Goal: Transaction & Acquisition: Purchase product/service

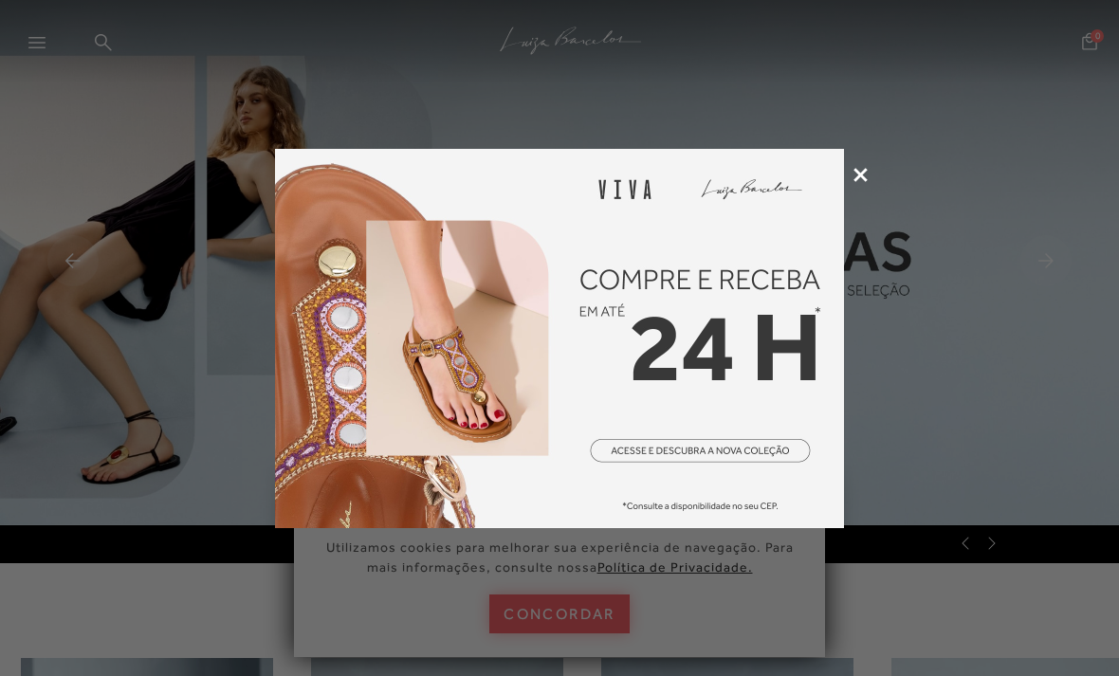
click at [863, 181] on icon at bounding box center [861, 175] width 14 height 14
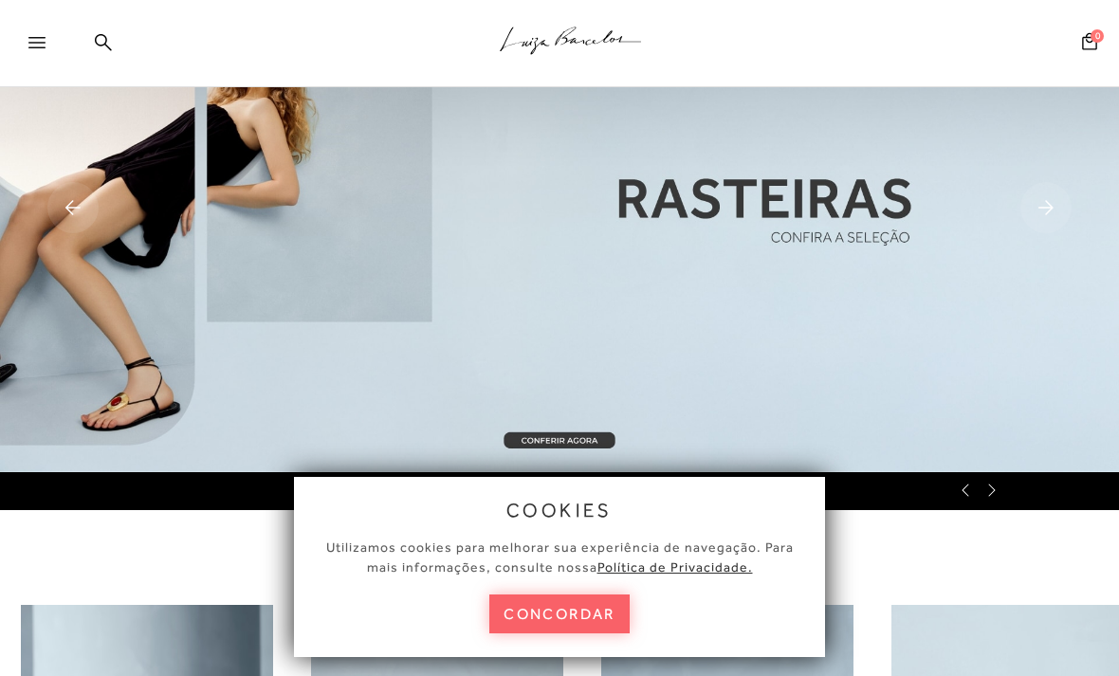
scroll to position [59, 0]
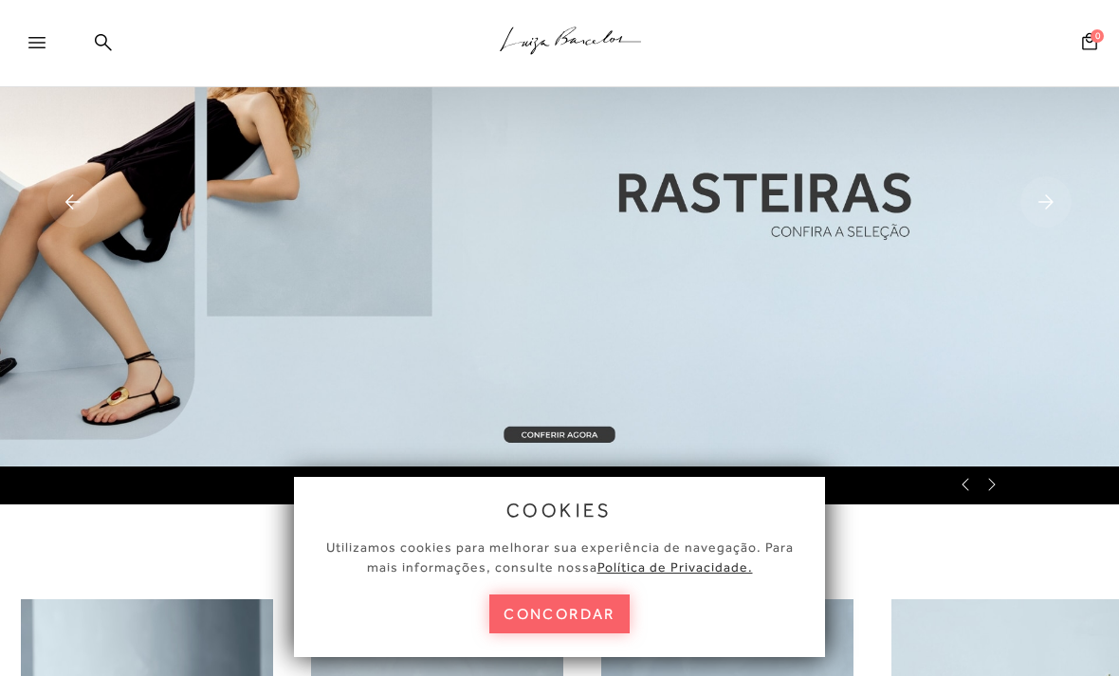
click at [107, 36] on icon at bounding box center [103, 42] width 17 height 18
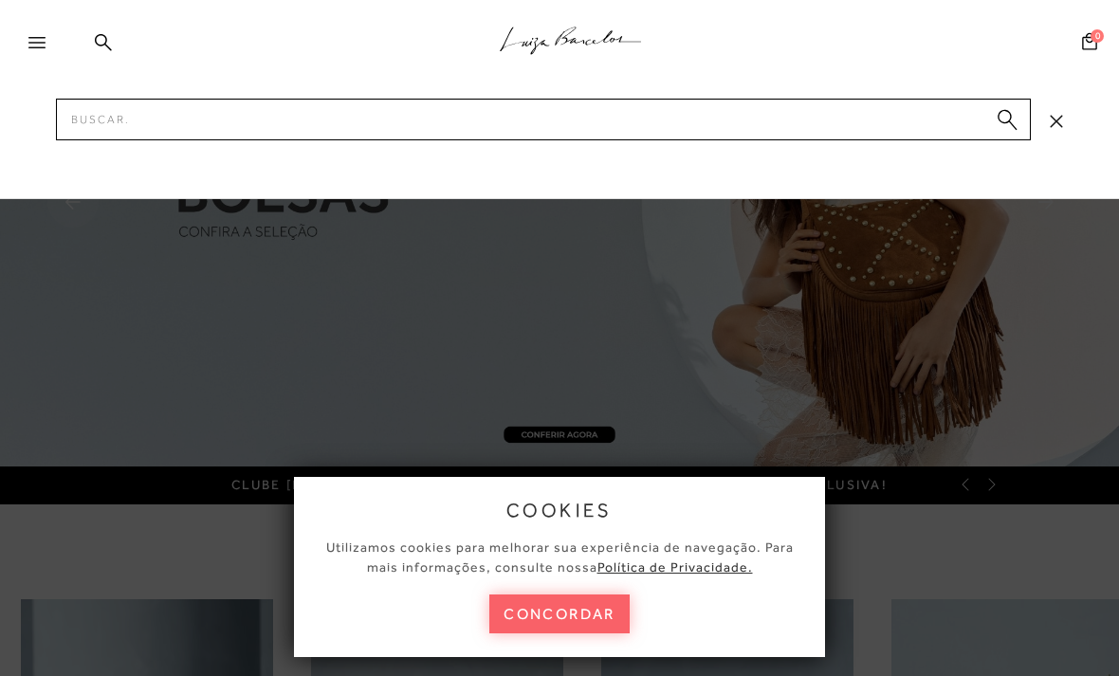
click at [33, 40] on icon at bounding box center [36, 42] width 17 height 11
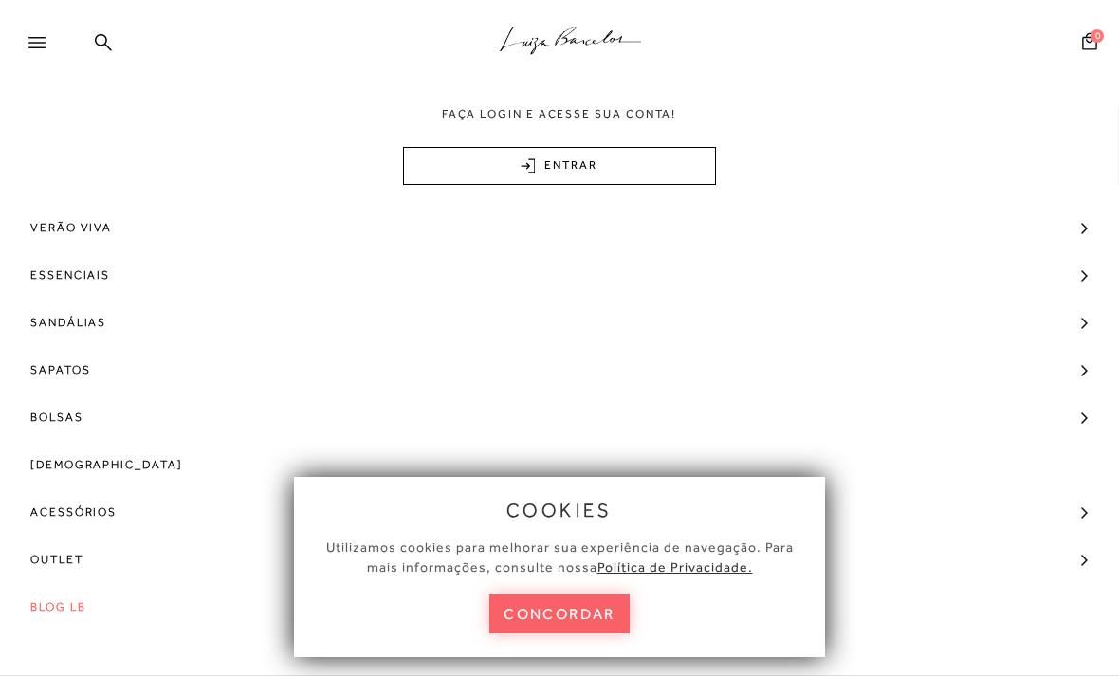
click at [115, 19] on div ".a{fill-rule:evenodd;stroke:#000!important;stroke-width:0!important;}" at bounding box center [591, 43] width 1057 height 87
click at [107, 46] on icon at bounding box center [103, 41] width 17 height 17
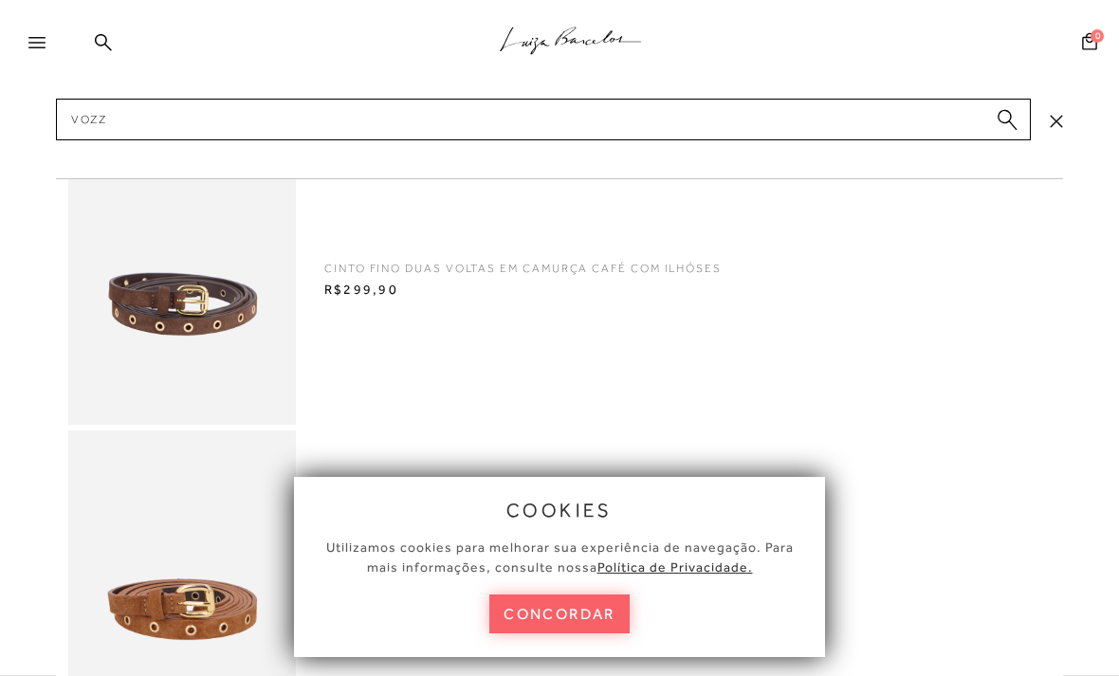
type input "Vozza"
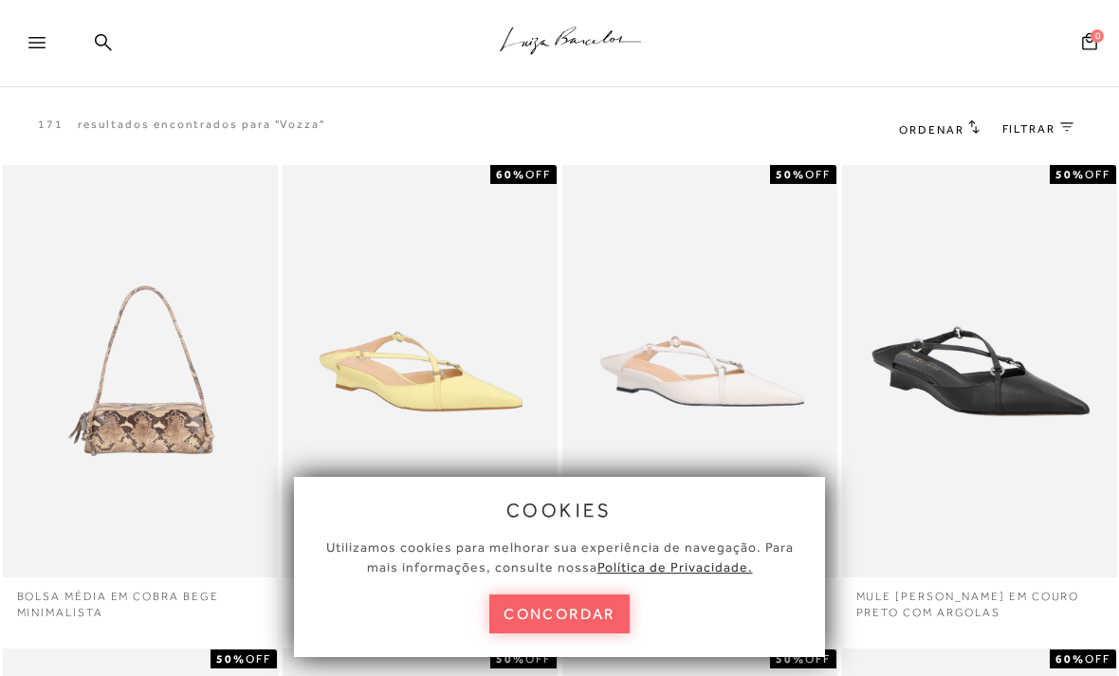
click at [594, 602] on button "concordar" at bounding box center [560, 614] width 140 height 39
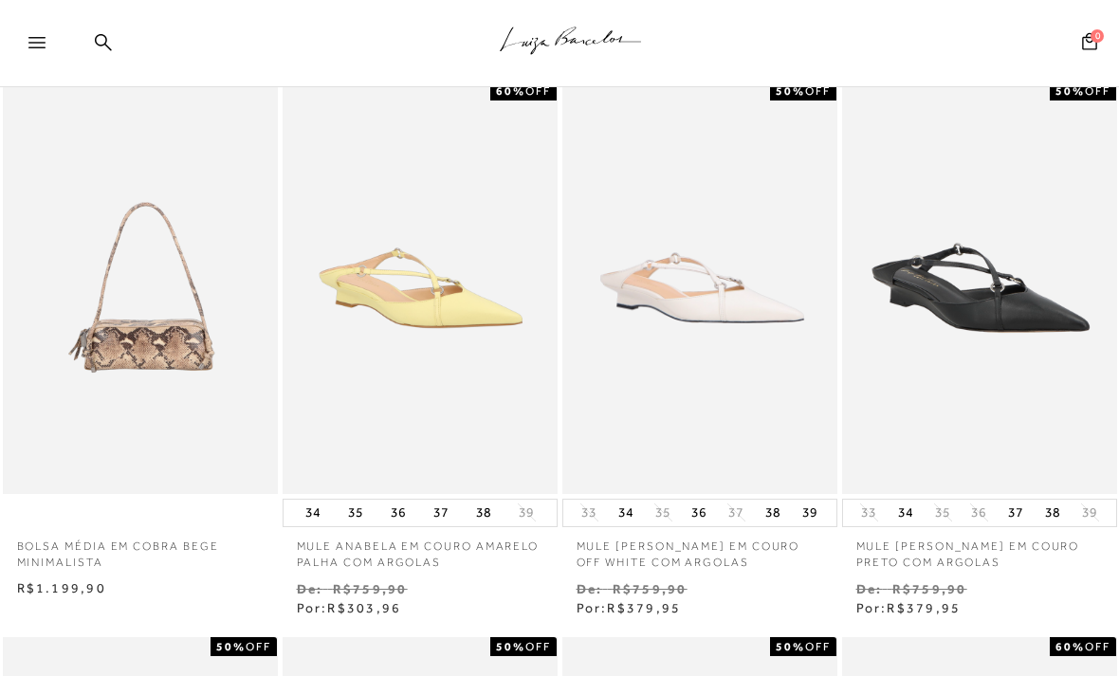
scroll to position [0, 50]
click at [719, 385] on img at bounding box center [699, 287] width 271 height 407
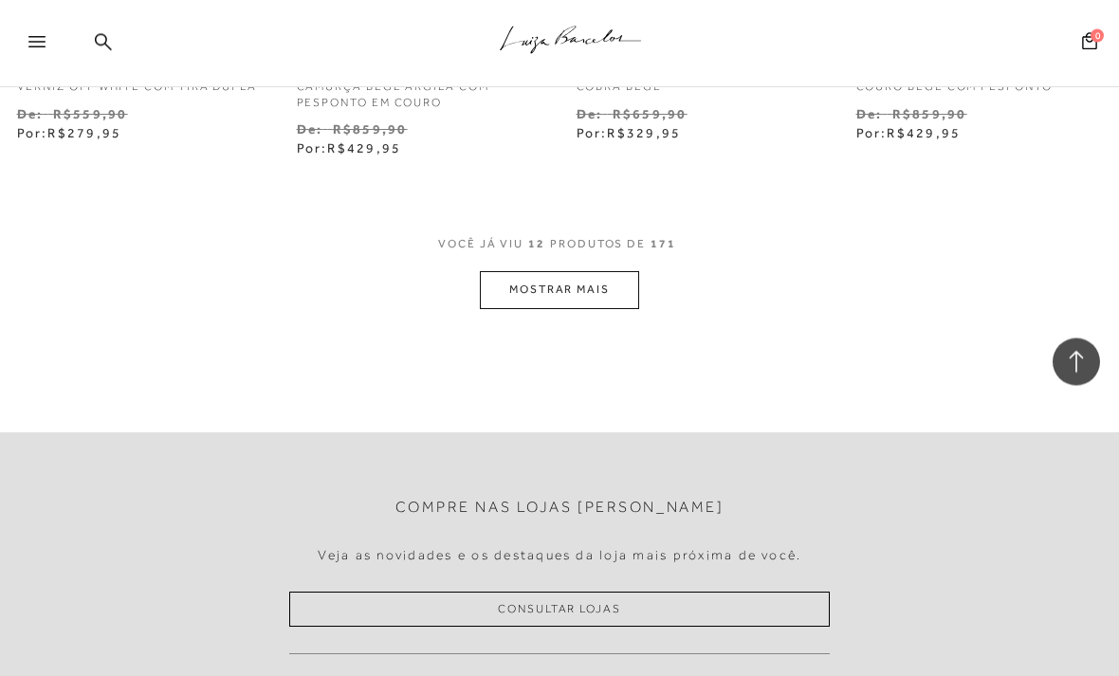
scroll to position [1683, 0]
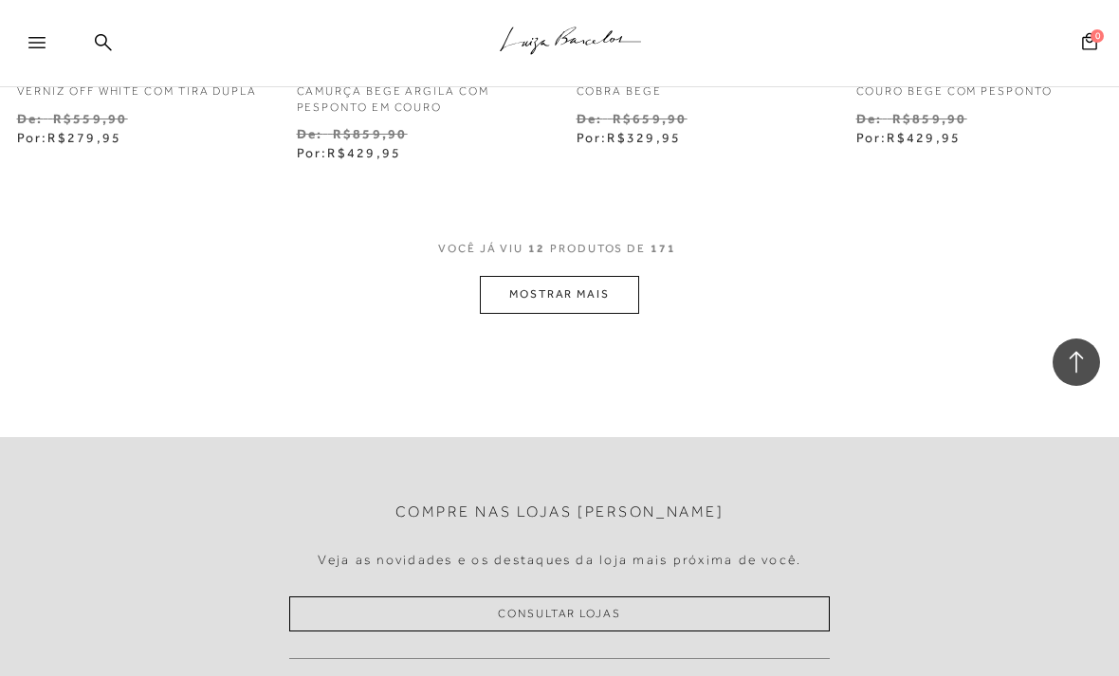
click at [597, 289] on button "MOSTRAR MAIS" at bounding box center [559, 294] width 159 height 37
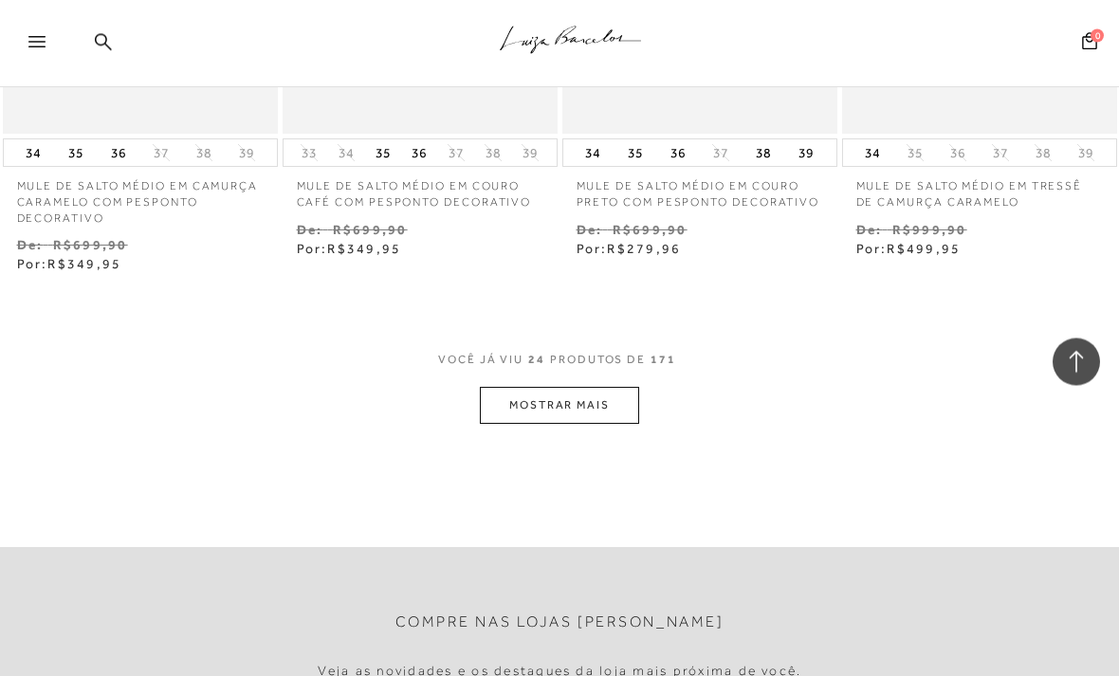
scroll to position [3288, 0]
click at [608, 403] on button "MOSTRAR MAIS" at bounding box center [559, 405] width 159 height 37
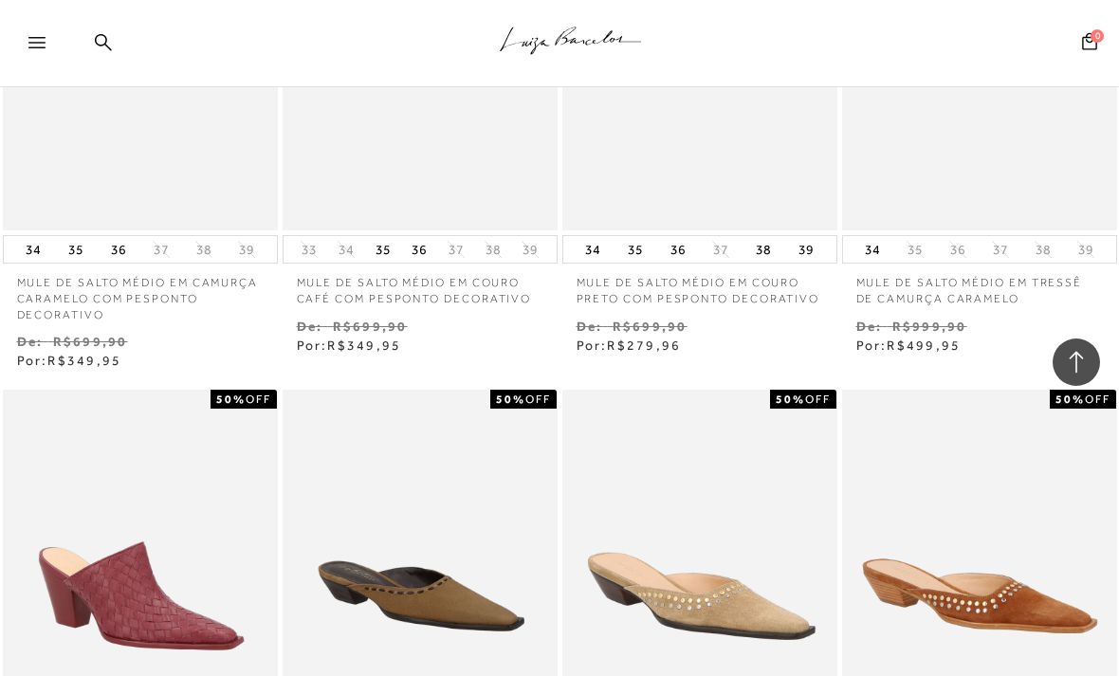
scroll to position [3334, 0]
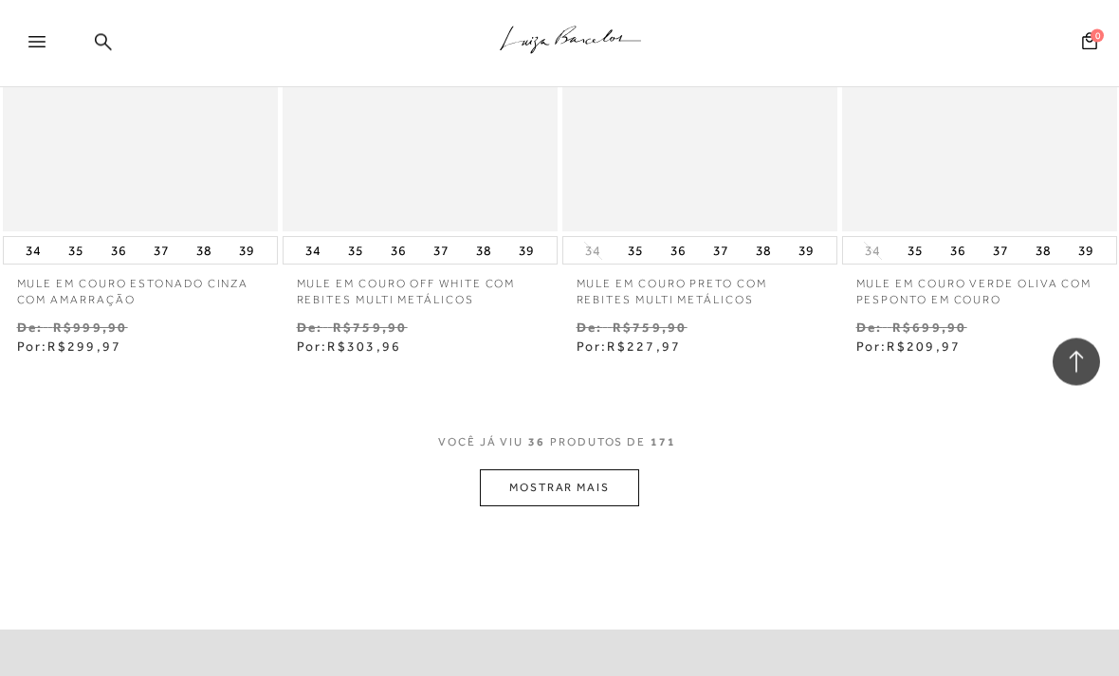
click at [583, 471] on button "MOSTRAR MAIS" at bounding box center [559, 489] width 159 height 37
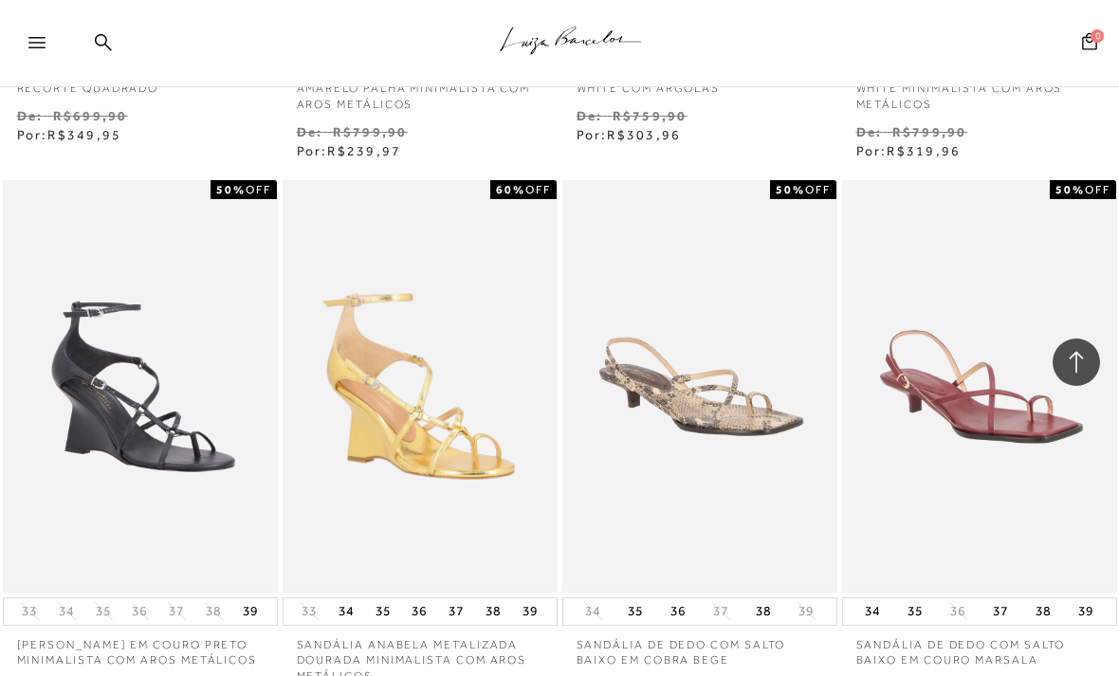
scroll to position [6200, 0]
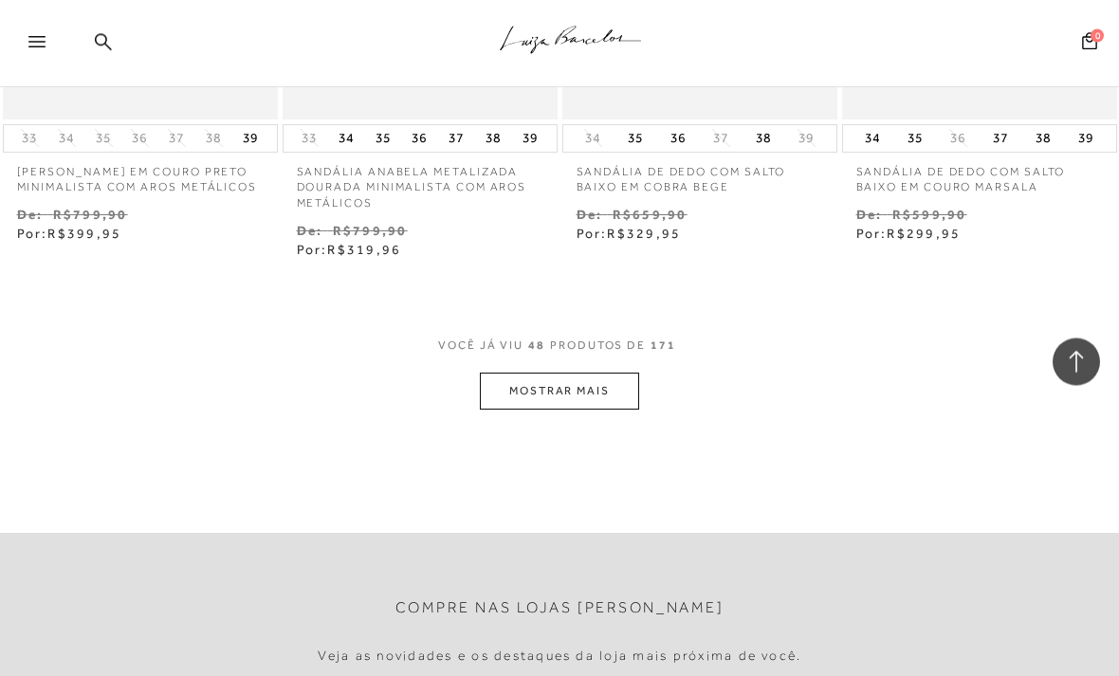
click at [510, 374] on button "MOSTRAR MAIS" at bounding box center [559, 392] width 159 height 37
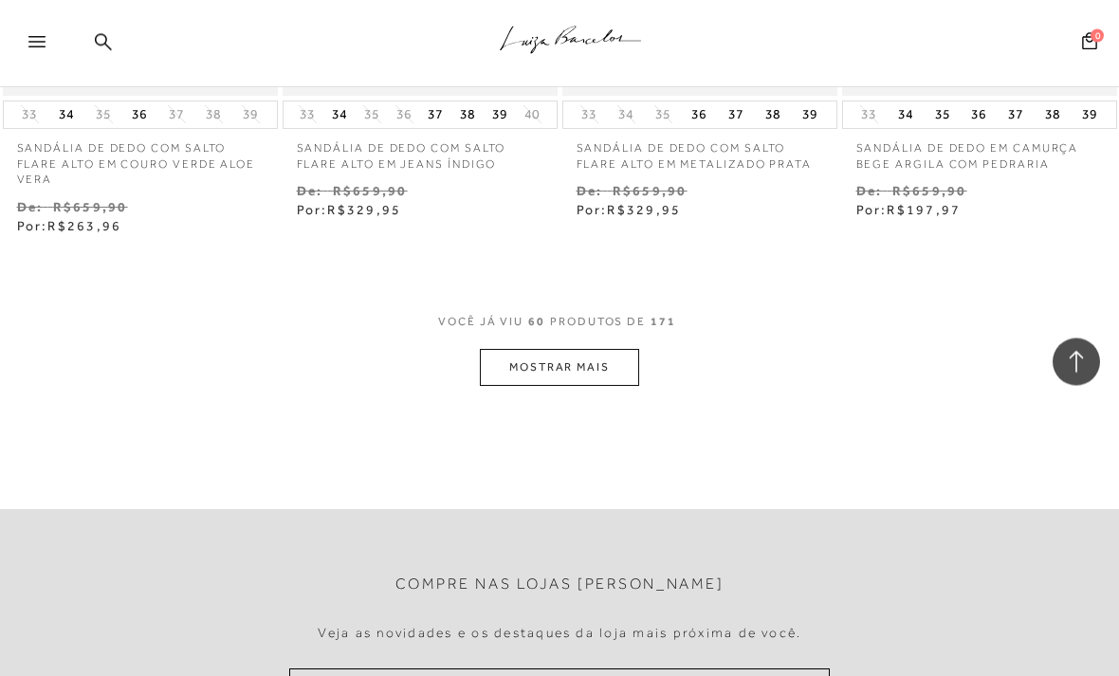
click at [526, 350] on button "MOSTRAR MAIS" at bounding box center [559, 368] width 159 height 37
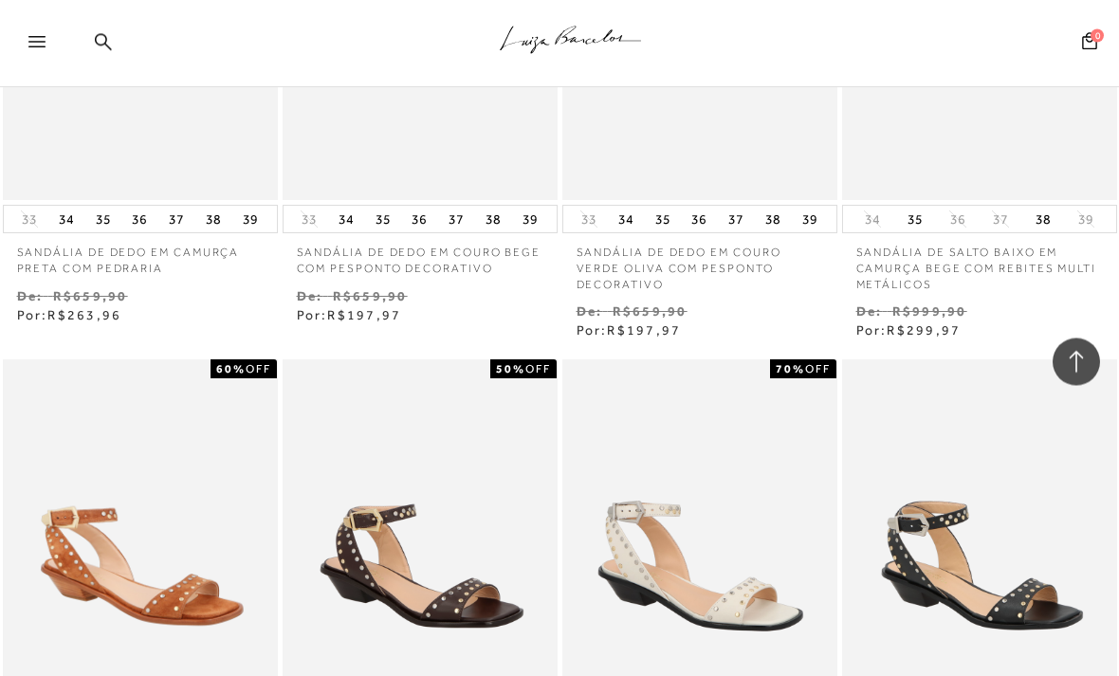
scroll to position [9654, 0]
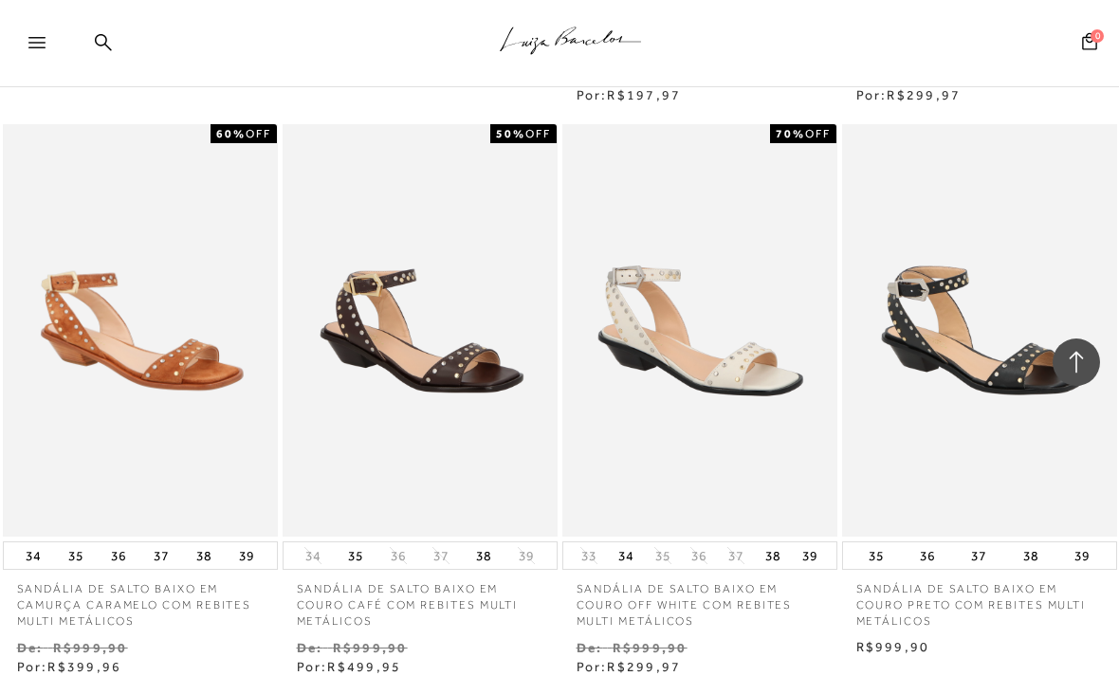
click at [363, 342] on img at bounding box center [420, 330] width 271 height 407
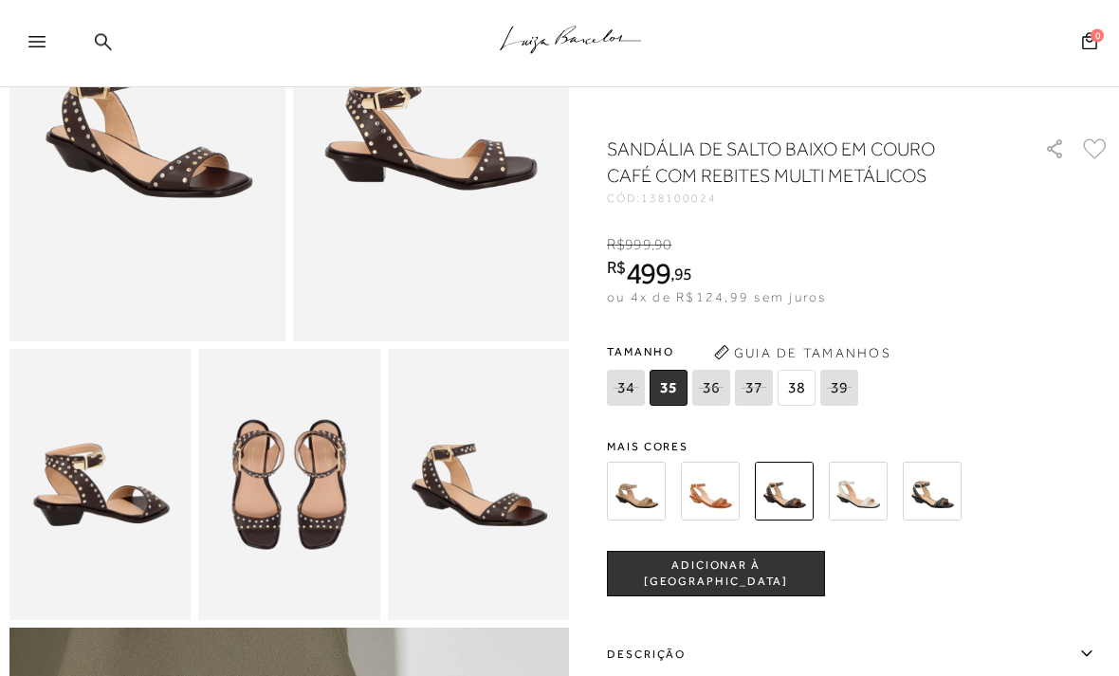
scroll to position [236, 0]
click at [274, 479] on img at bounding box center [288, 485] width 181 height 272
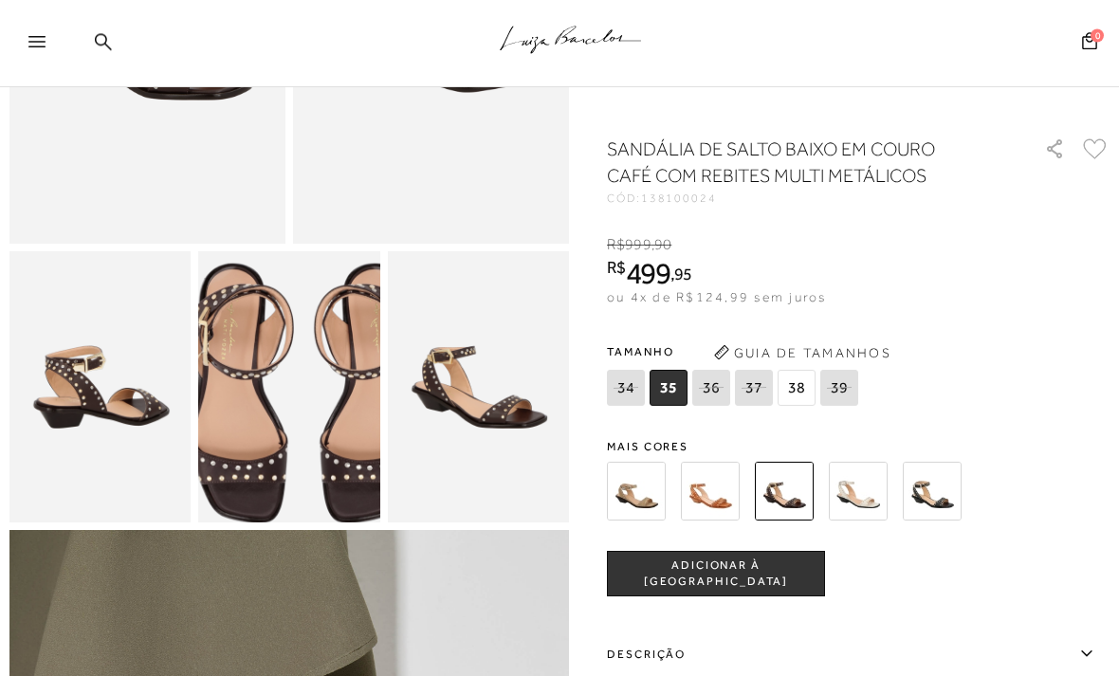
scroll to position [337, 0]
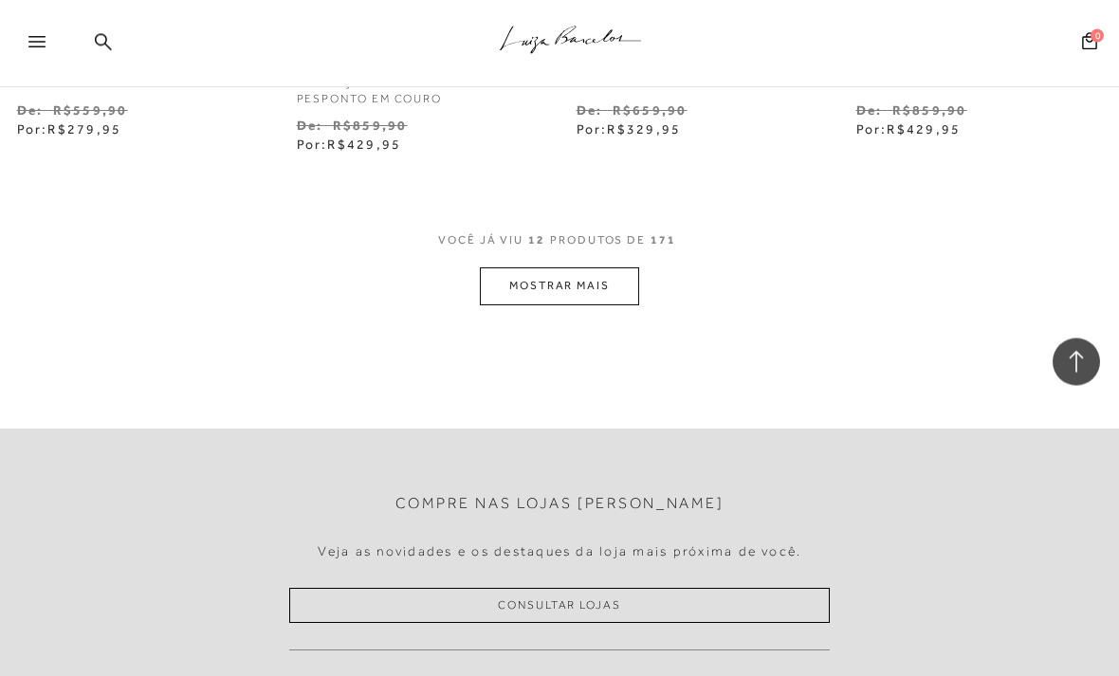
scroll to position [1667, 0]
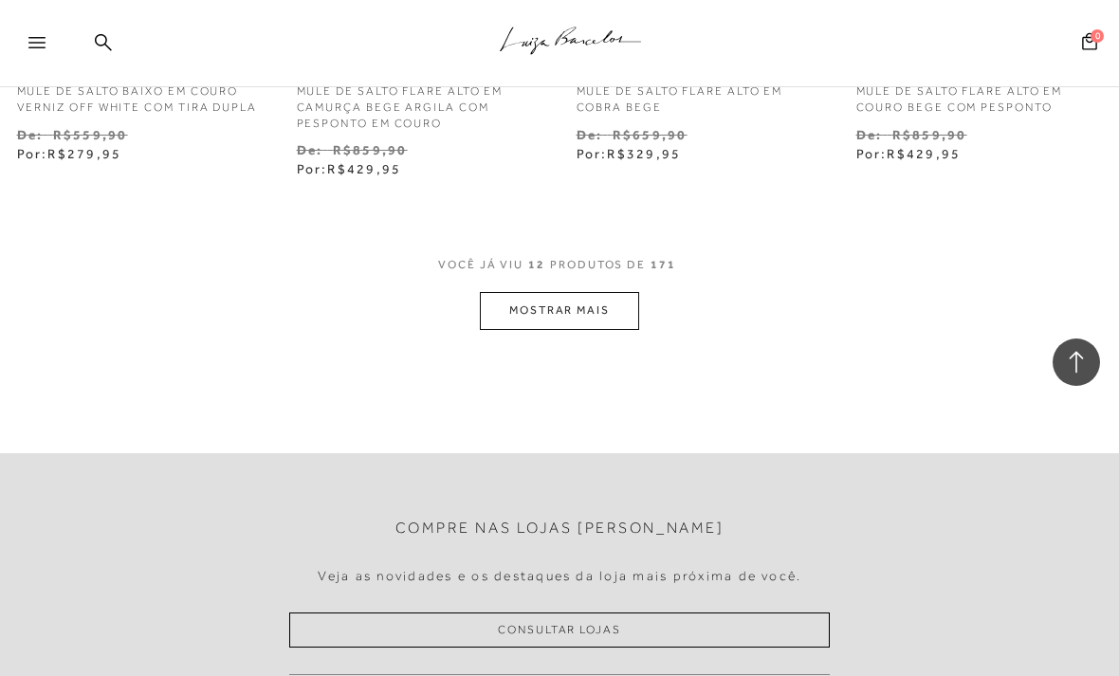
click at [601, 305] on button "MOSTRAR MAIS" at bounding box center [559, 310] width 159 height 37
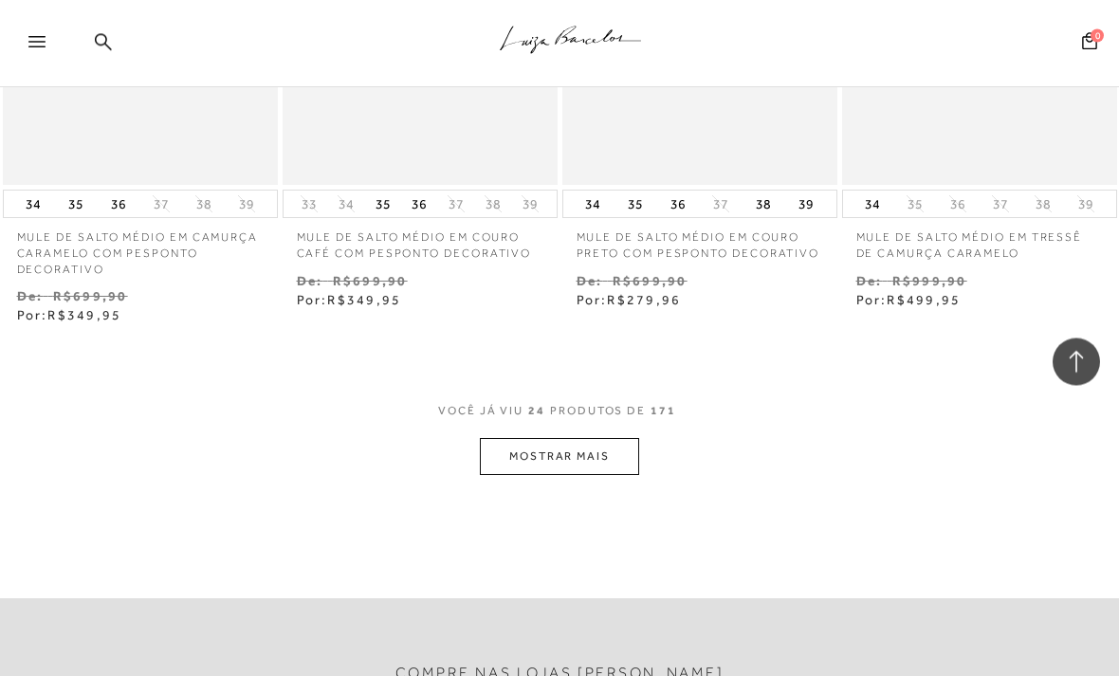
scroll to position [3331, 0]
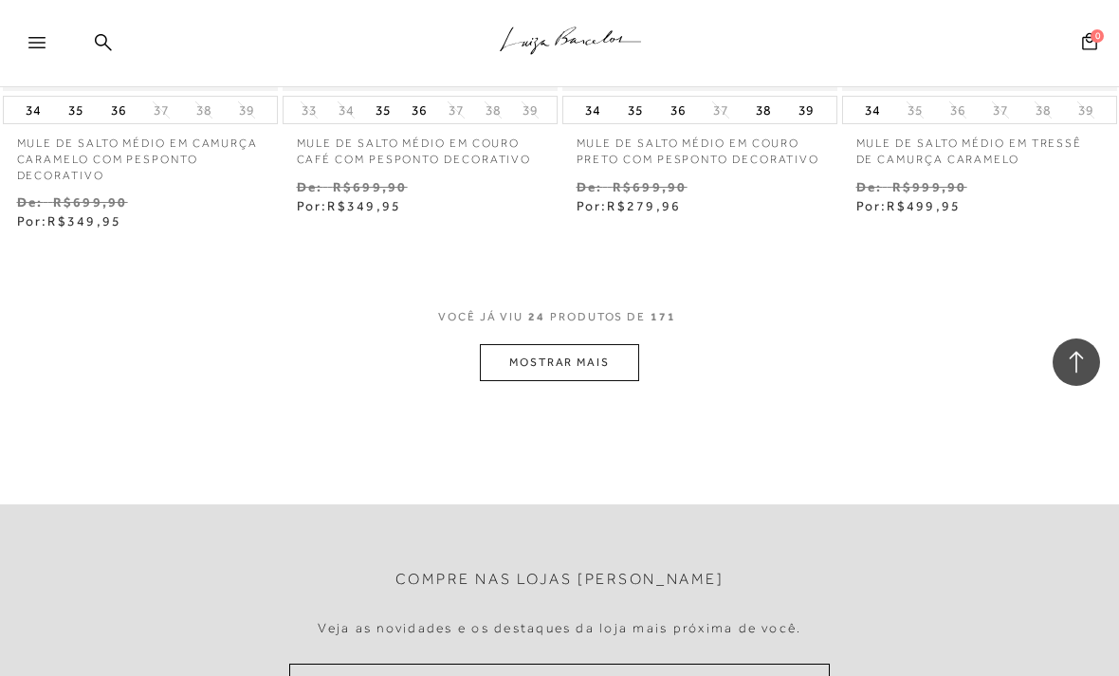
click at [289, 324] on div "VOCê JÁ VIU 24 PRODUTOS DE 171 MOSTRAR MAIS" at bounding box center [559, 345] width 1119 height 72
click at [499, 344] on button "MOSTRAR MAIS" at bounding box center [559, 362] width 159 height 37
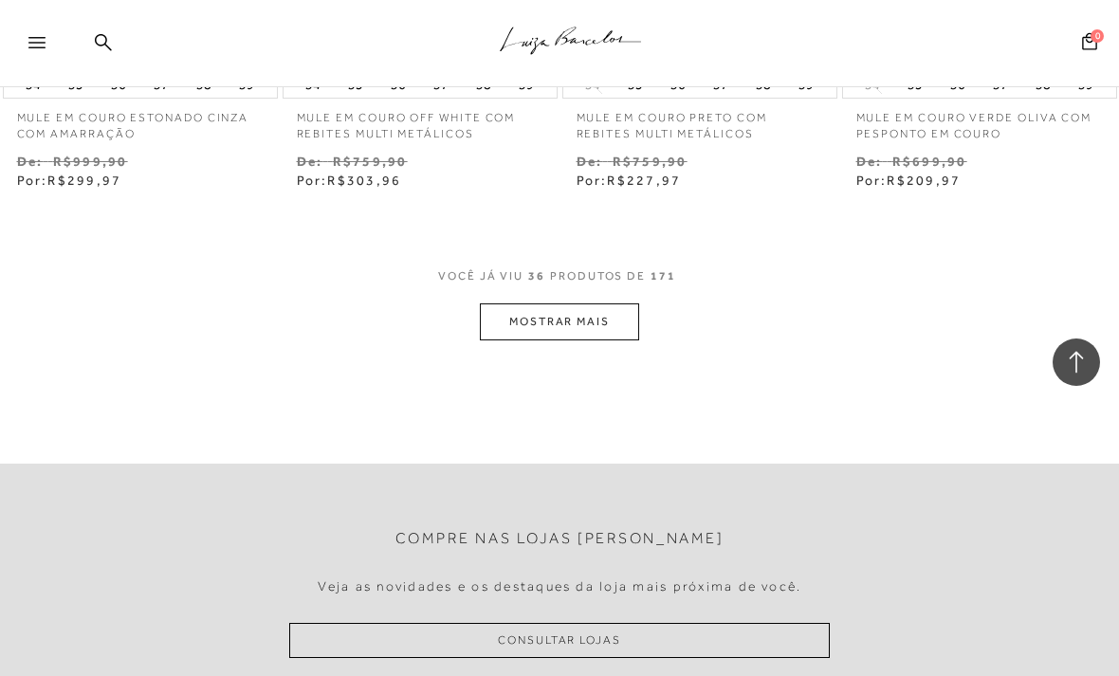
scroll to position [5087, 0]
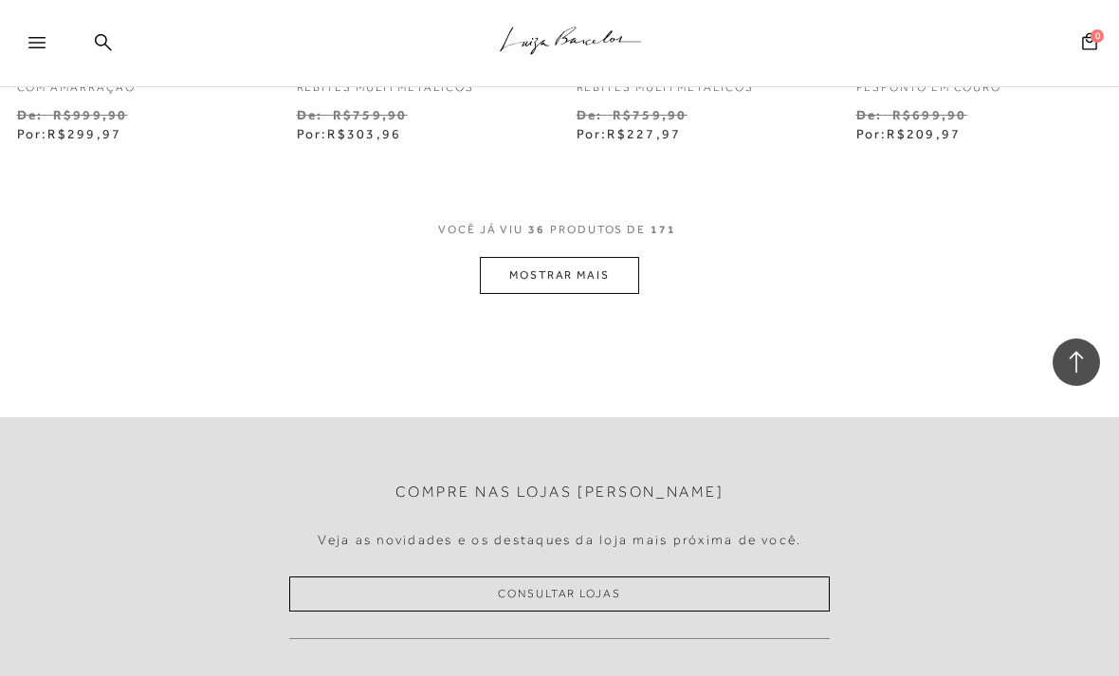
click at [503, 222] on span "VOCê JÁ VIU" at bounding box center [480, 230] width 85 height 16
click at [501, 257] on button "MOSTRAR MAIS" at bounding box center [559, 275] width 159 height 37
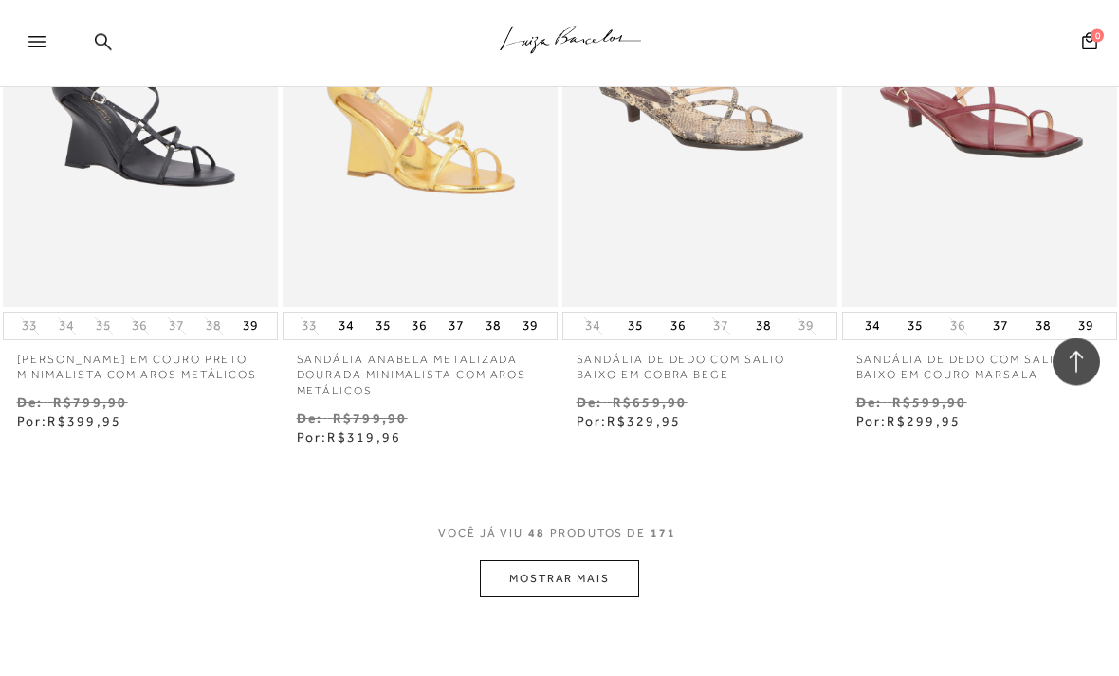
scroll to position [6547, 0]
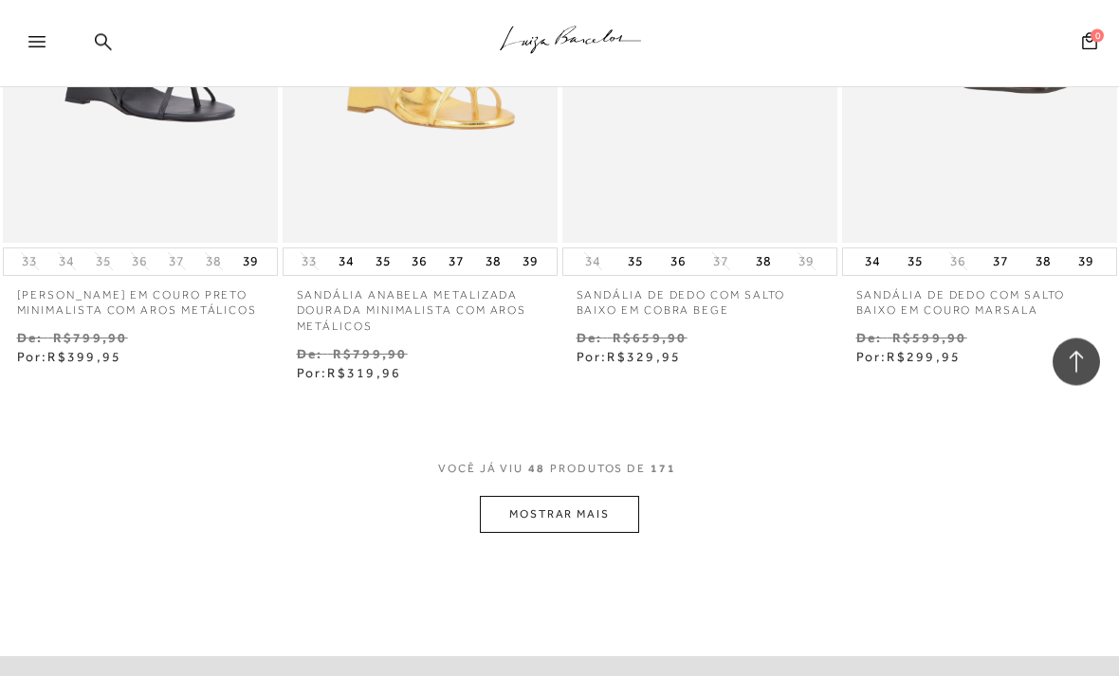
click at [506, 497] on button "MOSTRAR MAIS" at bounding box center [559, 515] width 159 height 37
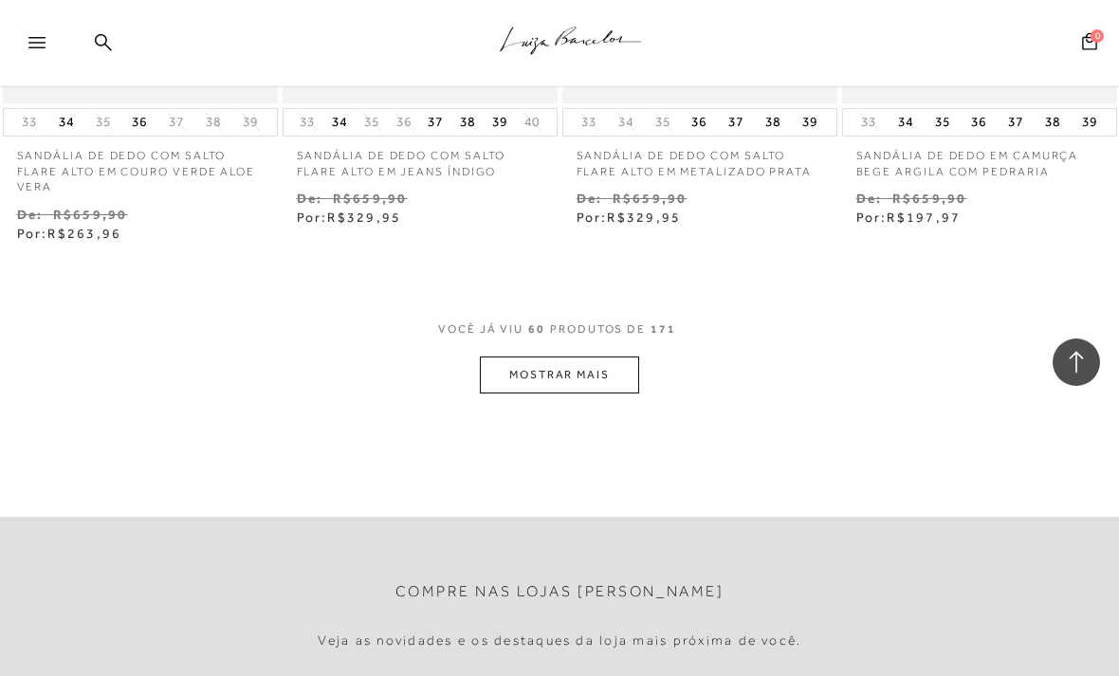
scroll to position [8409, 0]
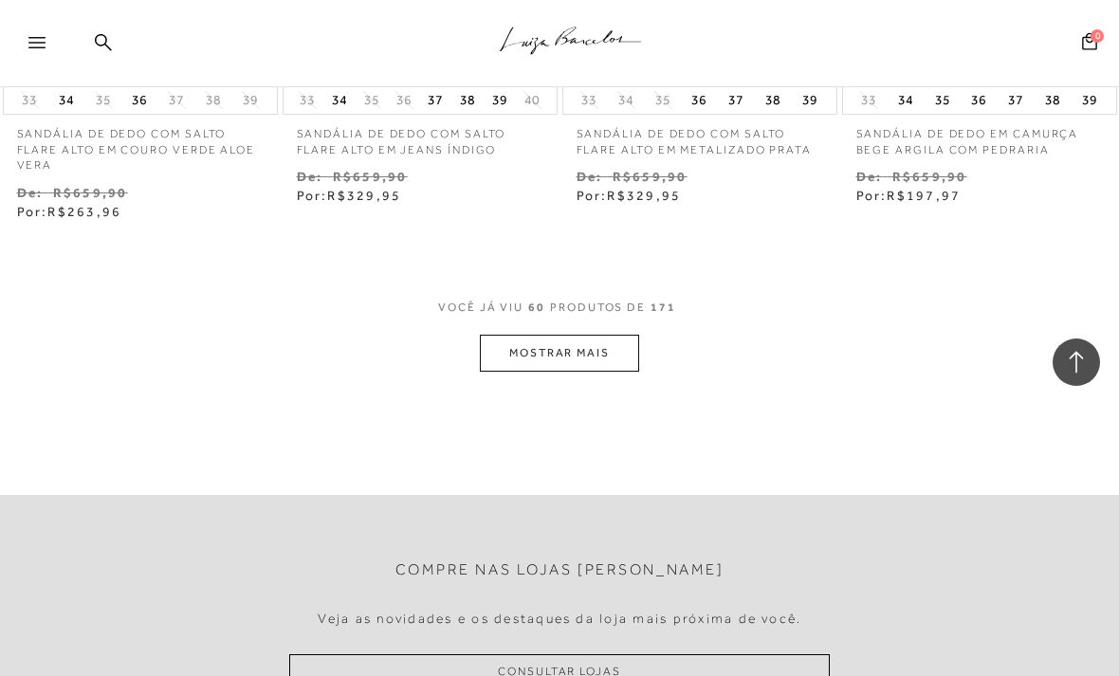
click at [523, 335] on button "MOSTRAR MAIS" at bounding box center [559, 353] width 159 height 37
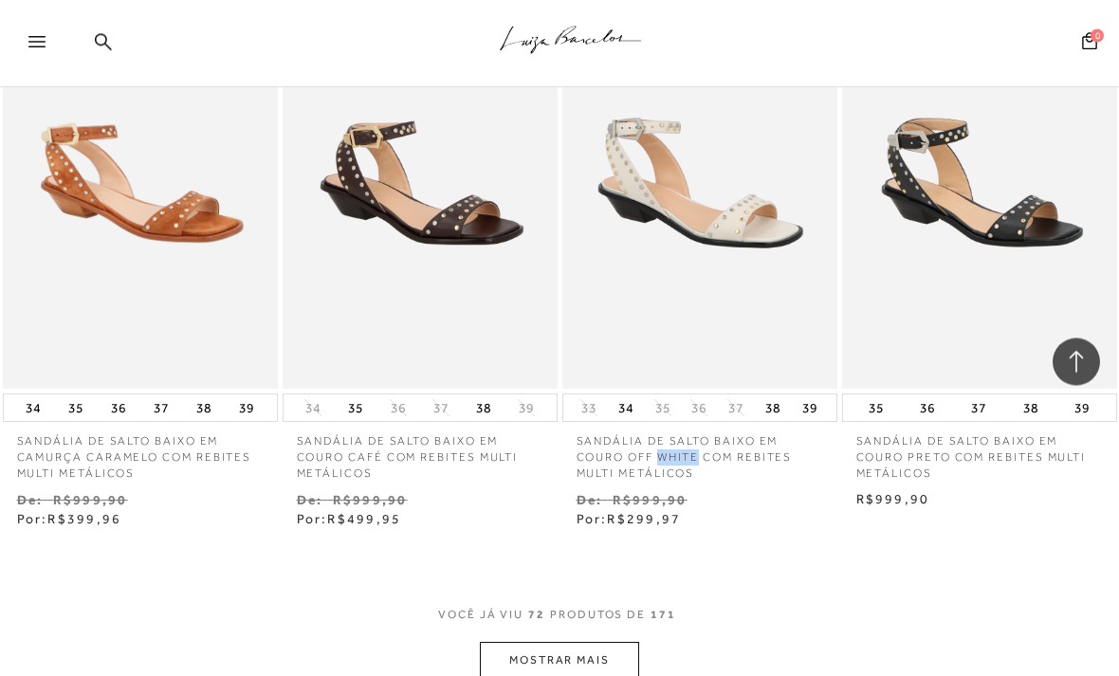
scroll to position [9801, 0]
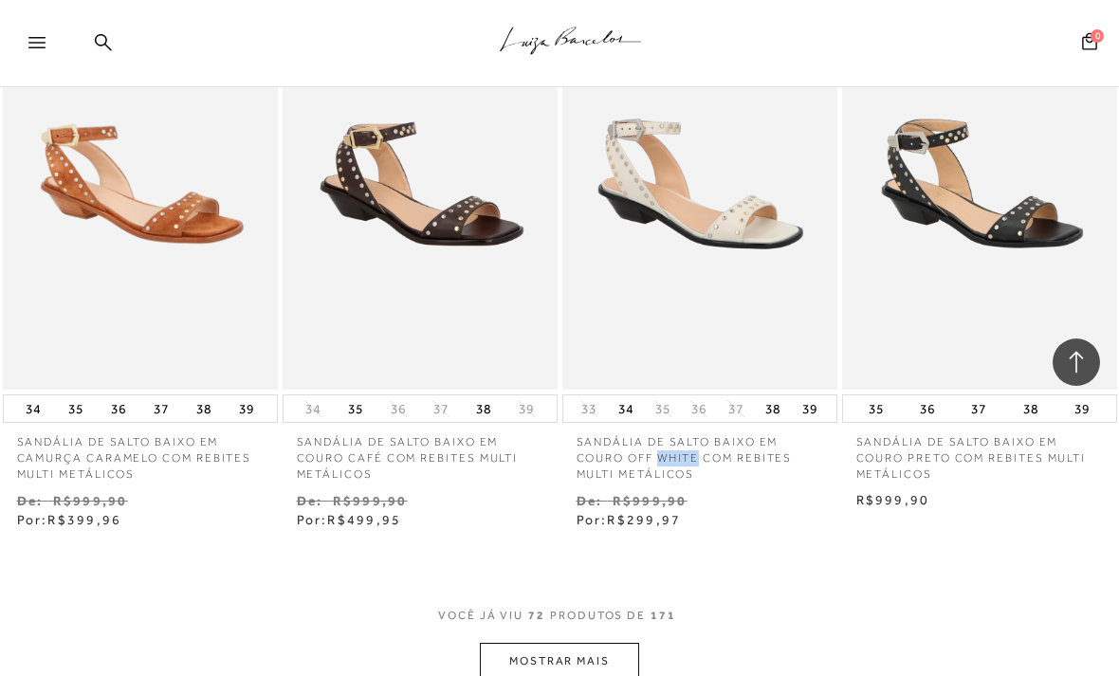
click at [594, 643] on button "MOSTRAR MAIS" at bounding box center [559, 661] width 159 height 37
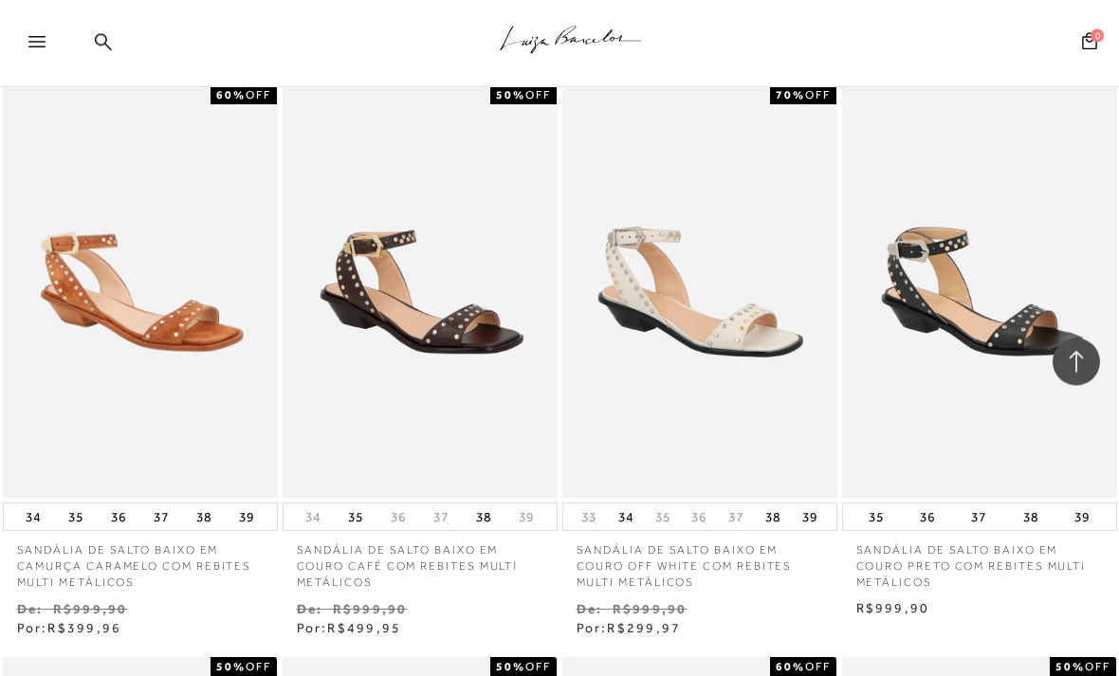
scroll to position [9703, 0]
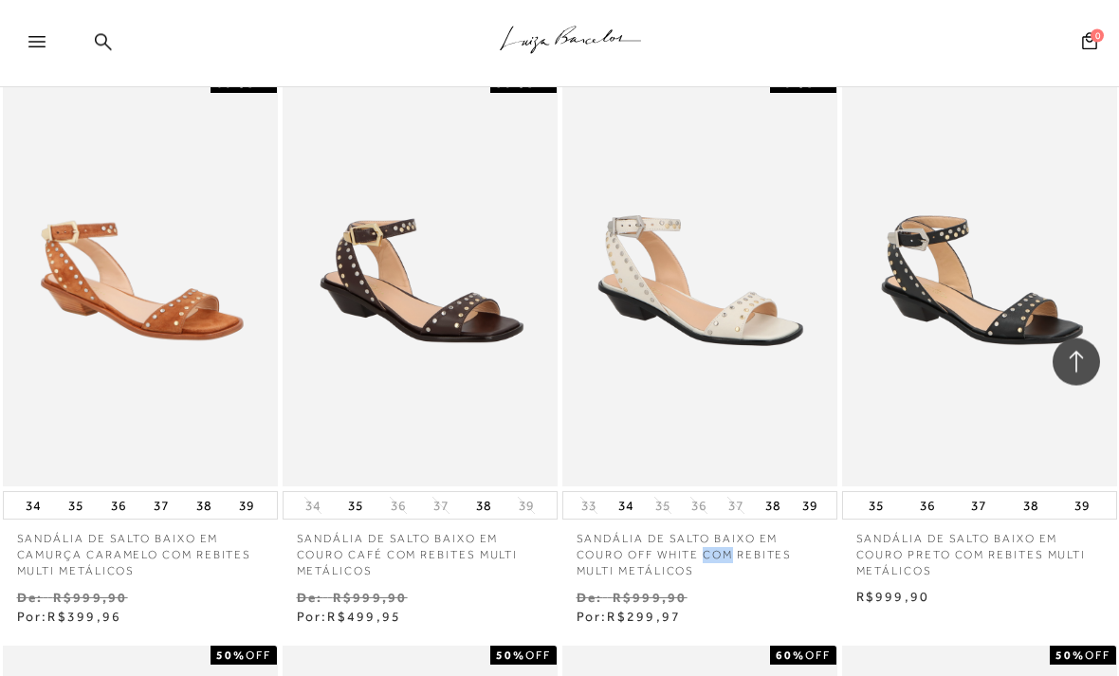
click at [666, 521] on p "SANDÁLIA DE SALTO BAIXO EM COURO OFF WHITE COM REBITES MULTI METÁLICOS" at bounding box center [700, 550] width 275 height 59
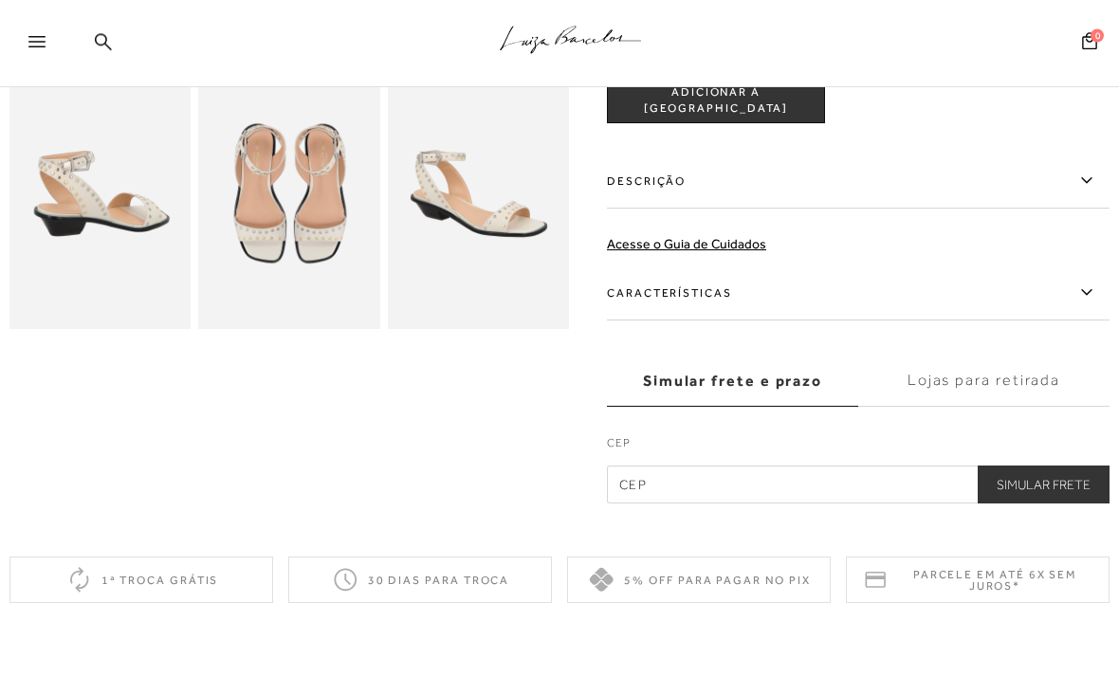
scroll to position [527, 0]
click at [245, 238] on img at bounding box center [288, 194] width 181 height 272
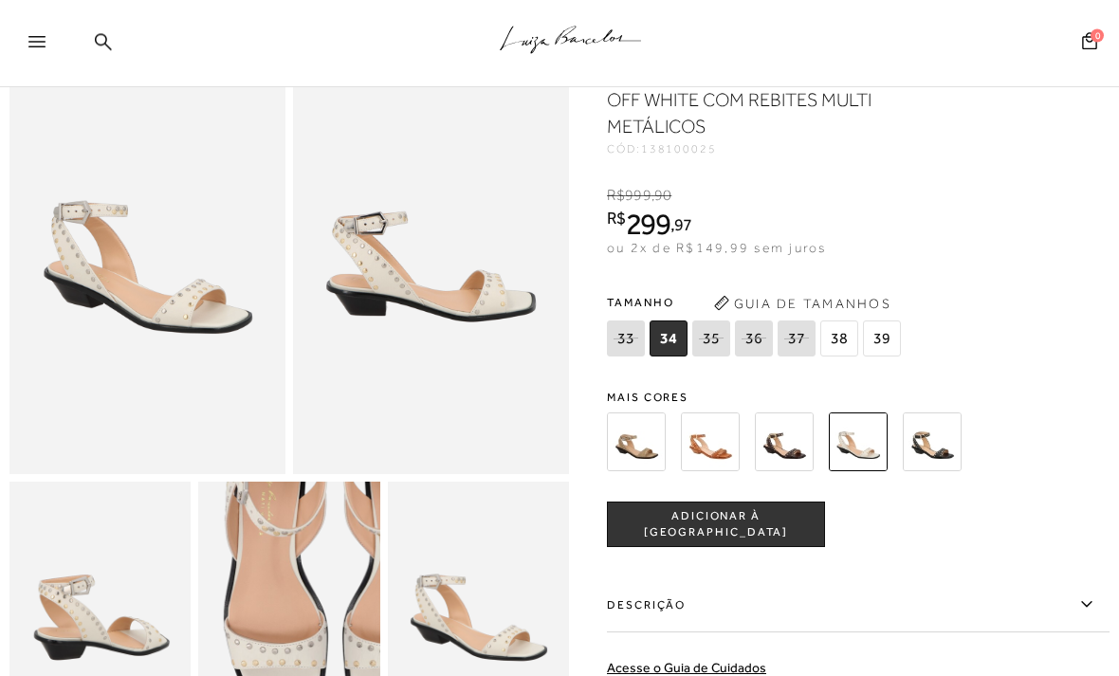
scroll to position [105, 0]
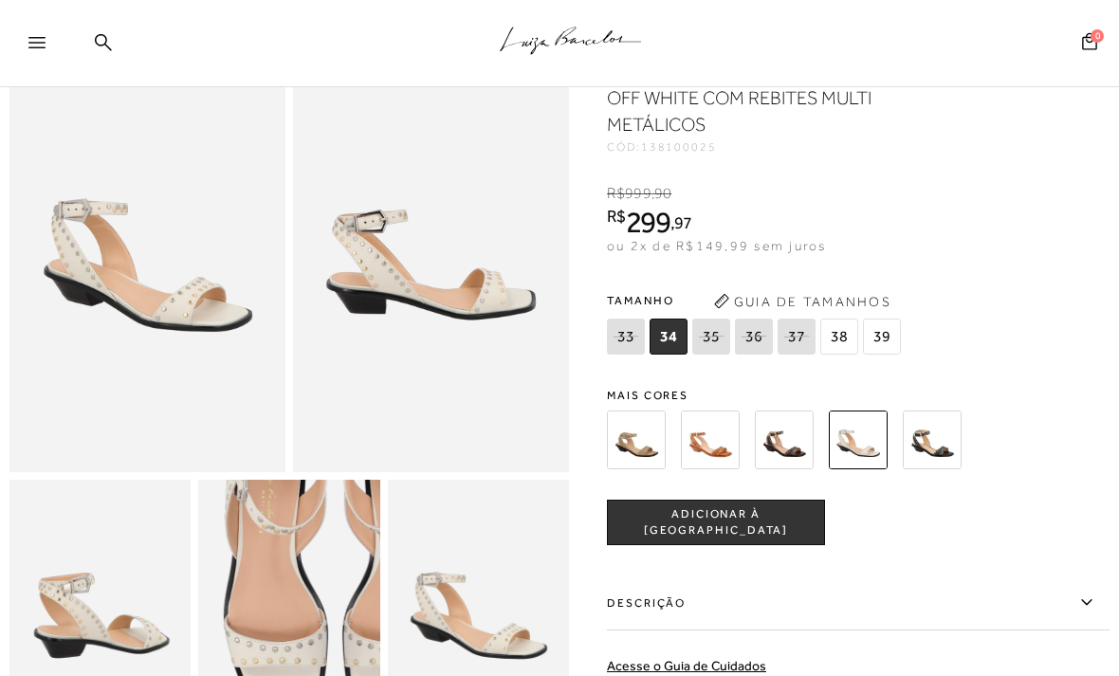
click at [892, 335] on span "39" at bounding box center [882, 337] width 38 height 36
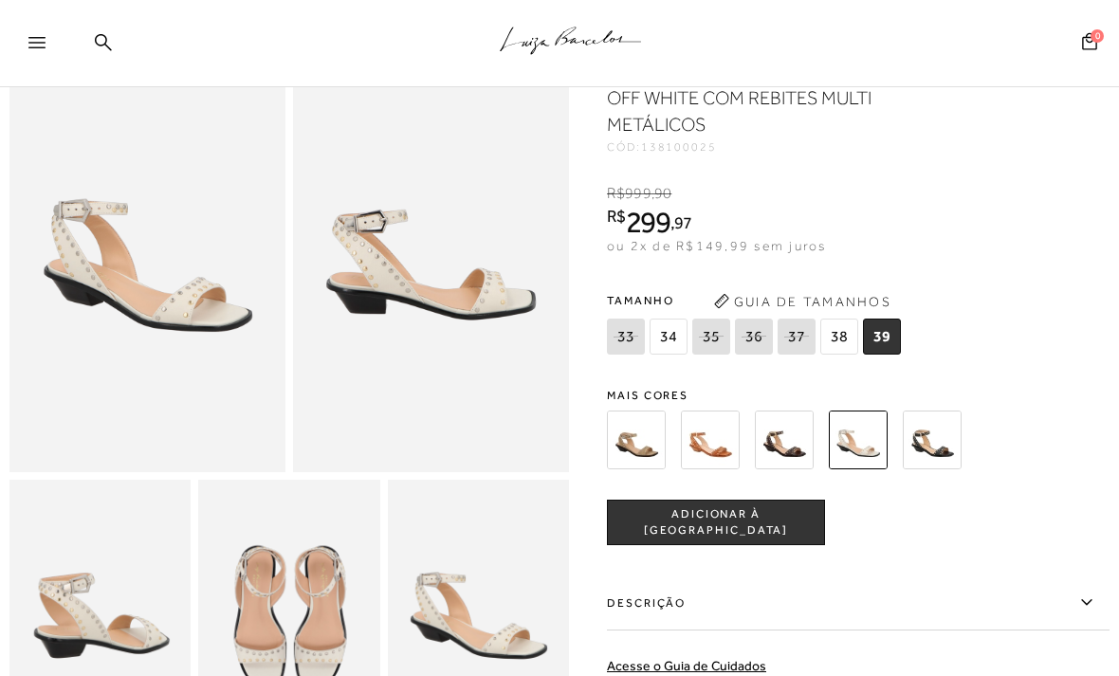
click at [776, 523] on span "ADICIONAR À [GEOGRAPHIC_DATA]" at bounding box center [716, 523] width 216 height 33
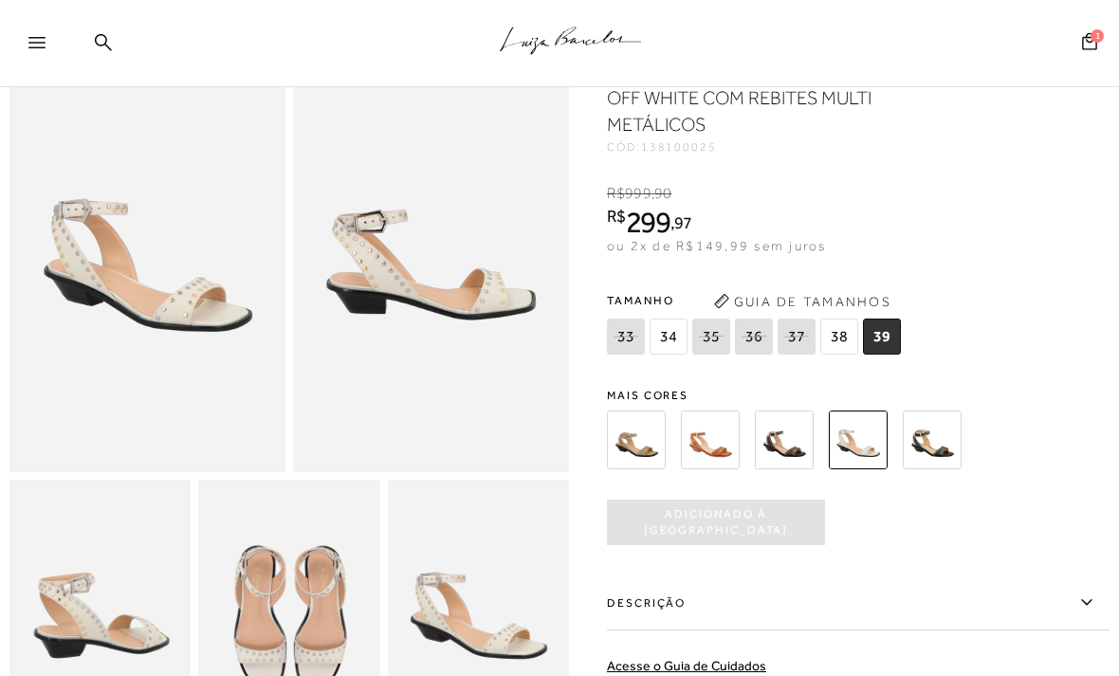
scroll to position [0, 0]
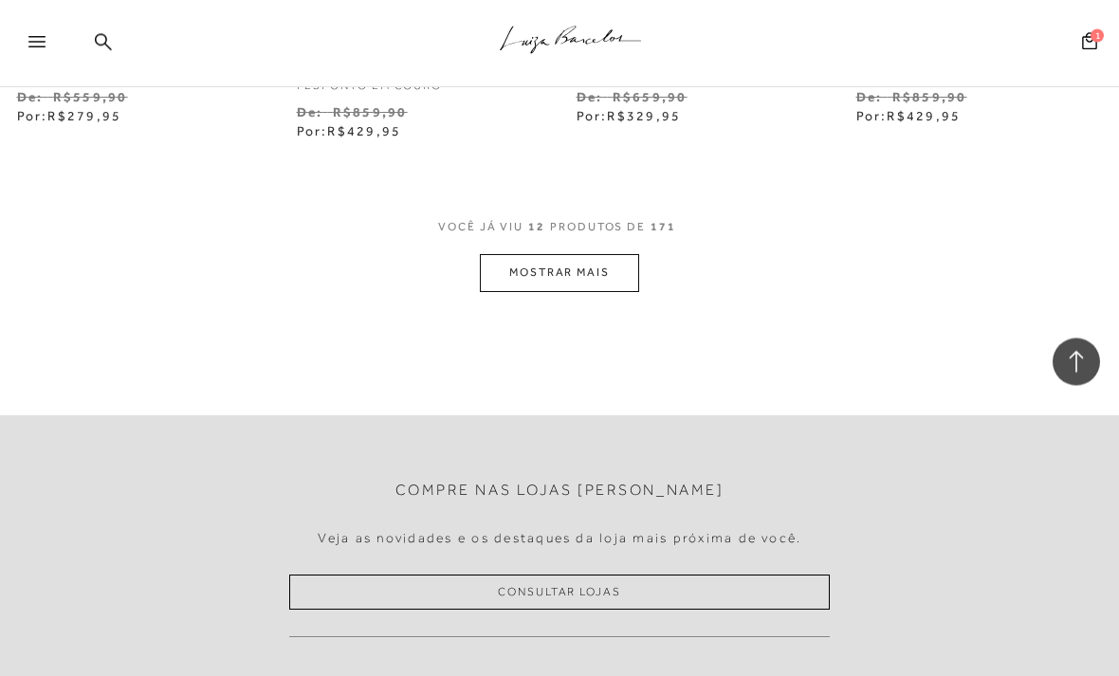
scroll to position [1704, 0]
click at [618, 263] on button "MOSTRAR MAIS" at bounding box center [559, 273] width 159 height 37
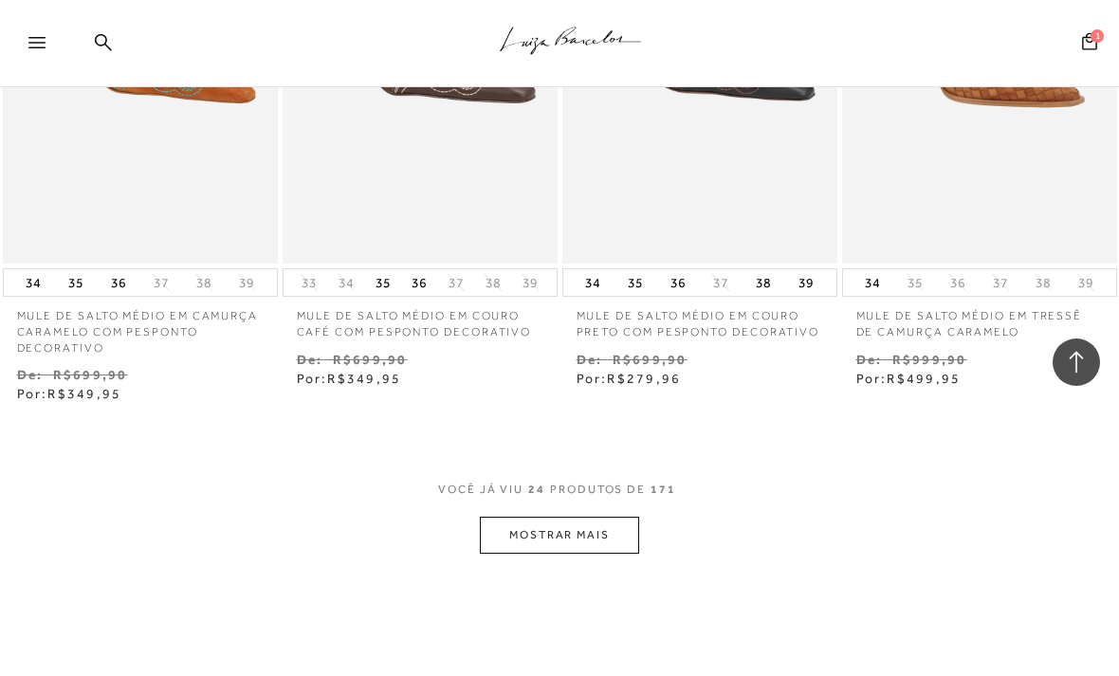
scroll to position [3169, 0]
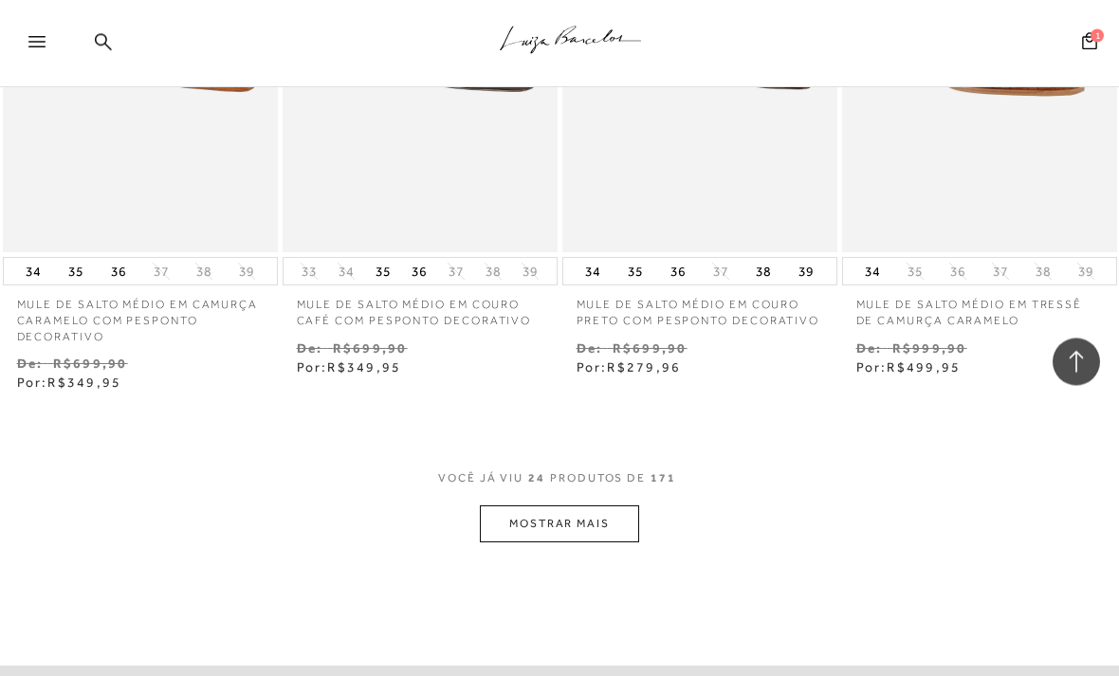
click at [564, 516] on button "MOSTRAR MAIS" at bounding box center [559, 525] width 159 height 37
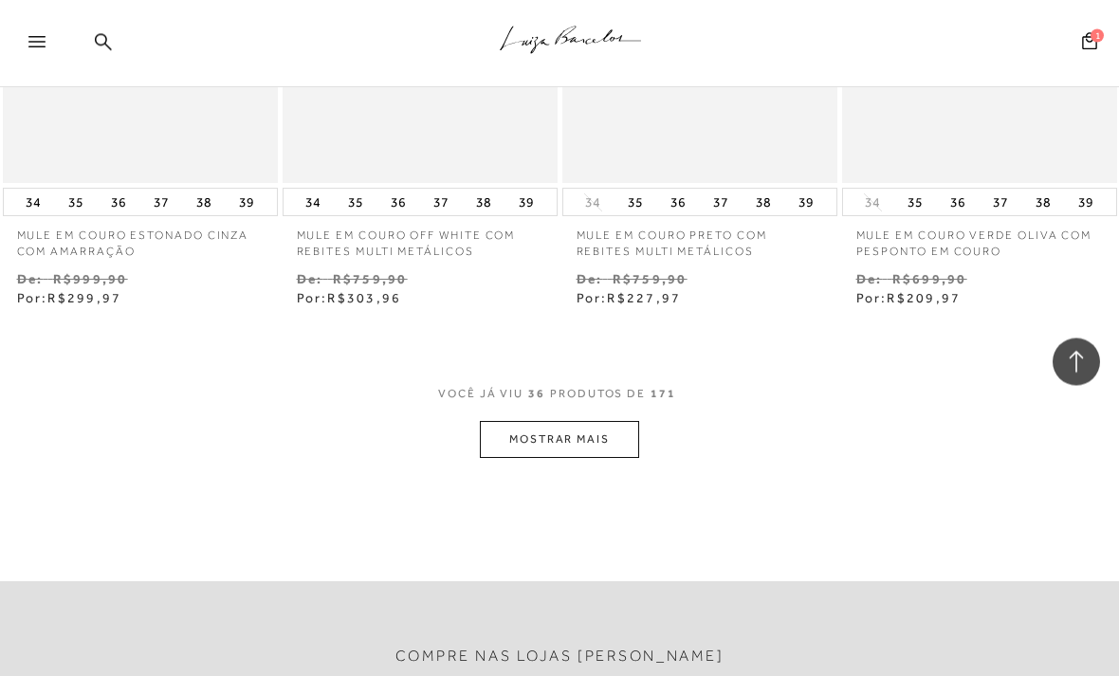
click at [613, 422] on button "MOSTRAR MAIS" at bounding box center [559, 440] width 159 height 37
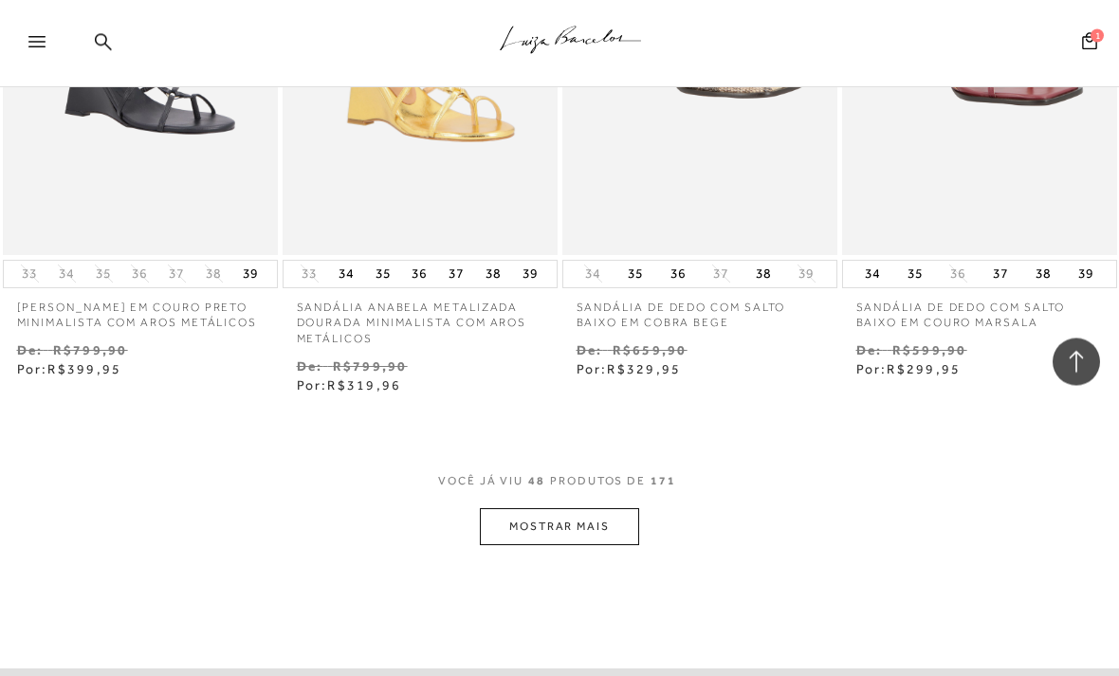
scroll to position [6535, 0]
click at [482, 508] on button "MOSTRAR MAIS" at bounding box center [559, 526] width 159 height 37
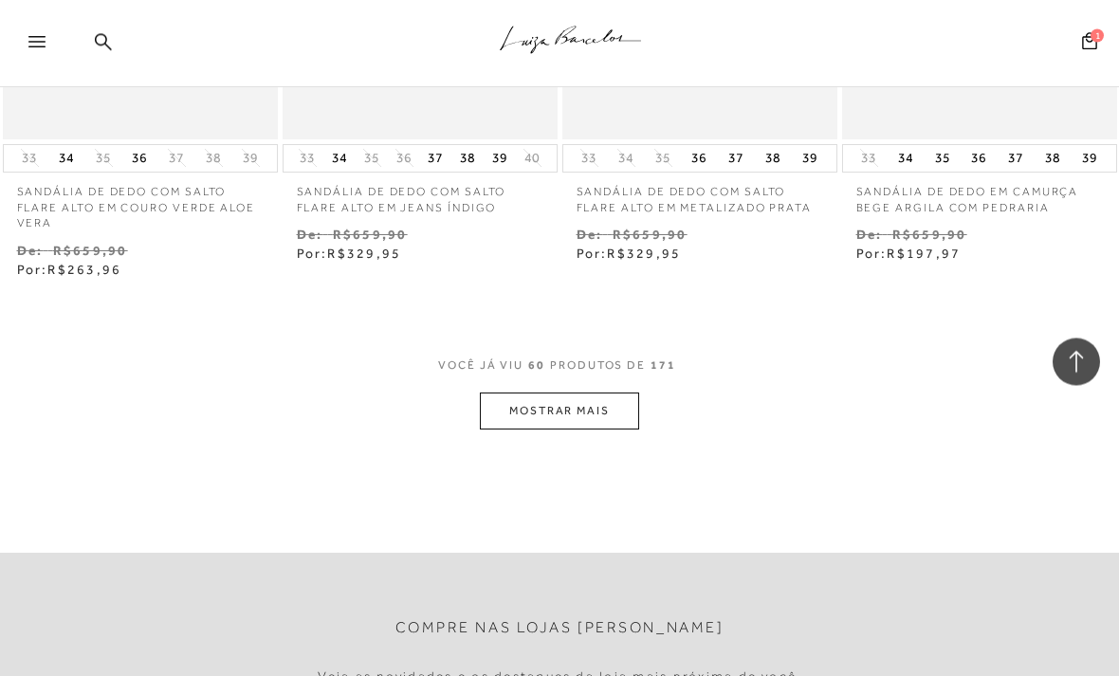
scroll to position [8361, 0]
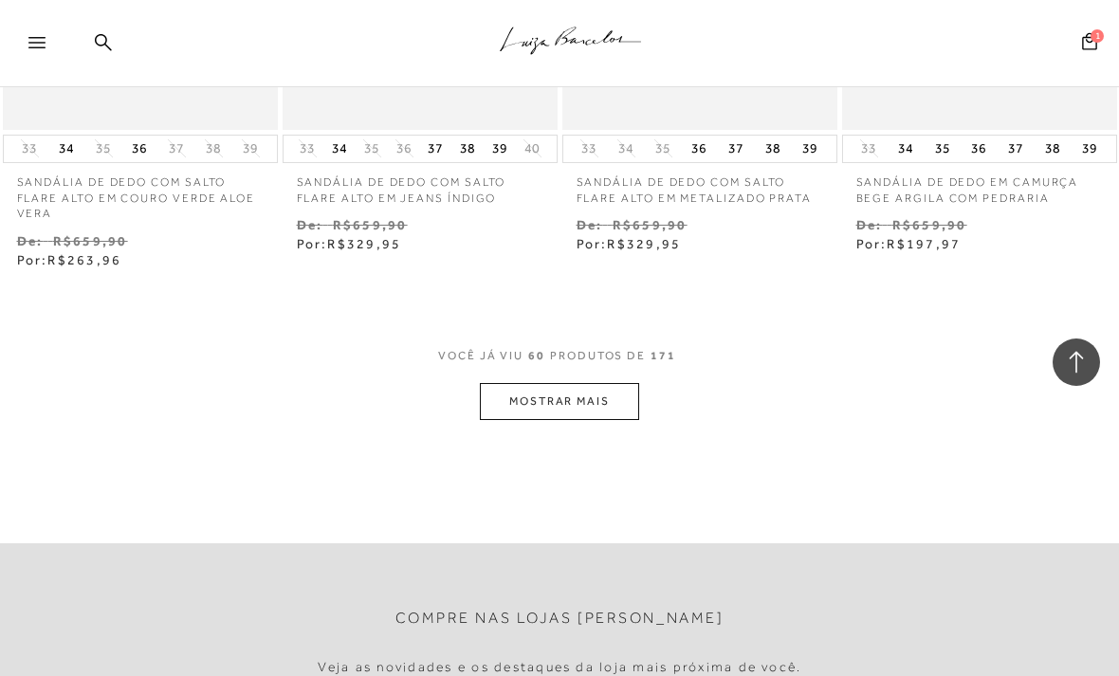
click at [512, 383] on button "MOSTRAR MAIS" at bounding box center [559, 401] width 159 height 37
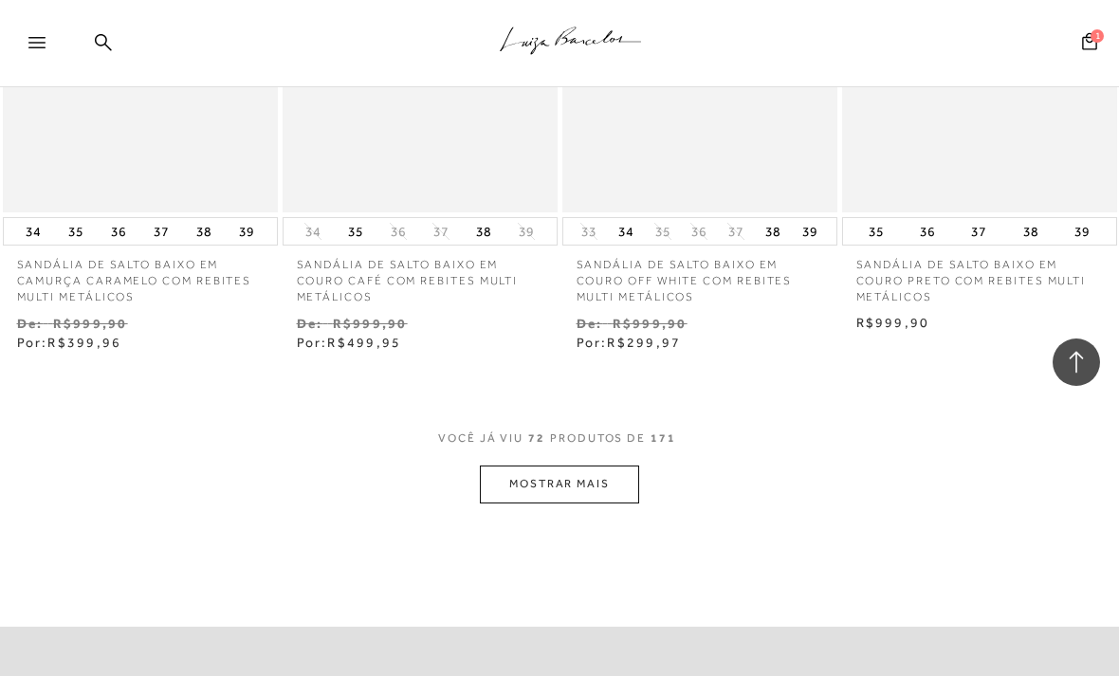
scroll to position [10045, 0]
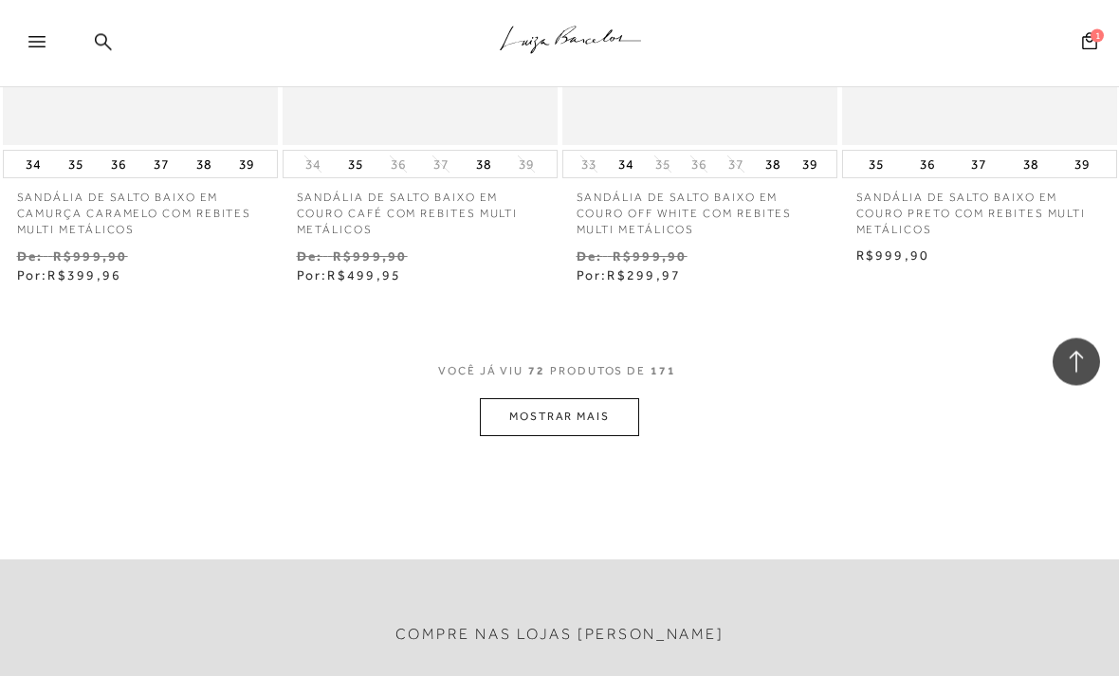
click at [530, 399] on button "MOSTRAR MAIS" at bounding box center [559, 417] width 159 height 37
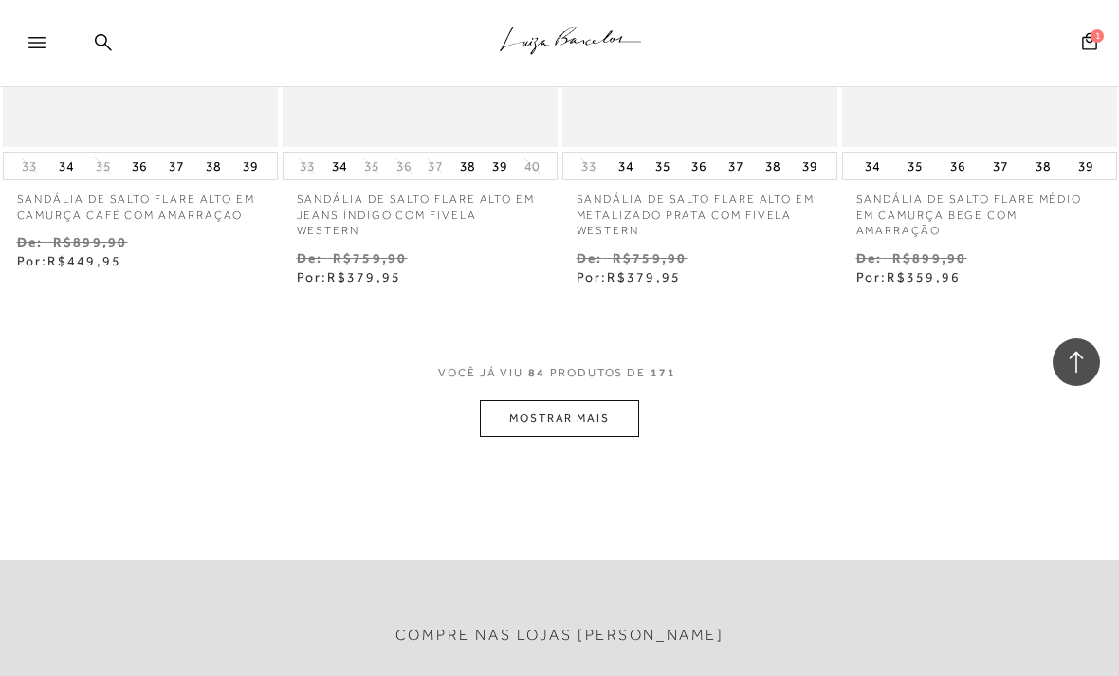
scroll to position [11857, 0]
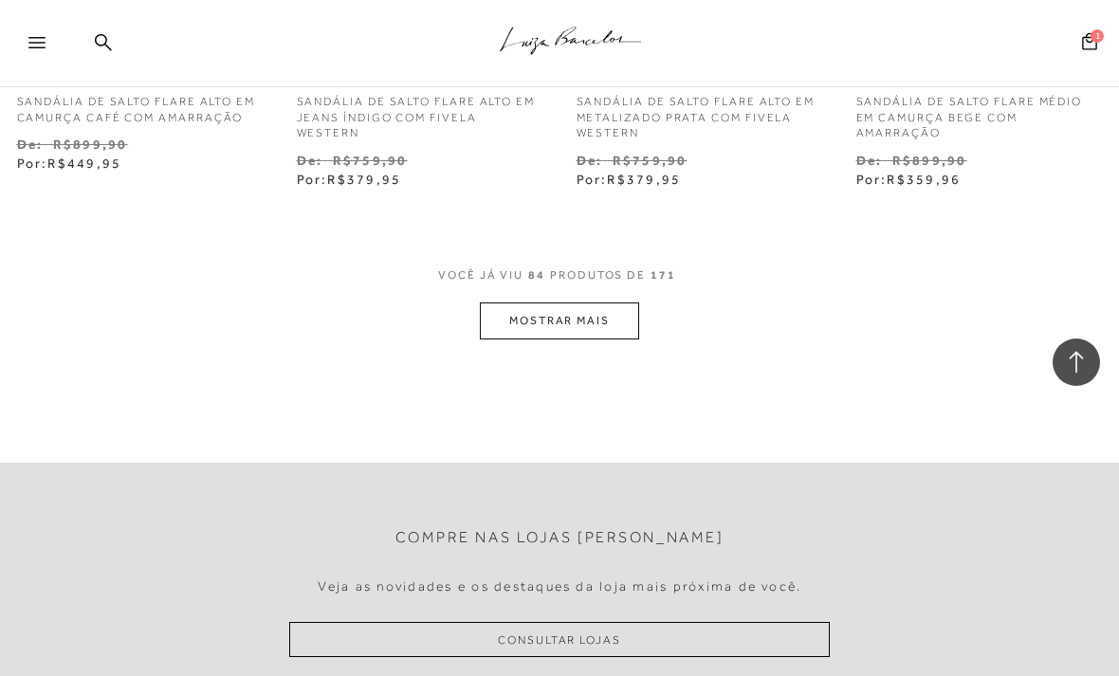
click at [534, 303] on button "MOSTRAR MAIS" at bounding box center [559, 321] width 159 height 37
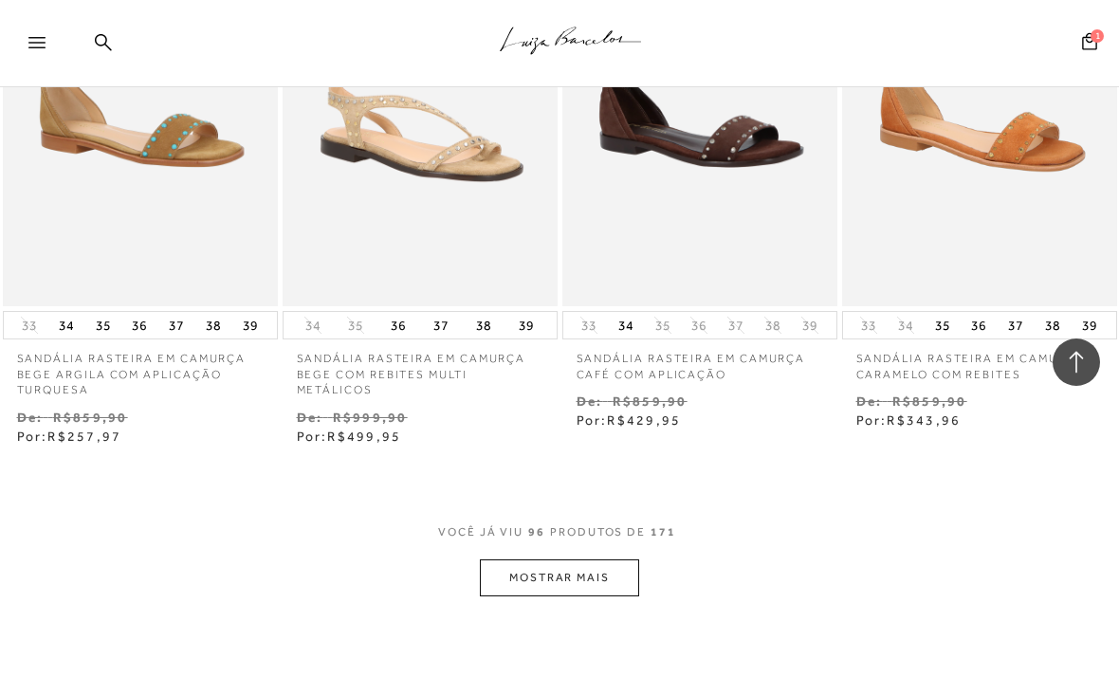
scroll to position [13334, 0]
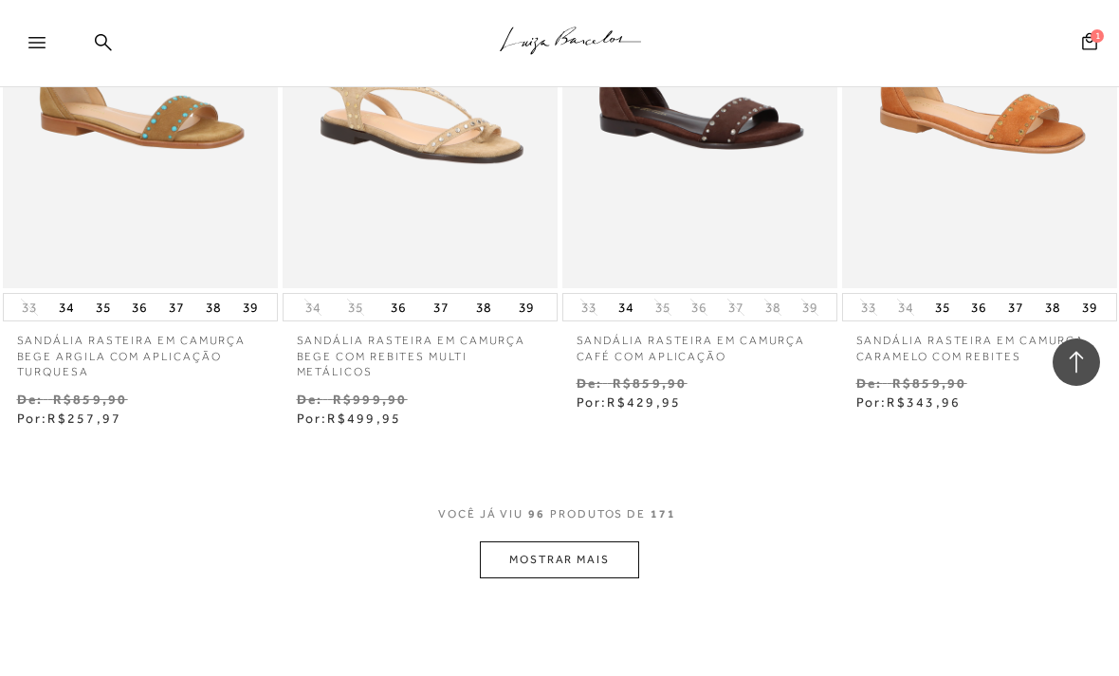
click at [531, 542] on button "MOSTRAR MAIS" at bounding box center [559, 560] width 159 height 37
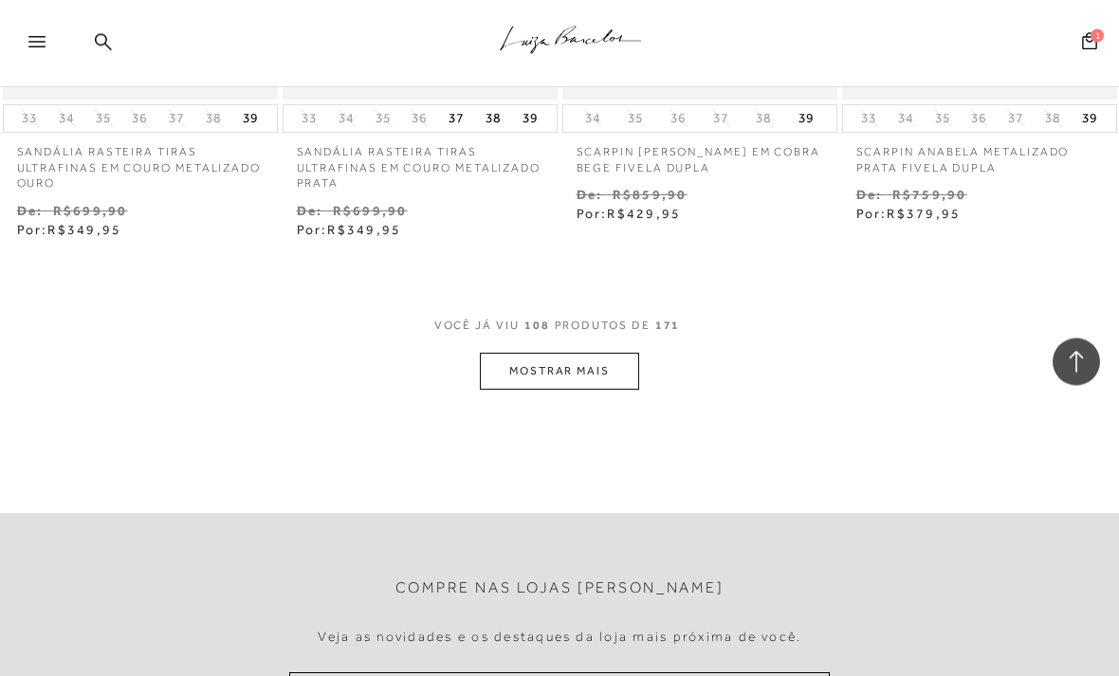
scroll to position [15239, 0]
click at [502, 353] on button "MOSTRAR MAIS" at bounding box center [559, 371] width 159 height 37
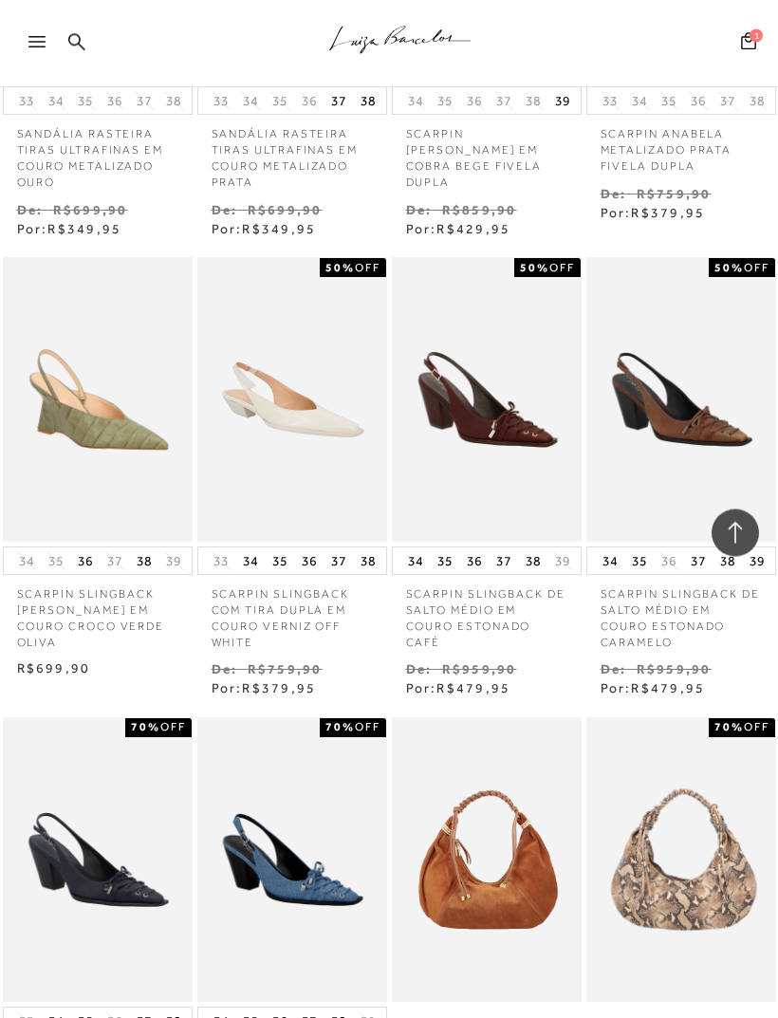
scroll to position [12769, 0]
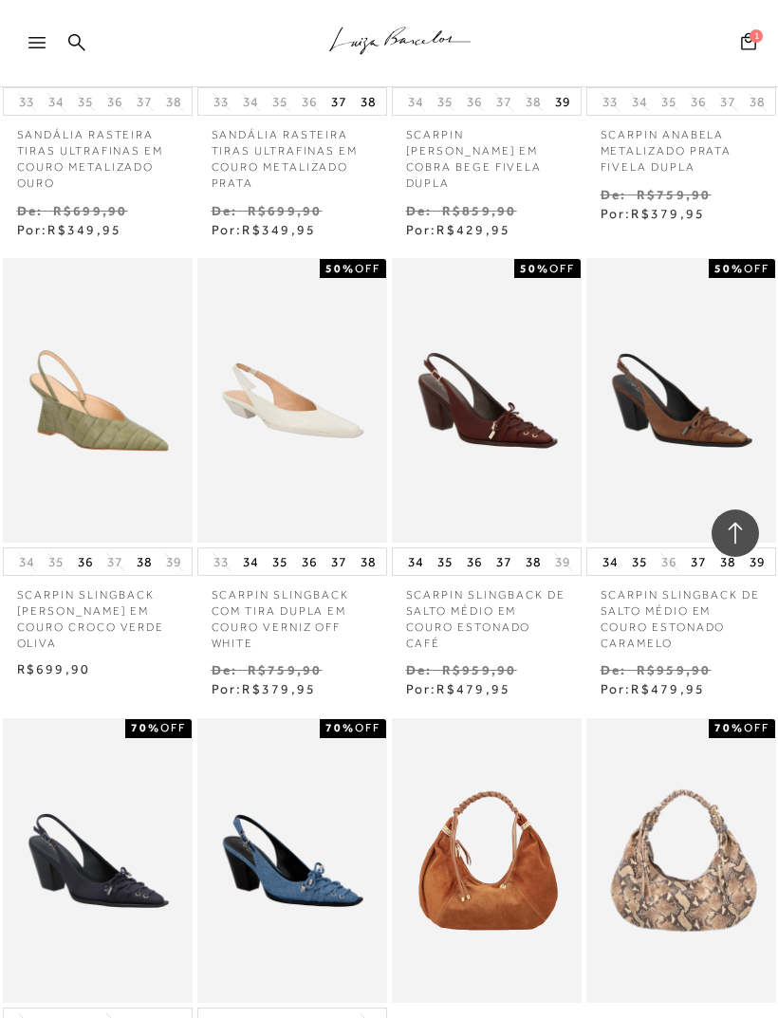
click at [354, 334] on img at bounding box center [292, 400] width 186 height 279
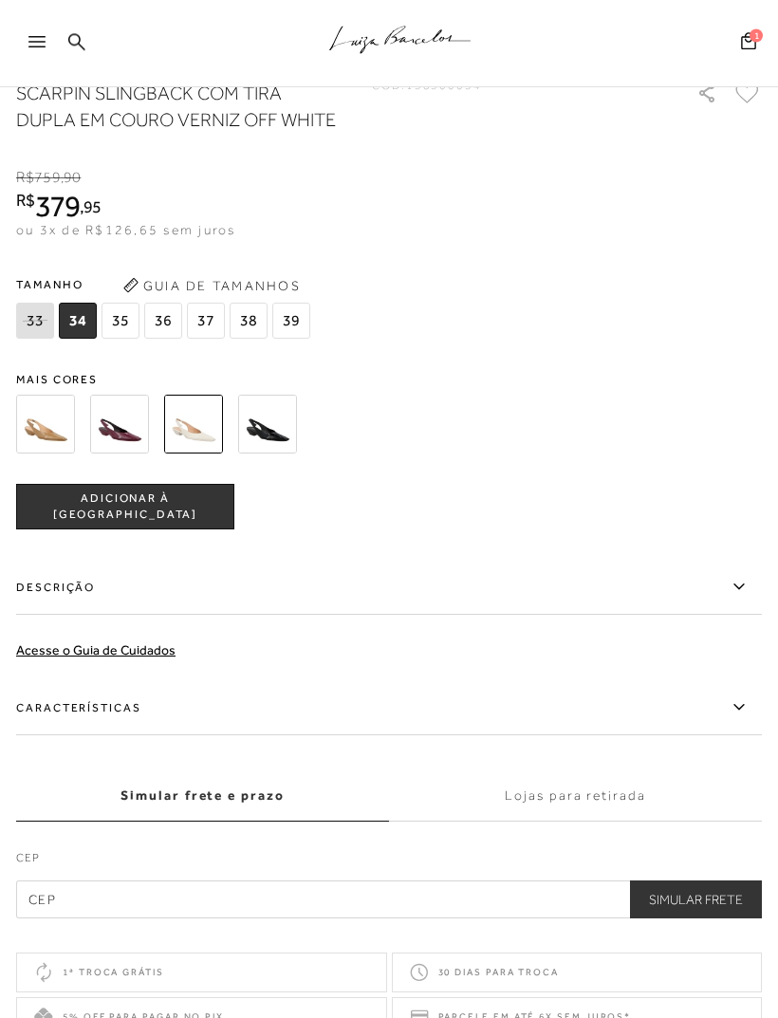
scroll to position [1303, 0]
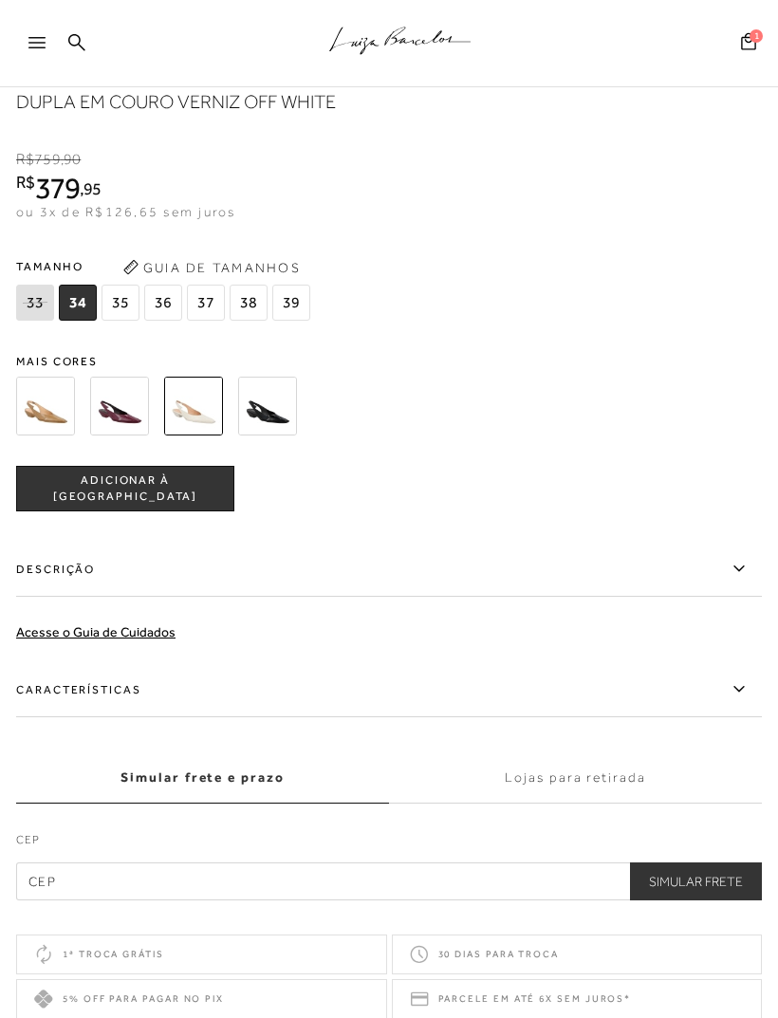
click at [289, 321] on span "39" at bounding box center [291, 303] width 38 height 36
click at [71, 511] on button "ADICIONAR À [GEOGRAPHIC_DATA]" at bounding box center [125, 489] width 218 height 46
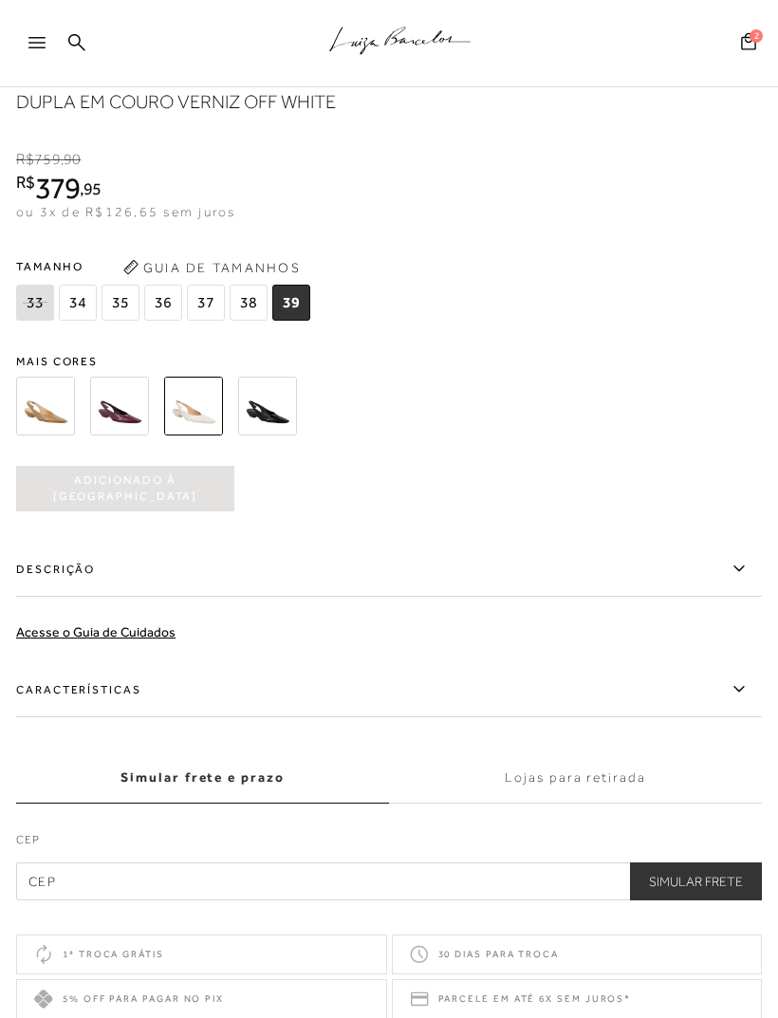
scroll to position [0, 0]
click at [109, 435] on img at bounding box center [119, 406] width 59 height 59
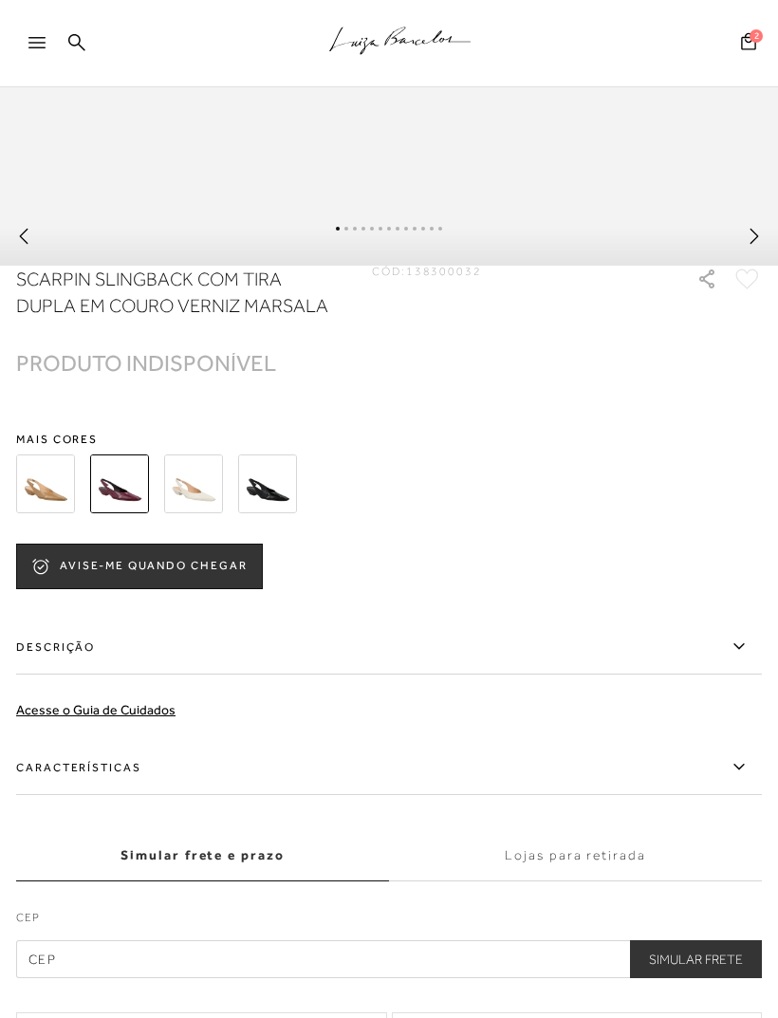
scroll to position [1123, 0]
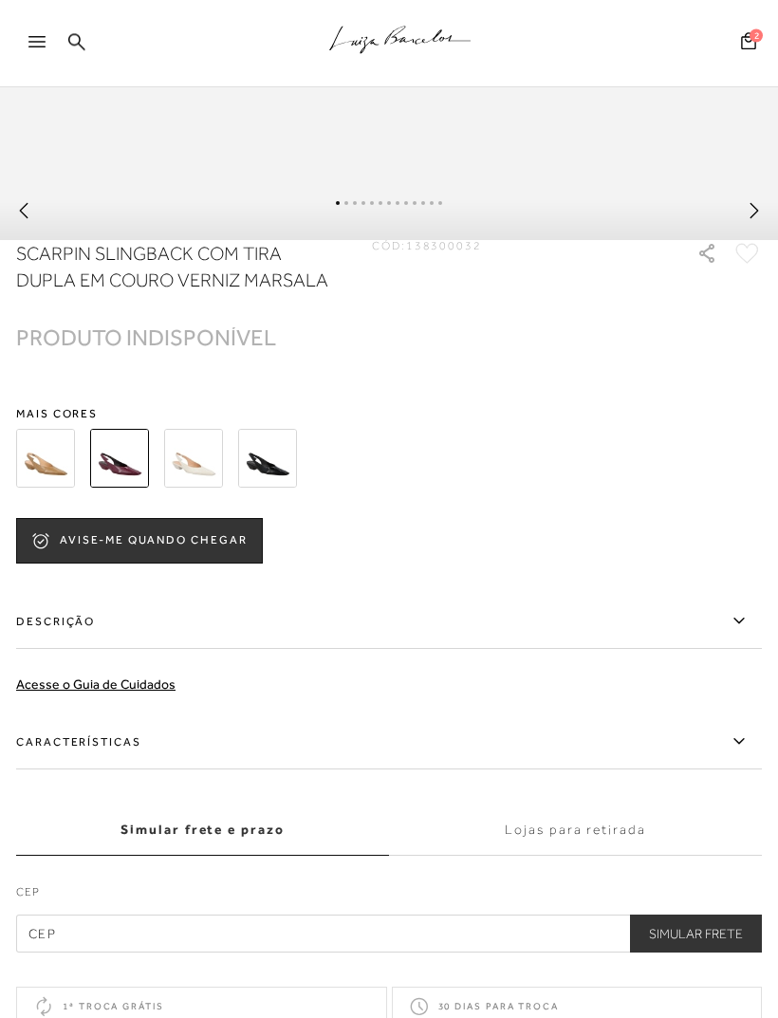
click at [46, 484] on img at bounding box center [45, 459] width 59 height 59
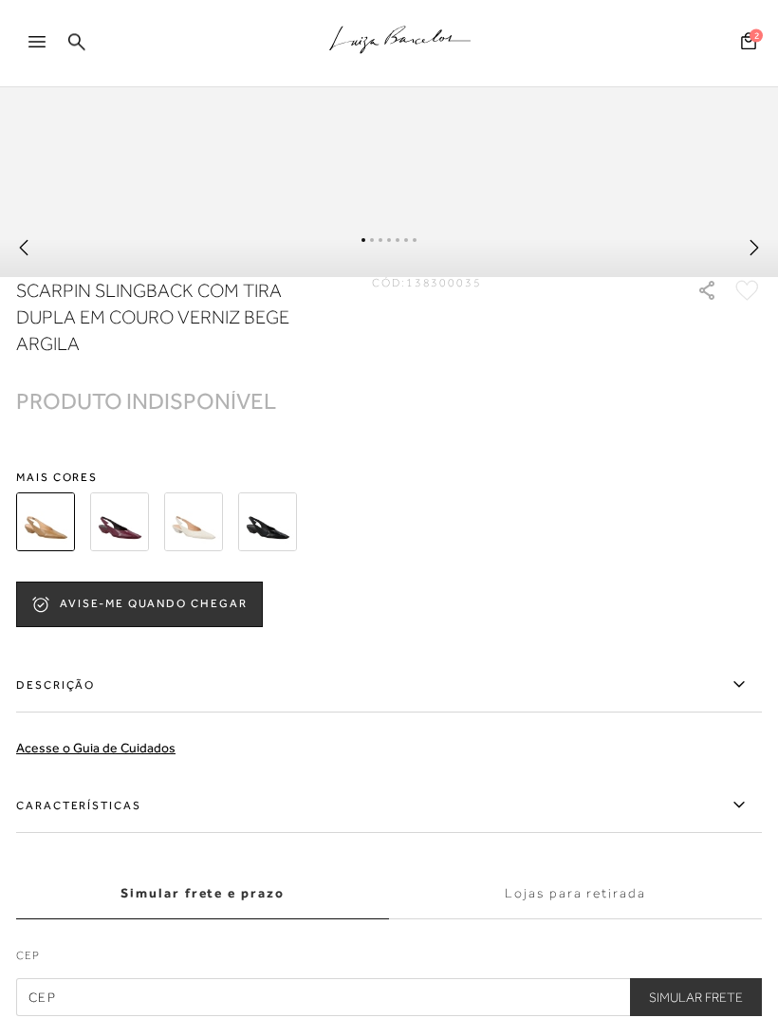
click at [266, 552] on img at bounding box center [267, 522] width 59 height 59
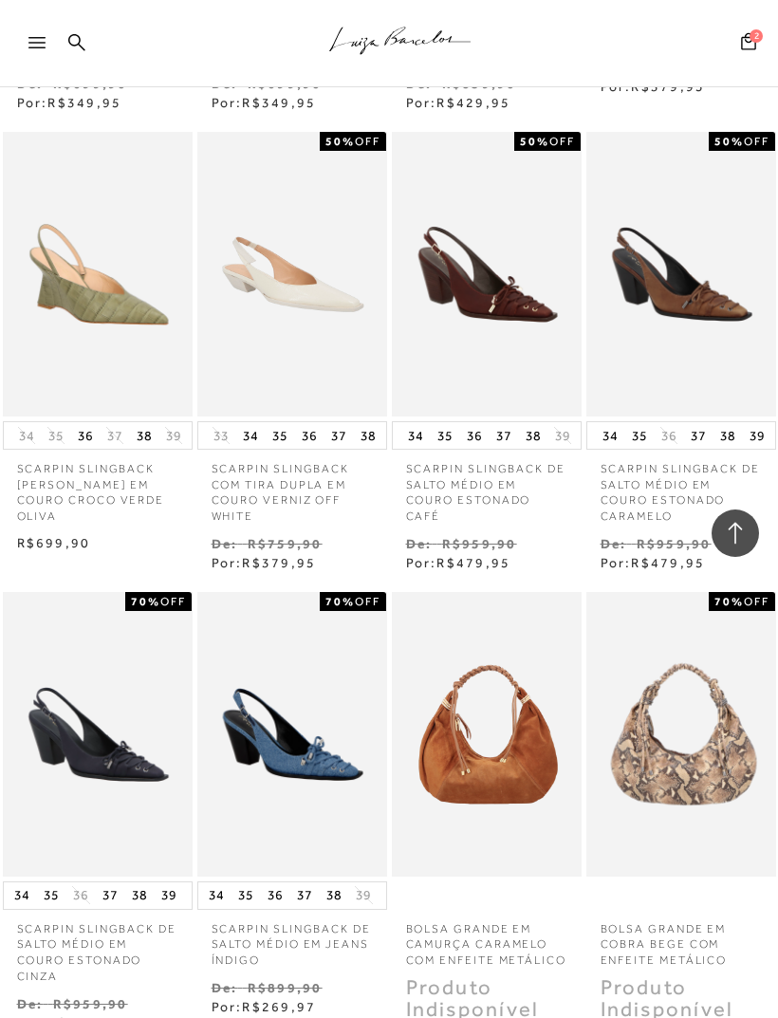
scroll to position [12530, 0]
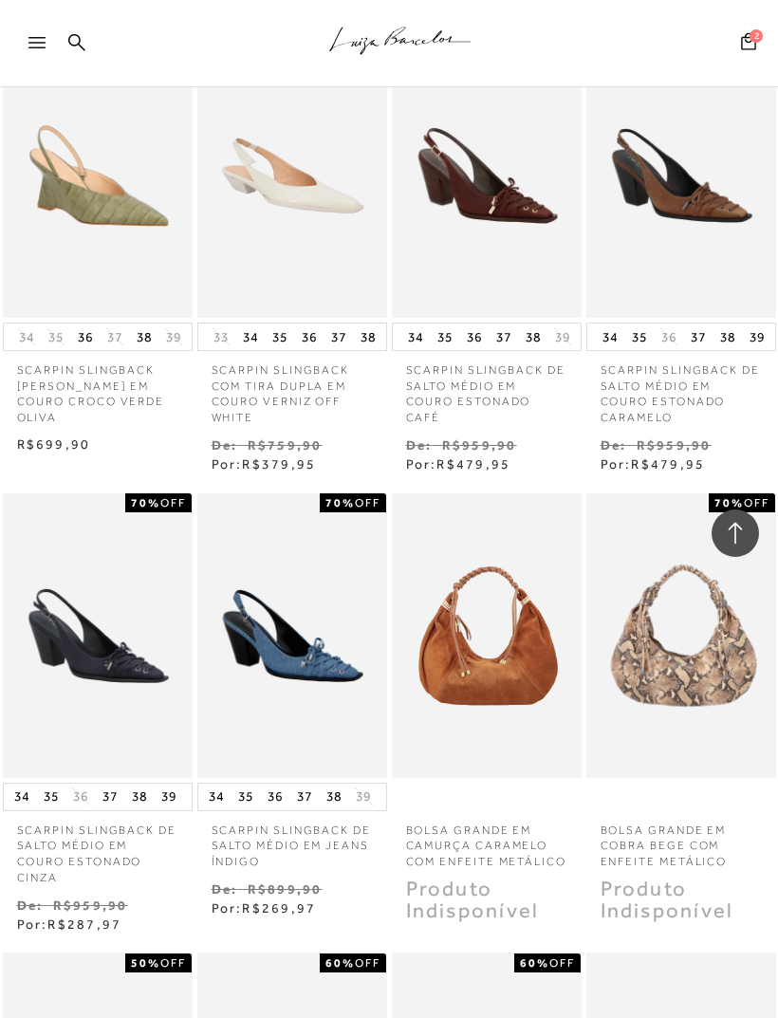
click at [105, 565] on img at bounding box center [98, 635] width 186 height 279
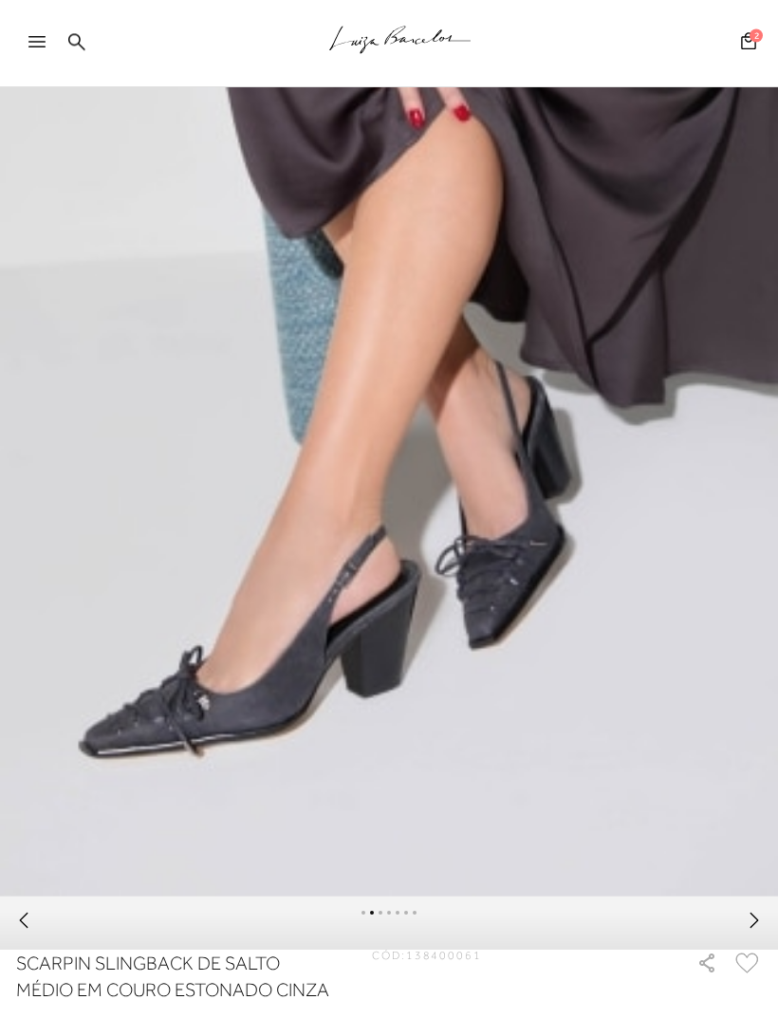
scroll to position [1182, 0]
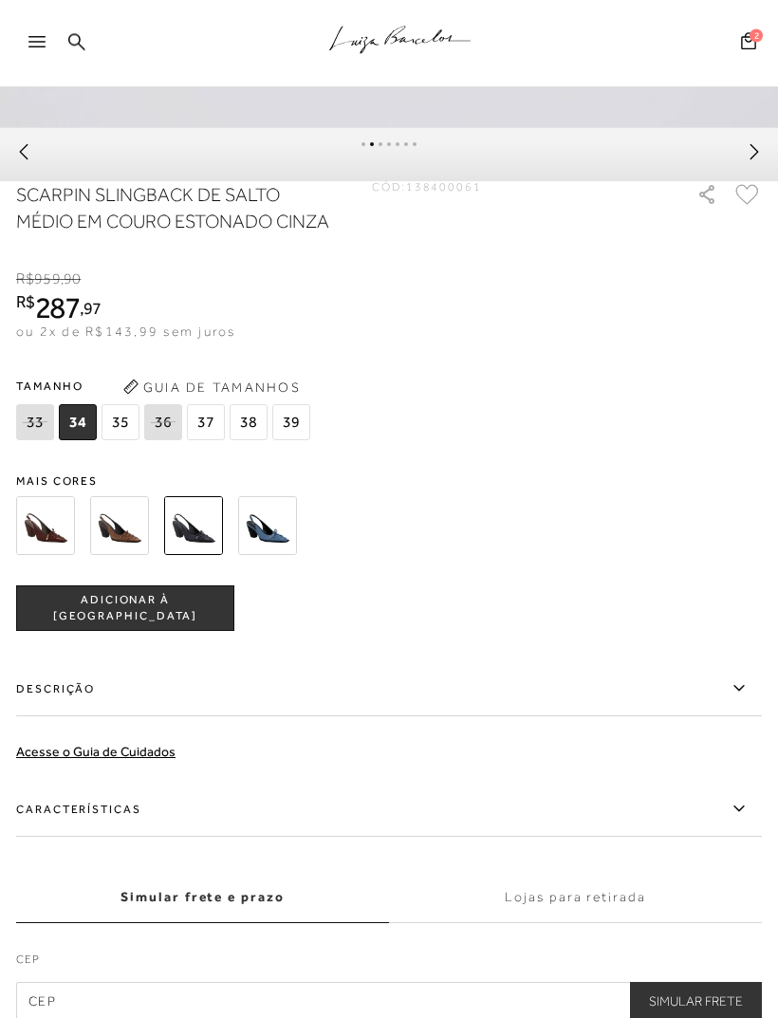
click at [285, 436] on span "39" at bounding box center [291, 423] width 38 height 36
click at [71, 625] on span "ADICIONAR À [GEOGRAPHIC_DATA]" at bounding box center [125, 608] width 216 height 33
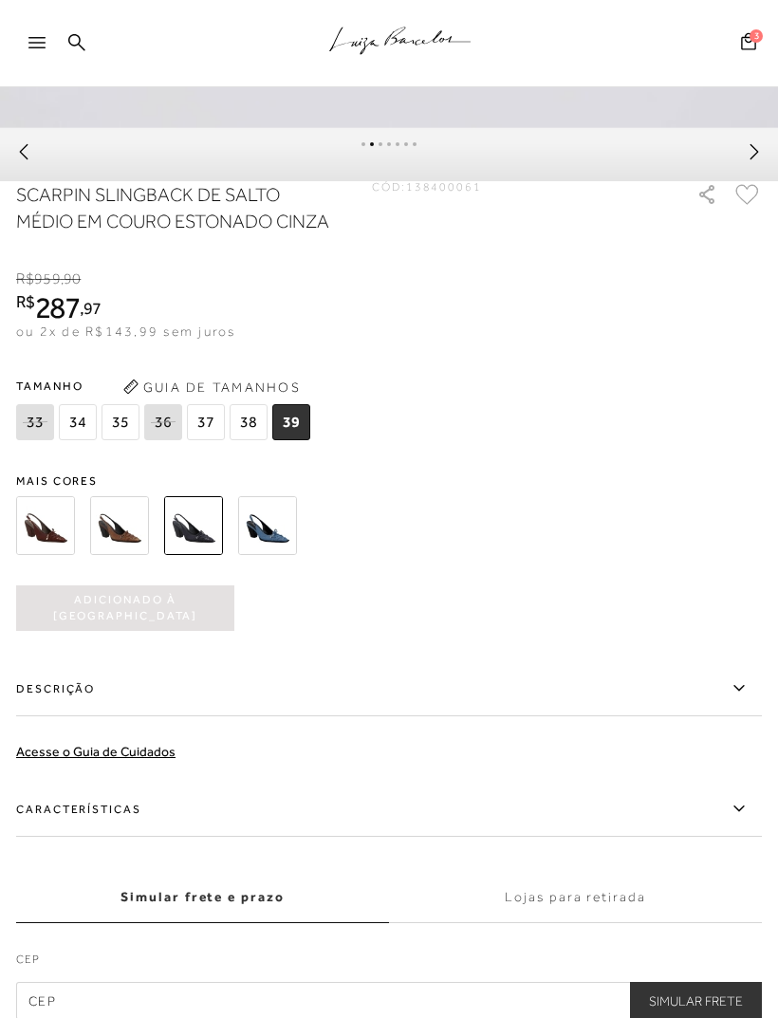
scroll to position [0, 0]
click at [34, 545] on img at bounding box center [45, 525] width 59 height 59
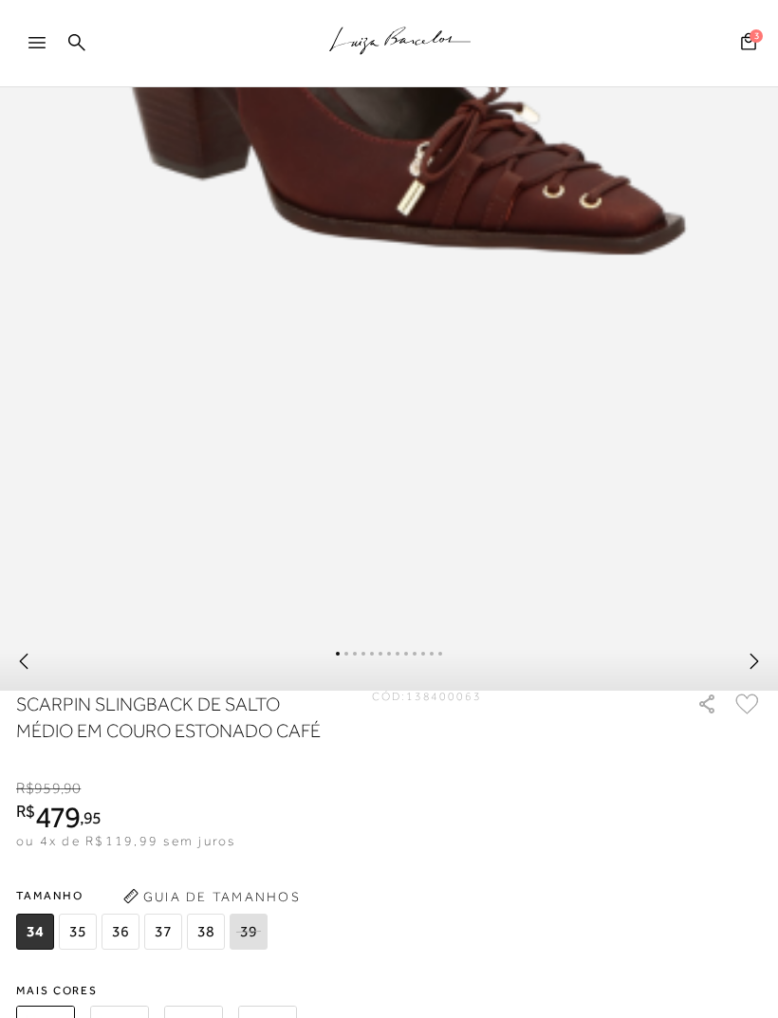
scroll to position [496, 0]
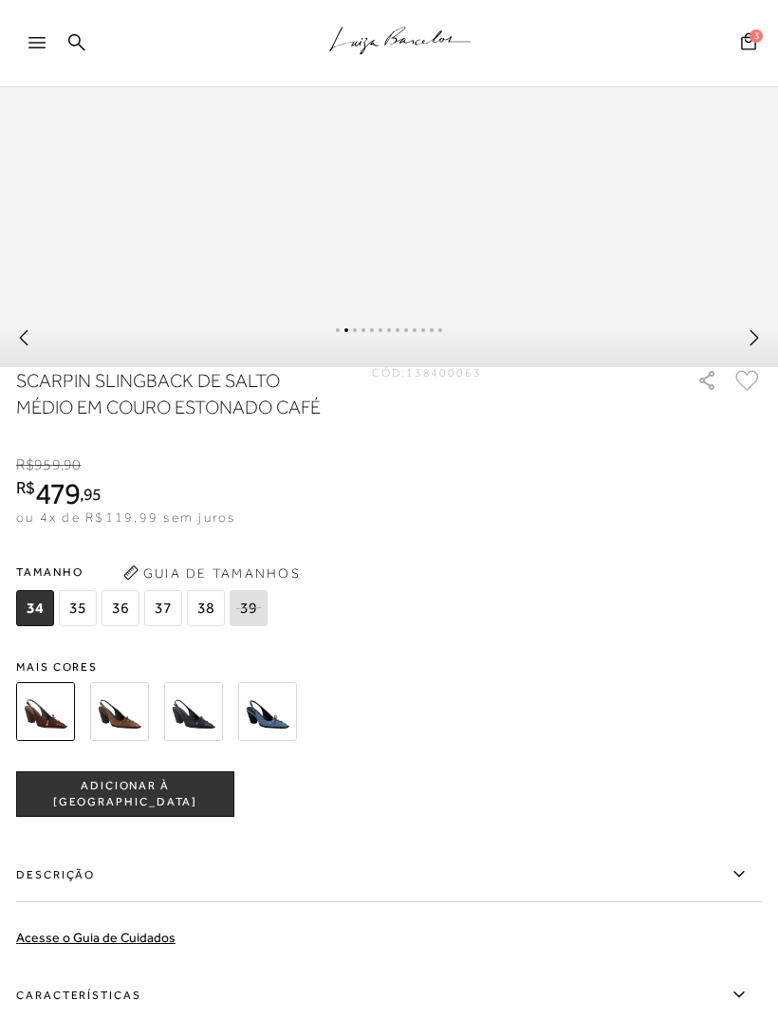
click at [109, 707] on img at bounding box center [119, 711] width 59 height 59
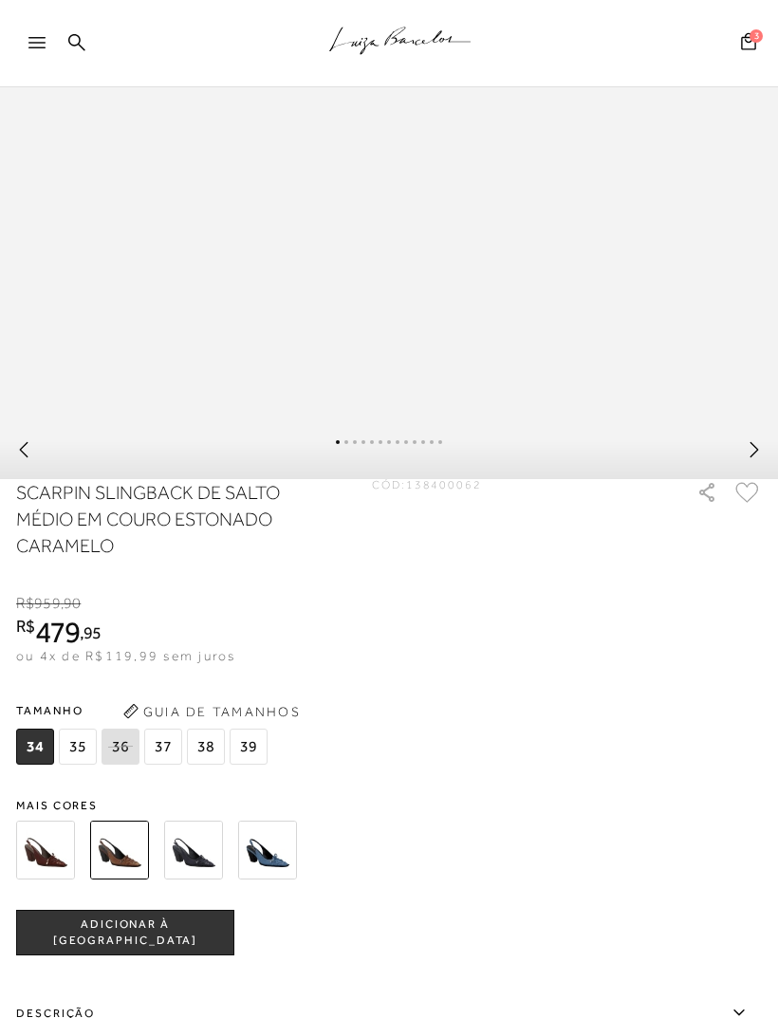
scroll to position [985, 0]
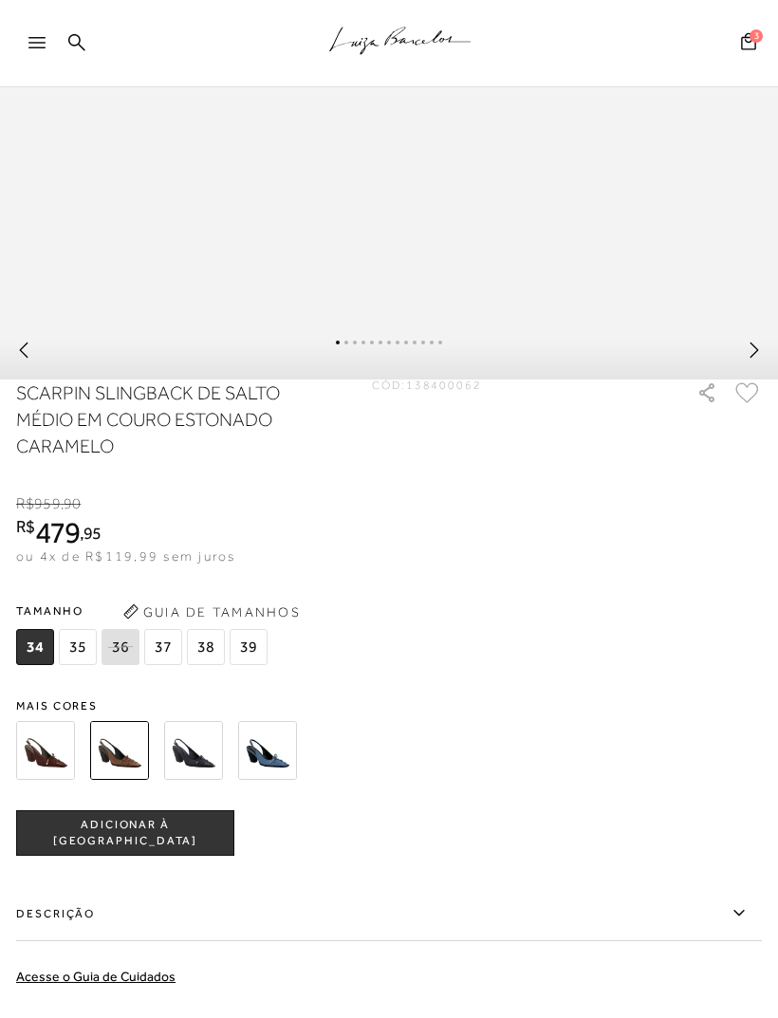
click at [186, 707] on img at bounding box center [193, 750] width 59 height 59
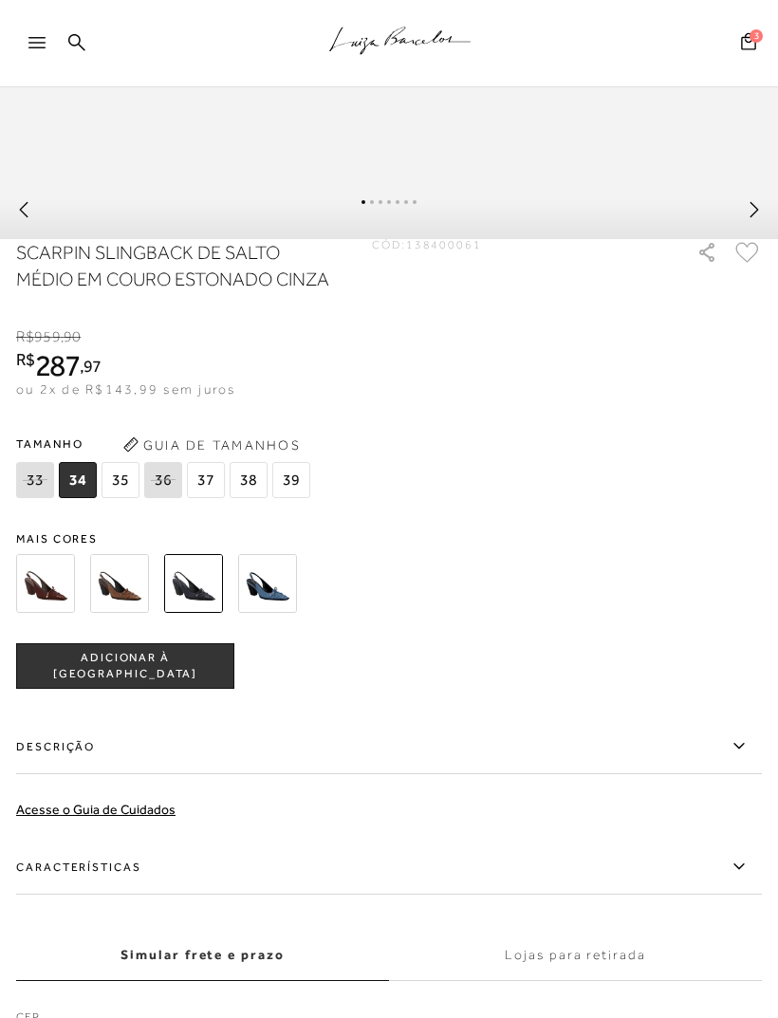
click at [285, 613] on img at bounding box center [267, 583] width 59 height 59
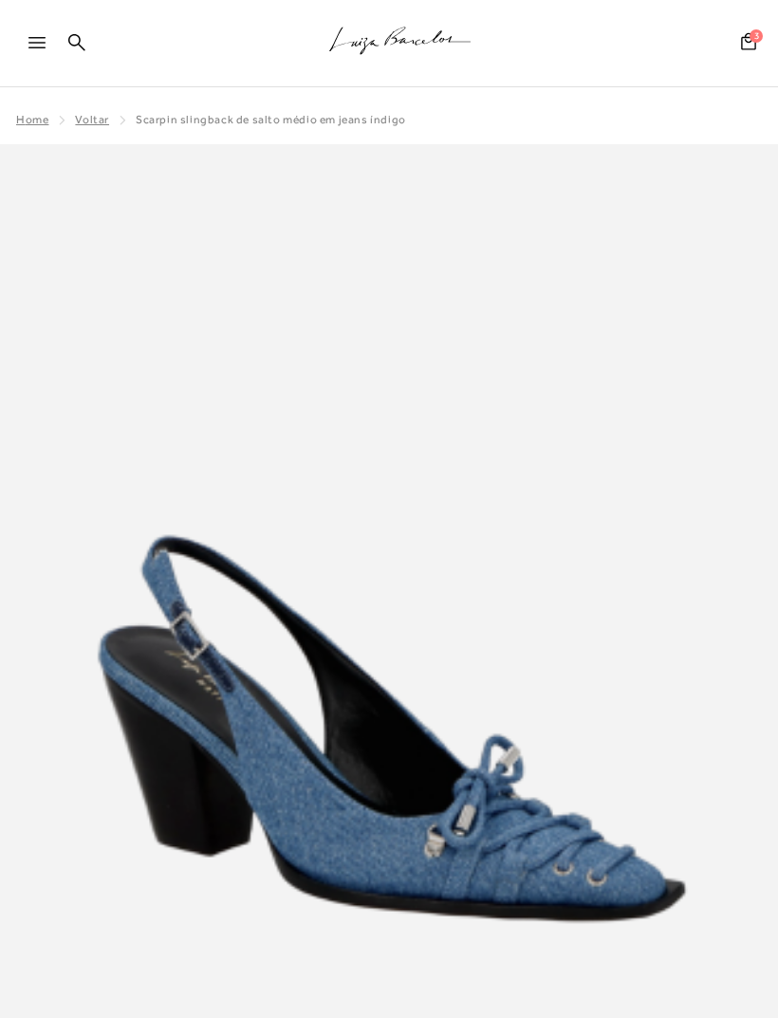
click at [407, 44] on icon ".a{fill-rule:evenodd;stroke:#000!important;stroke-width:0!important;}" at bounding box center [400, 41] width 142 height 40
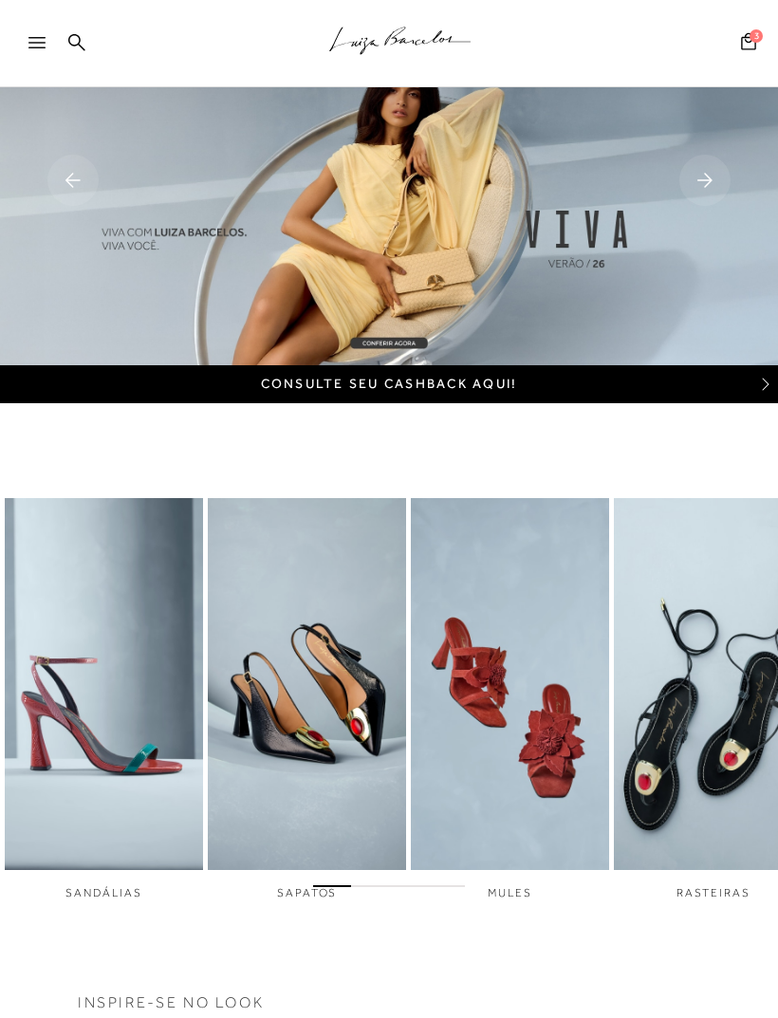
click at [709, 175] on rect at bounding box center [704, 180] width 51 height 51
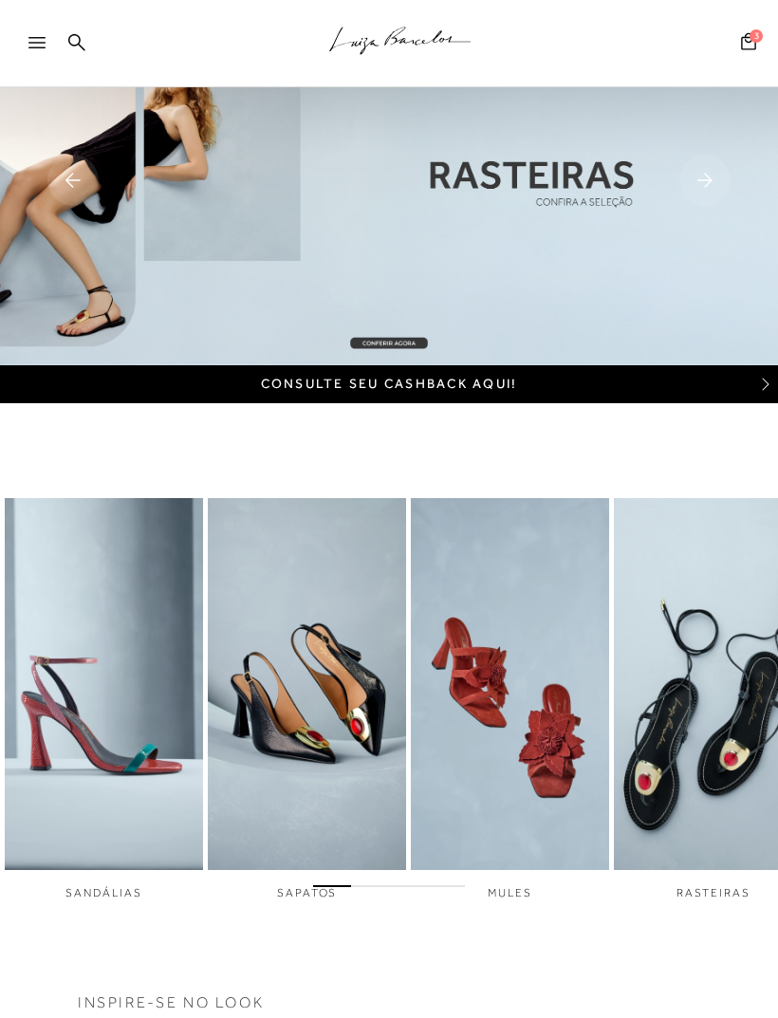
click at [700, 193] on rect at bounding box center [704, 180] width 51 height 51
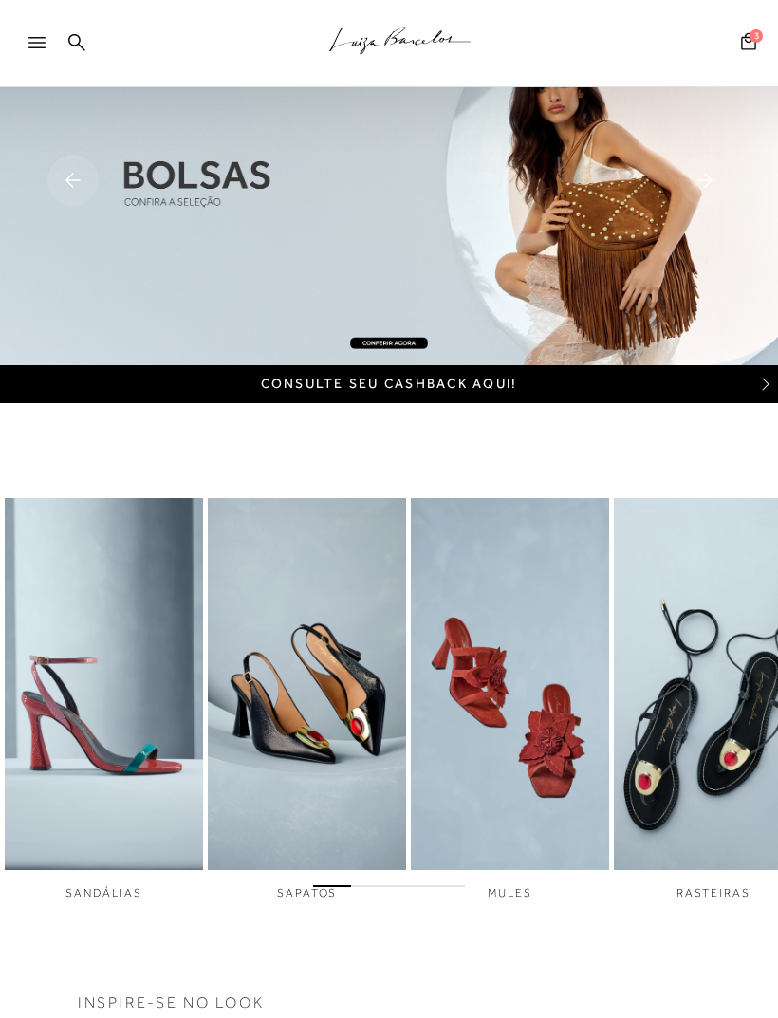
click at [700, 197] on rect at bounding box center [704, 180] width 51 height 51
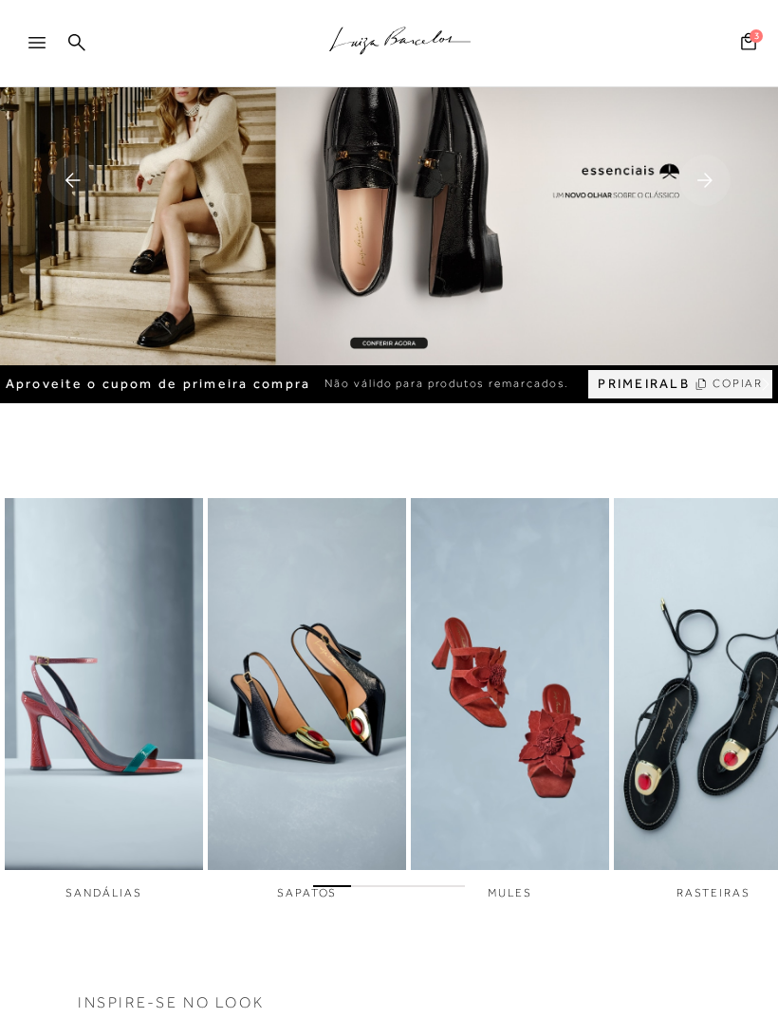
click at [78, 183] on rect at bounding box center [72, 180] width 51 height 51
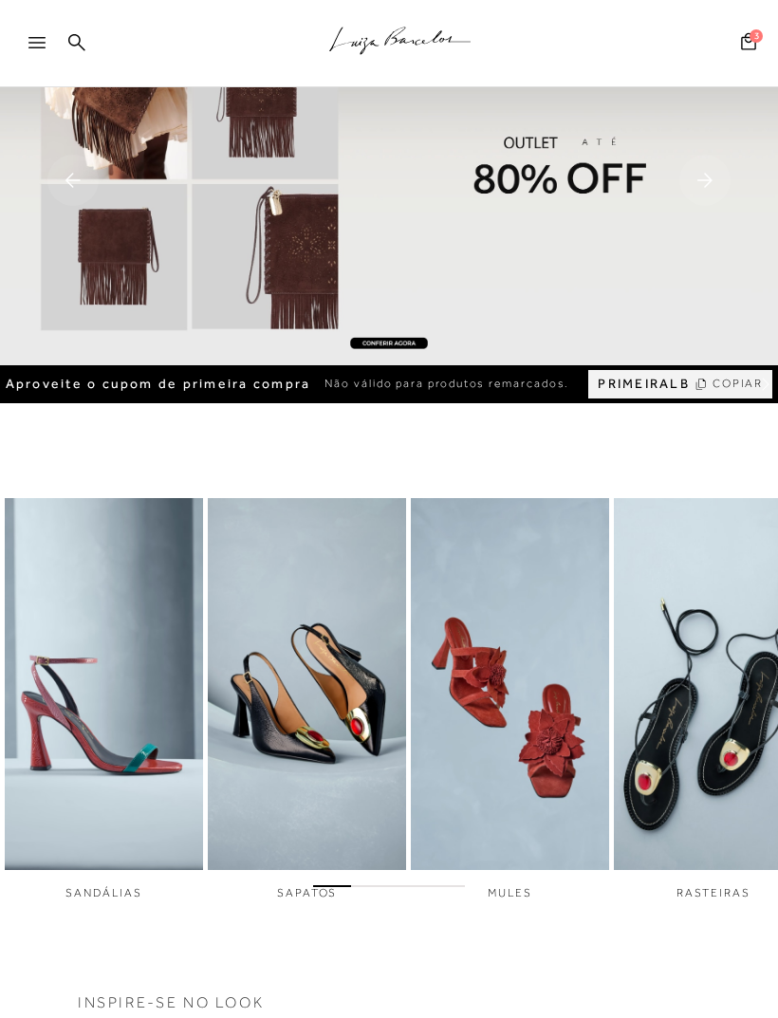
click at [405, 345] on img at bounding box center [389, 182] width 778 height 365
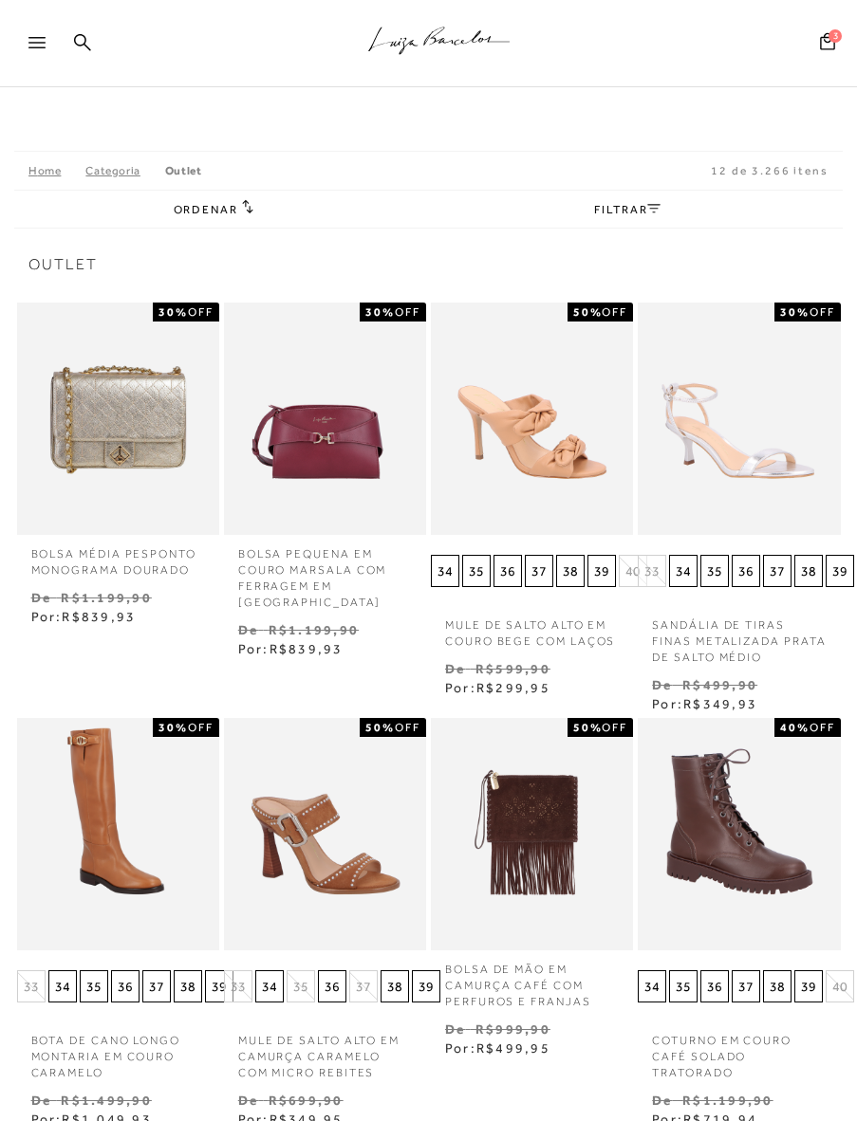
click at [625, 214] on link "FILTRAR" at bounding box center [627, 209] width 66 height 13
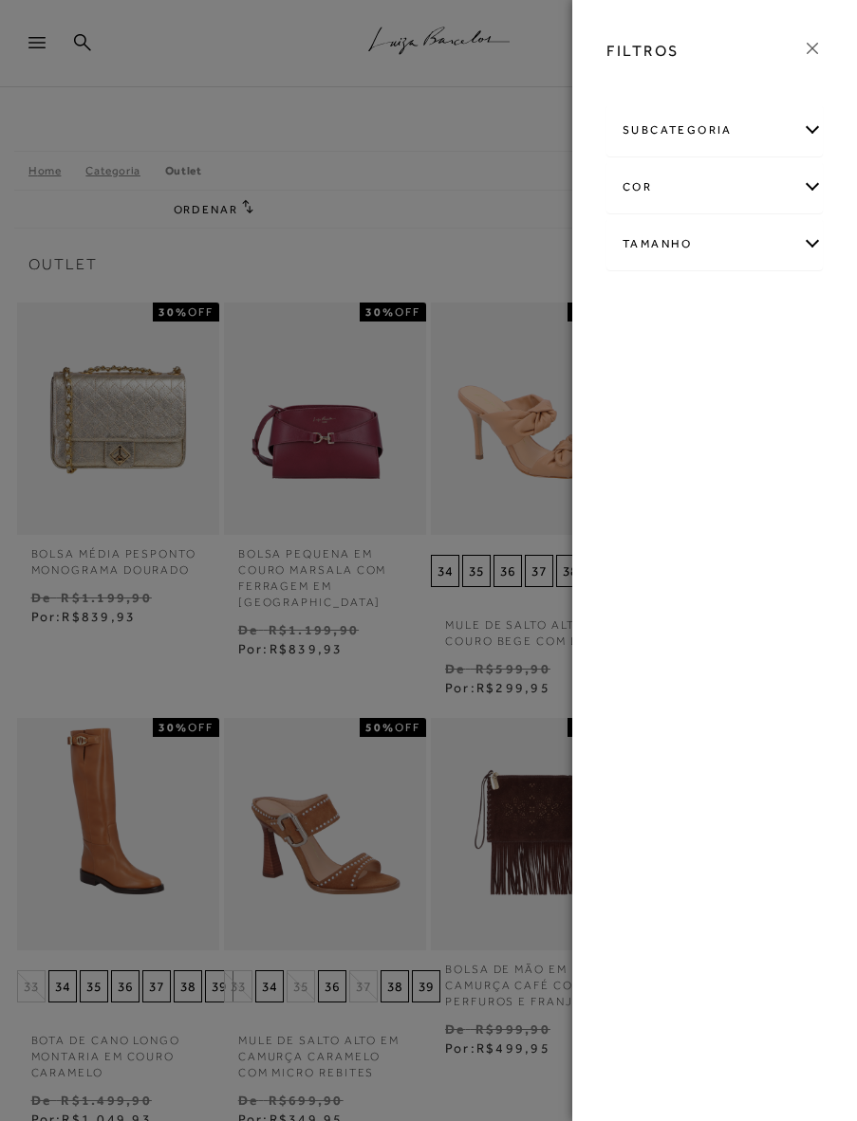
click at [721, 247] on div "Tamanho" at bounding box center [714, 244] width 214 height 50
click at [657, 490] on link "Ver mais..." at bounding box center [657, 488] width 51 height 14
click at [654, 662] on span "39" at bounding box center [656, 657] width 28 height 14
click at [654, 662] on input "39" at bounding box center [647, 660] width 19 height 19
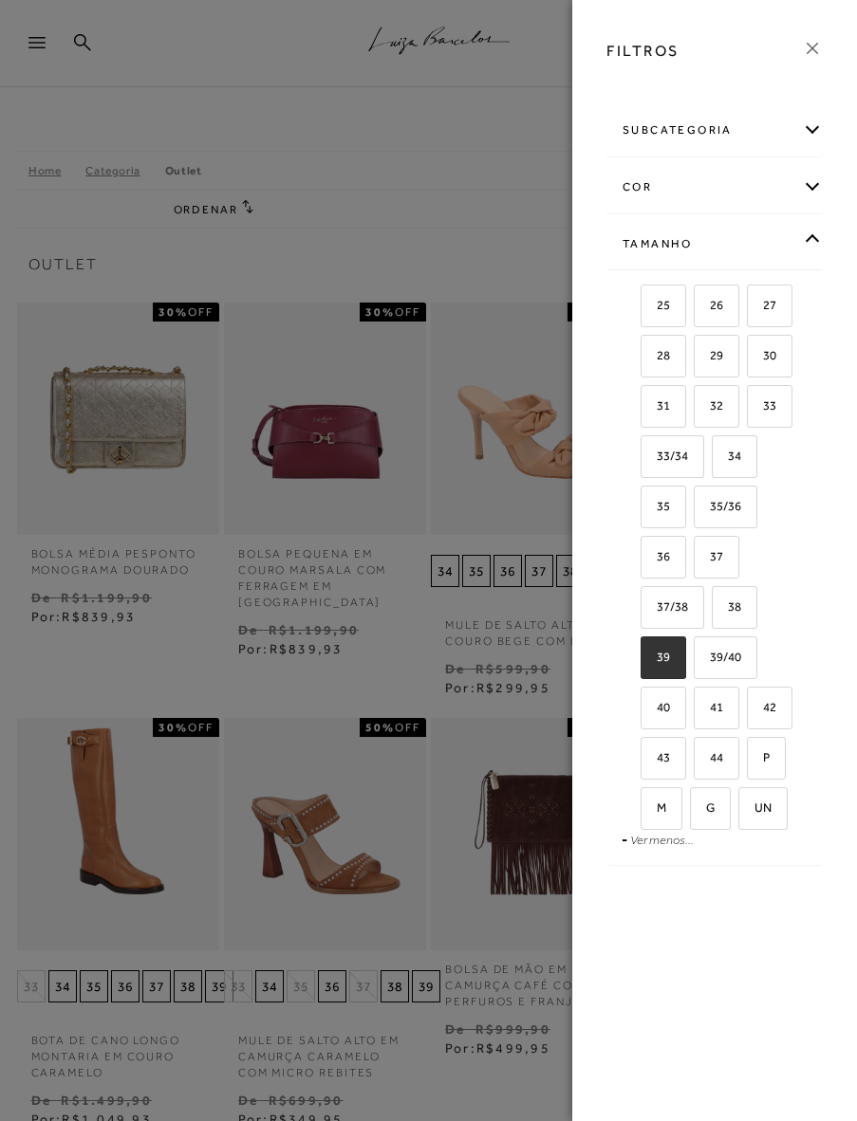
checkbox input "true"
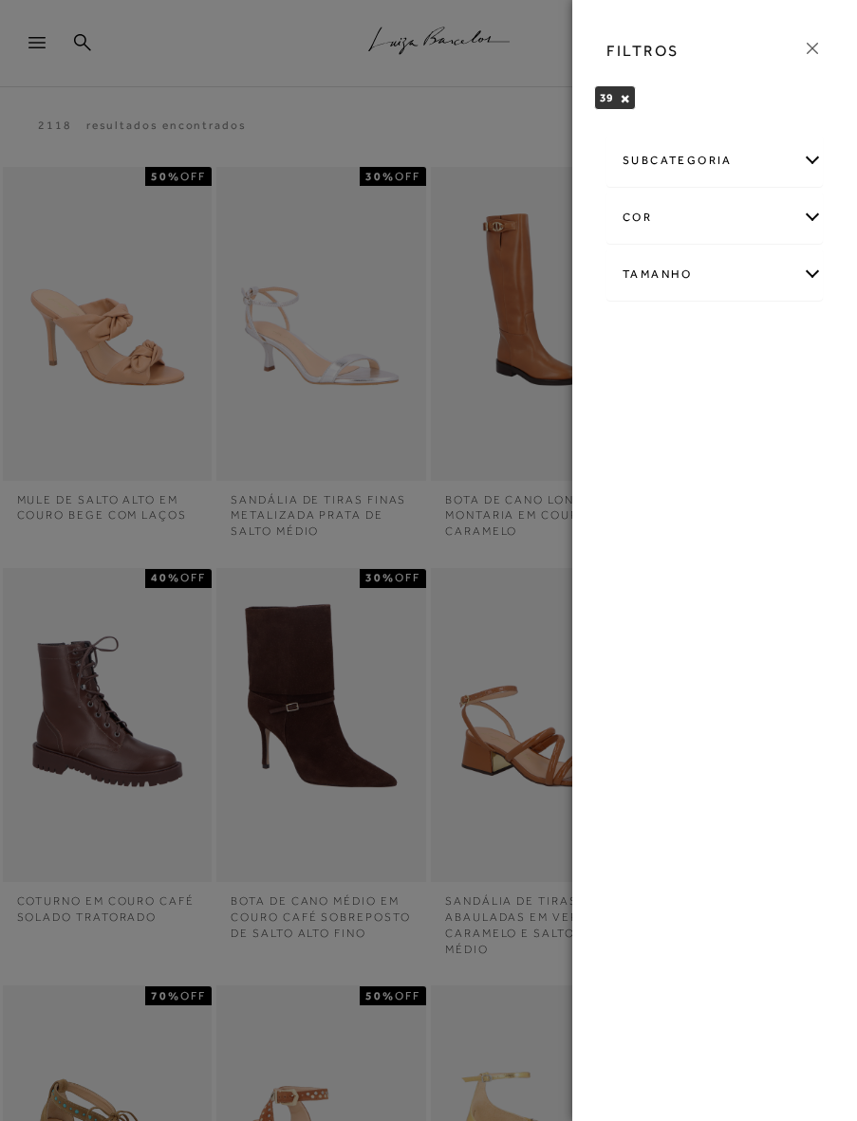
click at [100, 476] on div at bounding box center [428, 560] width 857 height 1121
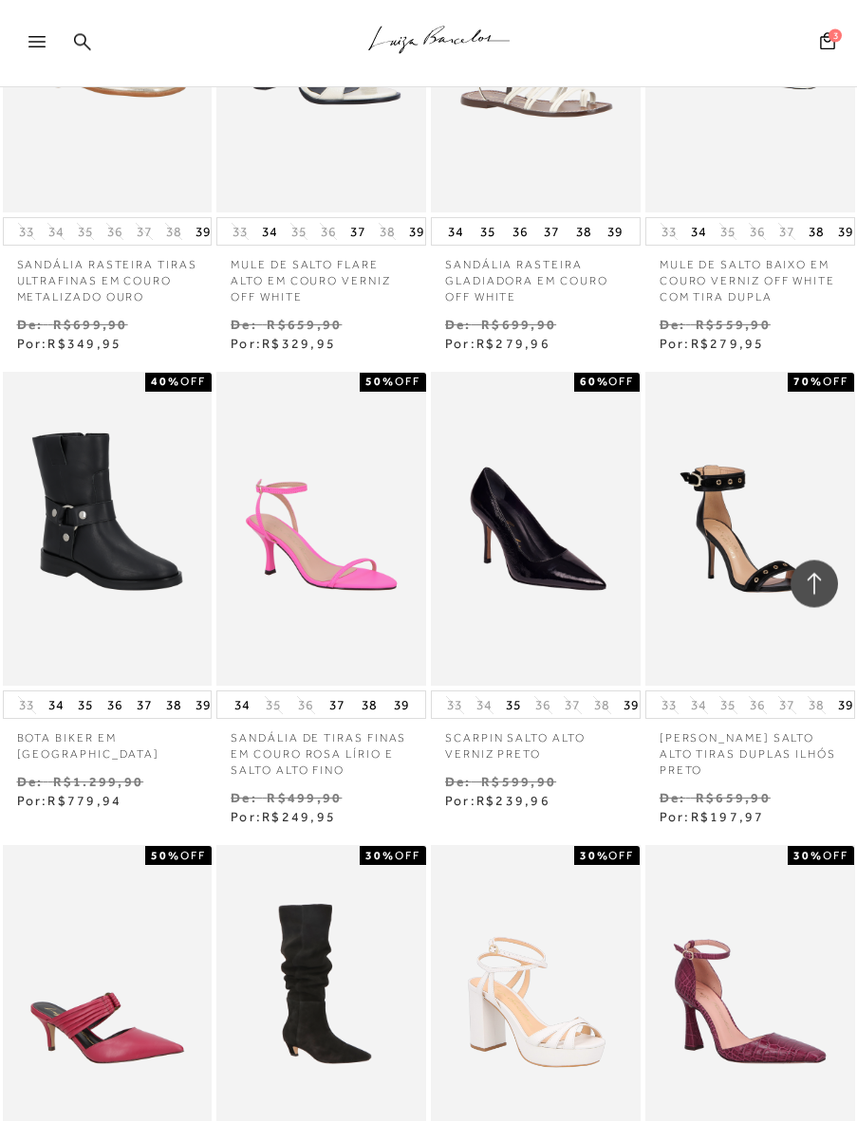
scroll to position [11318, 0]
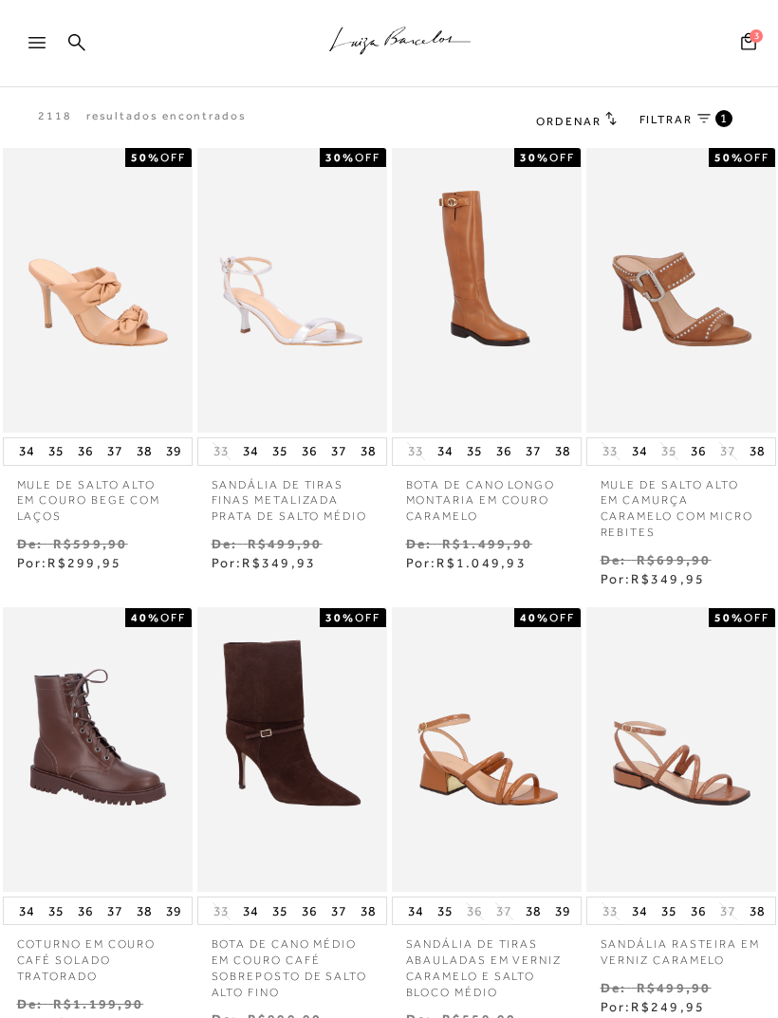
click at [689, 115] on span "FILTRAR" at bounding box center [665, 120] width 53 height 16
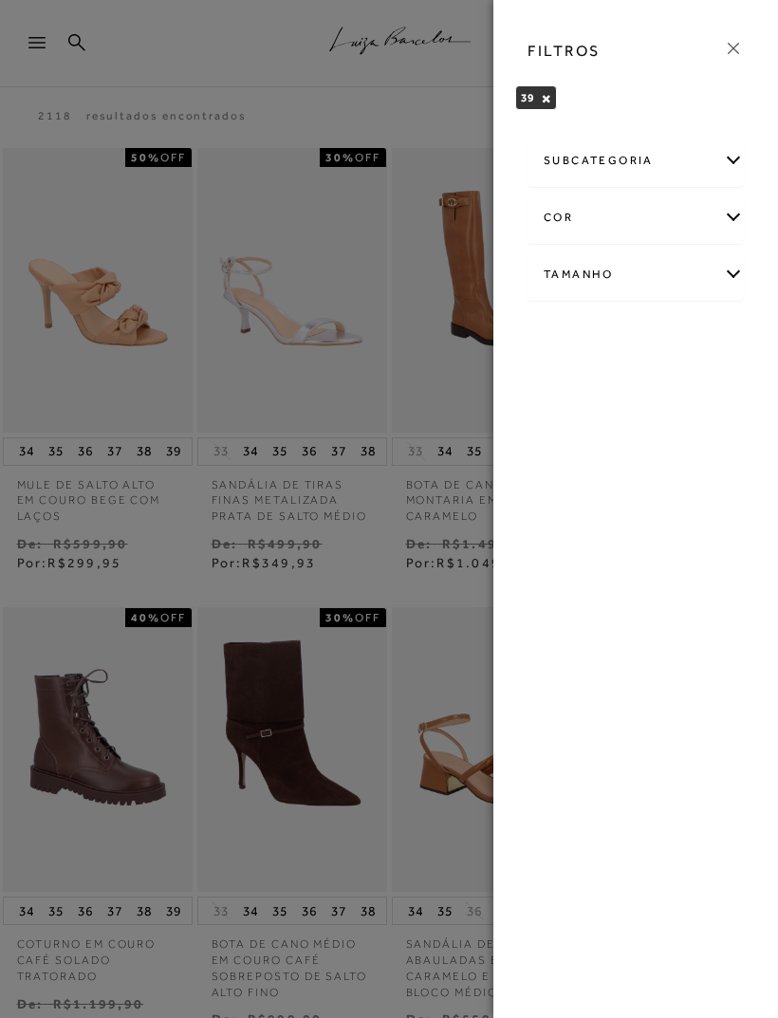
click at [391, 429] on div at bounding box center [389, 509] width 778 height 1018
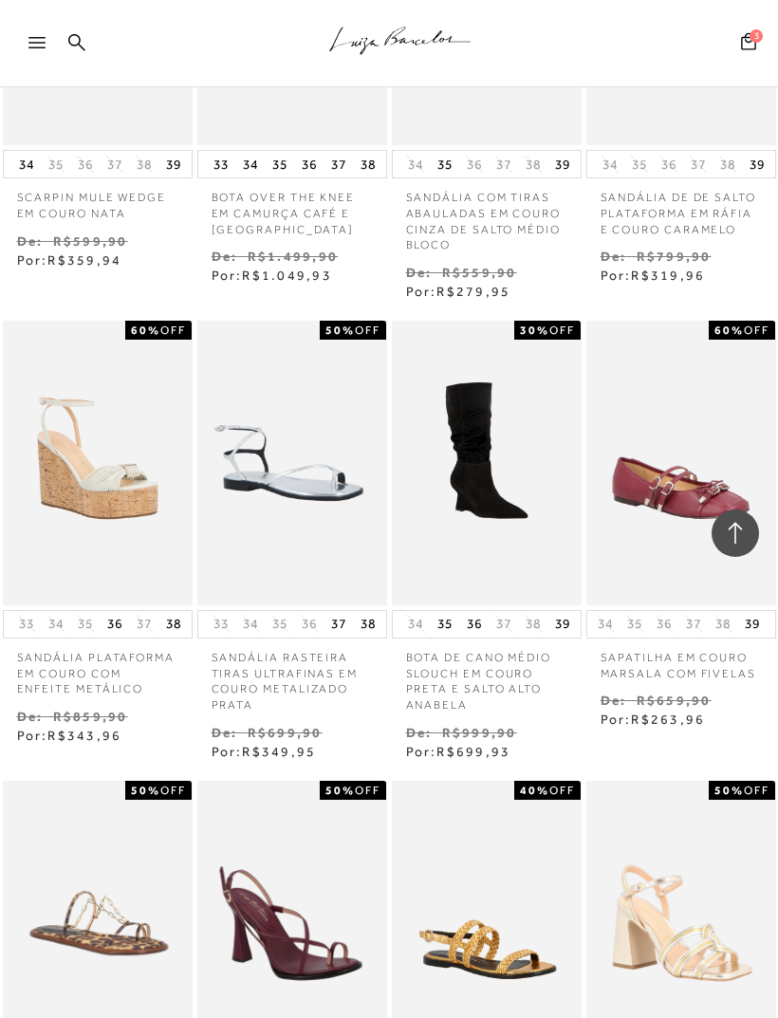
scroll to position [0, 92]
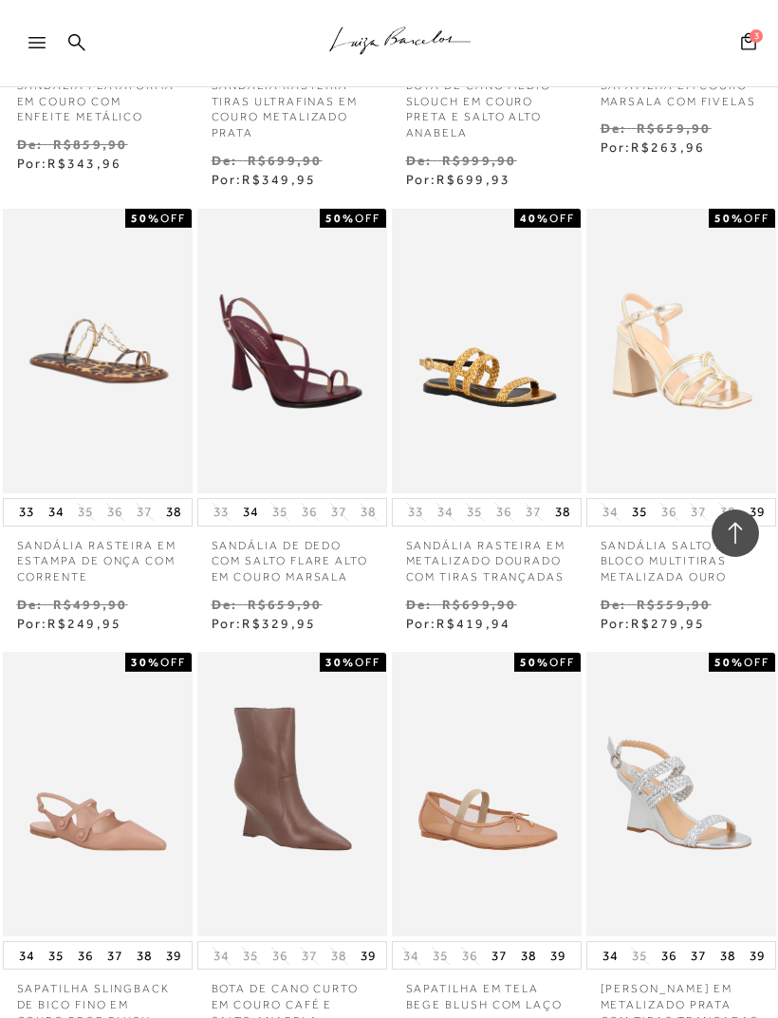
scroll to position [19604, 0]
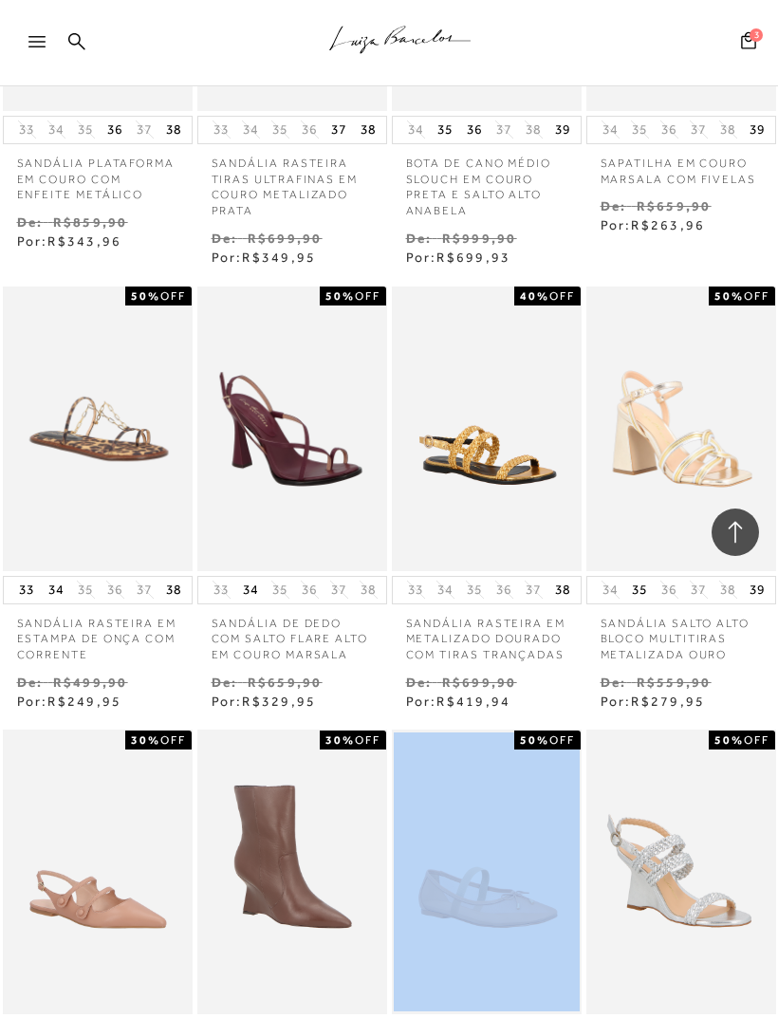
click at [565, 674] on div "Venda De: R$699,90 Por: R$419,94" at bounding box center [487, 693] width 190 height 39
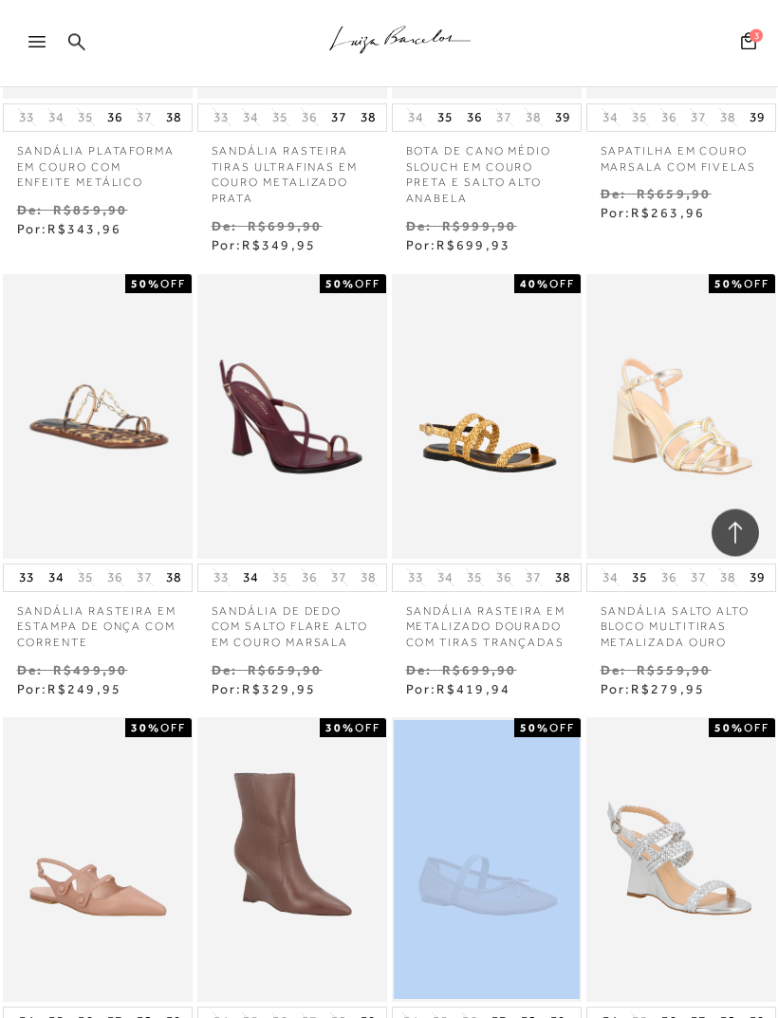
scroll to position [19617, 0]
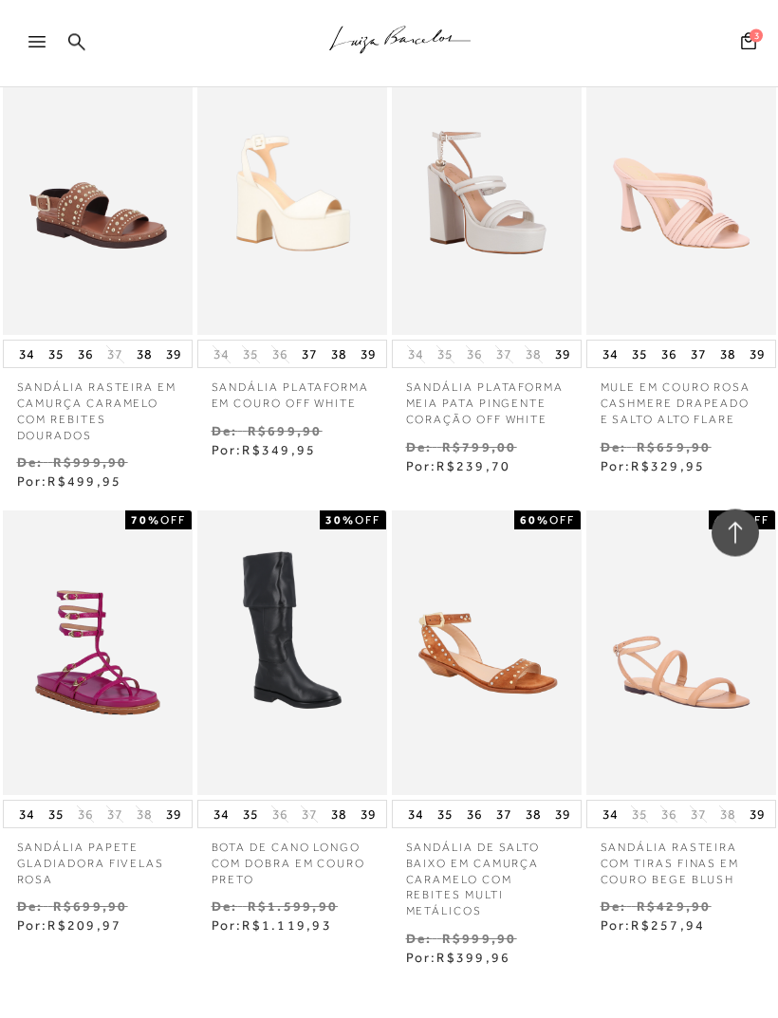
scroll to position [28082, 0]
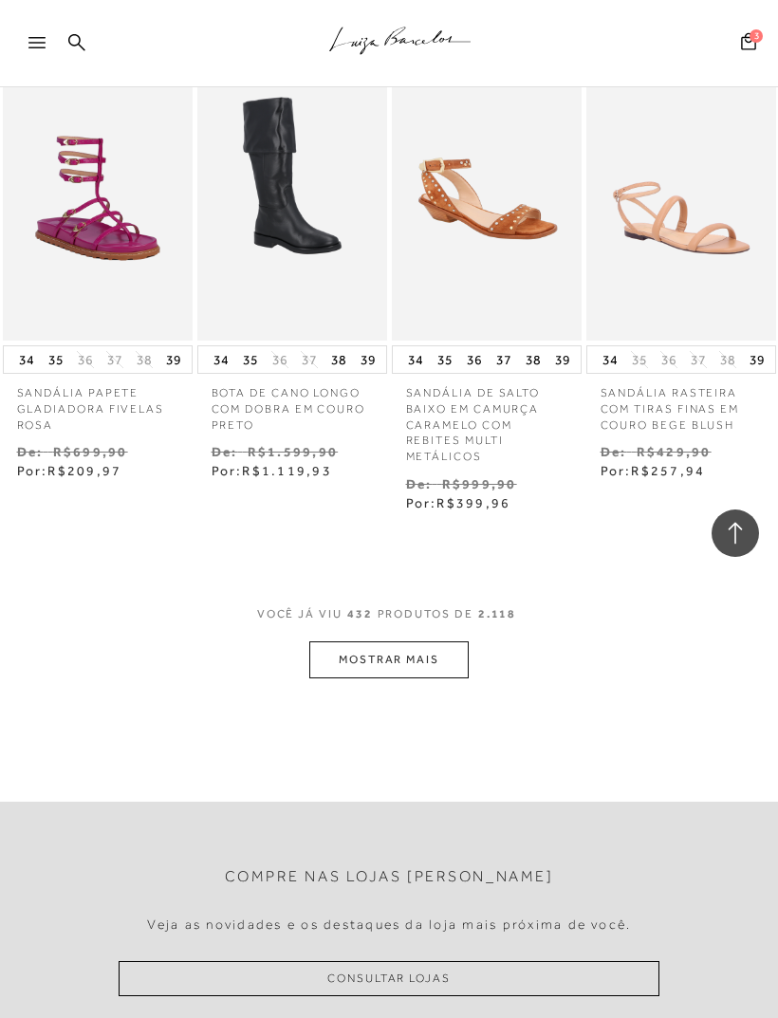
click at [442, 641] on button "MOSTRAR MAIS" at bounding box center [388, 659] width 159 height 37
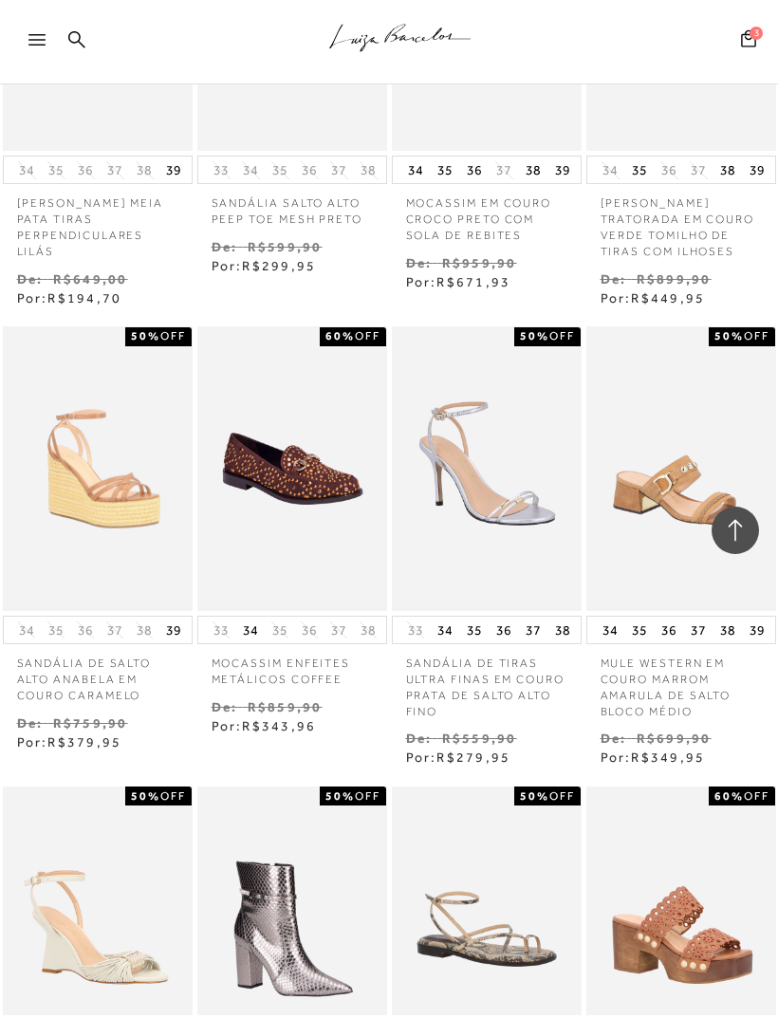
scroll to position [0, 0]
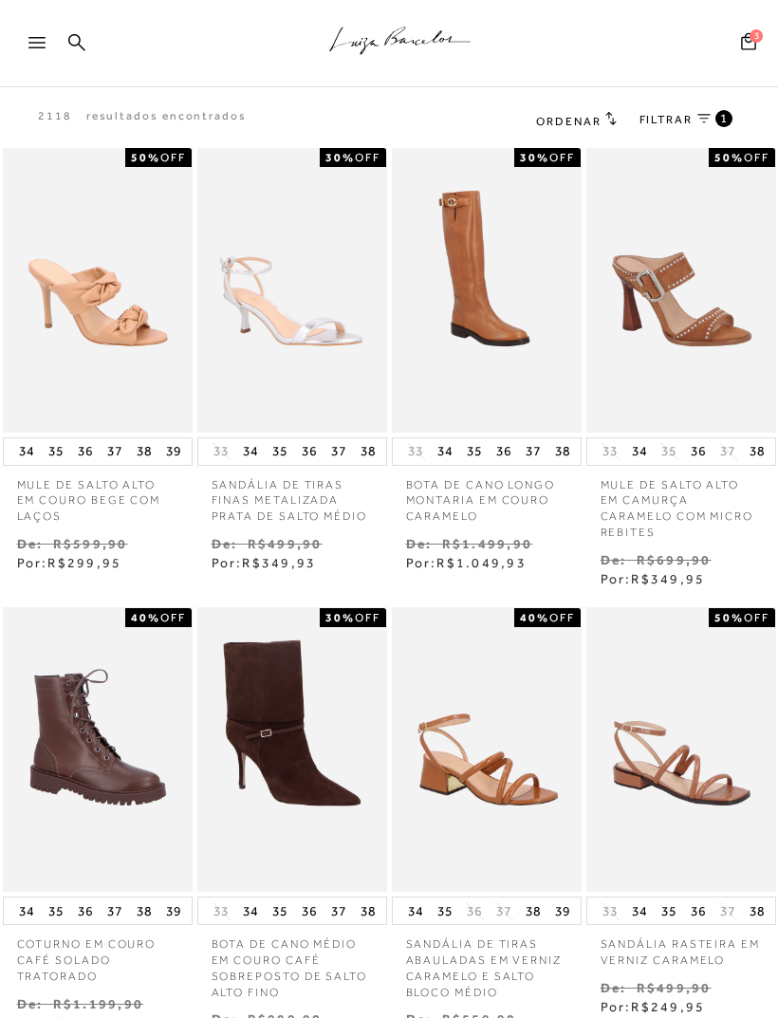
click at [585, 120] on span "Ordenar" at bounding box center [568, 121] width 65 height 13
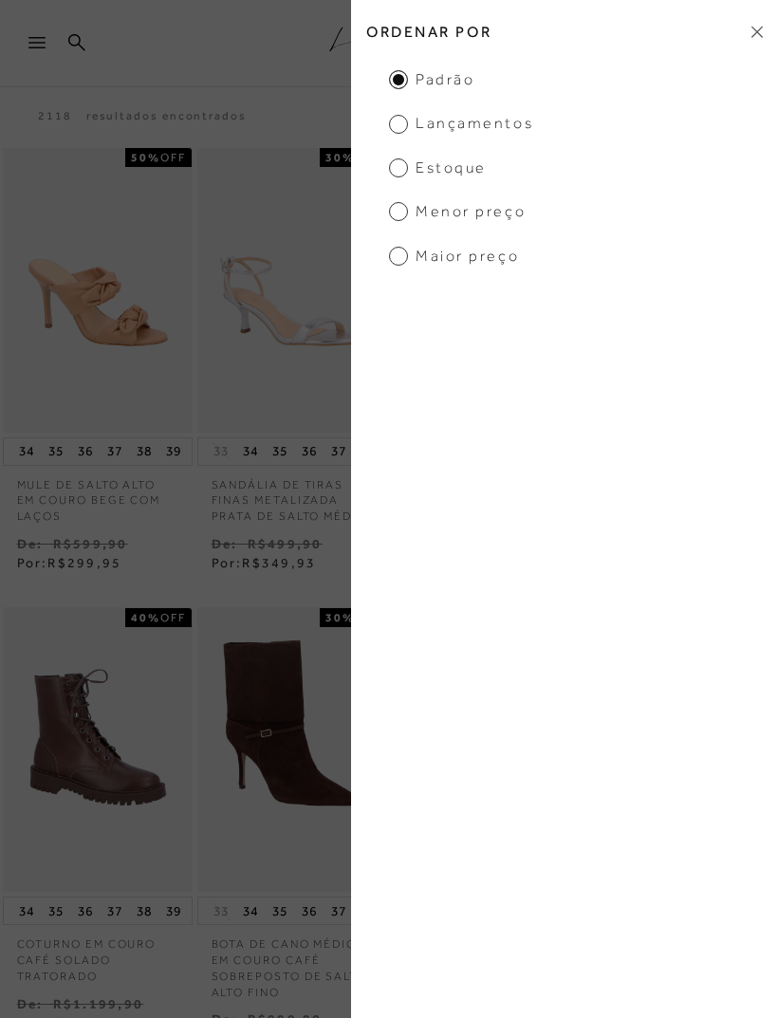
click at [504, 207] on span "Menor Preço" at bounding box center [457, 211] width 137 height 21
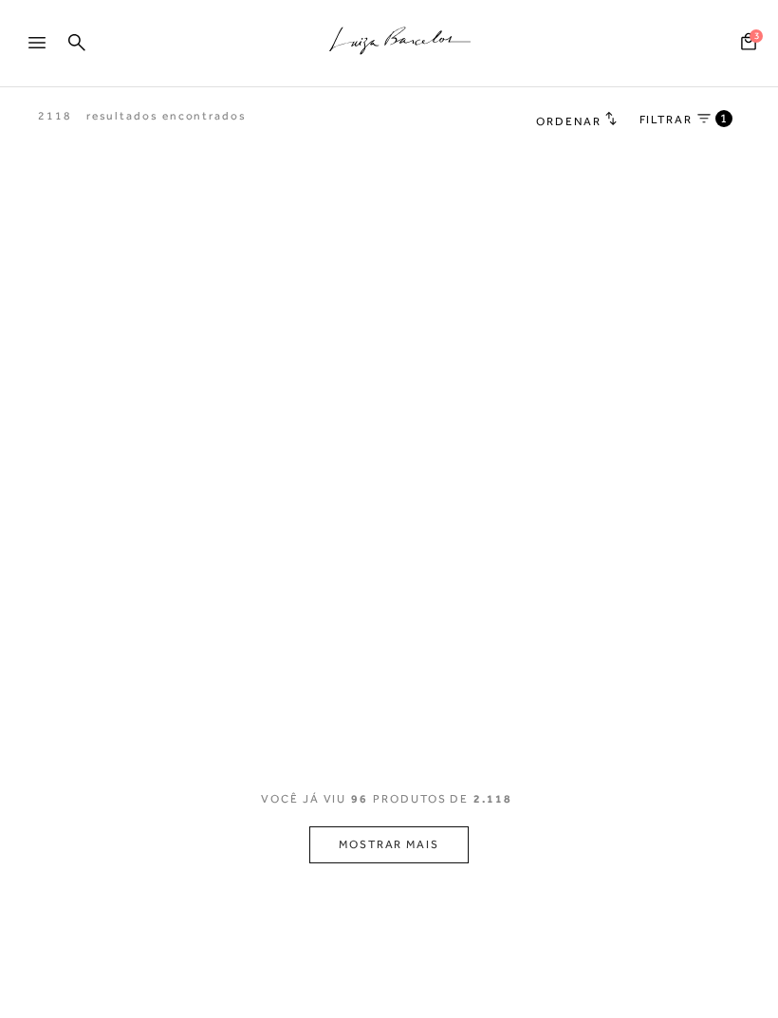
click at [403, 218] on div "A página Coleção é mostrada na exibição em grade" at bounding box center [389, 429] width 778 height 569
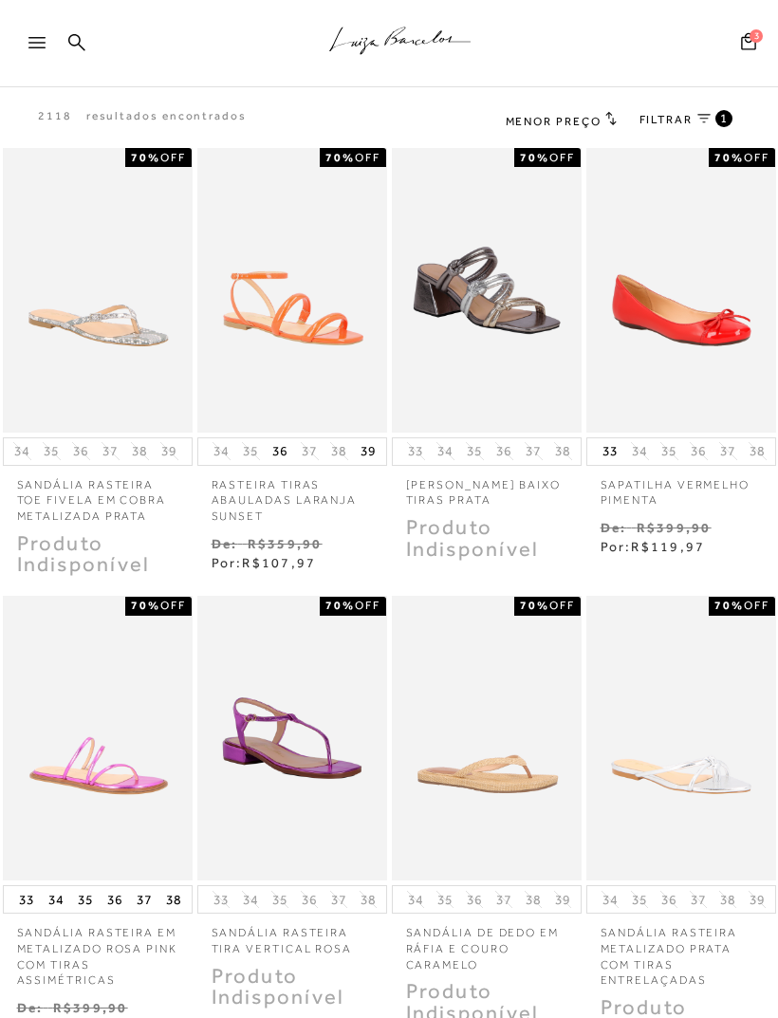
click at [709, 121] on icon at bounding box center [703, 118] width 13 height 9
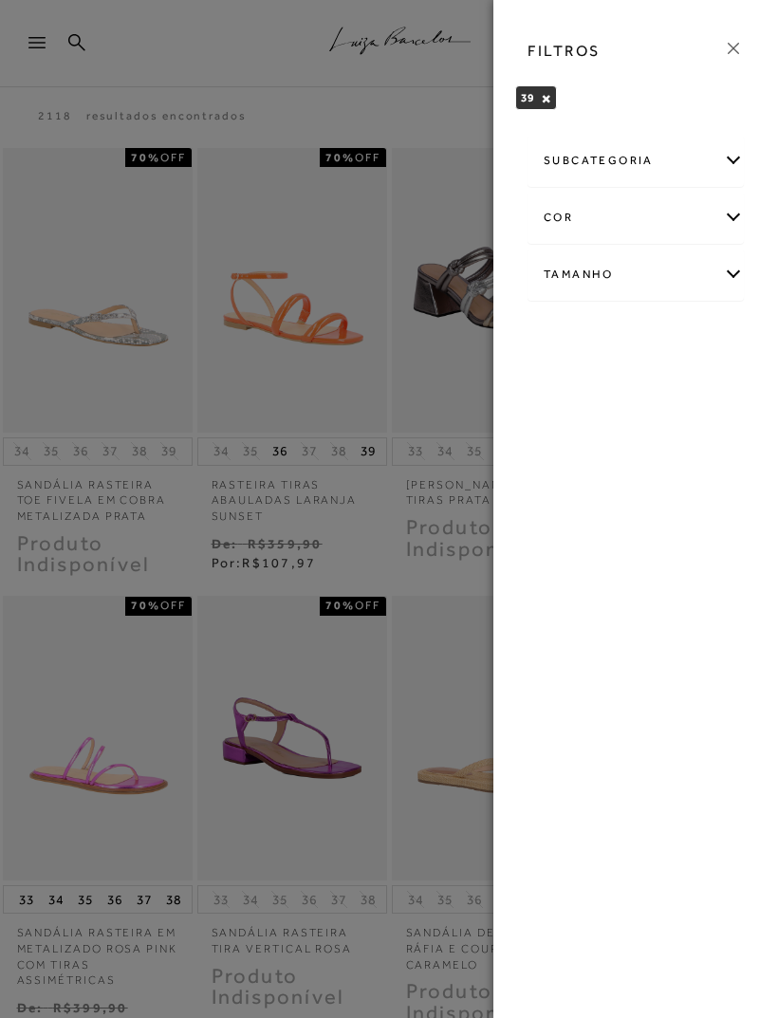
scroll to position [0, 92]
click at [724, 65] on div "FILTROS" at bounding box center [635, 51] width 247 height 49
click at [724, 58] on icon at bounding box center [733, 48] width 21 height 21
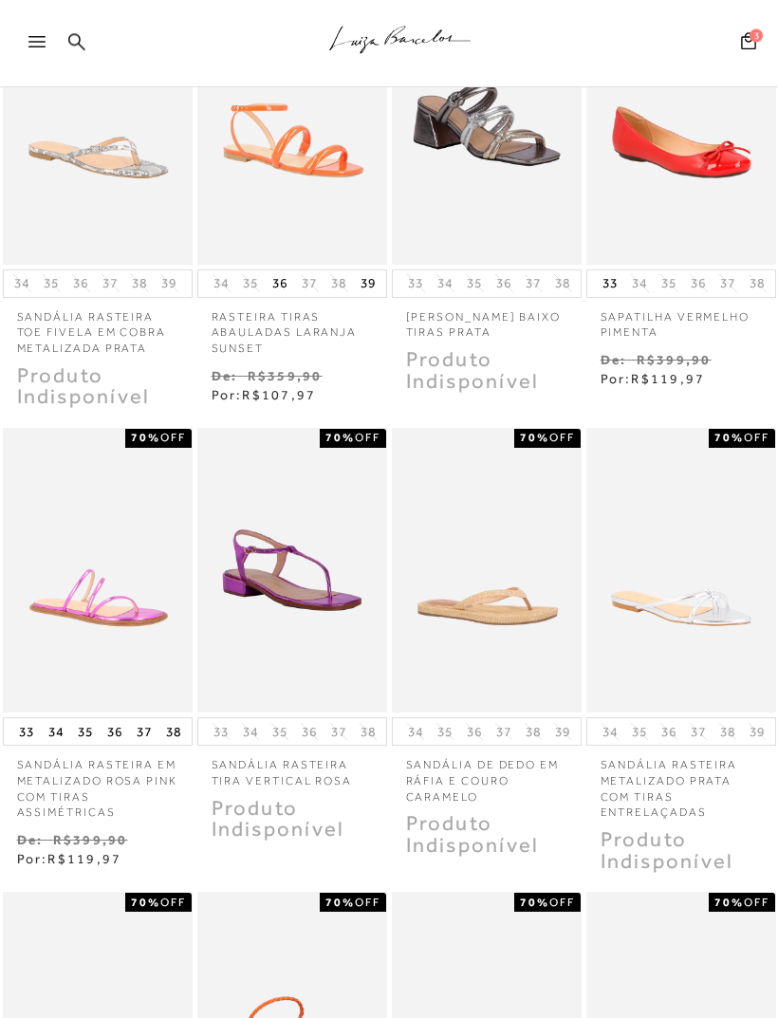
scroll to position [1063, 0]
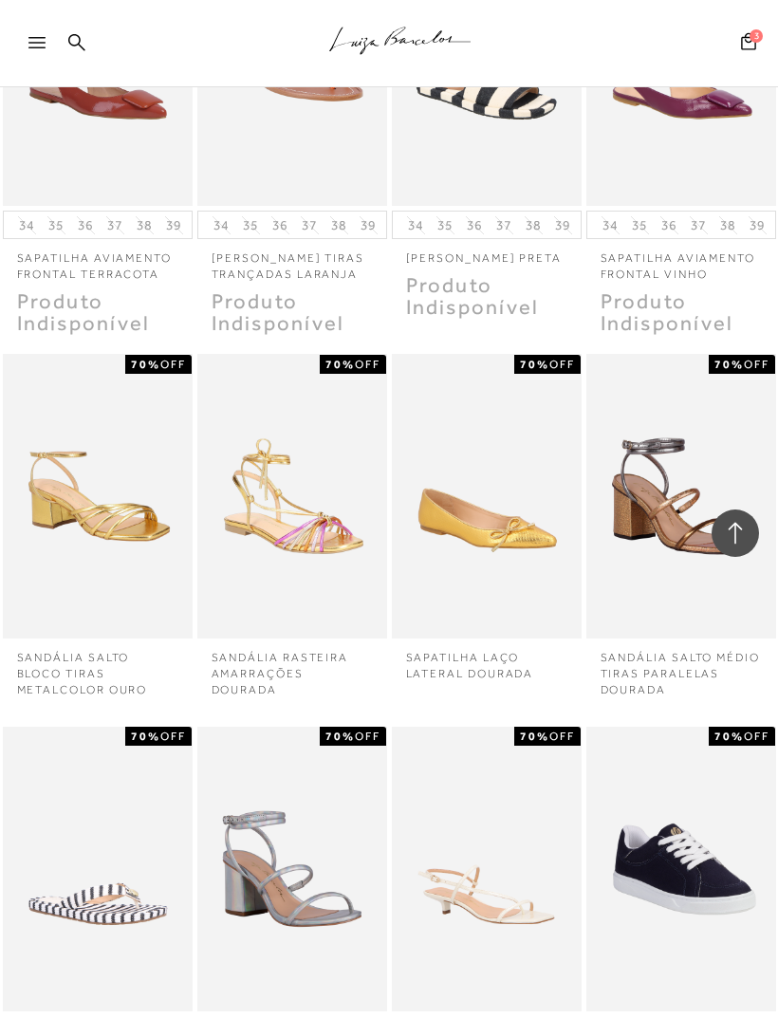
click at [425, 477] on img at bounding box center [487, 496] width 186 height 279
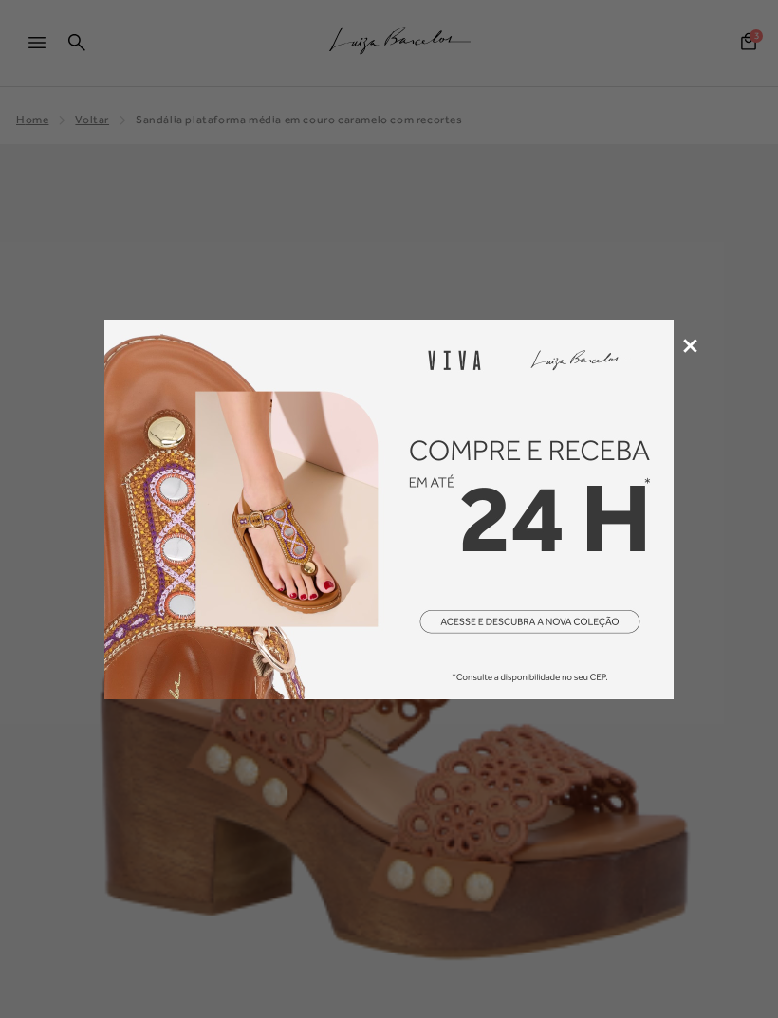
click at [687, 352] on icon at bounding box center [690, 346] width 14 height 14
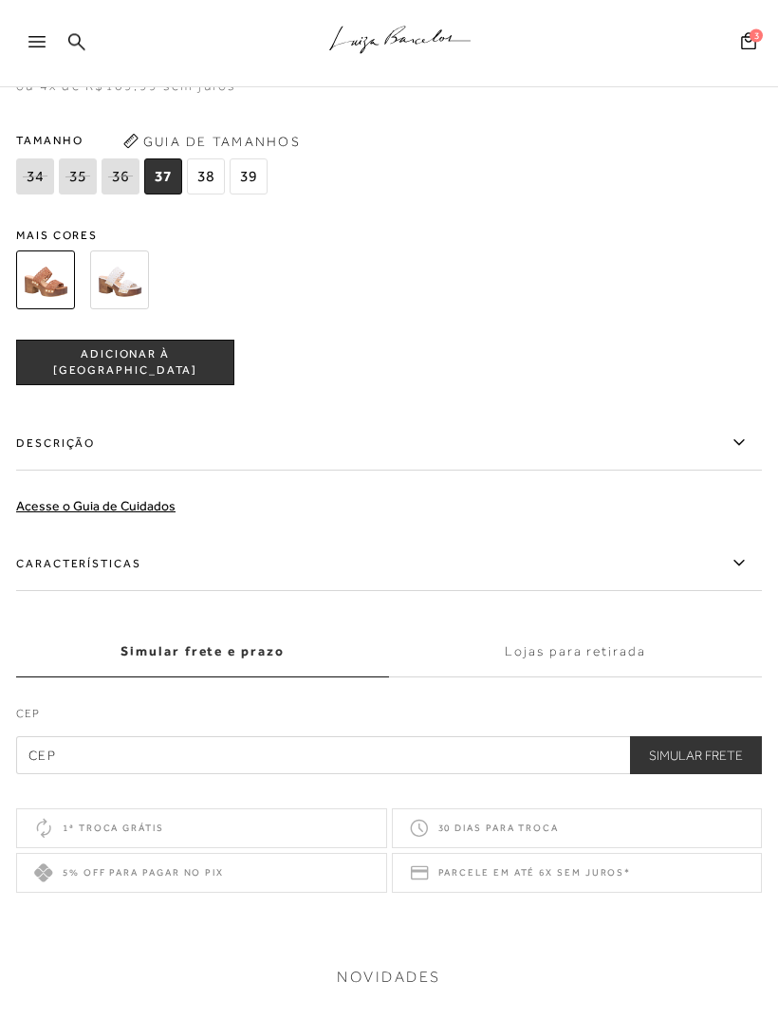
click at [727, 567] on label "Características" at bounding box center [389, 564] width 746 height 55
click at [0, 0] on input "Características" at bounding box center [0, 0] width 0 height 0
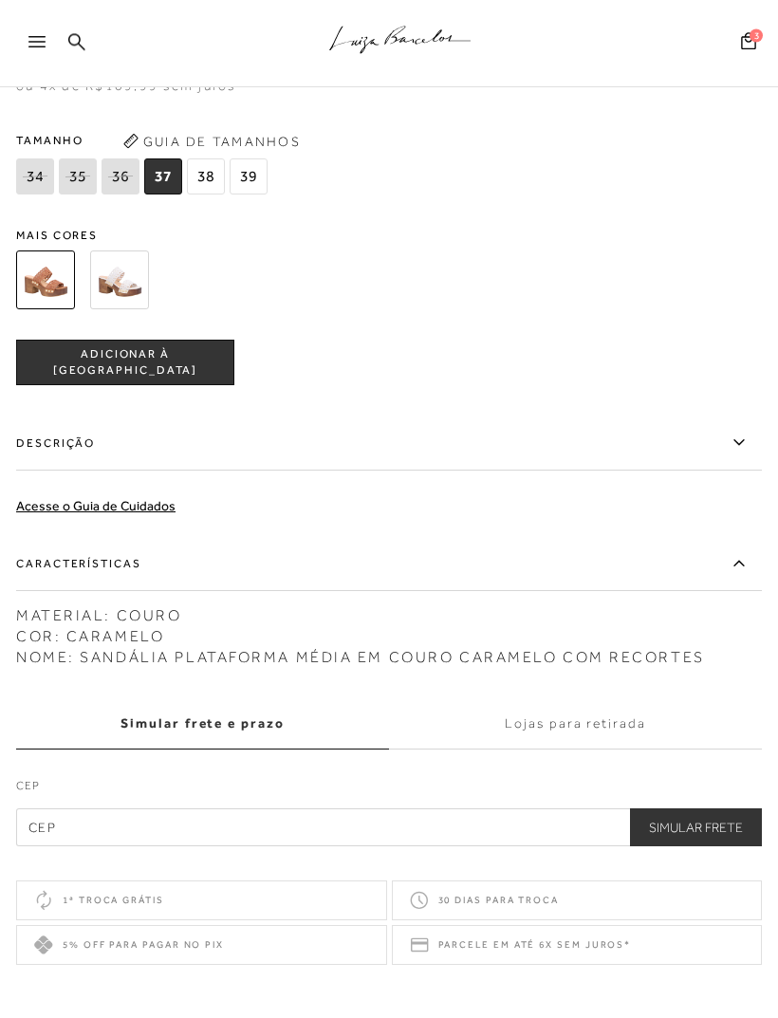
scroll to position [1429, 0]
click at [736, 454] on icon at bounding box center [739, 443] width 23 height 24
click at [0, 0] on input "Descrição" at bounding box center [0, 0] width 0 height 0
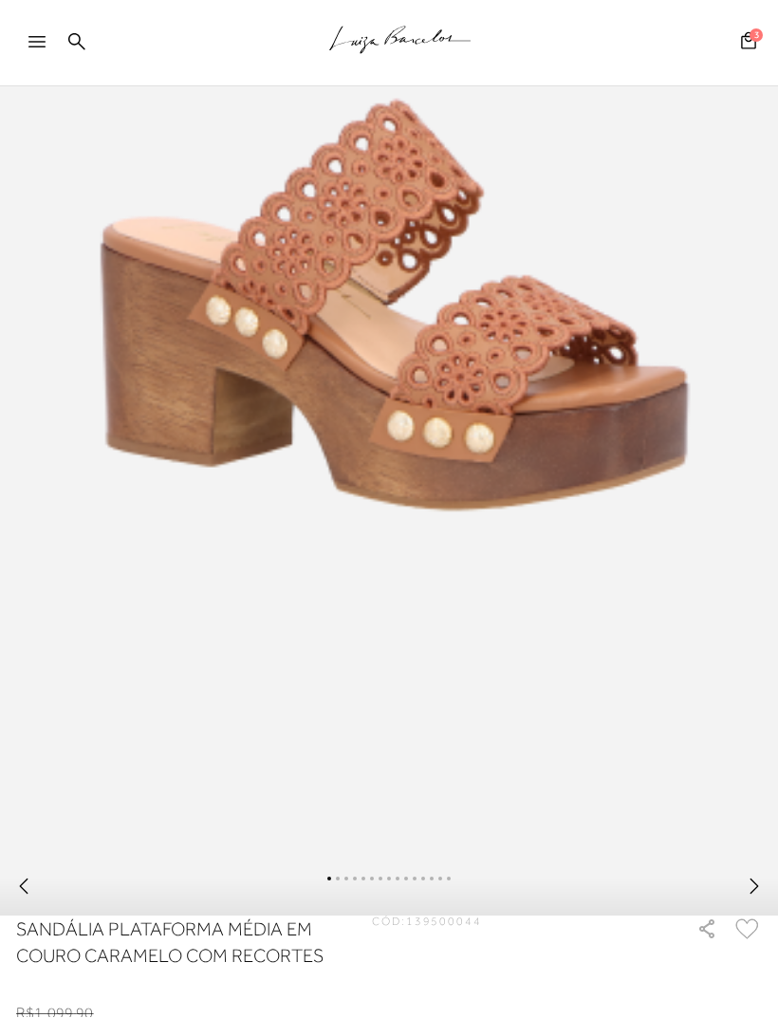
scroll to position [434, 0]
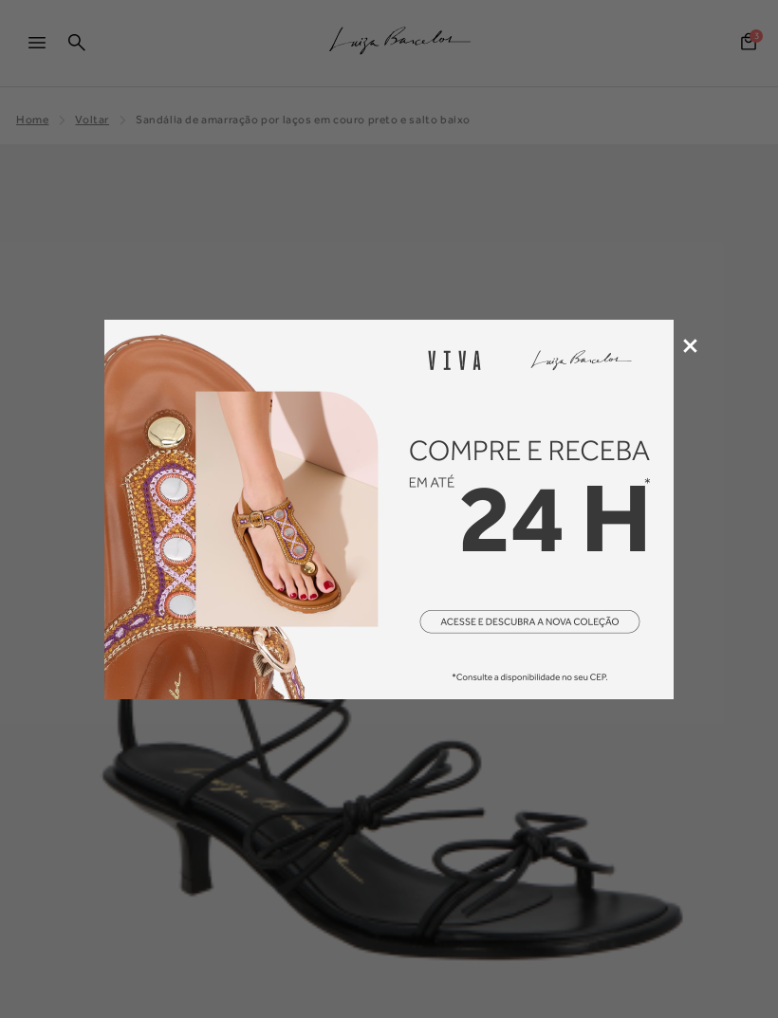
click at [692, 344] on icon at bounding box center [690, 346] width 14 height 14
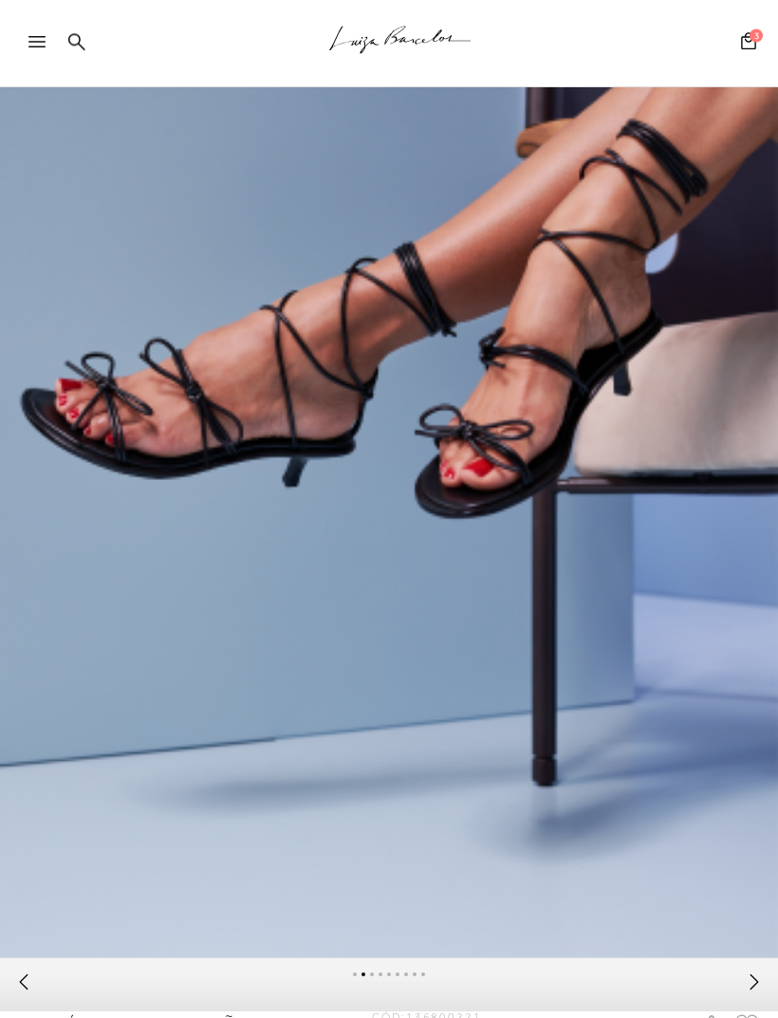
scroll to position [353, 0]
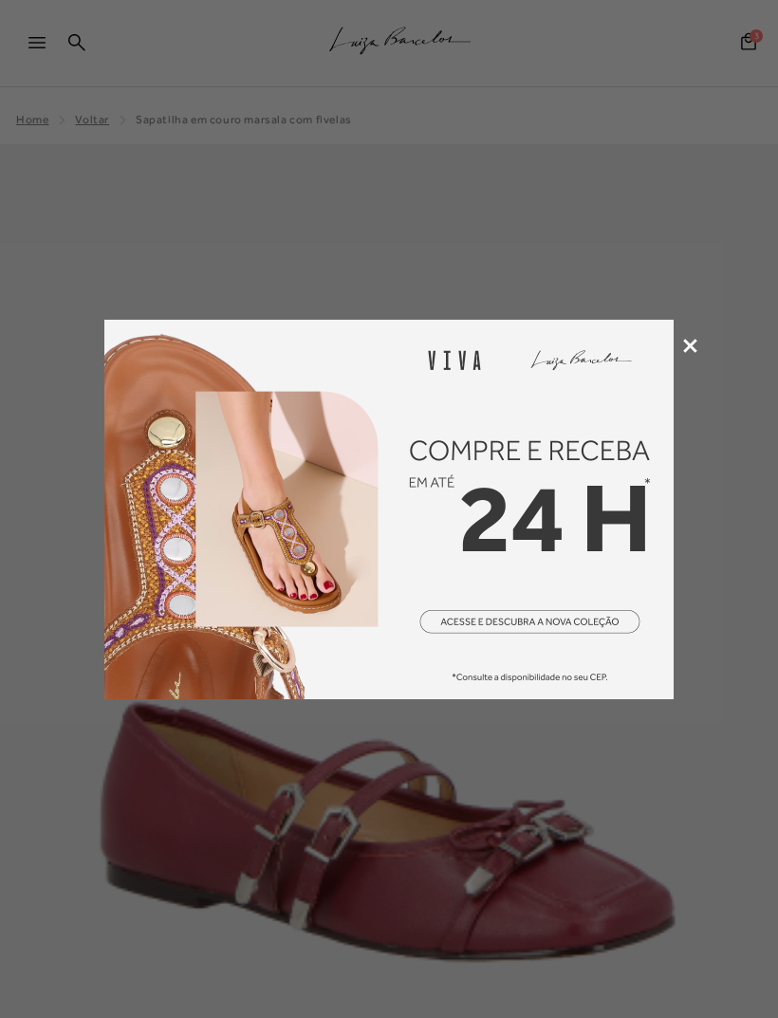
click at [691, 339] on icon at bounding box center [690, 346] width 14 height 14
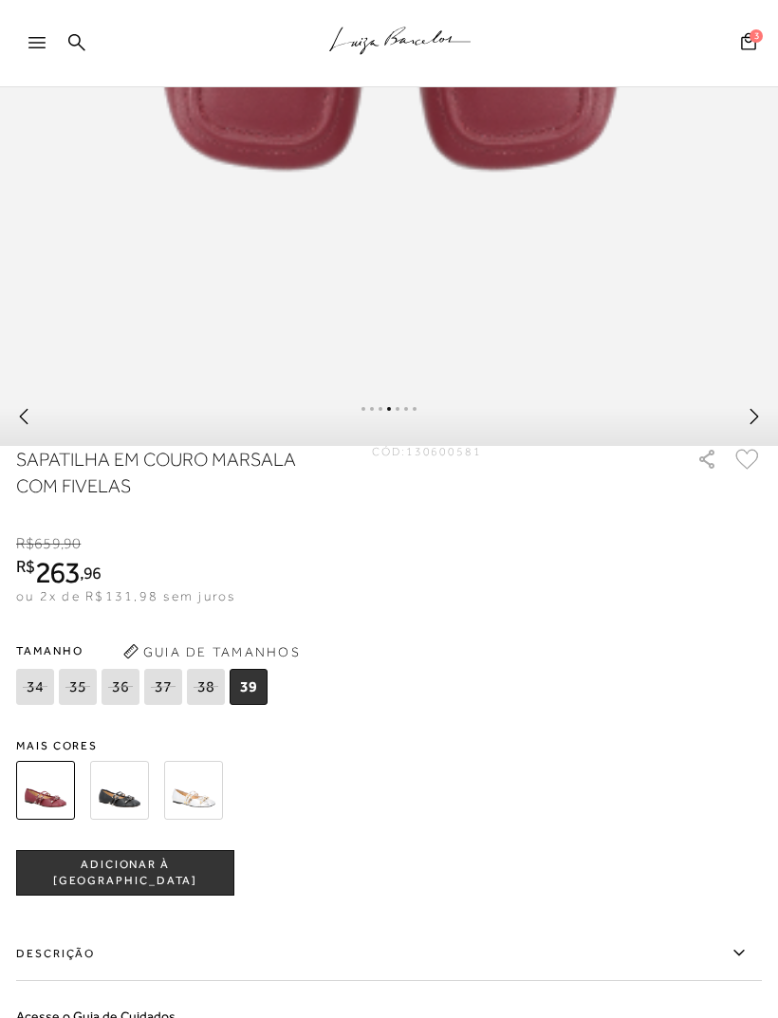
scroll to position [917, 0]
click at [141, 812] on img at bounding box center [119, 791] width 59 height 59
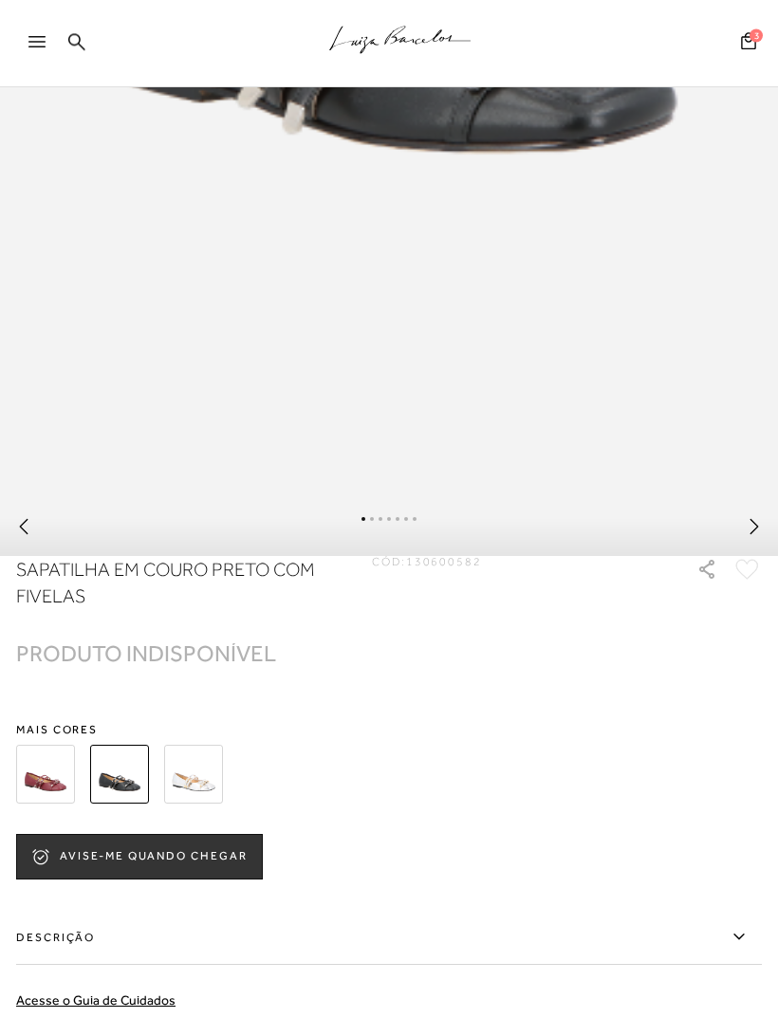
scroll to position [808, 0]
click at [202, 798] on img at bounding box center [193, 774] width 59 height 59
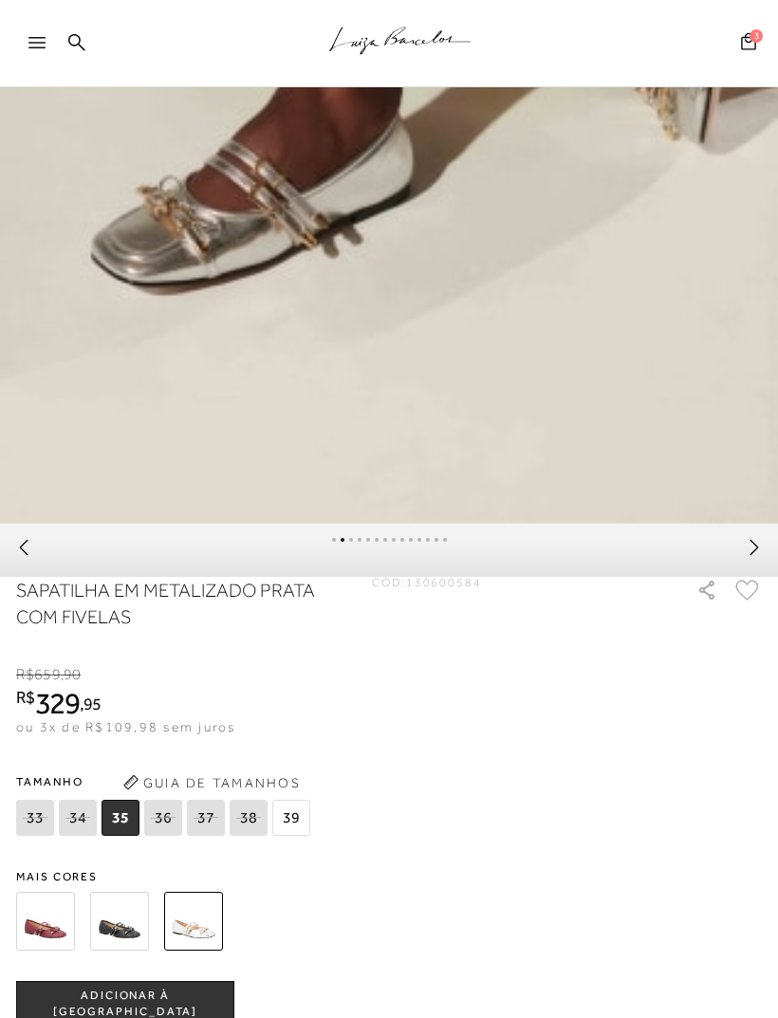
scroll to position [912, 0]
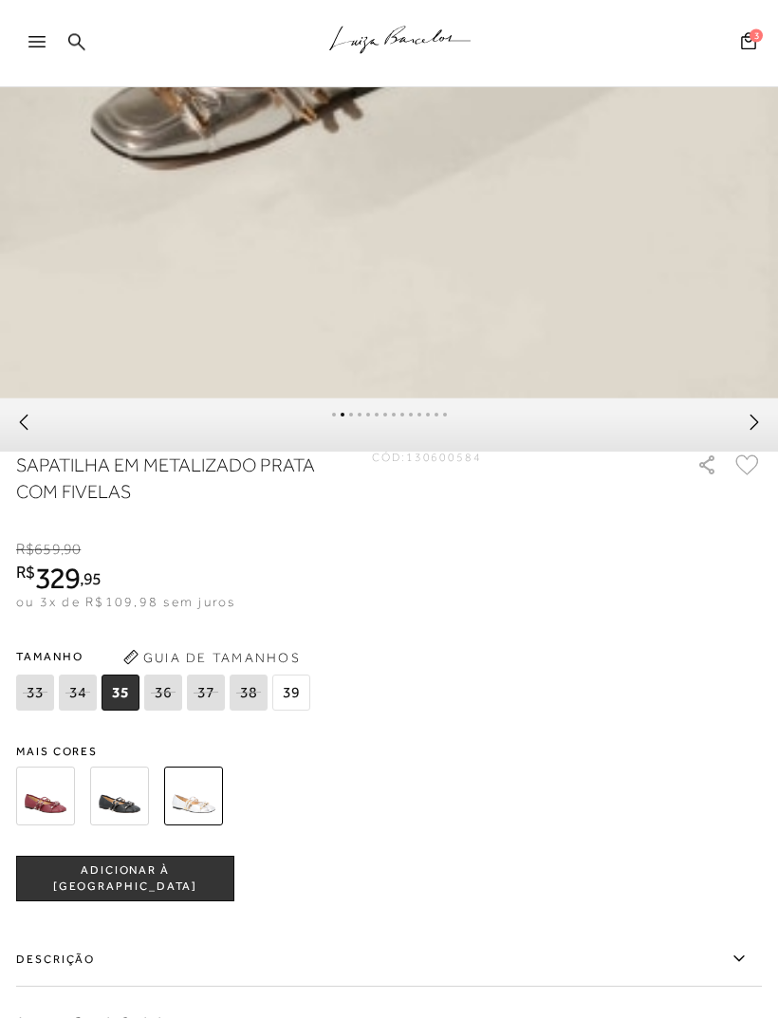
click at [294, 703] on span "39" at bounding box center [291, 693] width 38 height 36
click at [187, 896] on span "ADICIONAR À SACOLA" at bounding box center [125, 878] width 216 height 33
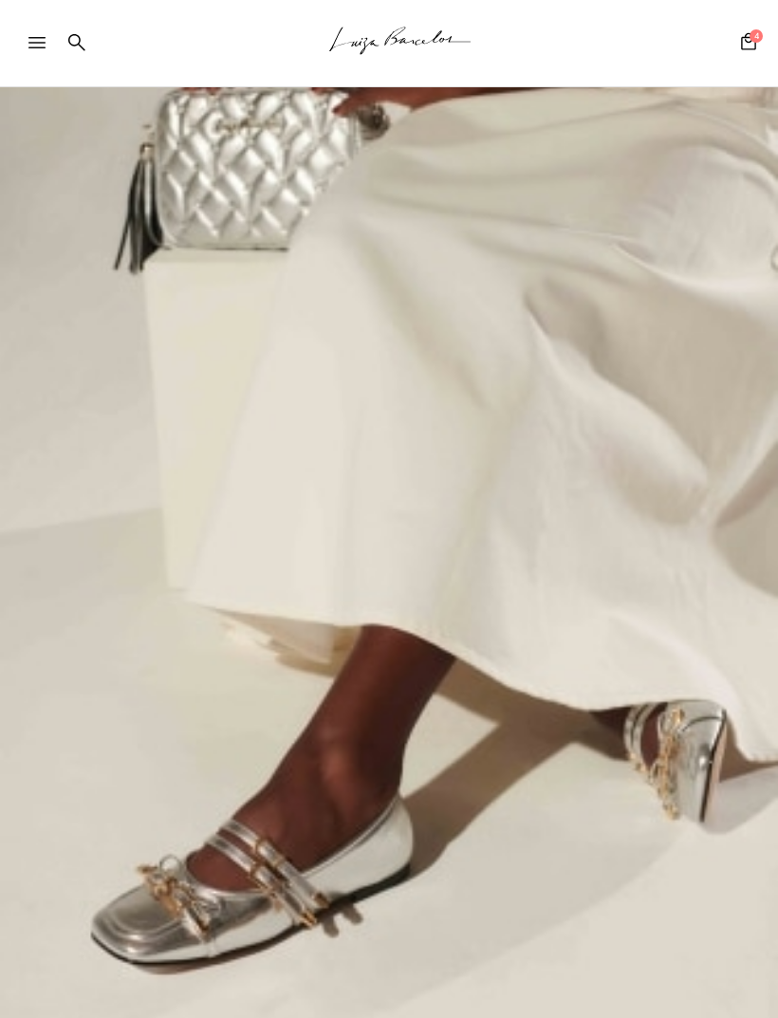
scroll to position [0, 0]
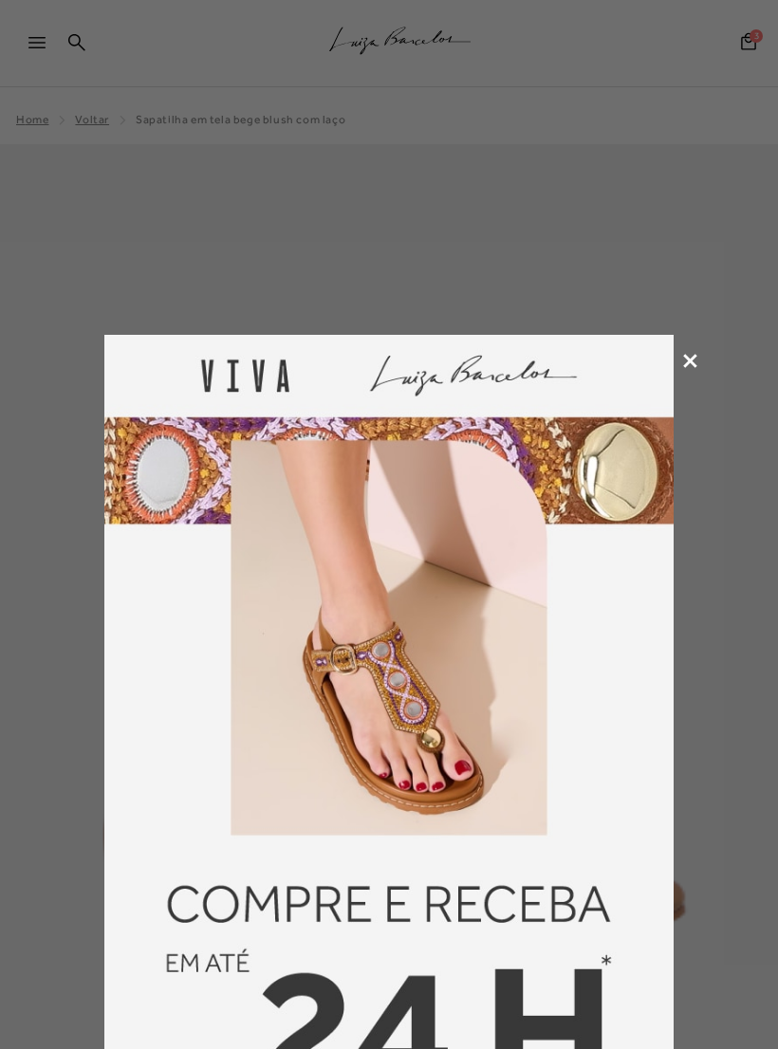
click at [687, 366] on icon at bounding box center [690, 361] width 14 height 14
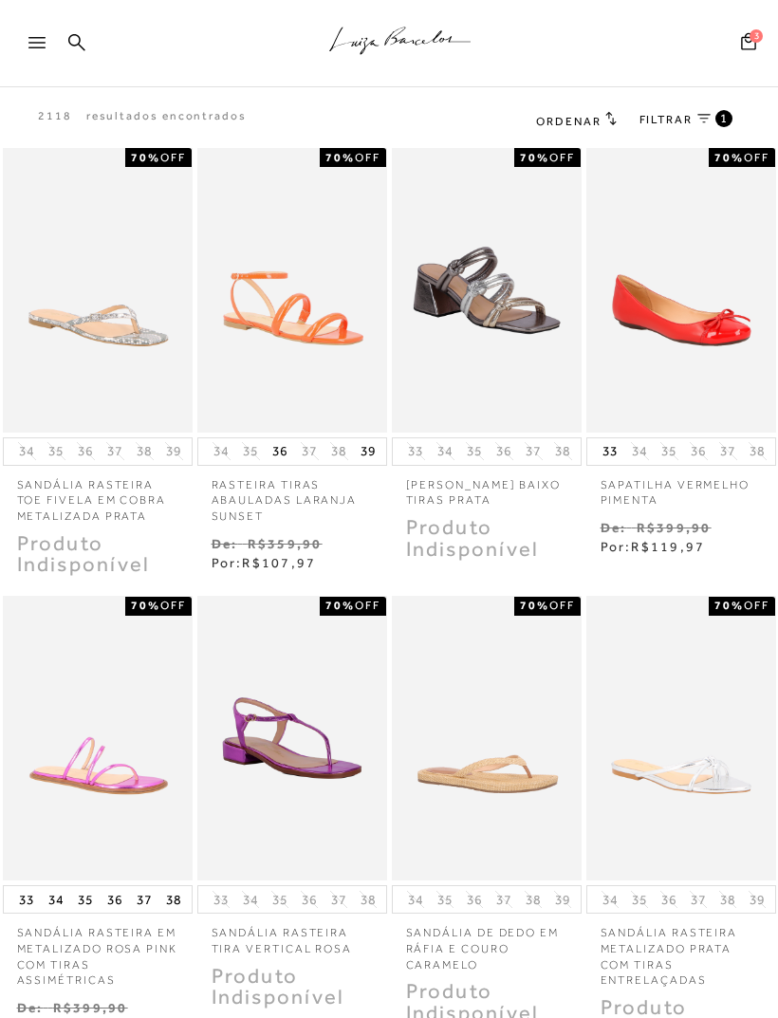
click at [665, 122] on span "FILTRAR" at bounding box center [665, 120] width 53 height 16
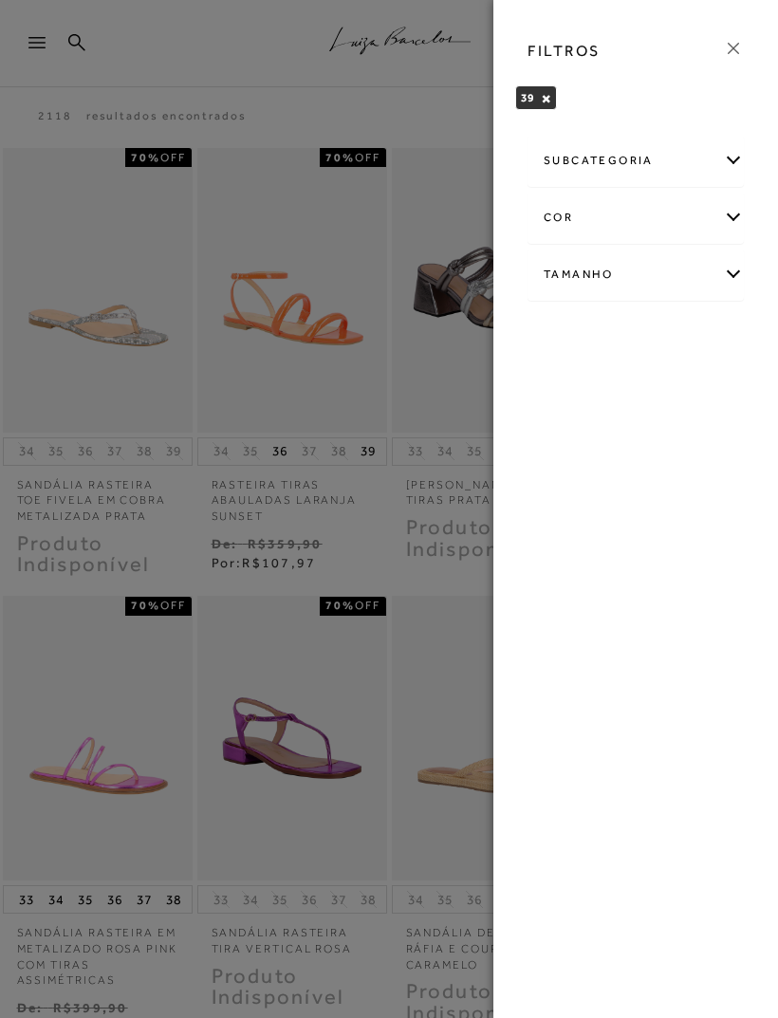
click at [728, 159] on div "subcategoria" at bounding box center [635, 161] width 214 height 50
click at [587, 212] on span "Modelo" at bounding box center [582, 212] width 39 height 14
click at [733, 215] on div "cor" at bounding box center [635, 218] width 214 height 50
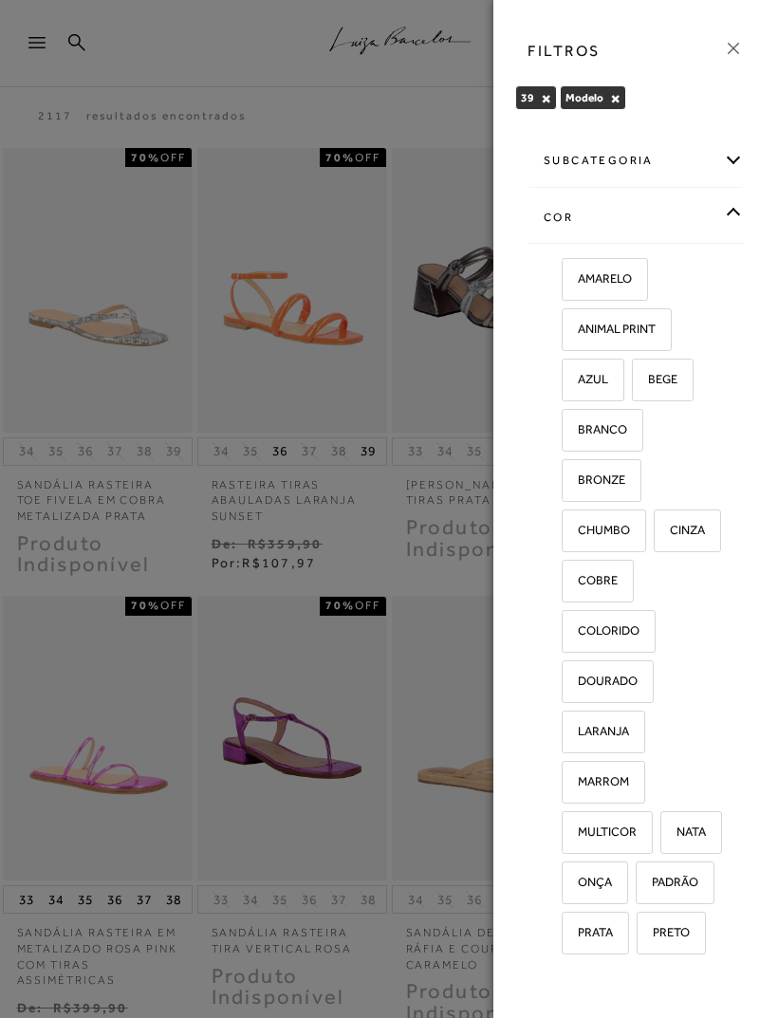
click at [738, 215] on div "cor" at bounding box center [635, 218] width 214 height 50
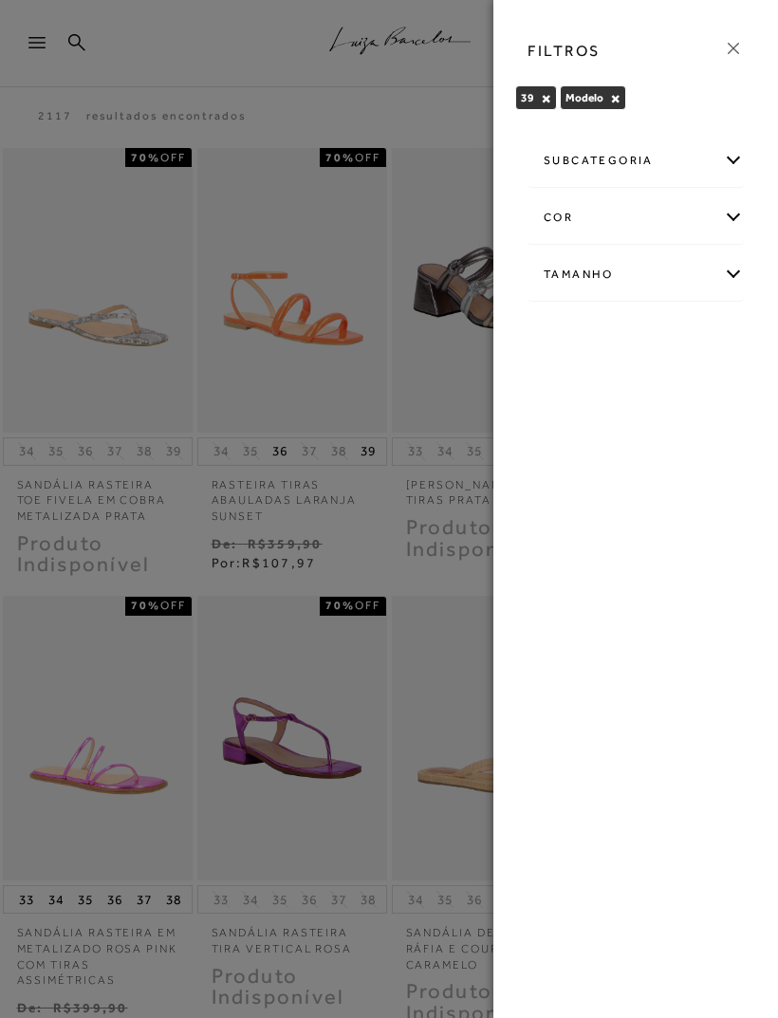
click at [422, 415] on div at bounding box center [389, 509] width 778 height 1018
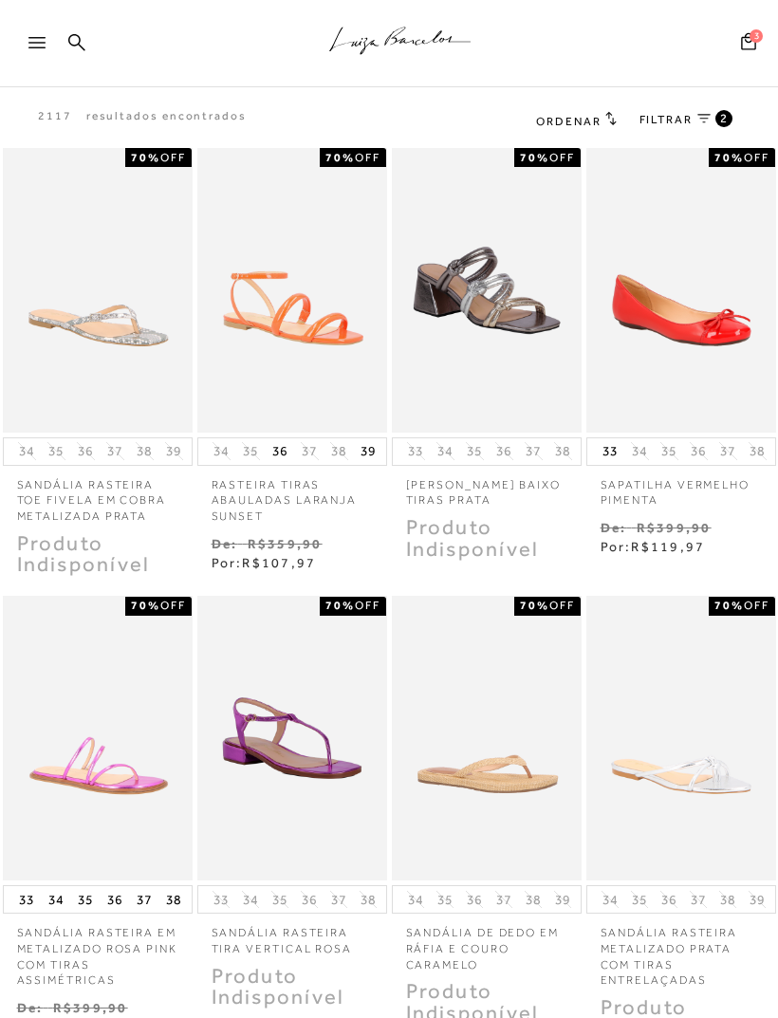
click at [573, 127] on span "Ordenar" at bounding box center [568, 121] width 65 height 13
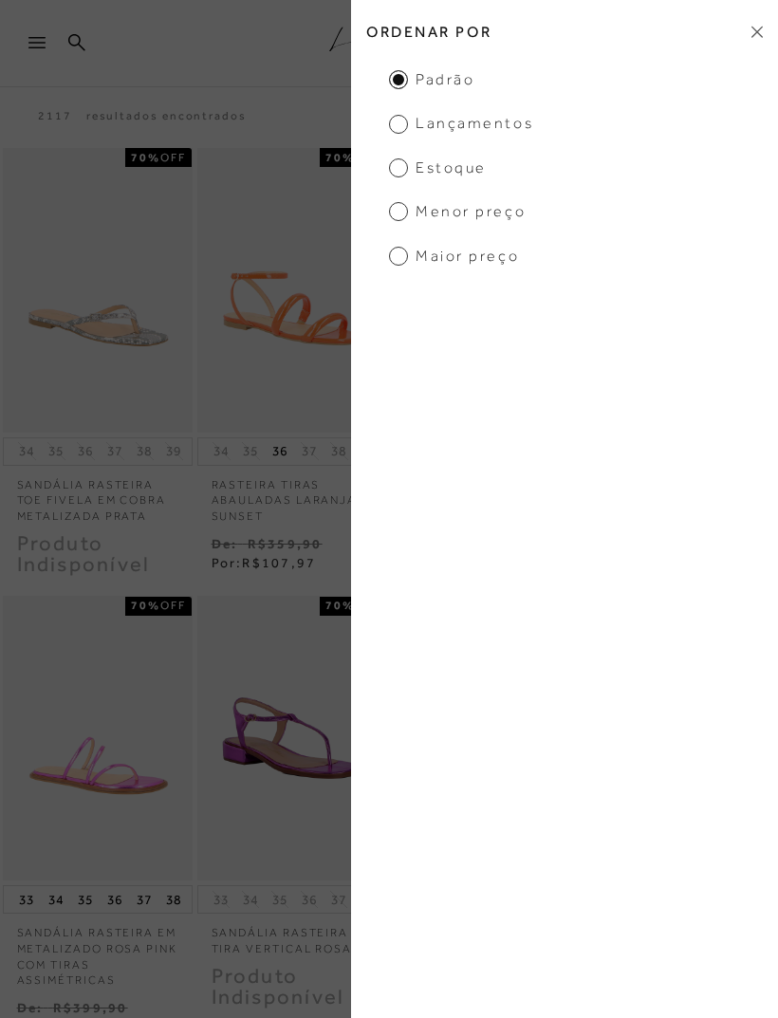
click at [409, 166] on span "Estoque" at bounding box center [438, 167] width 98 height 21
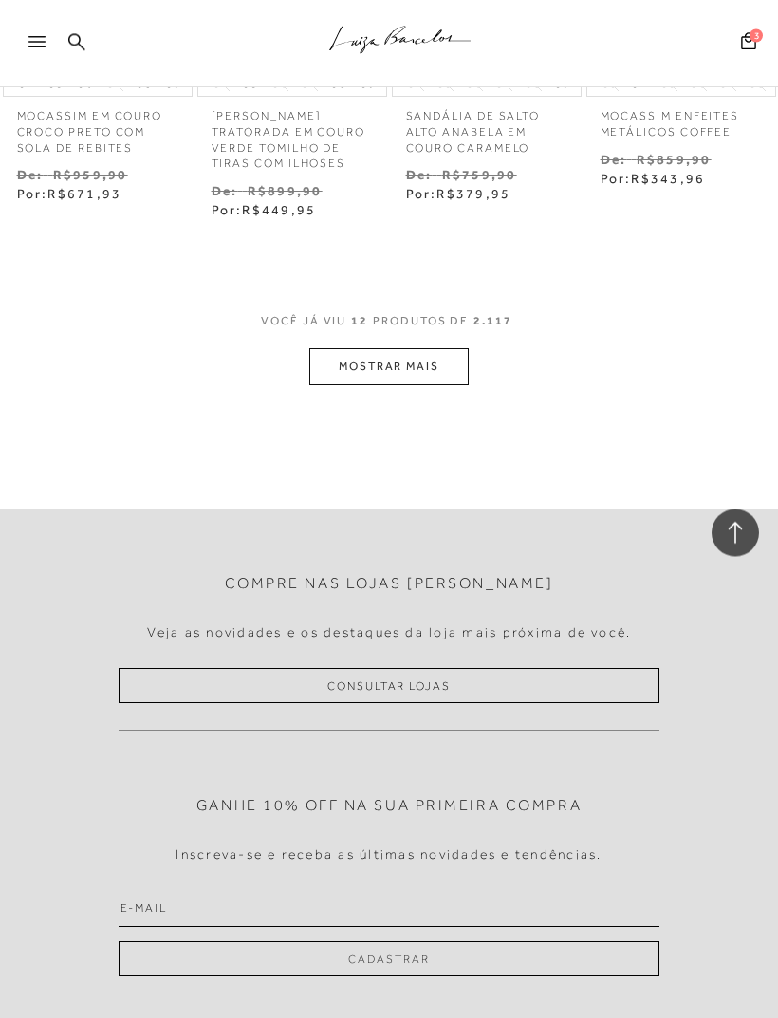
scroll to position [1391, 0]
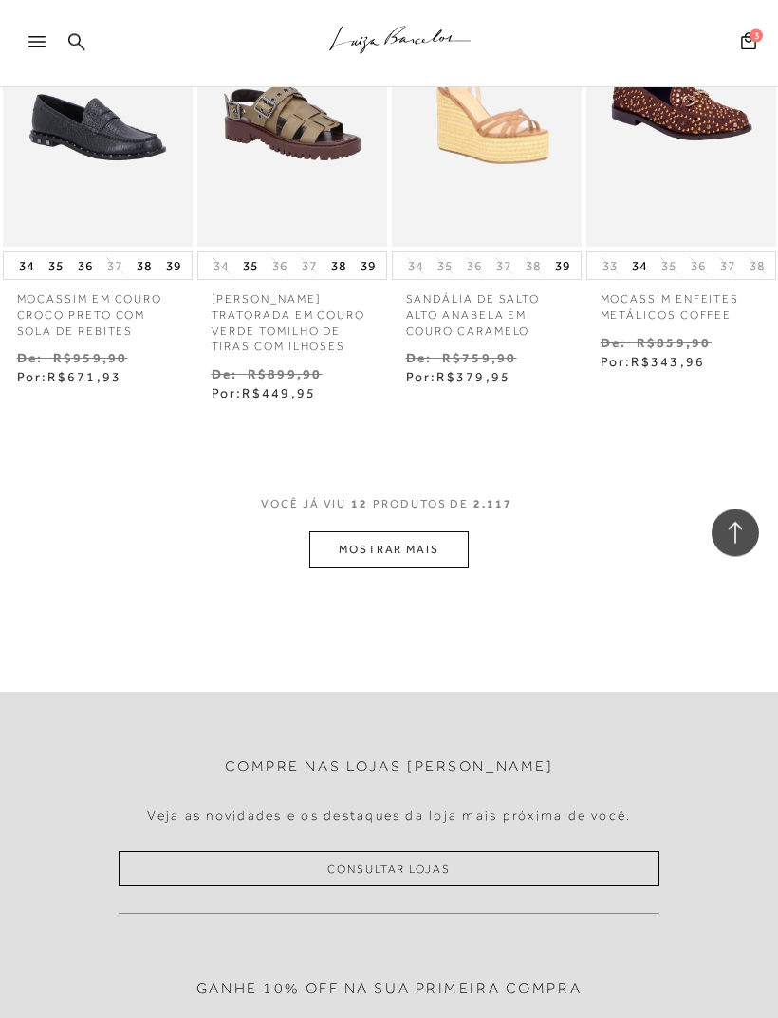
click at [414, 532] on button "MOSTRAR MAIS" at bounding box center [388, 550] width 159 height 37
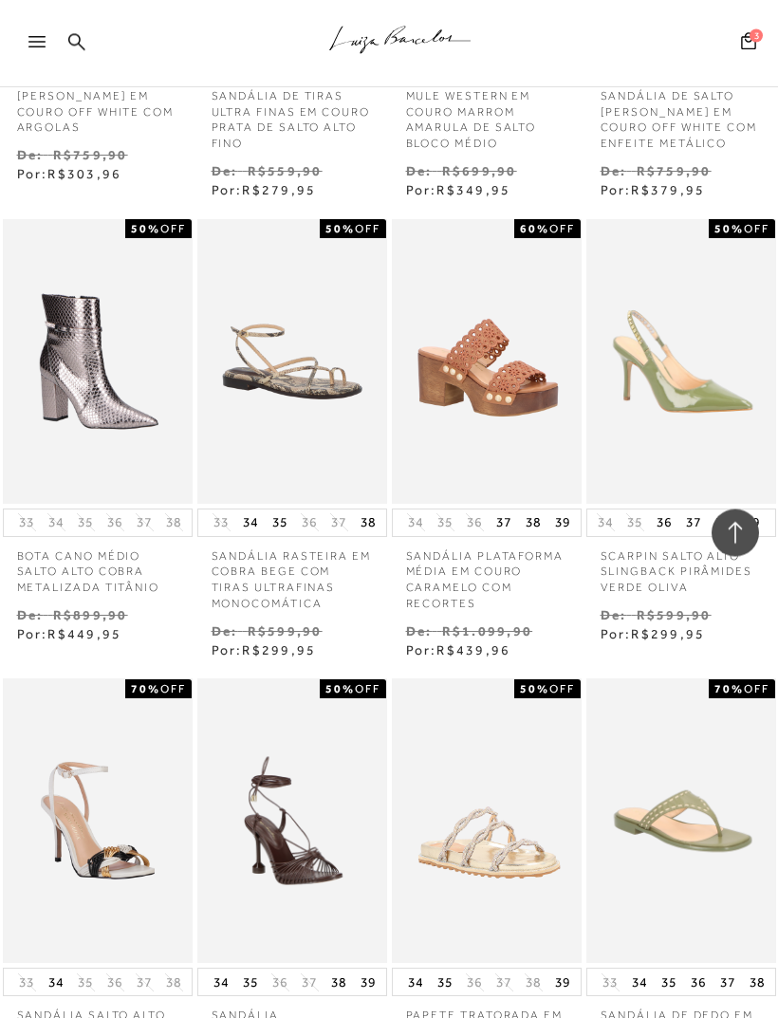
scroll to position [0, 136]
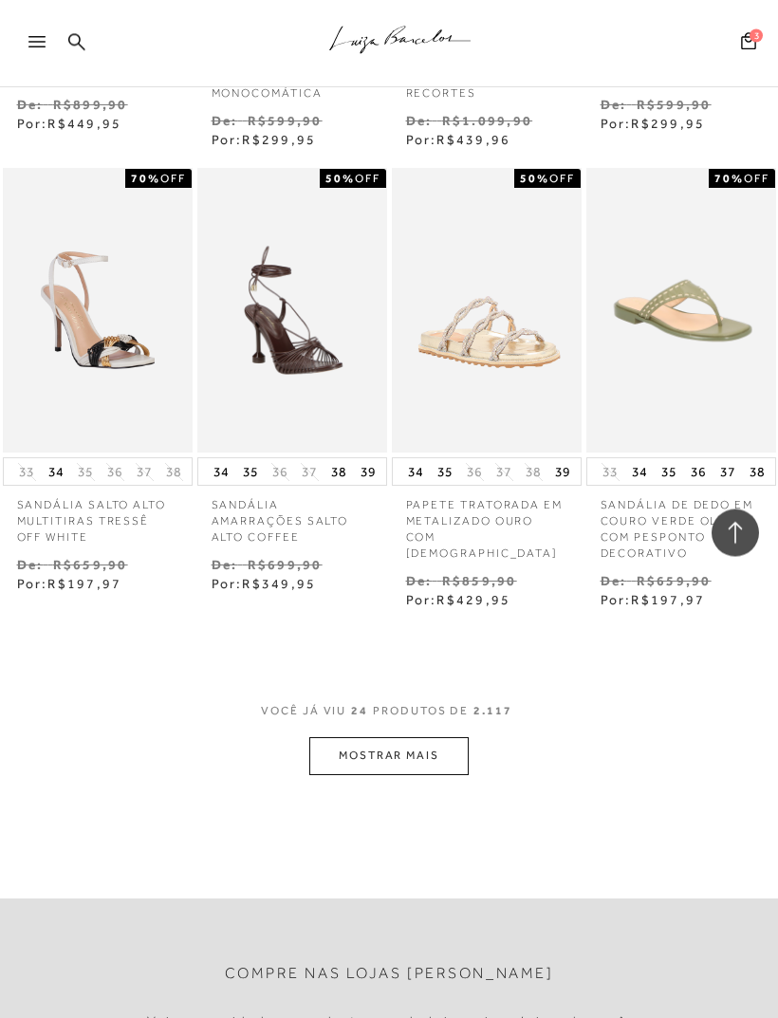
click at [443, 738] on button "MOSTRAR MAIS" at bounding box center [388, 756] width 159 height 37
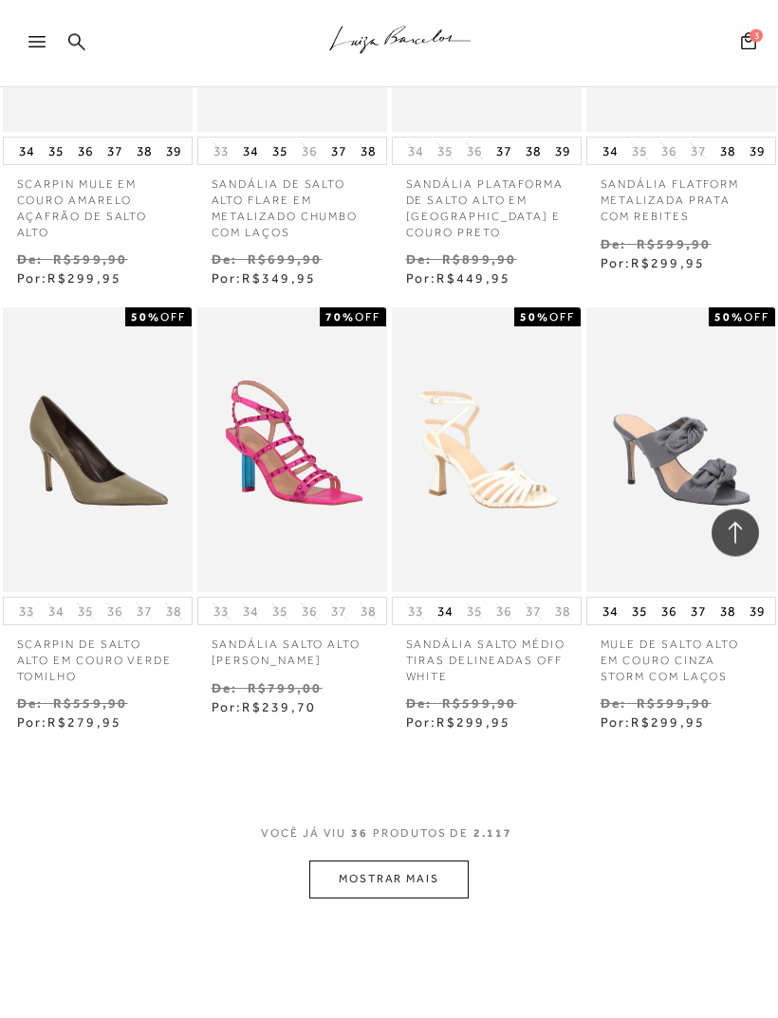
scroll to position [3505, 0]
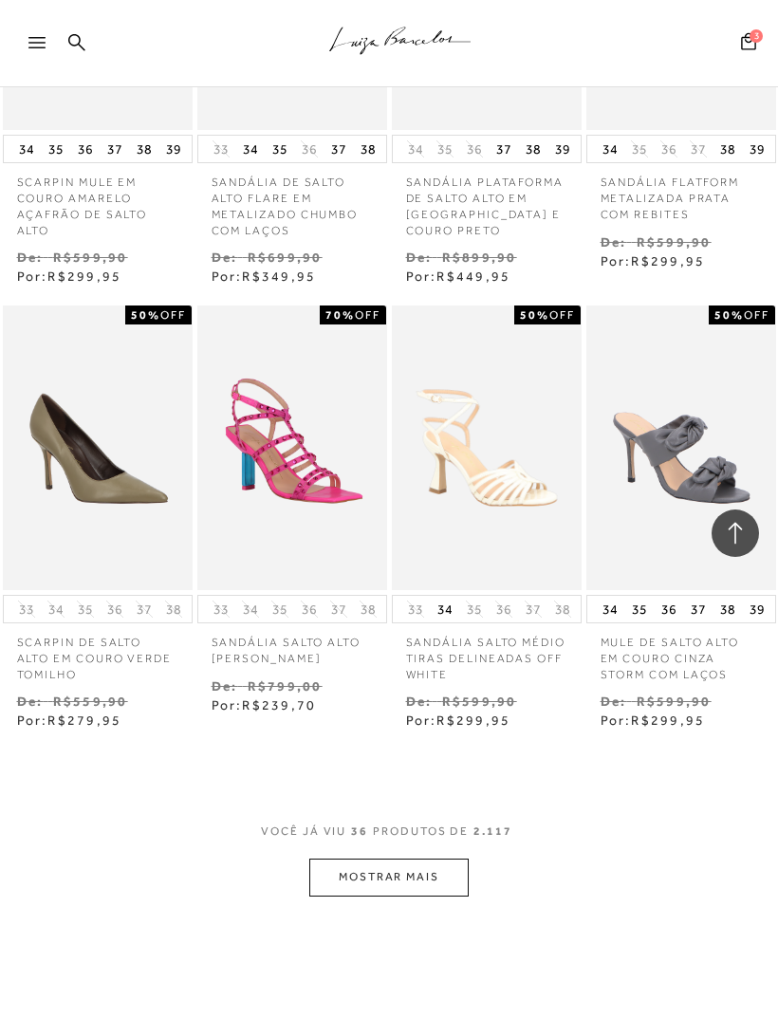
click at [447, 859] on button "MOSTRAR MAIS" at bounding box center [388, 877] width 159 height 37
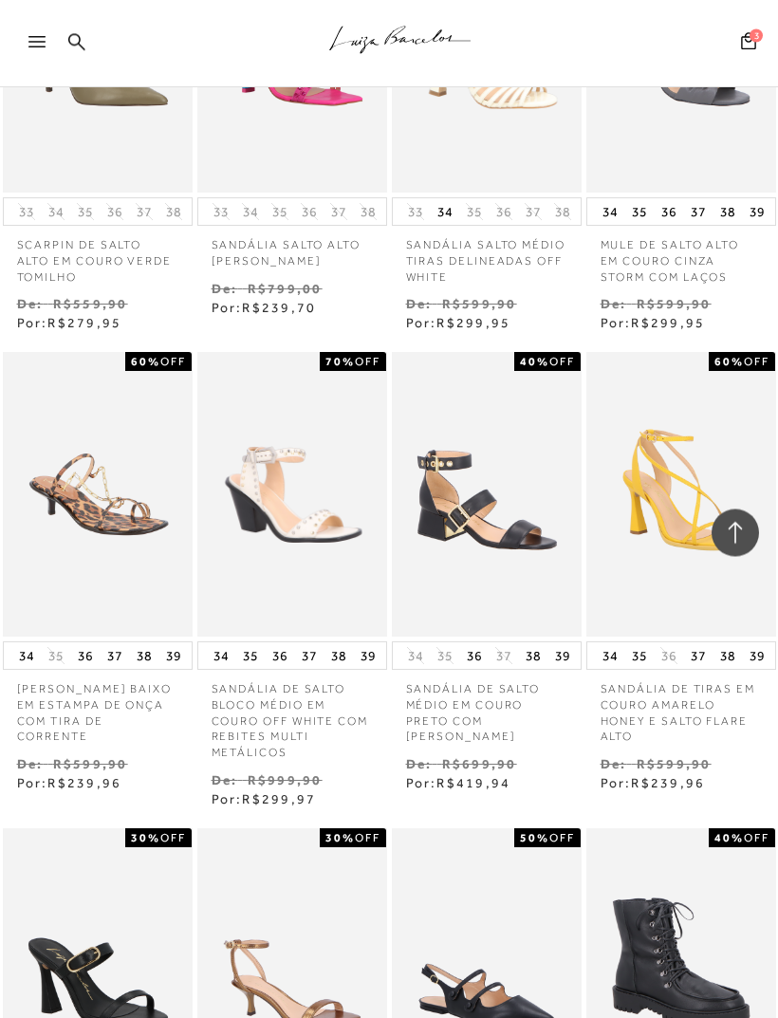
scroll to position [3903, 0]
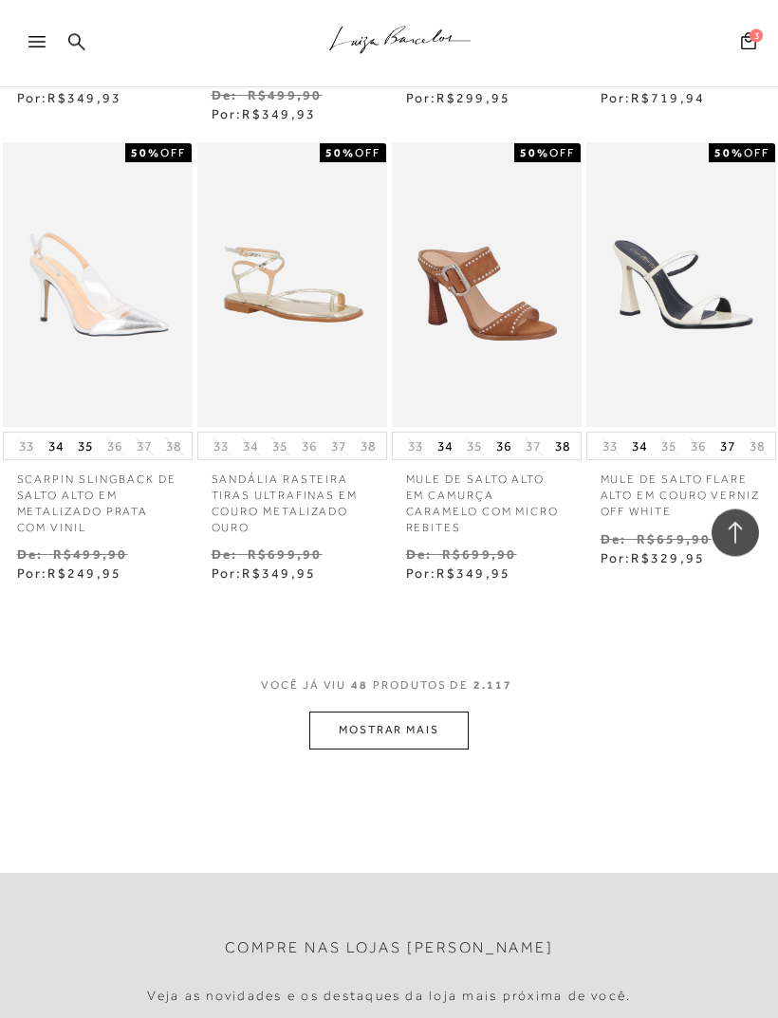
click at [434, 712] on button "MOSTRAR MAIS" at bounding box center [388, 730] width 159 height 37
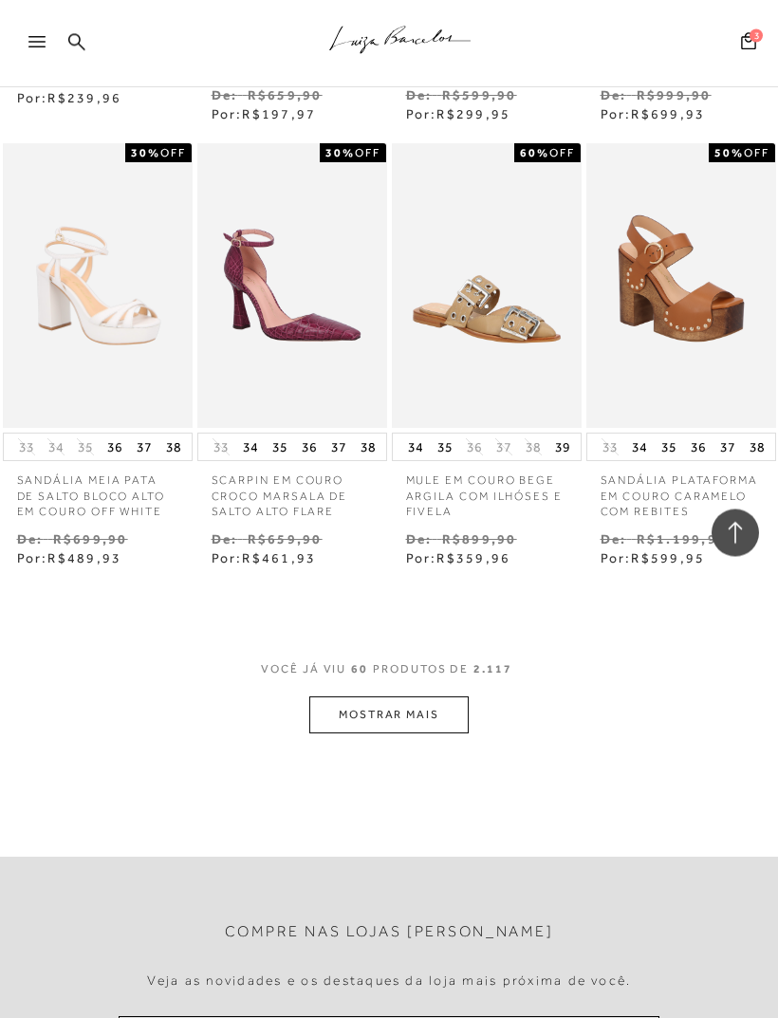
click at [436, 697] on button "MOSTRAR MAIS" at bounding box center [388, 715] width 159 height 37
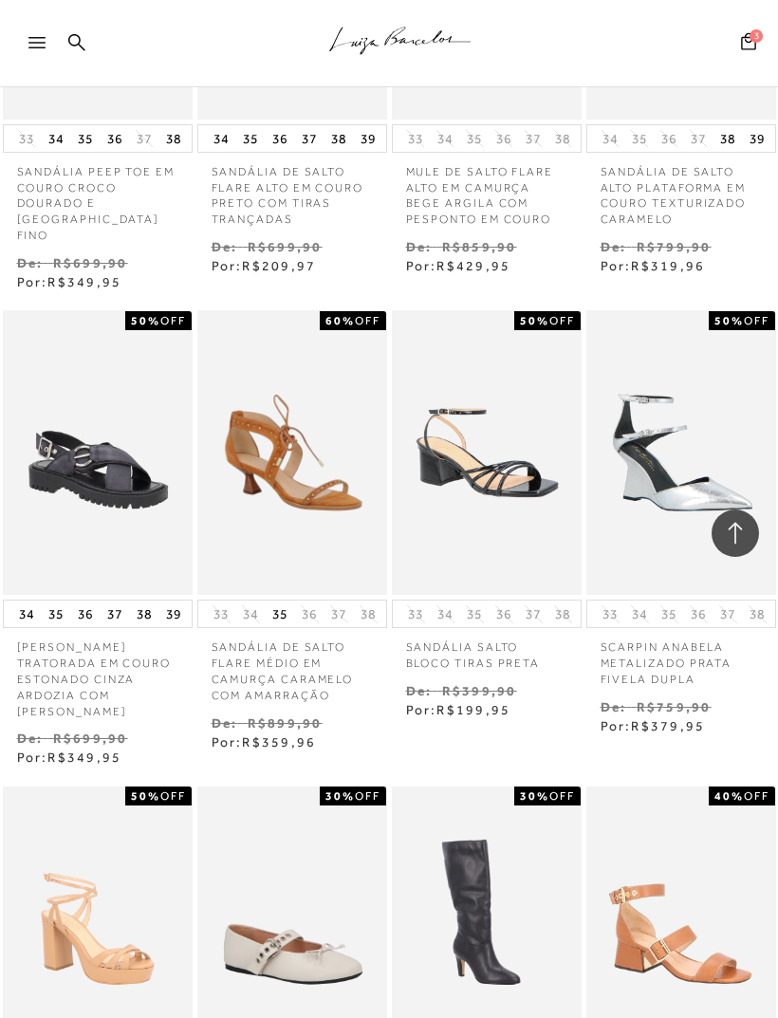
scroll to position [7164, 0]
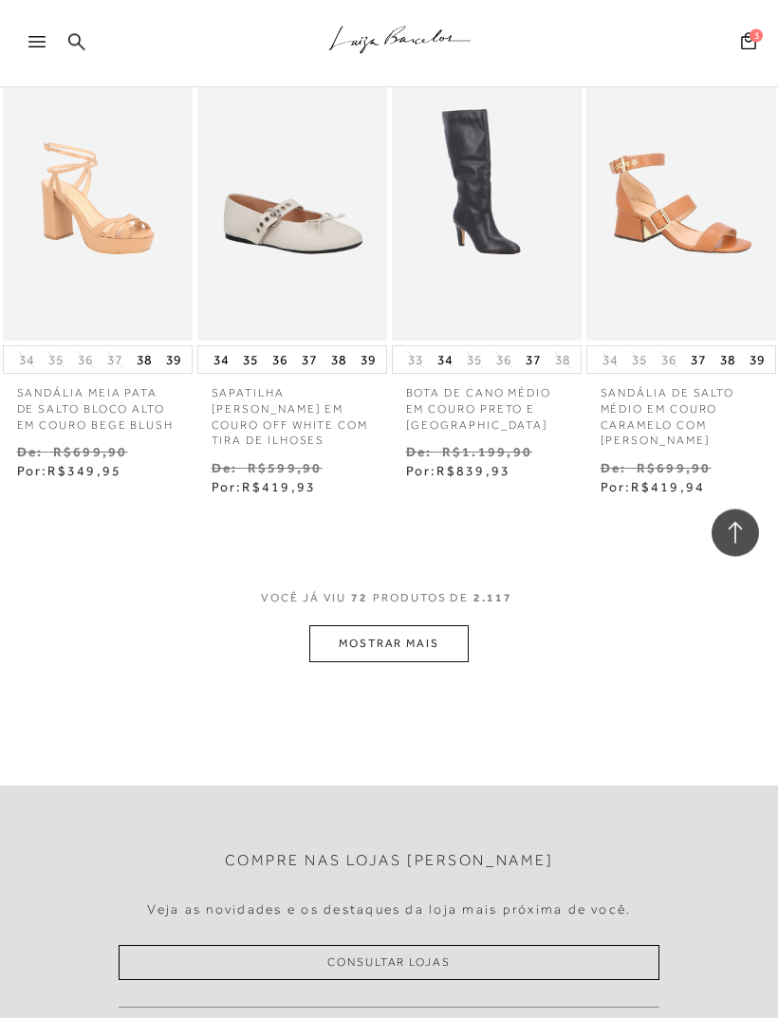
click at [436, 626] on button "MOSTRAR MAIS" at bounding box center [388, 644] width 159 height 37
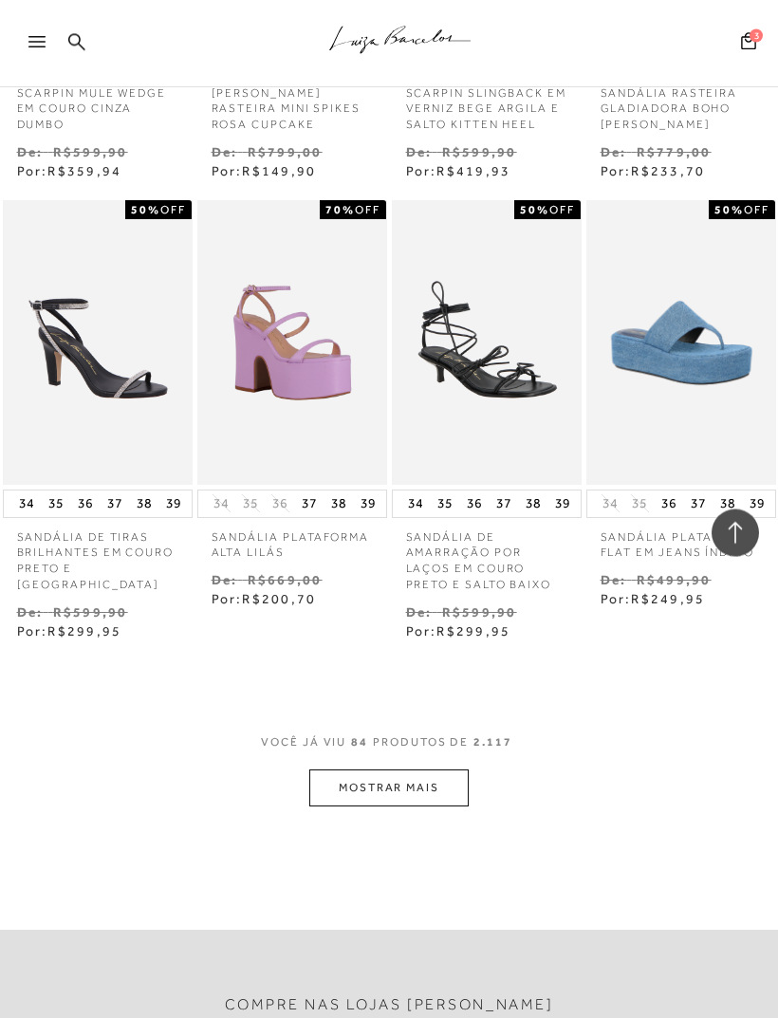
scroll to position [9195, 0]
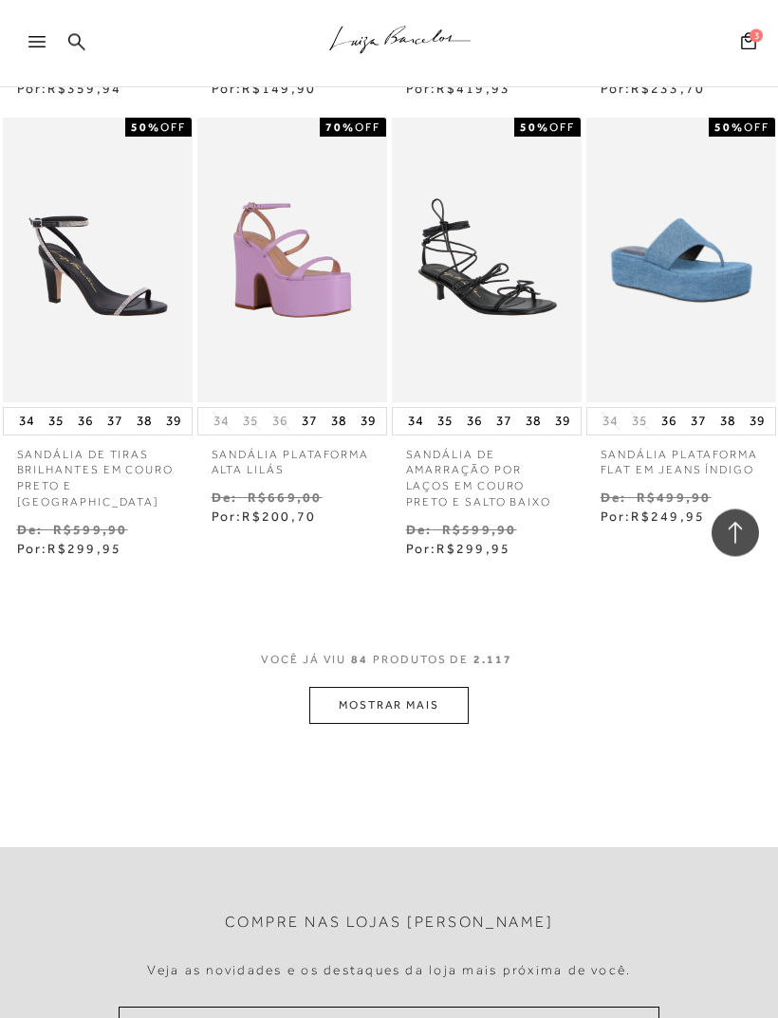
click at [431, 688] on button "MOSTRAR MAIS" at bounding box center [388, 706] width 159 height 37
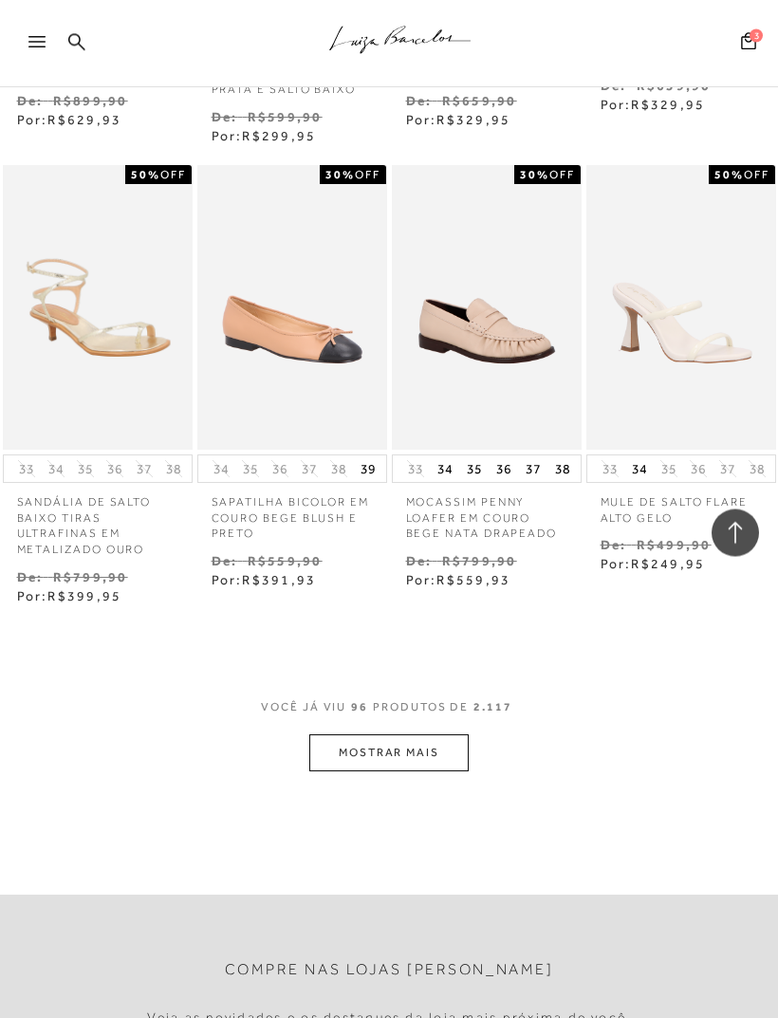
click at [434, 735] on button "MOSTRAR MAIS" at bounding box center [388, 753] width 159 height 37
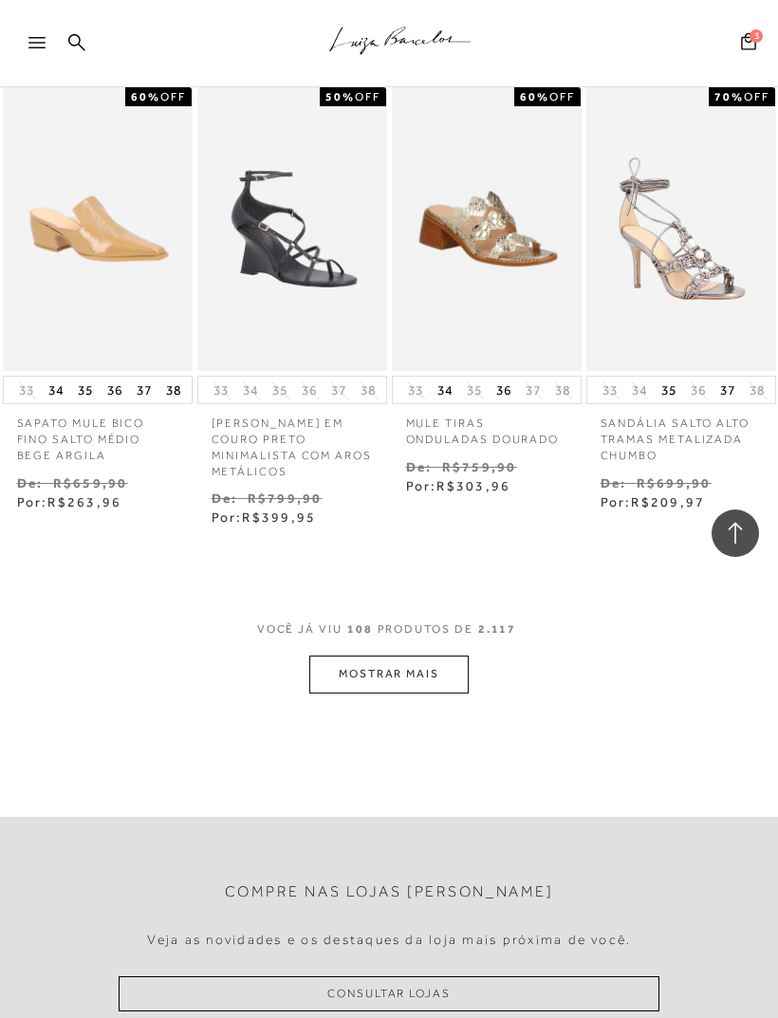
scroll to position [11998, 0]
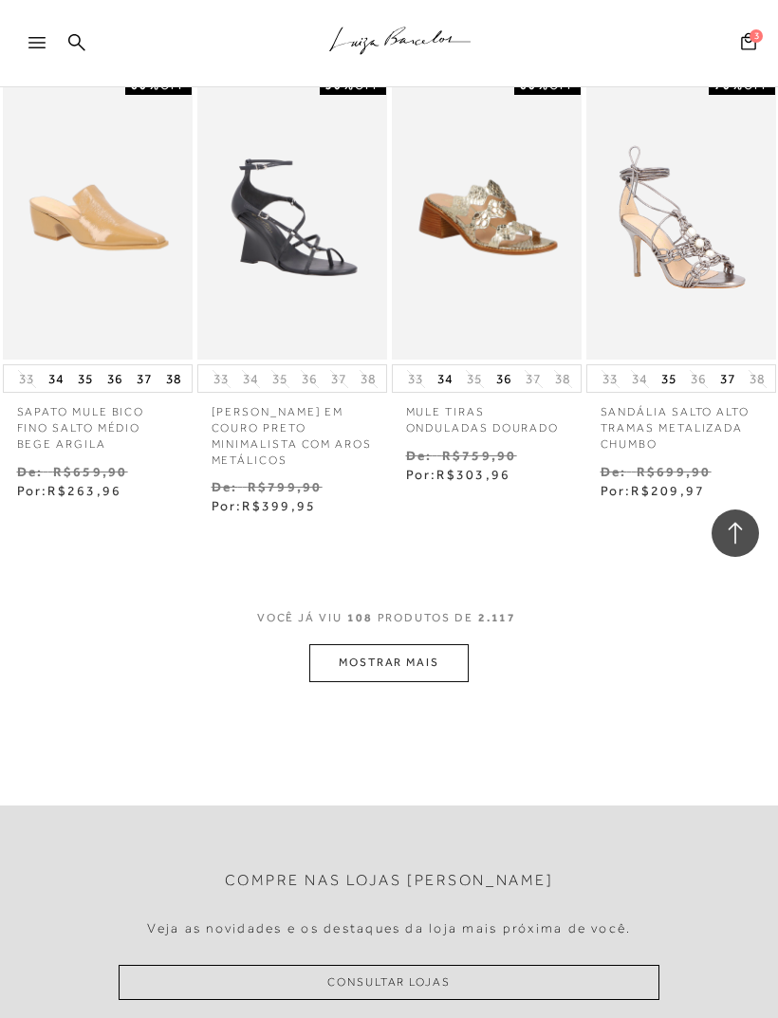
click at [425, 644] on button "MOSTRAR MAIS" at bounding box center [388, 662] width 159 height 37
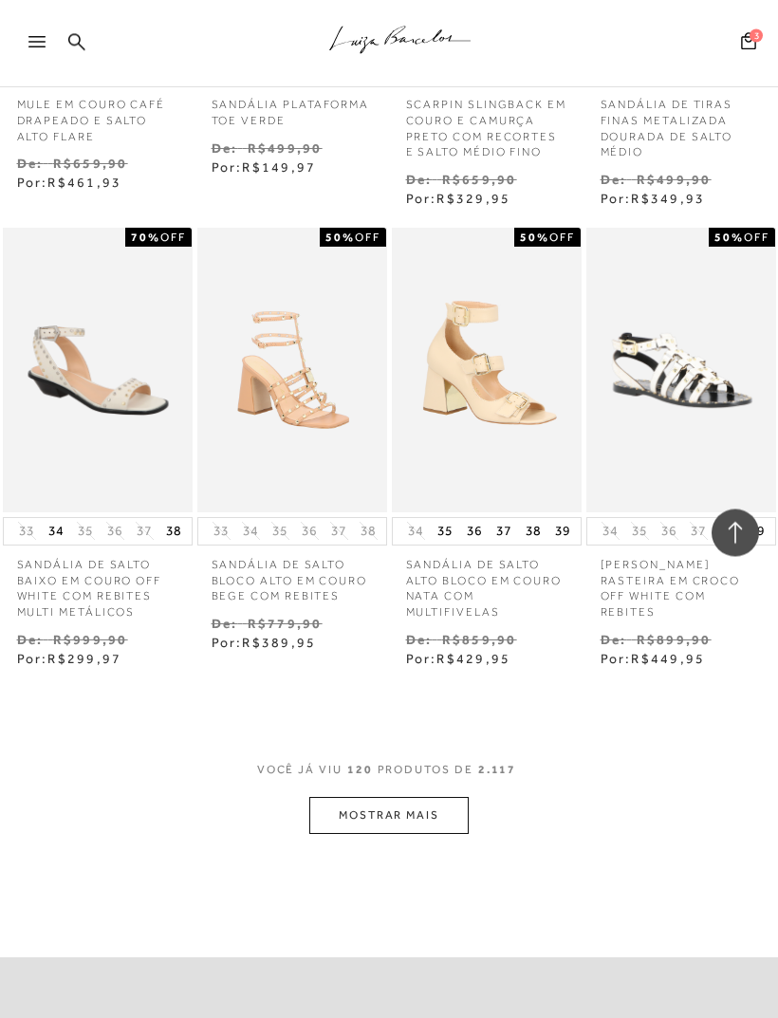
scroll to position [13209, 0]
click at [443, 797] on button "MOSTRAR MAIS" at bounding box center [388, 815] width 159 height 37
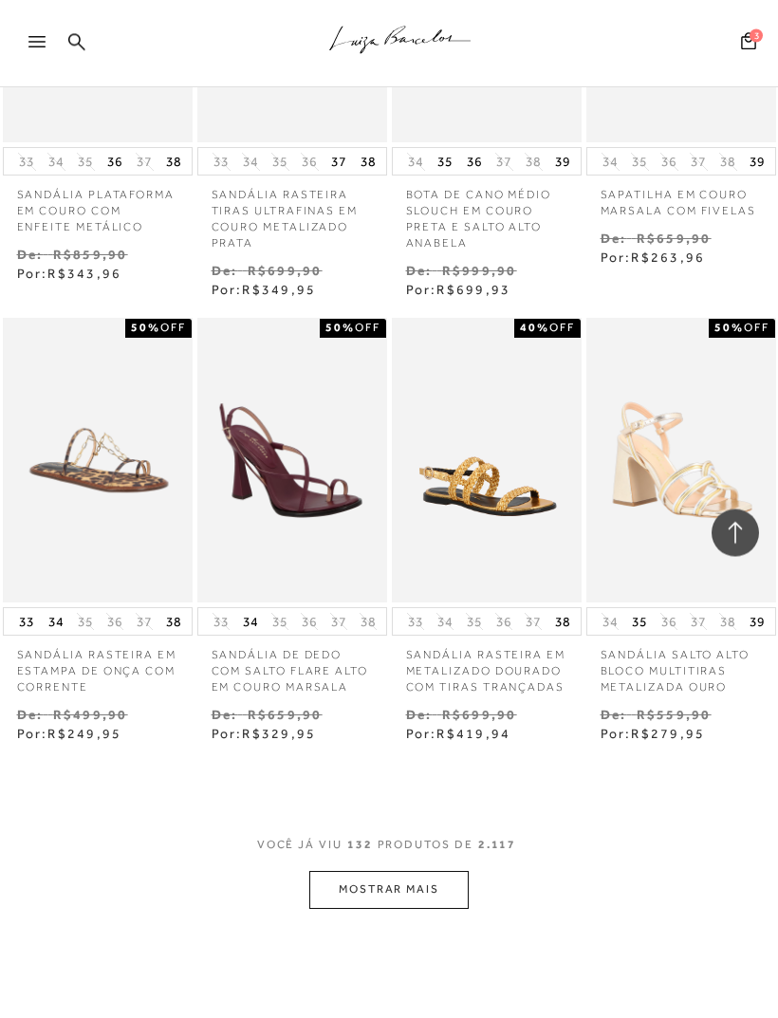
scroll to position [14655, 0]
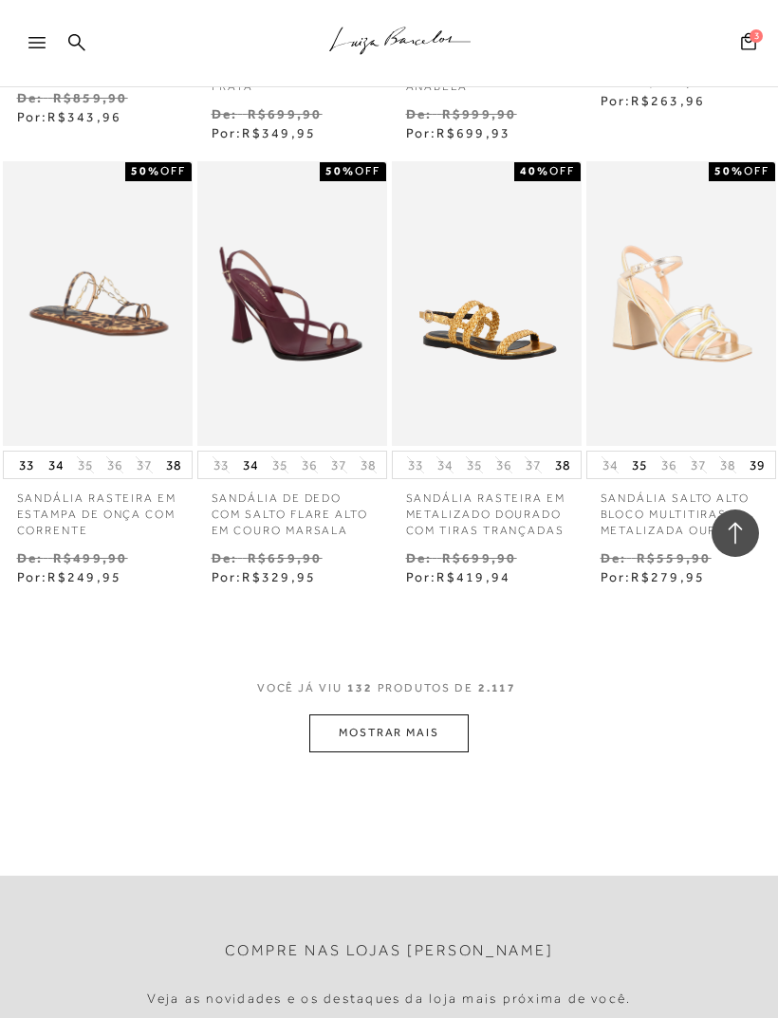
click at [431, 714] on button "MOSTRAR MAIS" at bounding box center [388, 732] width 159 height 37
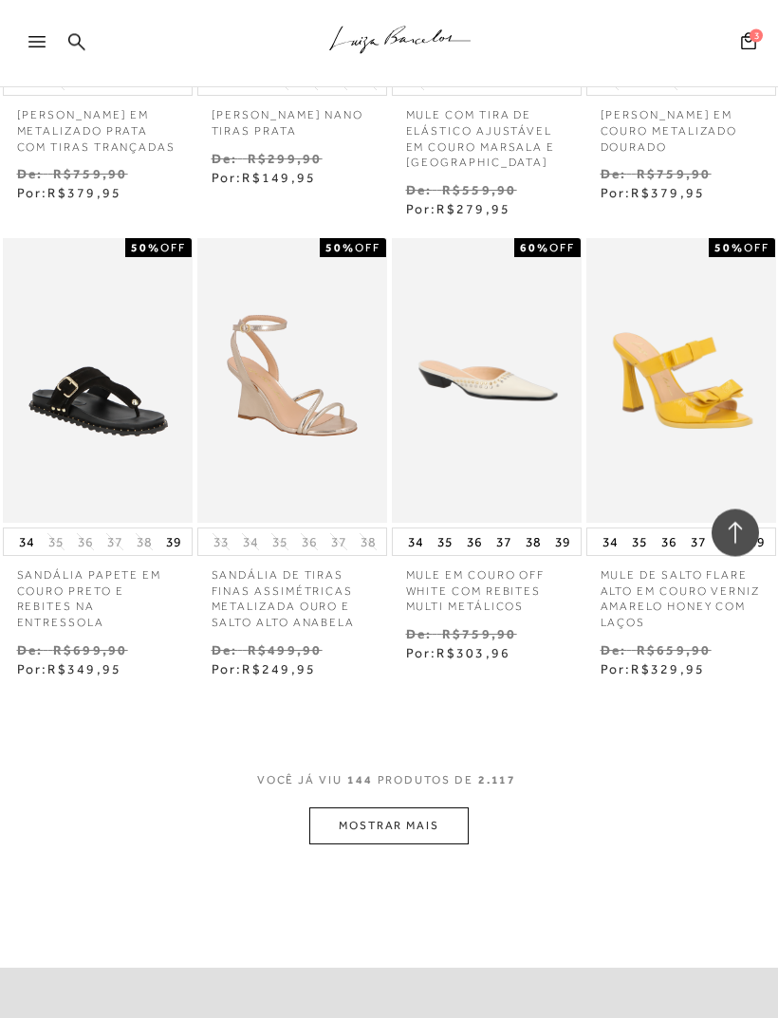
scroll to position [15932, 0]
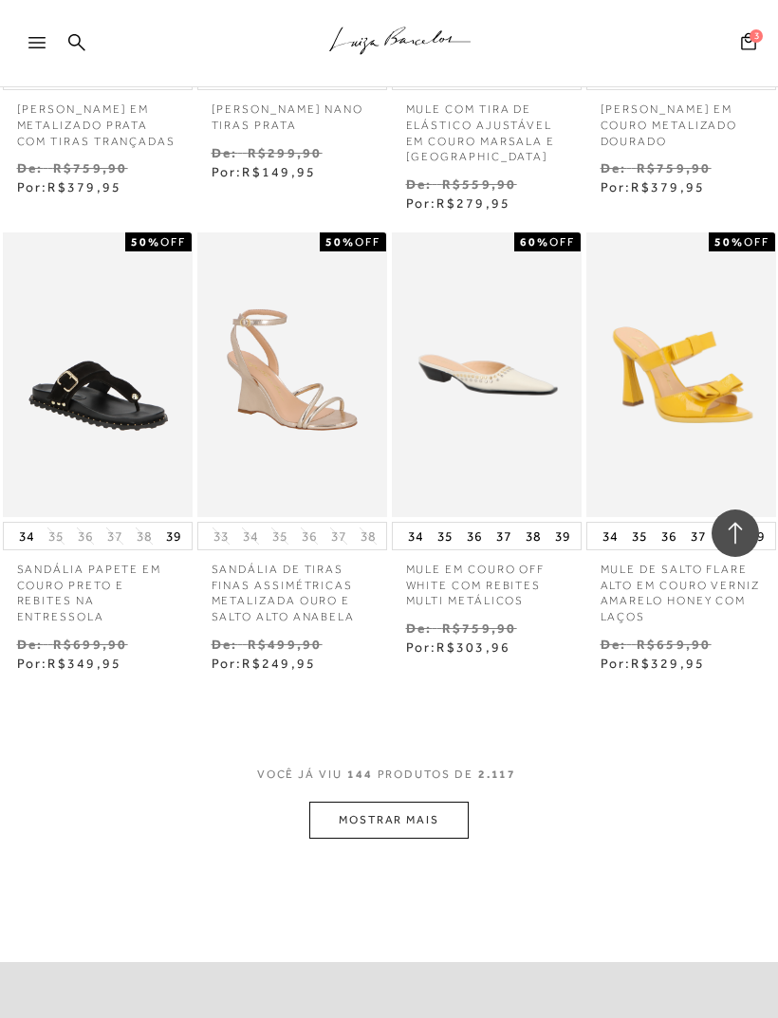
click at [439, 802] on button "MOSTRAR MAIS" at bounding box center [388, 820] width 159 height 37
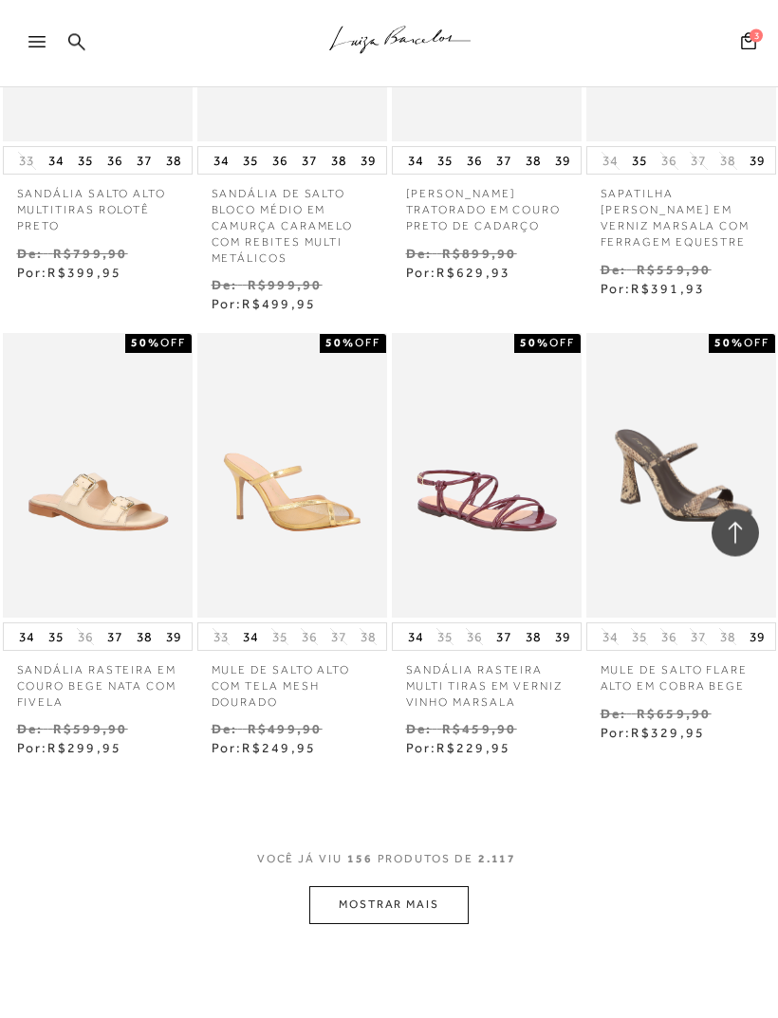
scroll to position [17233, 0]
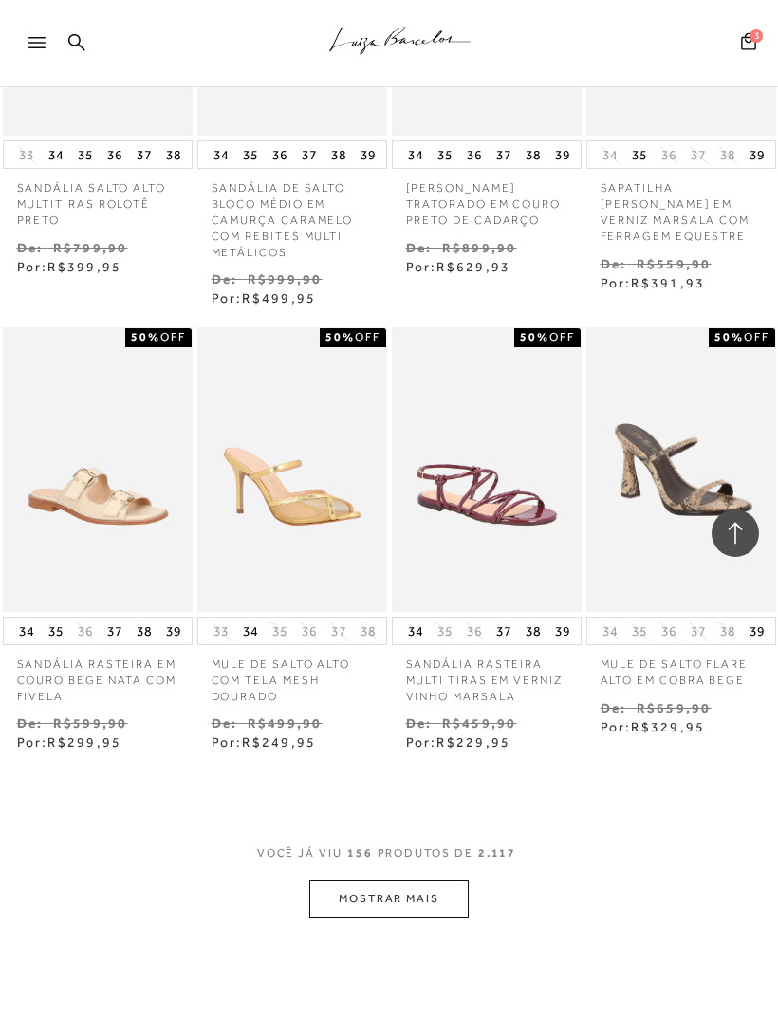
click at [460, 880] on button "MOSTRAR MAIS" at bounding box center [388, 898] width 159 height 37
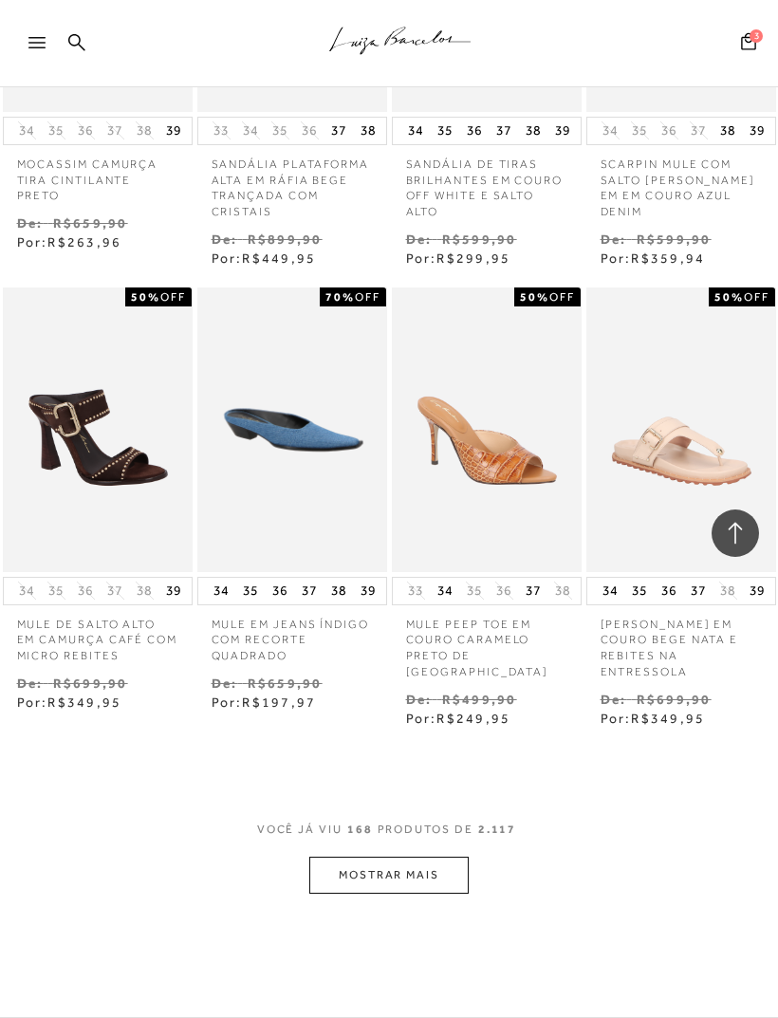
scroll to position [18639, 0]
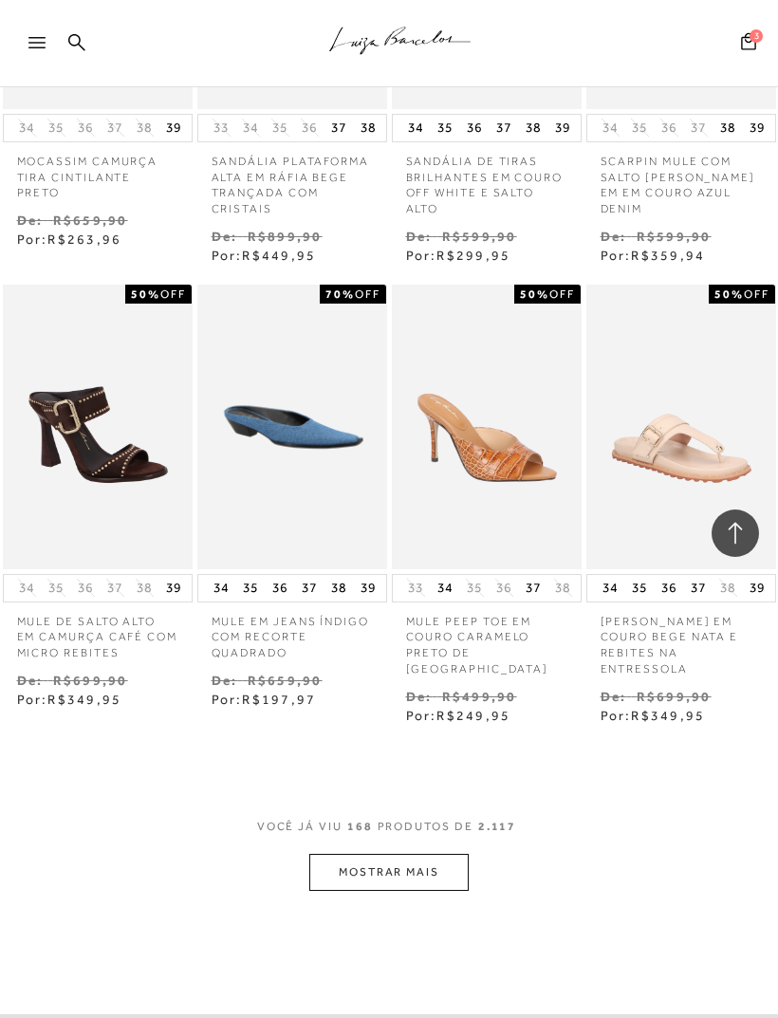
click at [420, 854] on button "MOSTRAR MAIS" at bounding box center [388, 872] width 159 height 37
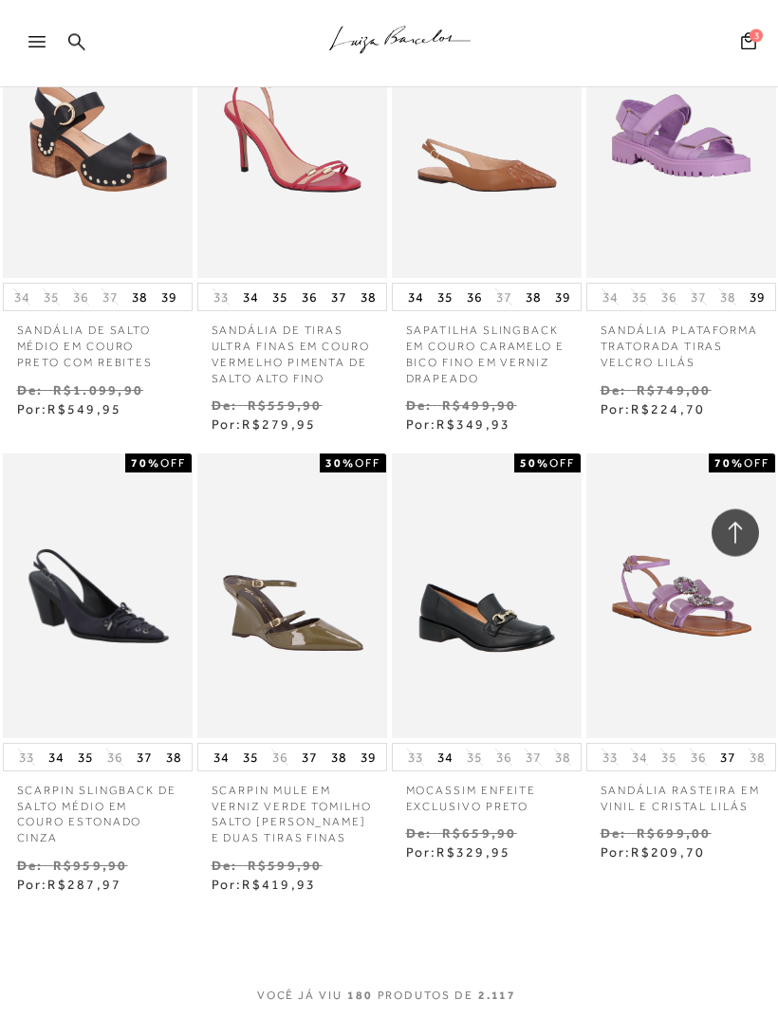
scroll to position [19858, 0]
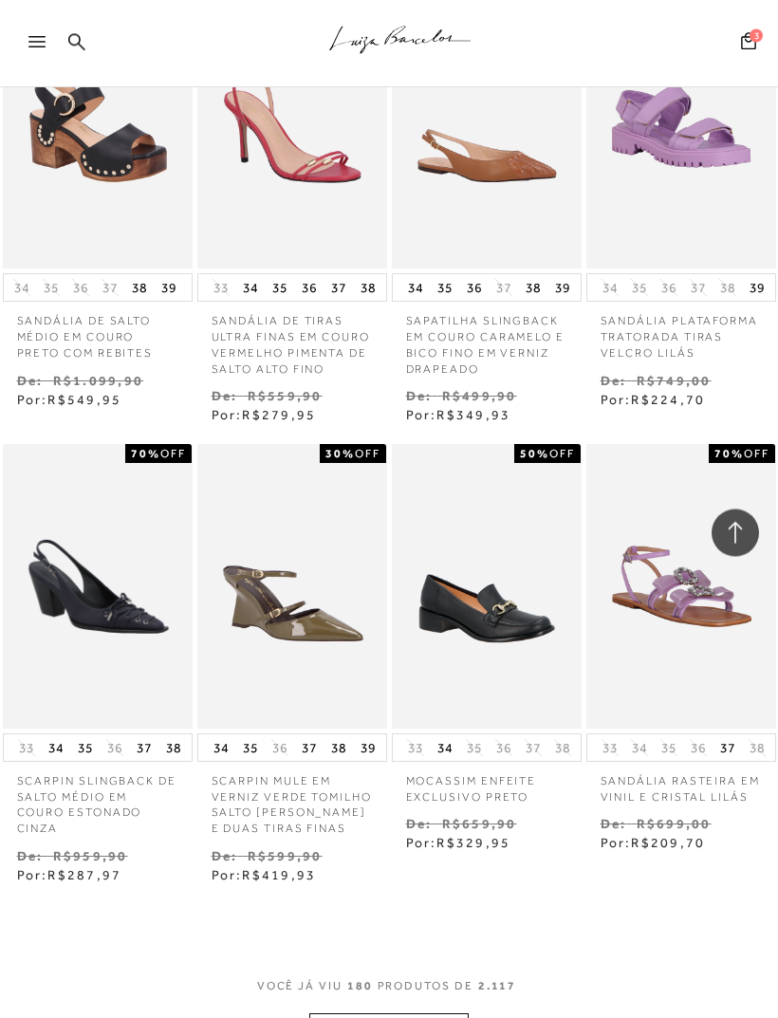
click at [429, 1014] on button "MOSTRAR MAIS" at bounding box center [388, 1032] width 159 height 37
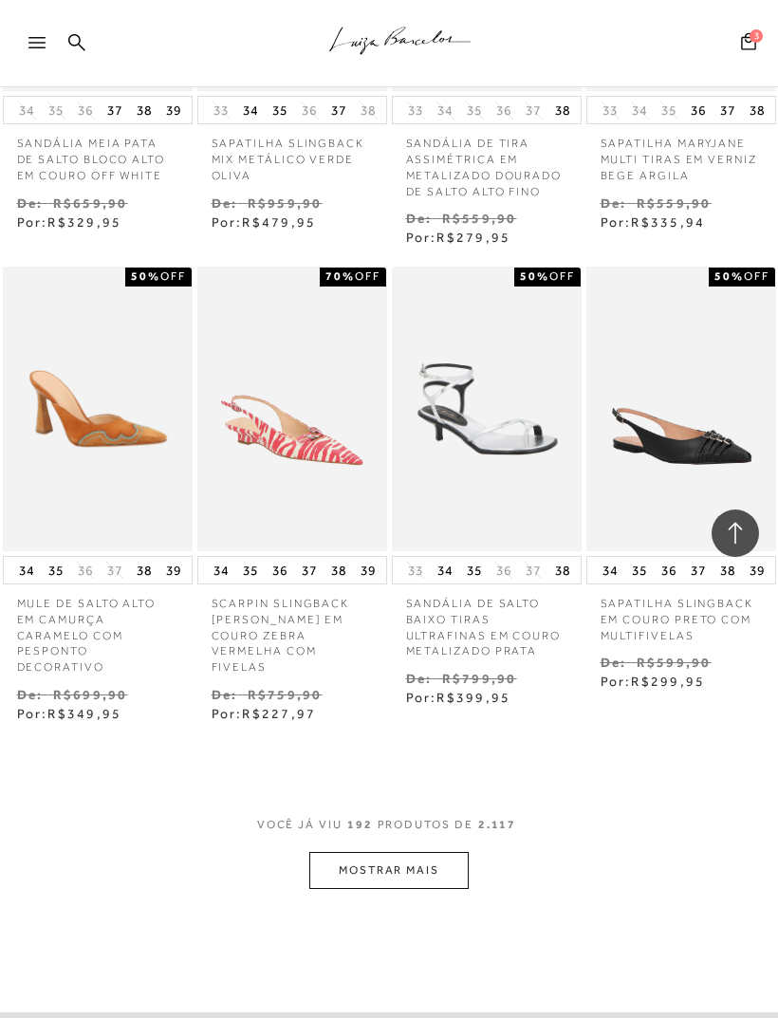
scroll to position [21431, 0]
click at [423, 853] on button "MOSTRAR MAIS" at bounding box center [388, 871] width 159 height 37
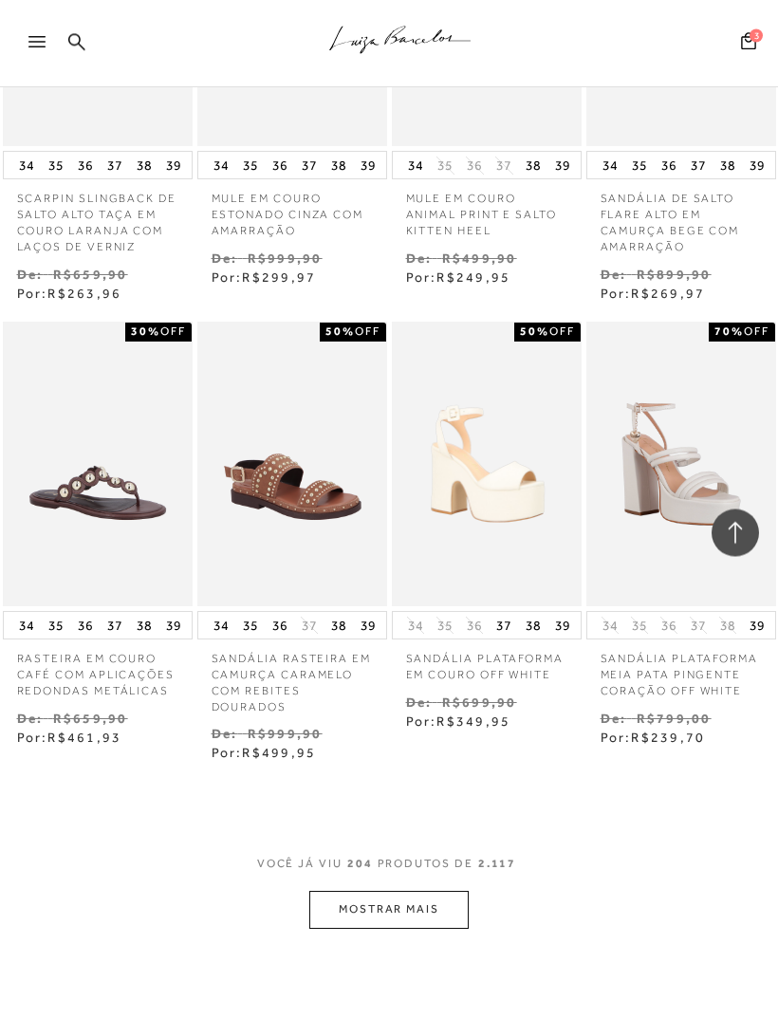
scroll to position [22773, 0]
click at [441, 891] on button "MOSTRAR MAIS" at bounding box center [388, 909] width 159 height 37
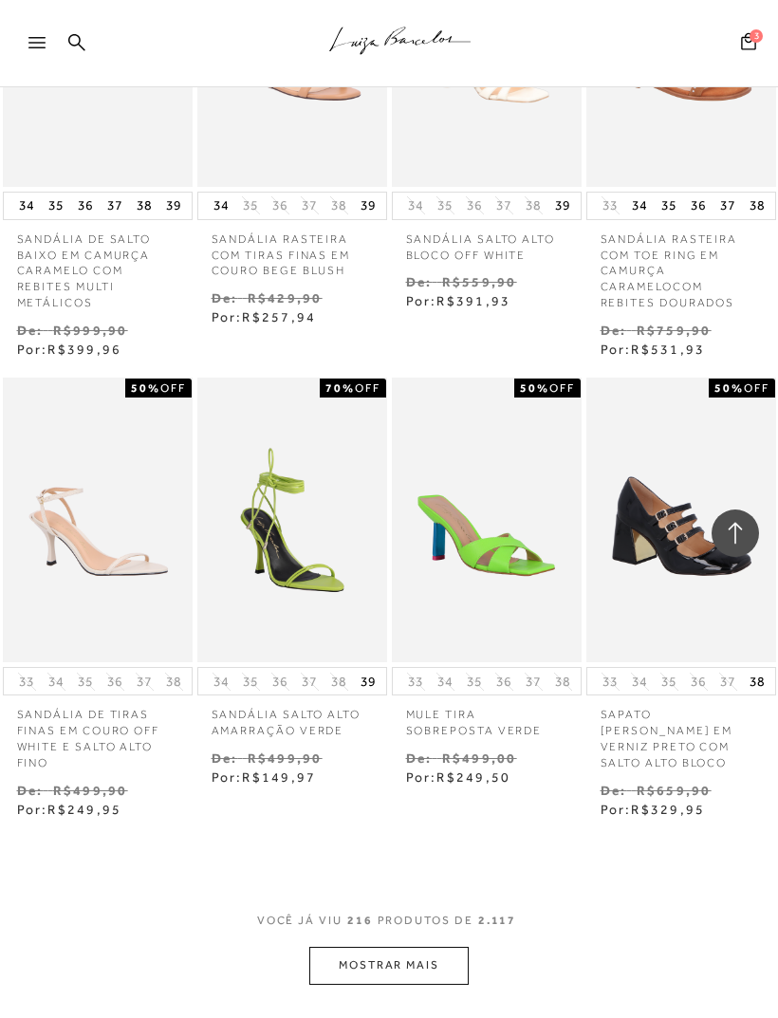
scroll to position [24115, 0]
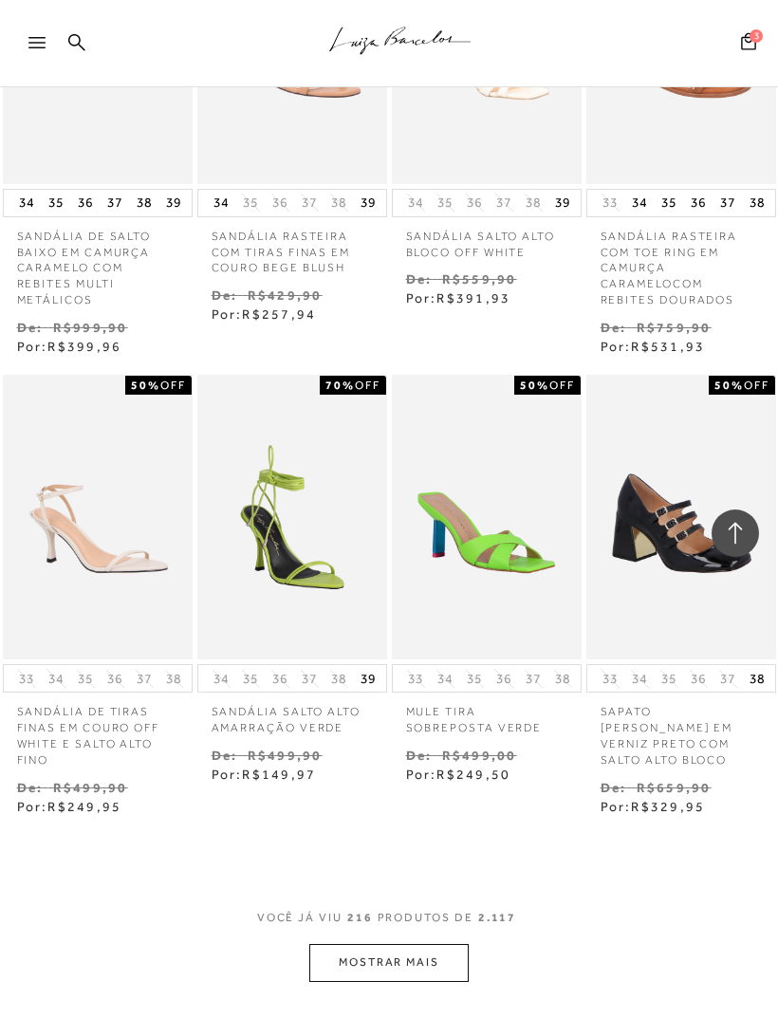
click at [443, 944] on button "MOSTRAR MAIS" at bounding box center [388, 962] width 159 height 37
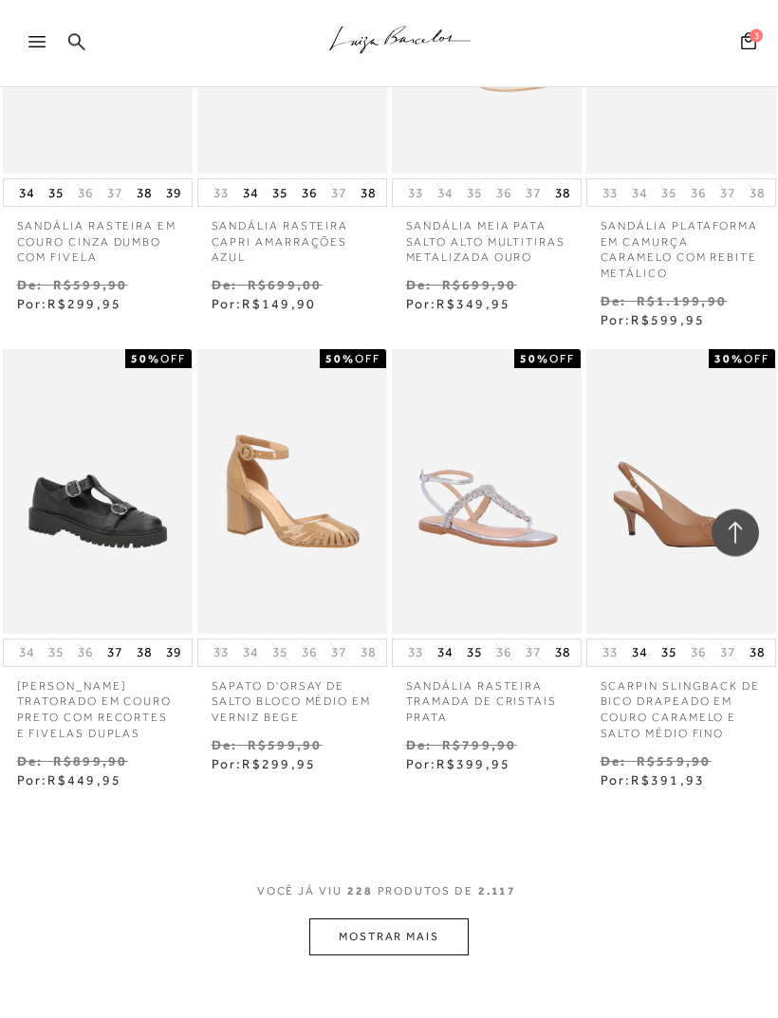
scroll to position [25612, 0]
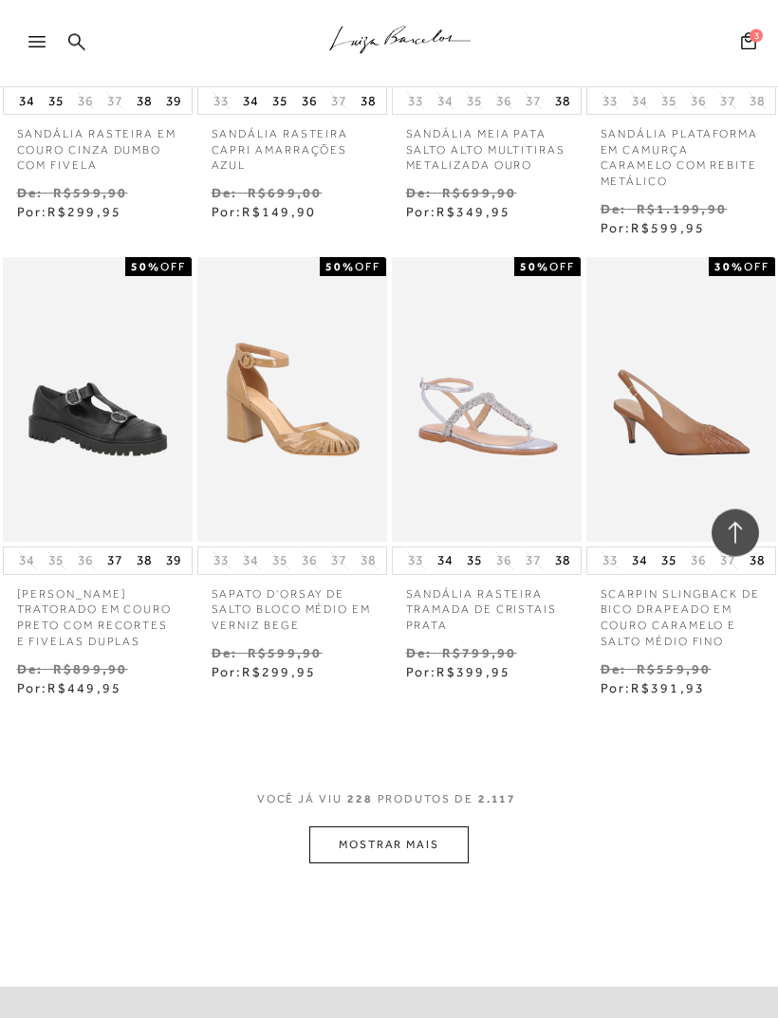
click at [418, 827] on button "MOSTRAR MAIS" at bounding box center [388, 845] width 159 height 37
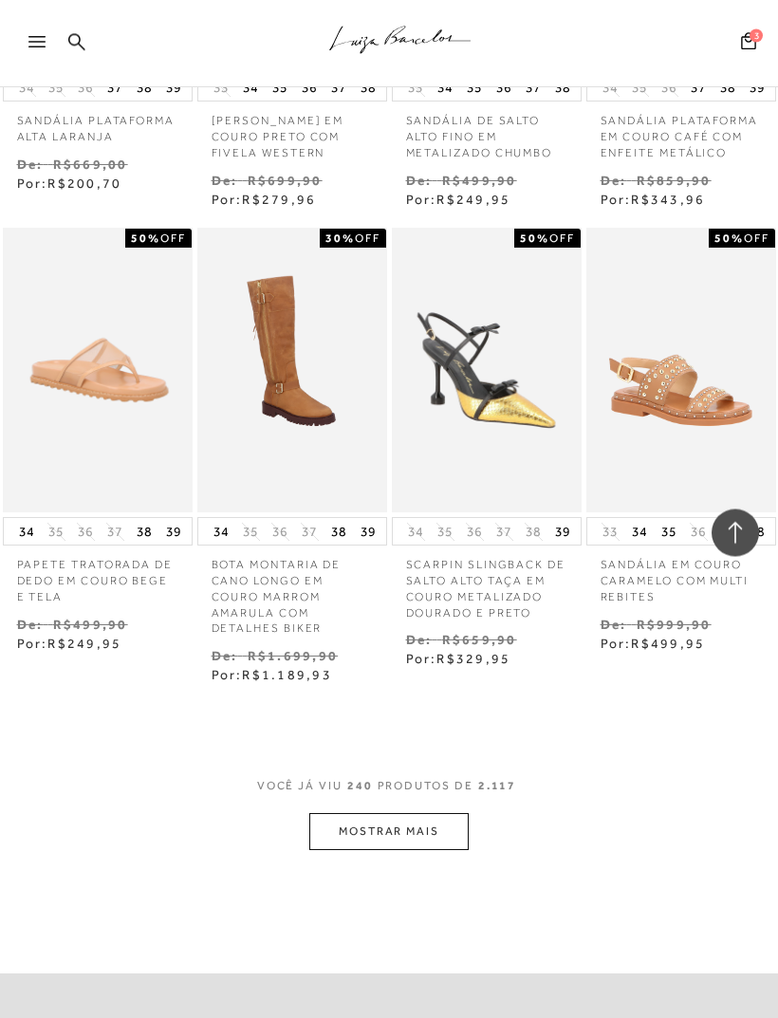
click at [427, 814] on button "MOSTRAR MAIS" at bounding box center [388, 832] width 159 height 37
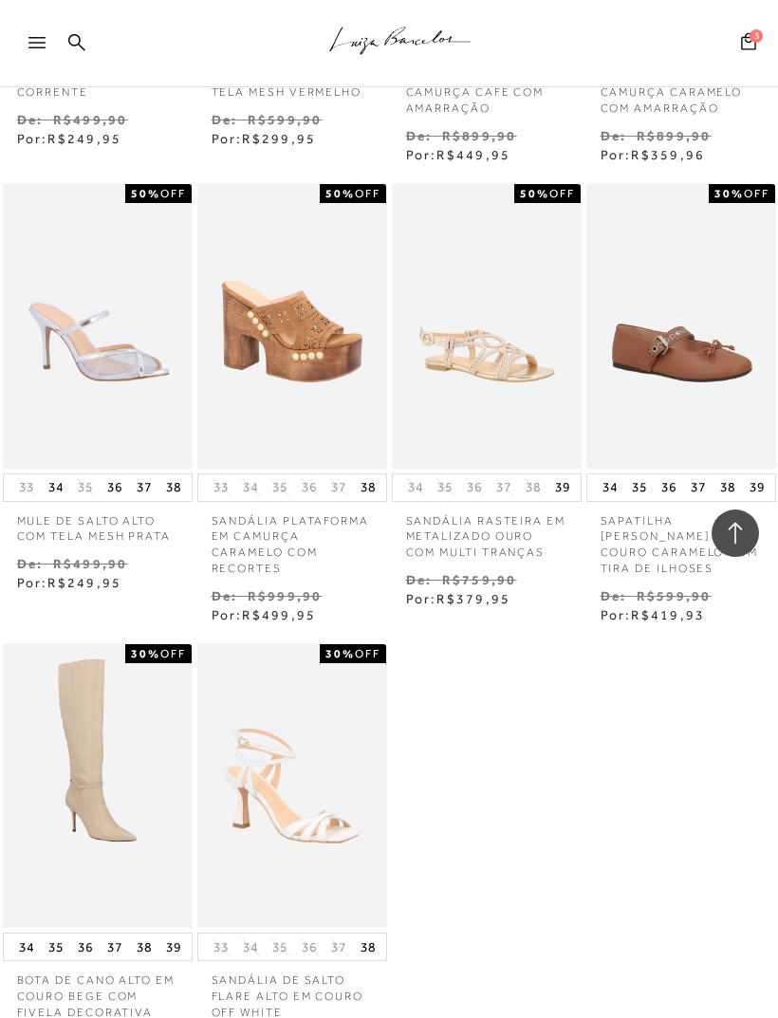
scroll to position [28175, 0]
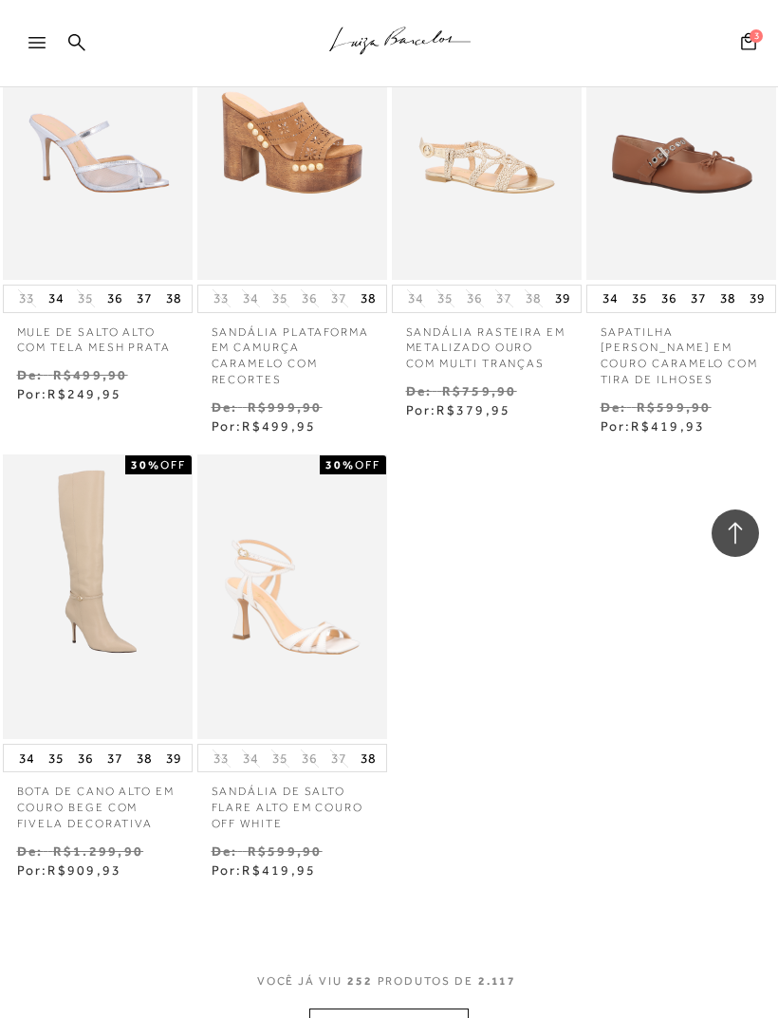
click at [443, 1008] on button "MOSTRAR MAIS" at bounding box center [388, 1026] width 159 height 37
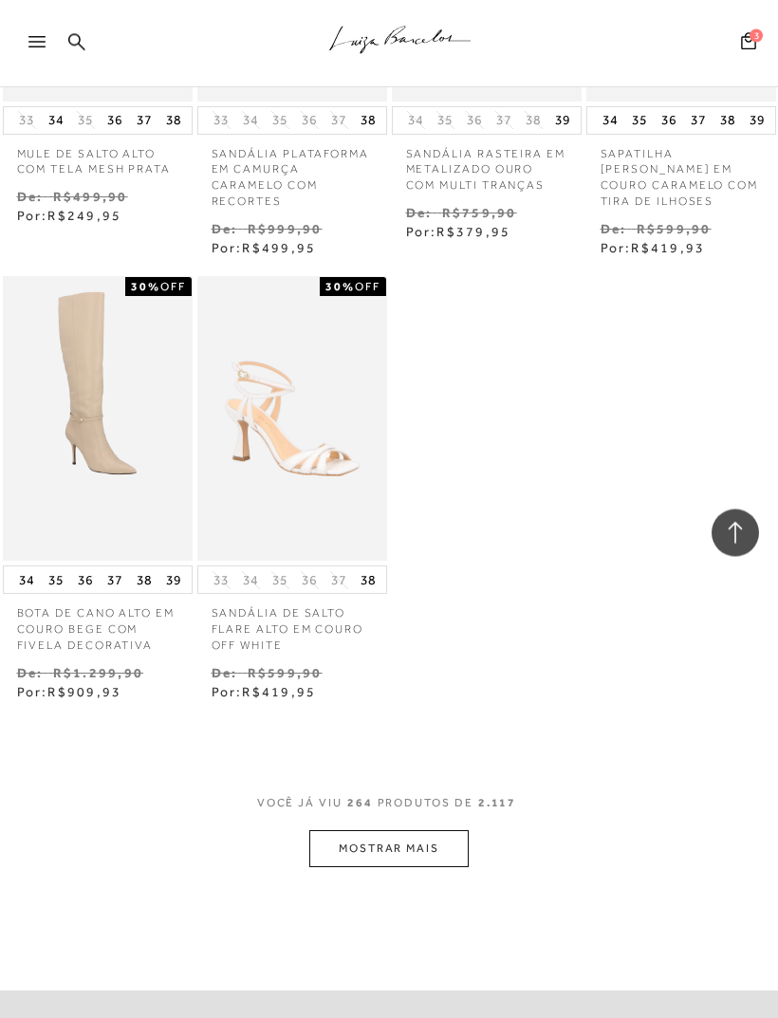
click at [422, 831] on button "MOSTRAR MAIS" at bounding box center [388, 849] width 159 height 37
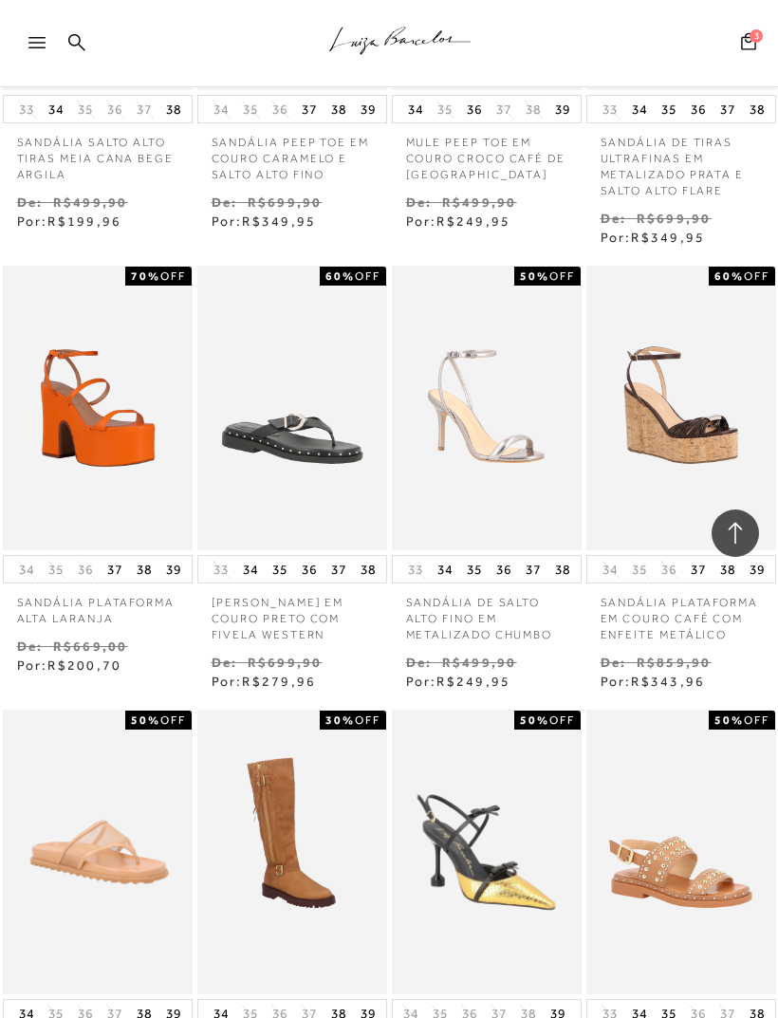
scroll to position [26436, 0]
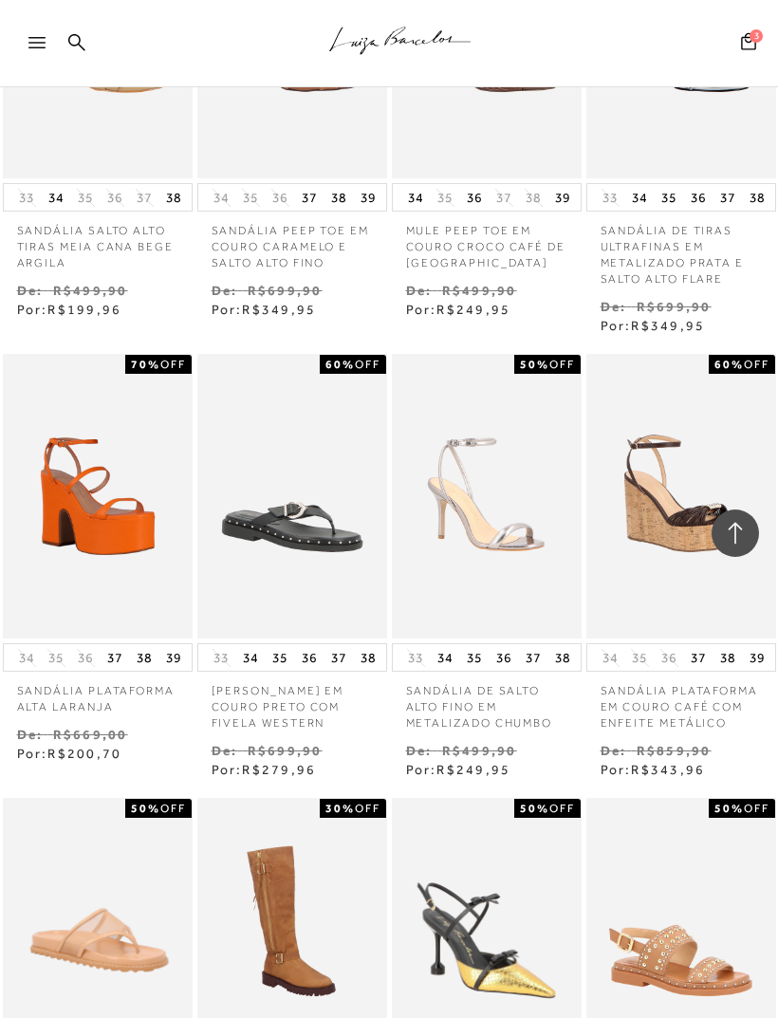
click at [42, 49] on div at bounding box center [45, 48] width 34 height 28
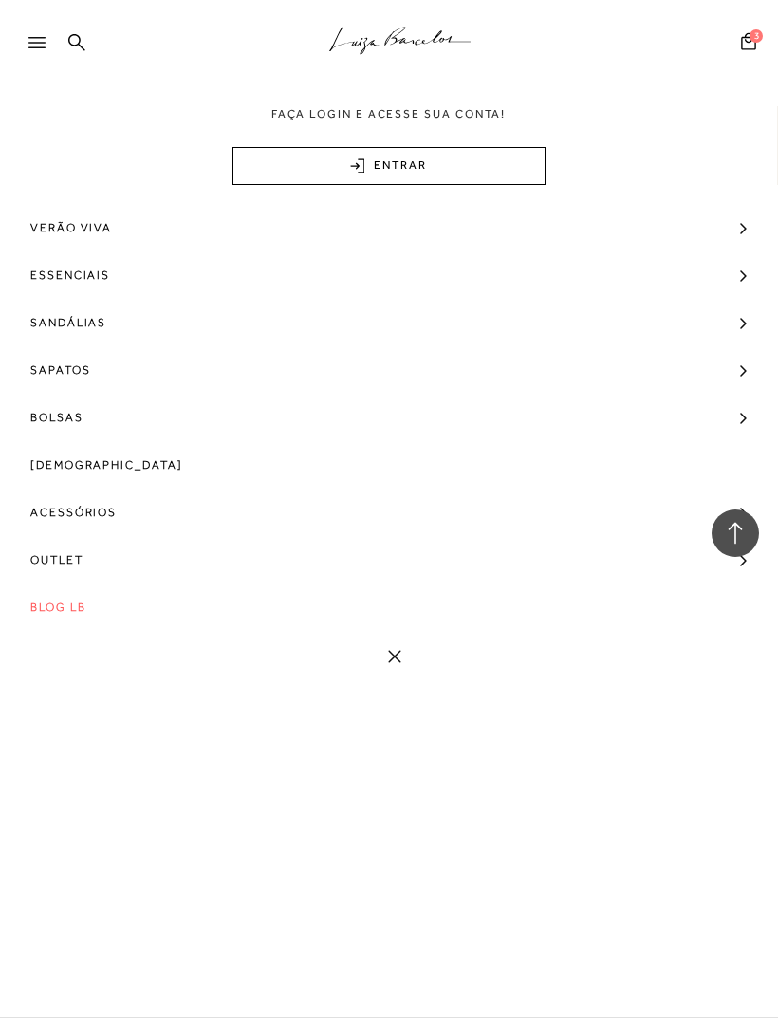
click at [465, 161] on link "ENTRAR" at bounding box center [388, 166] width 313 height 38
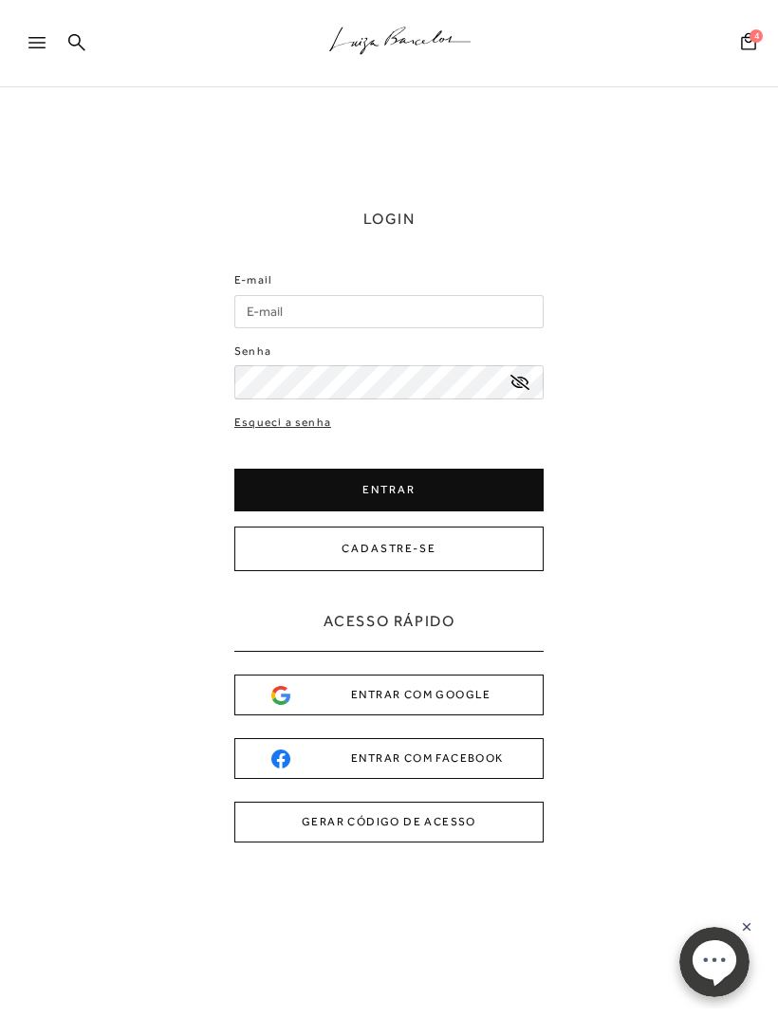
click at [431, 322] on input "E-mail" at bounding box center [388, 311] width 309 height 33
type input "luisamoyses@gmail.com"
click at [471, 488] on button "ENTRAR" at bounding box center [388, 490] width 309 height 43
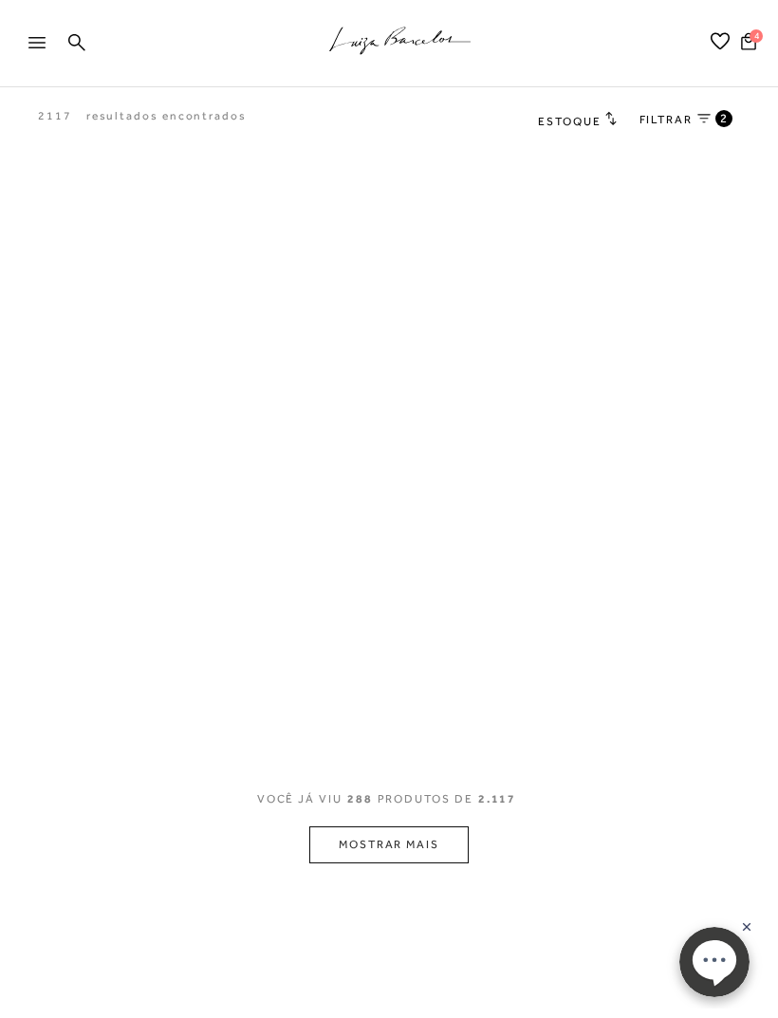
click at [31, 41] on icon at bounding box center [36, 42] width 17 height 11
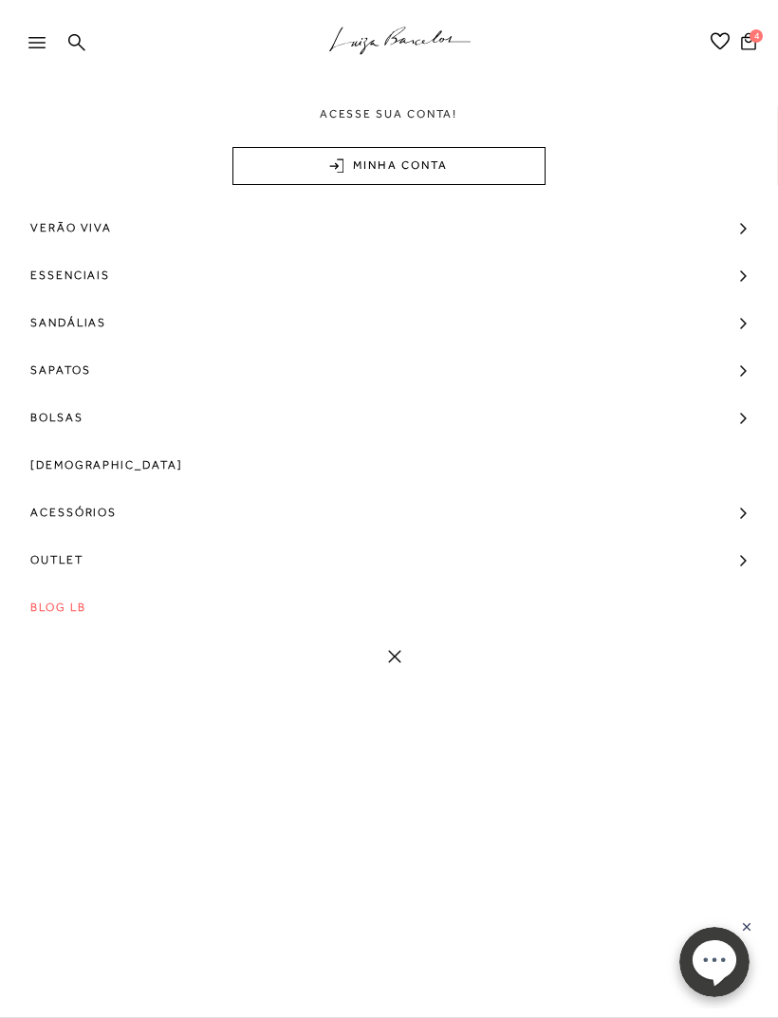
click at [466, 170] on link "MINHA CONTA" at bounding box center [388, 166] width 313 height 38
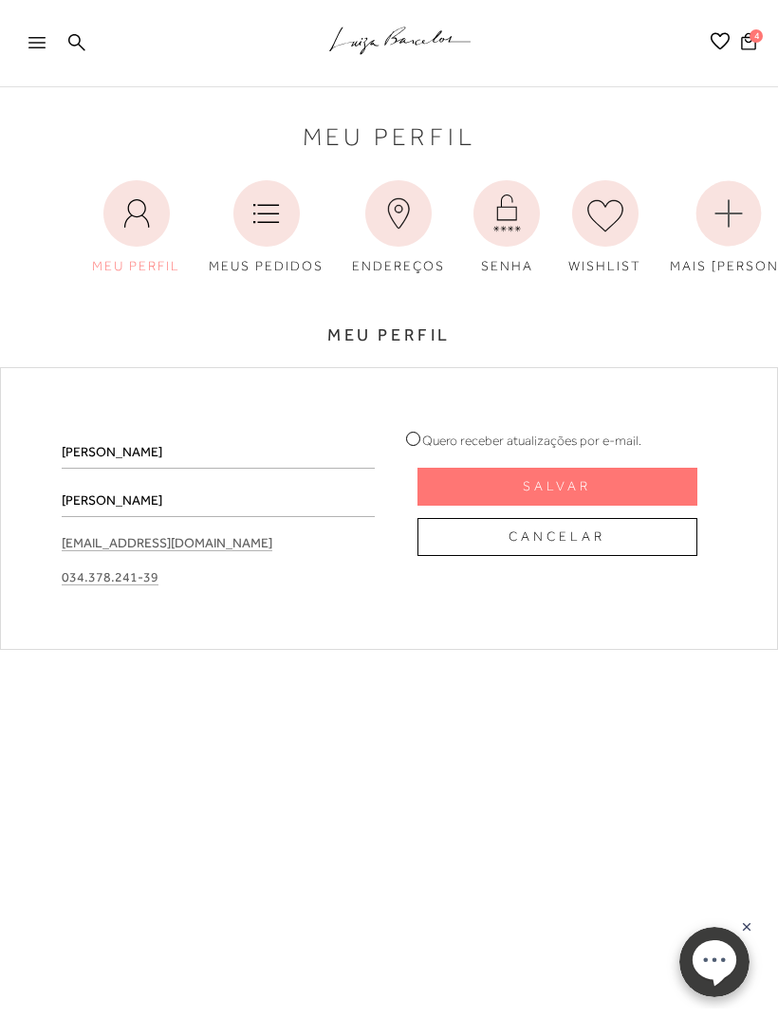
click at [276, 246] on icon at bounding box center [266, 213] width 66 height 66
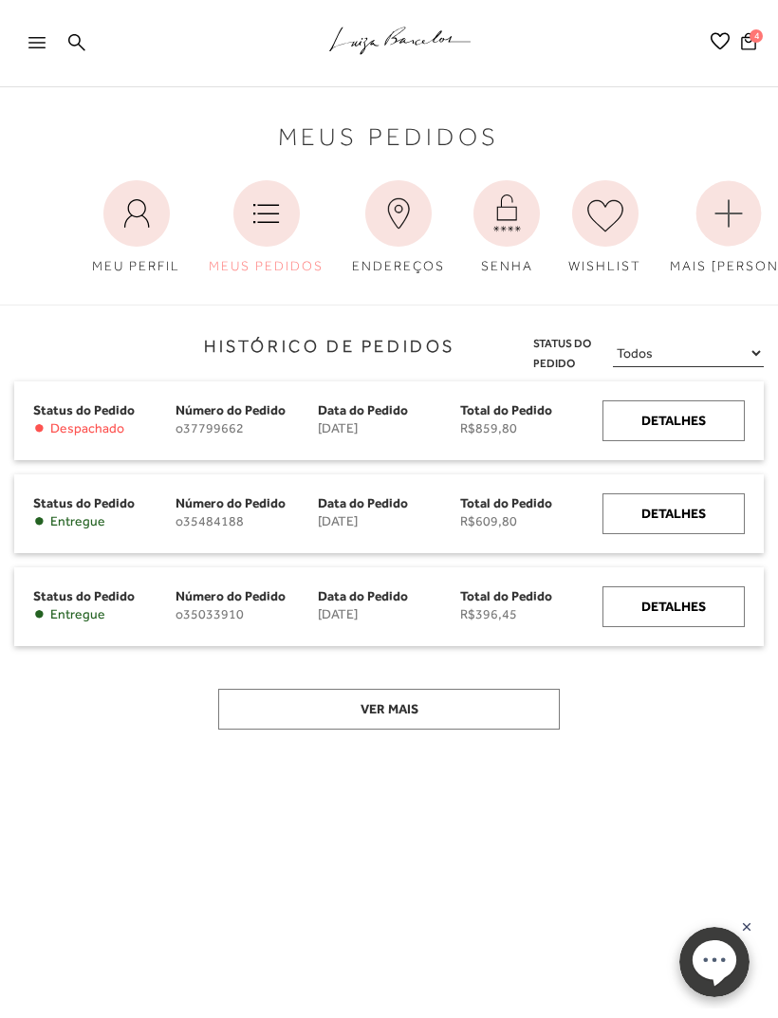
click at [702, 430] on div "Detalhes" at bounding box center [673, 420] width 142 height 41
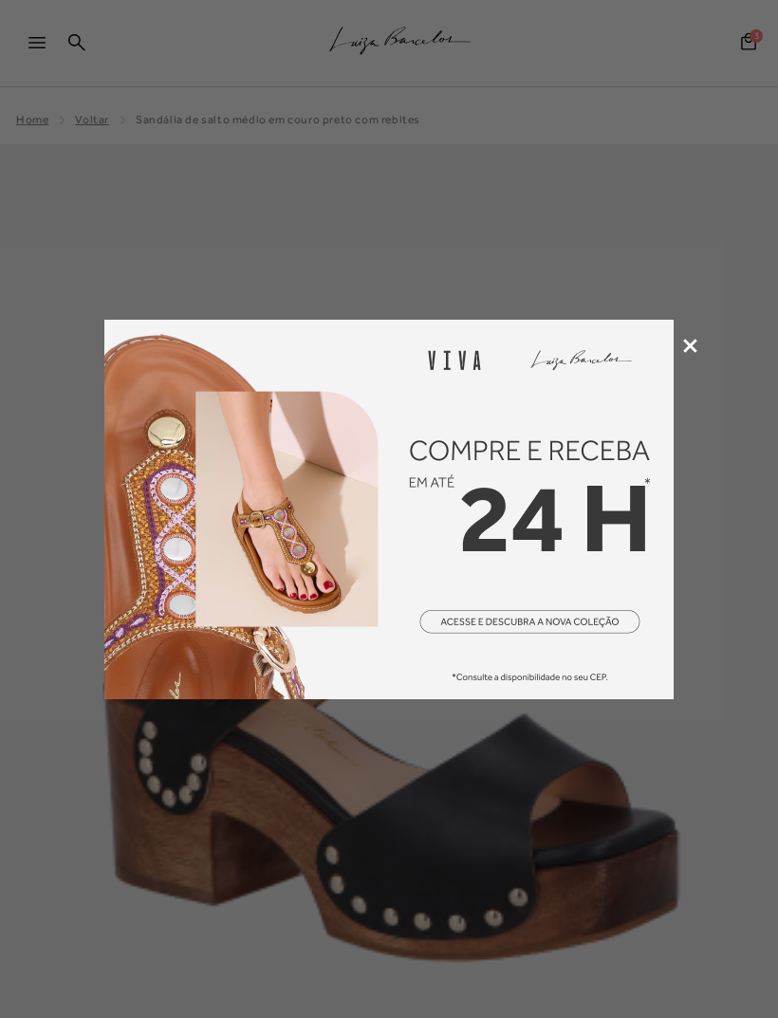
click at [687, 342] on icon at bounding box center [690, 346] width 14 height 14
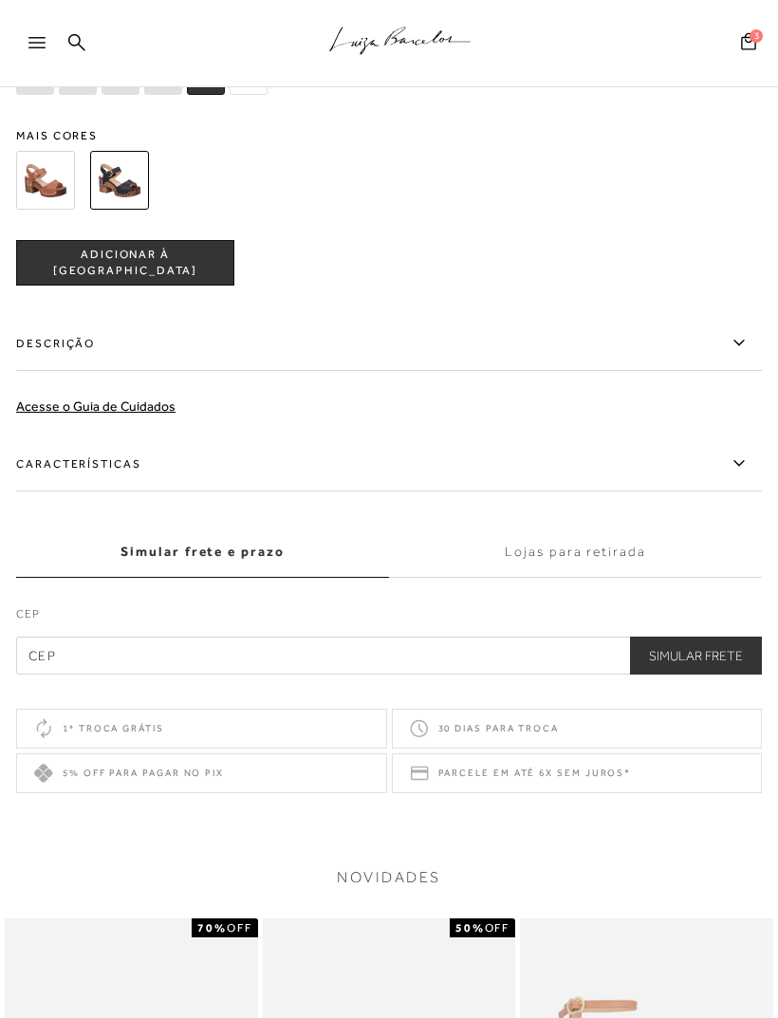
scroll to position [1529, 0]
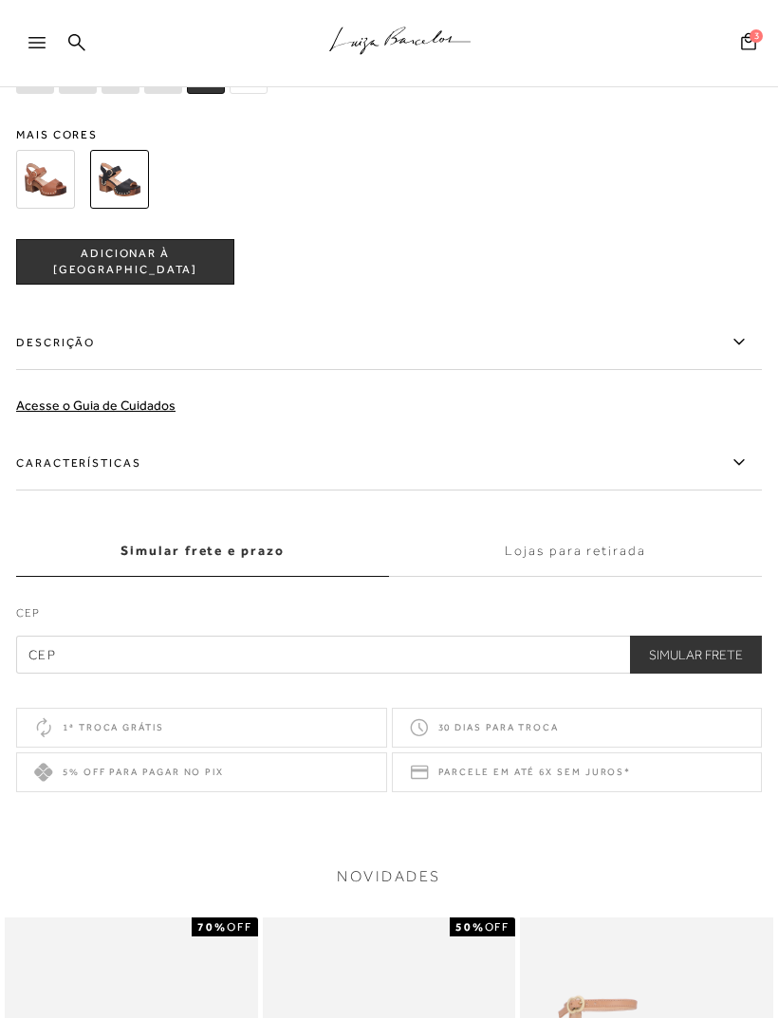
click at [735, 465] on icon at bounding box center [738, 462] width 10 height 6
click at [0, 0] on input "Características" at bounding box center [0, 0] width 0 height 0
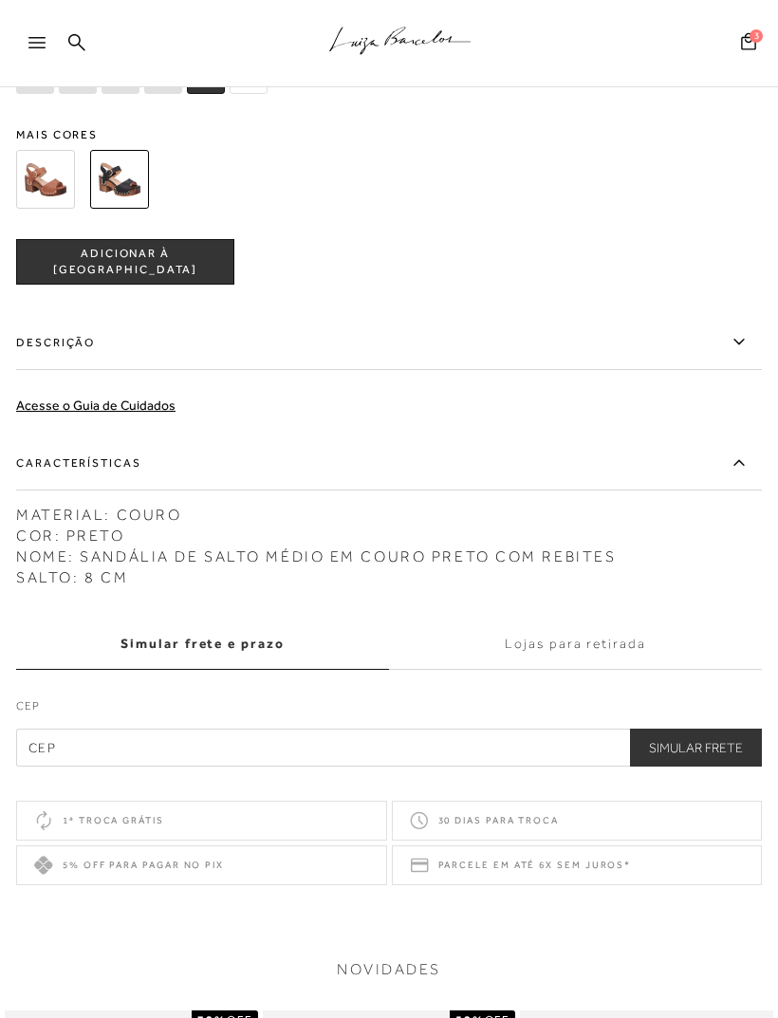
click at [734, 354] on icon at bounding box center [739, 342] width 23 height 24
click at [0, 0] on input "Descrição" at bounding box center [0, 0] width 0 height 0
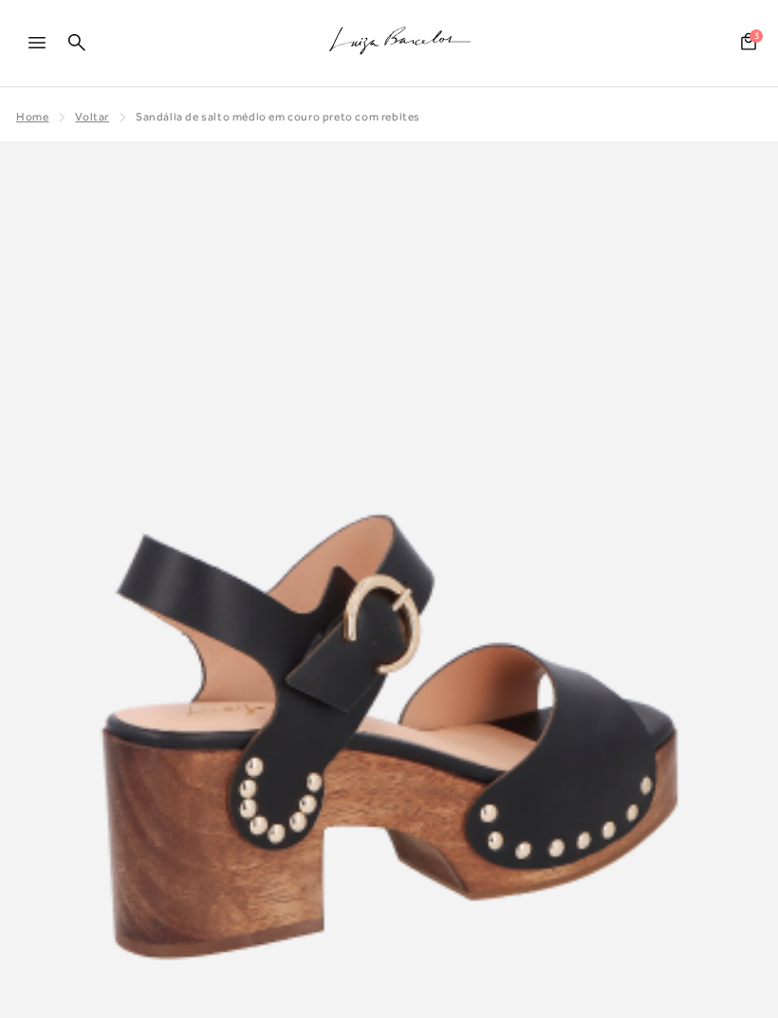
scroll to position [0, 0]
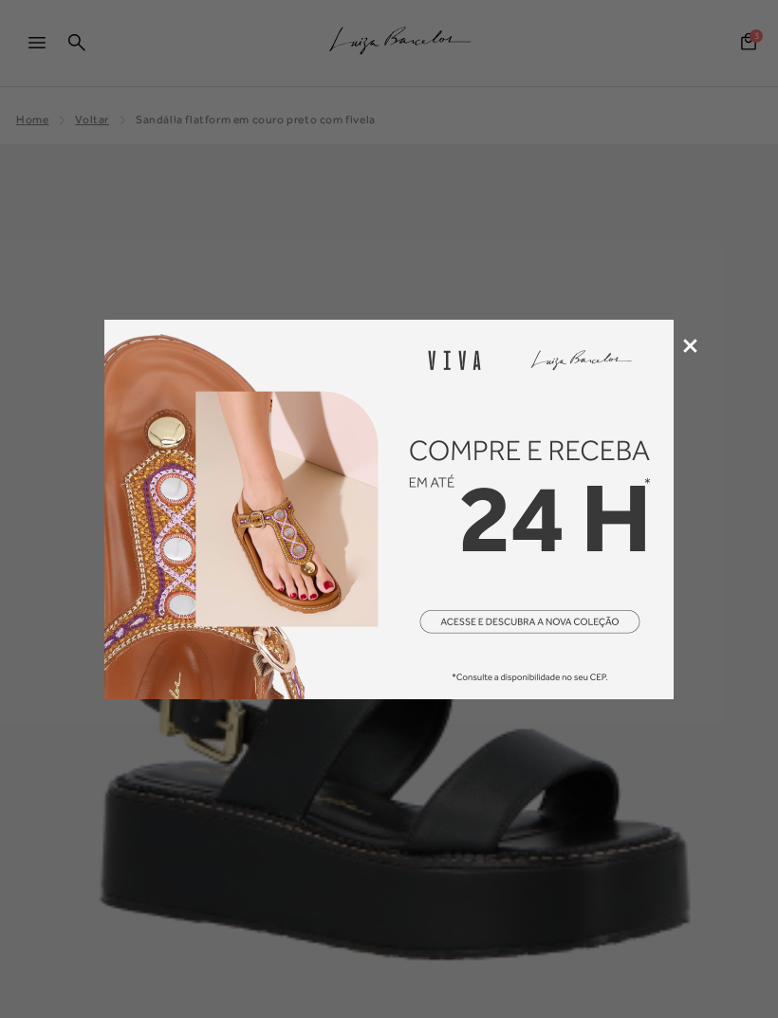
click at [688, 349] on icon at bounding box center [690, 346] width 14 height 14
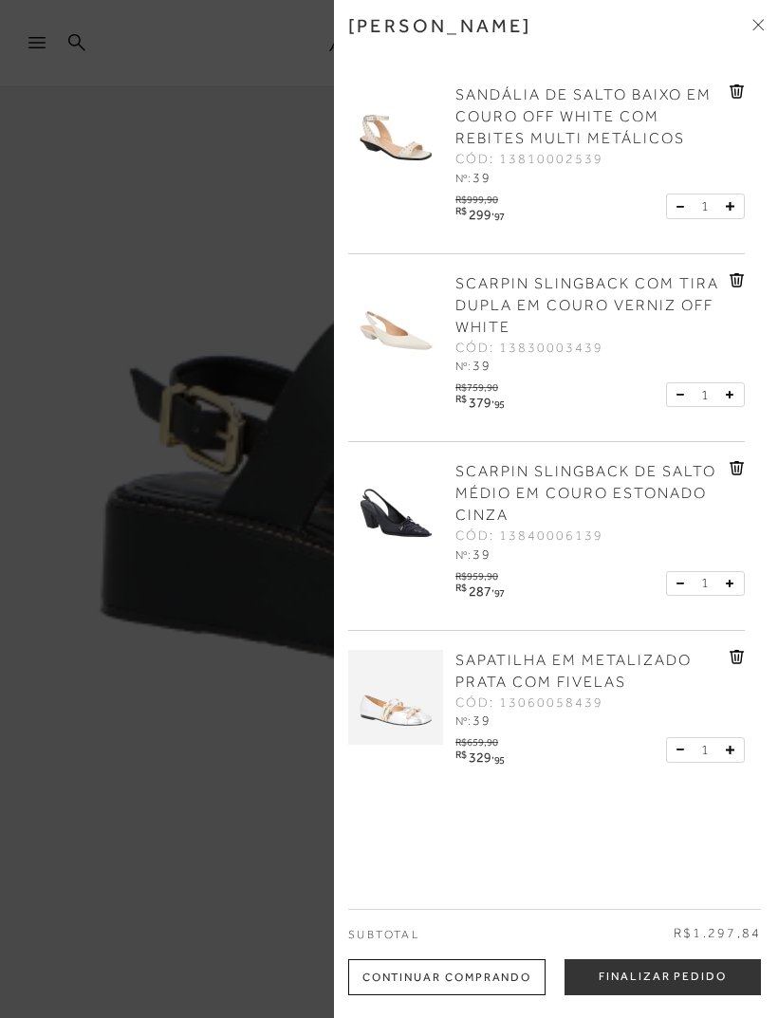
scroll to position [288, 0]
click at [649, 995] on button "Finalizar Pedido" at bounding box center [662, 977] width 196 height 36
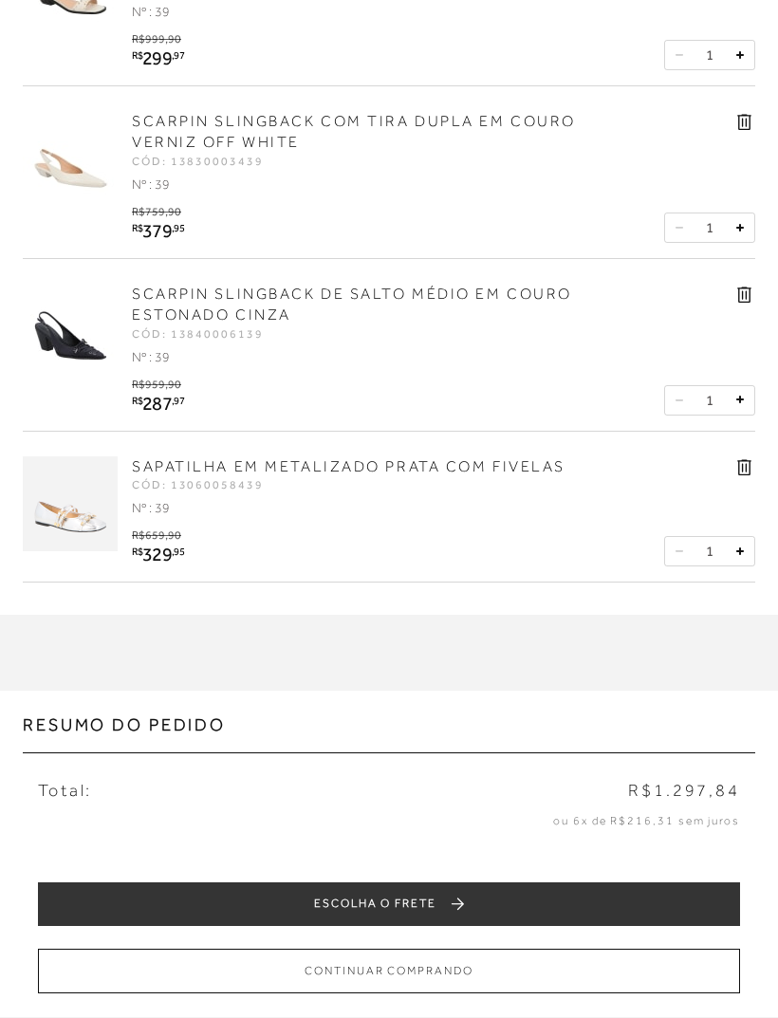
scroll to position [1, 0]
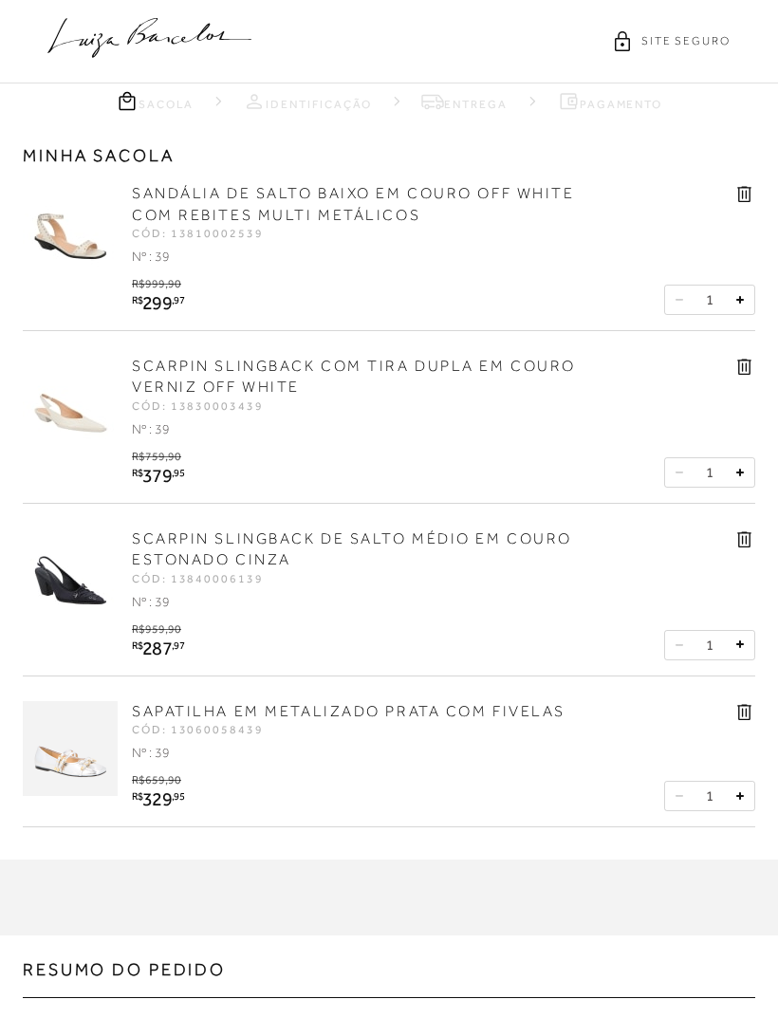
click at [748, 704] on icon at bounding box center [744, 712] width 14 height 16
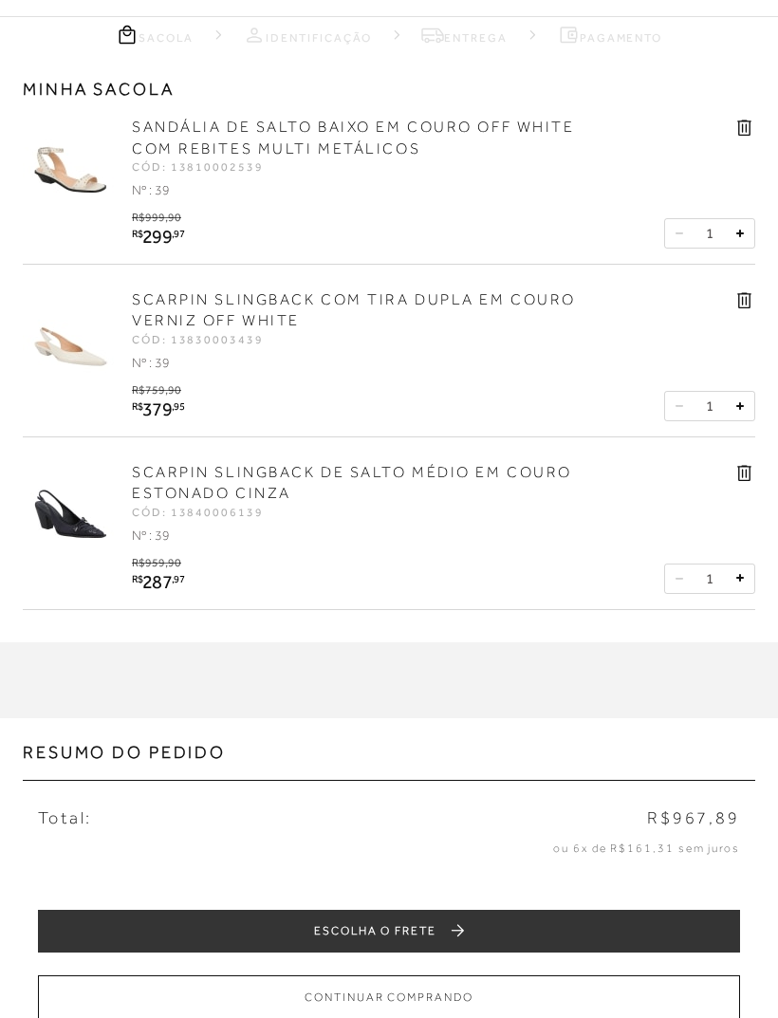
scroll to position [0, 0]
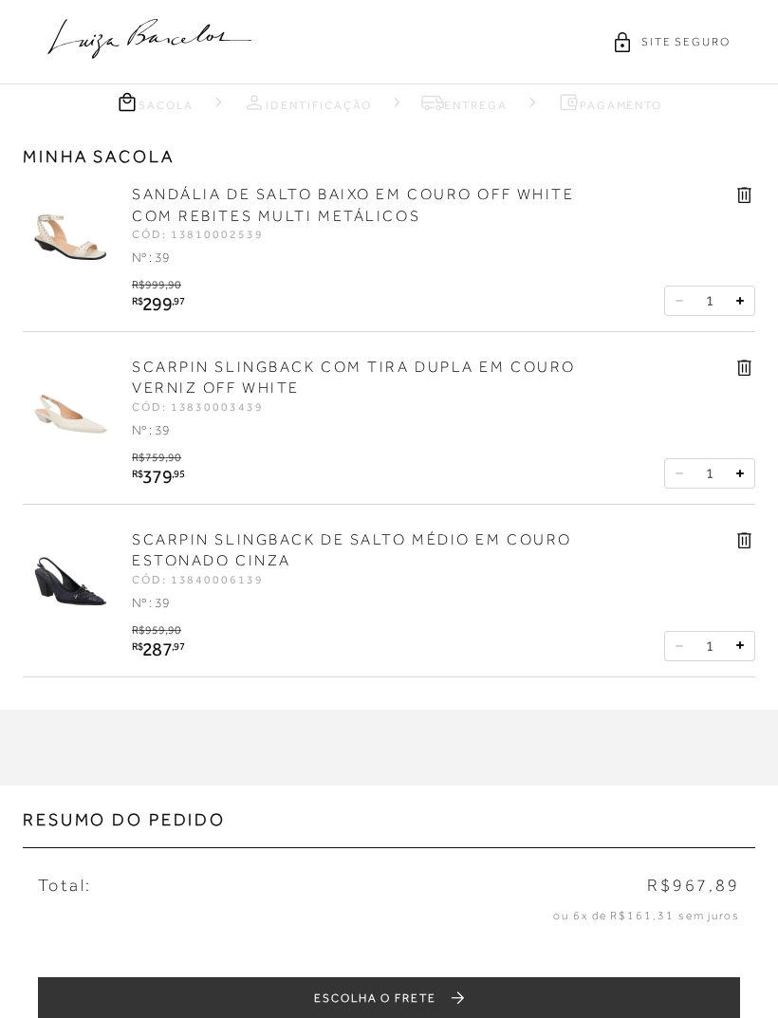
click at [194, 33] on icon at bounding box center [149, 39] width 204 height 40
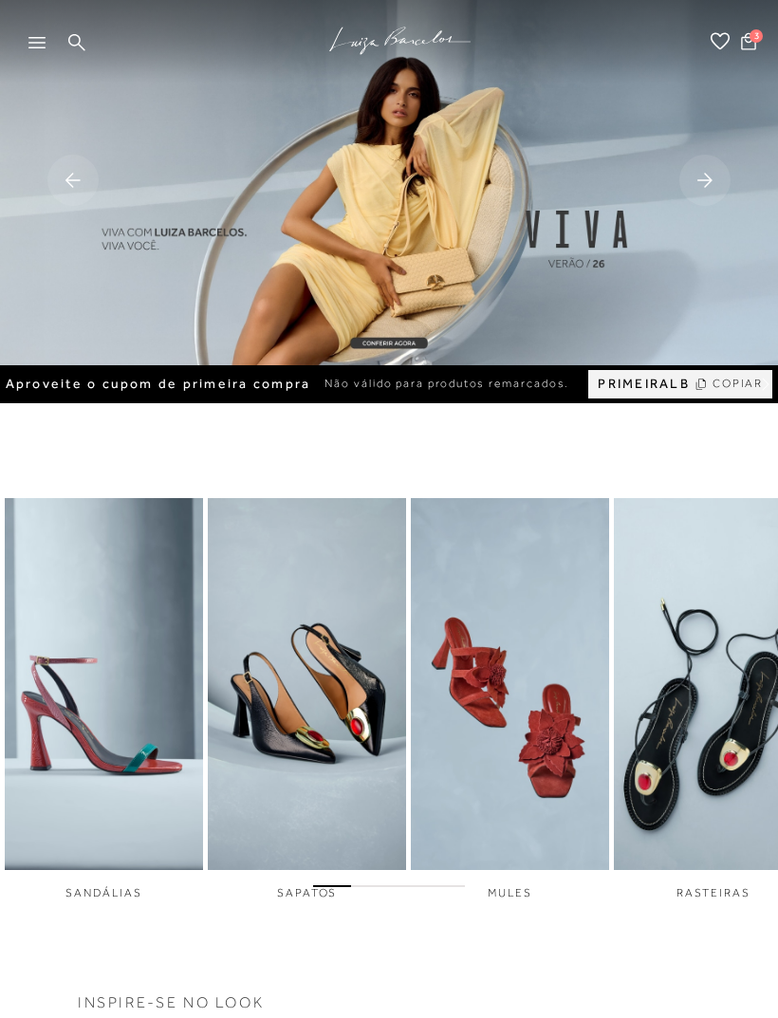
click at [75, 44] on icon at bounding box center [76, 42] width 17 height 18
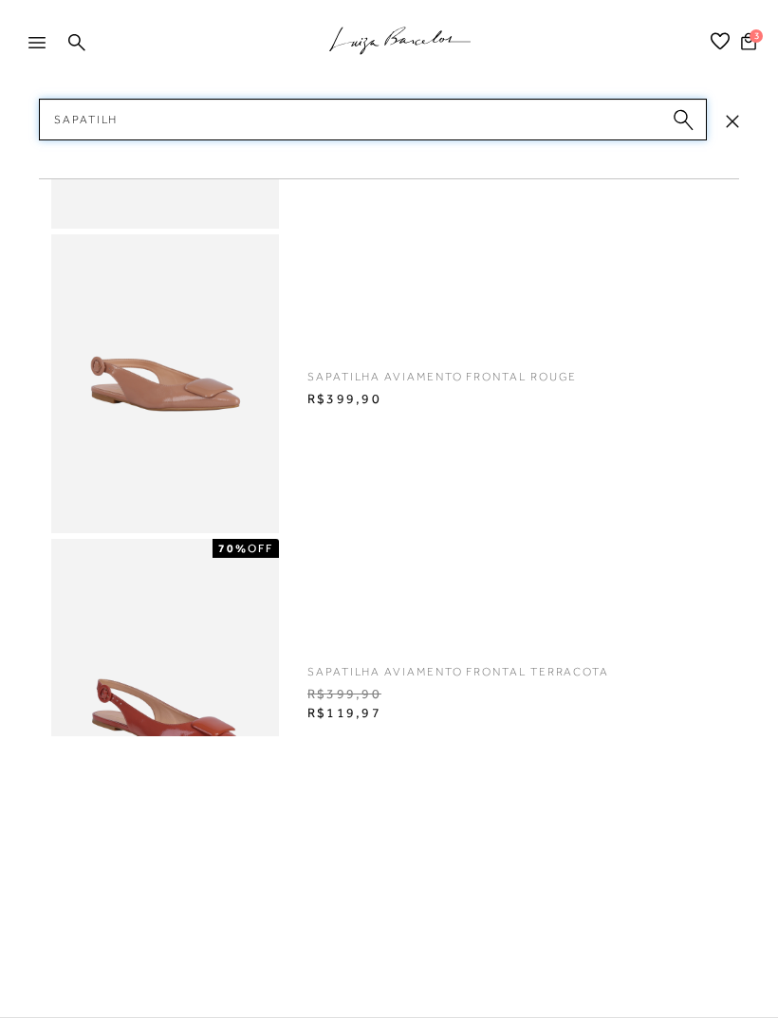
type input "Sapatilha"
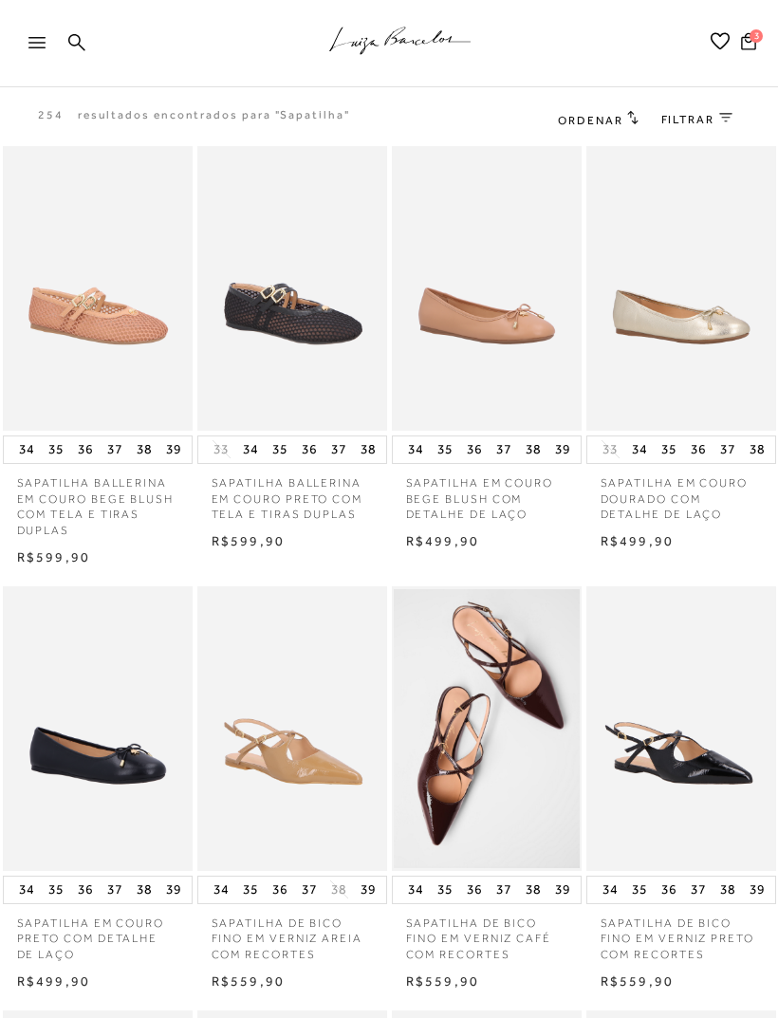
click at [702, 123] on span "FILTRAR" at bounding box center [687, 120] width 53 height 16
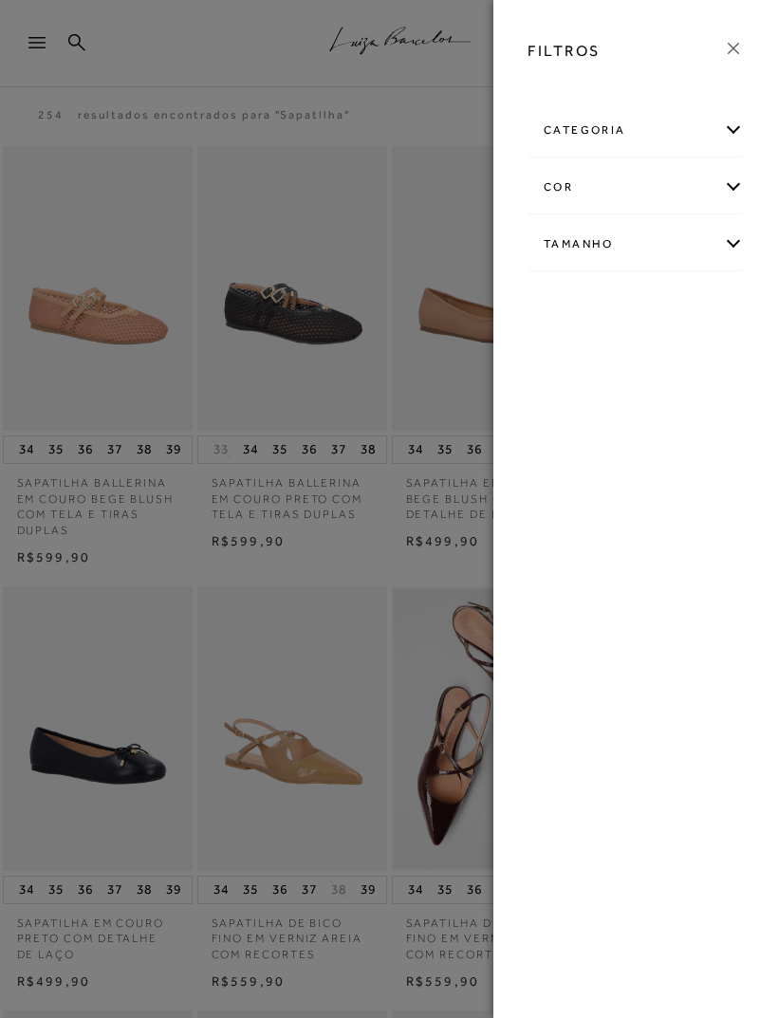
click at [720, 186] on div "cor" at bounding box center [635, 187] width 214 height 50
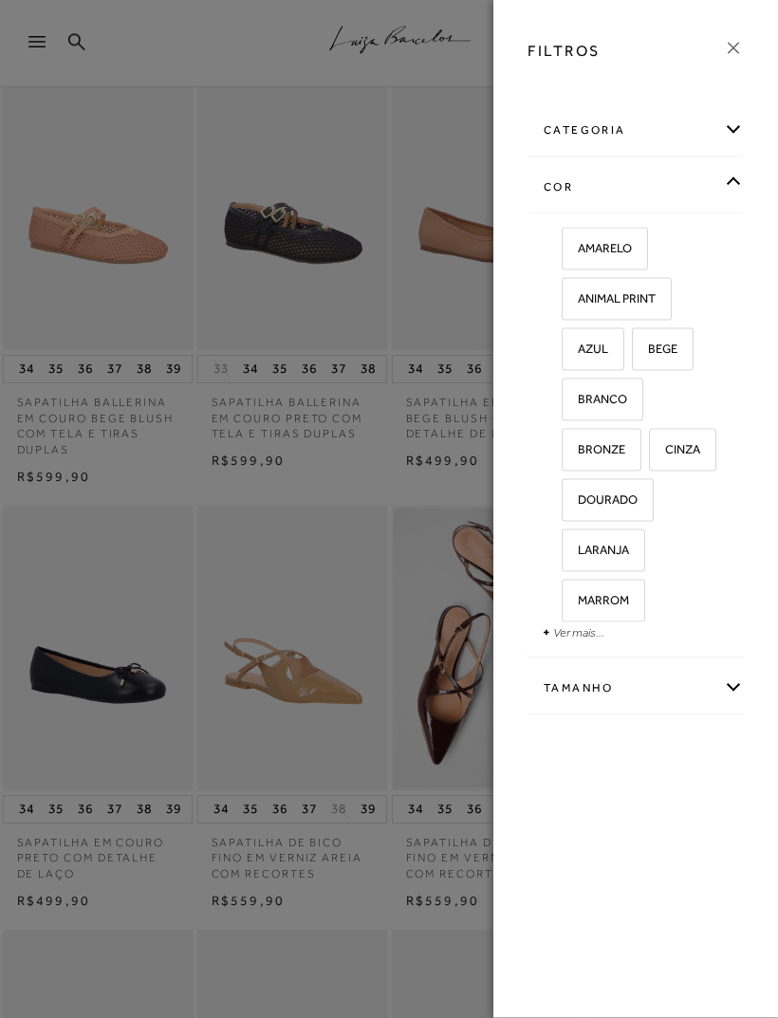
scroll to position [78, 0]
click at [575, 629] on link "Ver mais..." at bounding box center [578, 632] width 51 height 14
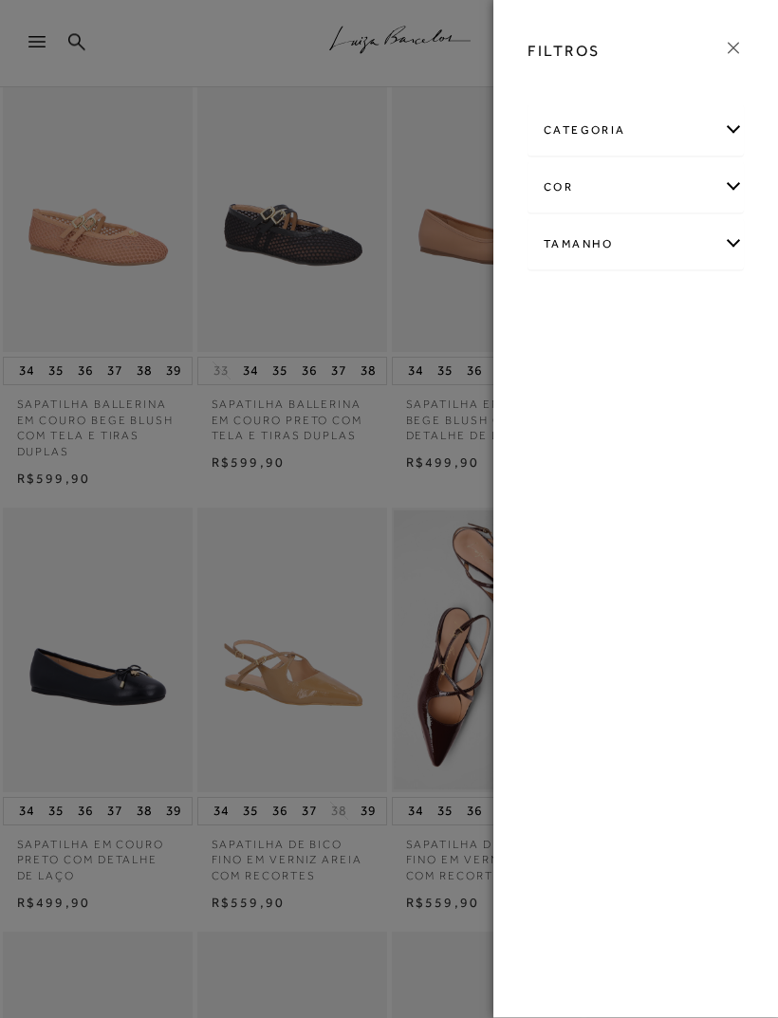
scroll to position [79, 0]
click at [731, 254] on div "Tamanho" at bounding box center [635, 244] width 214 height 50
click at [691, 499] on span "39" at bounding box center [684, 506] width 28 height 14
click at [684, 500] on input "39" at bounding box center [674, 509] width 19 height 19
checkbox input "true"
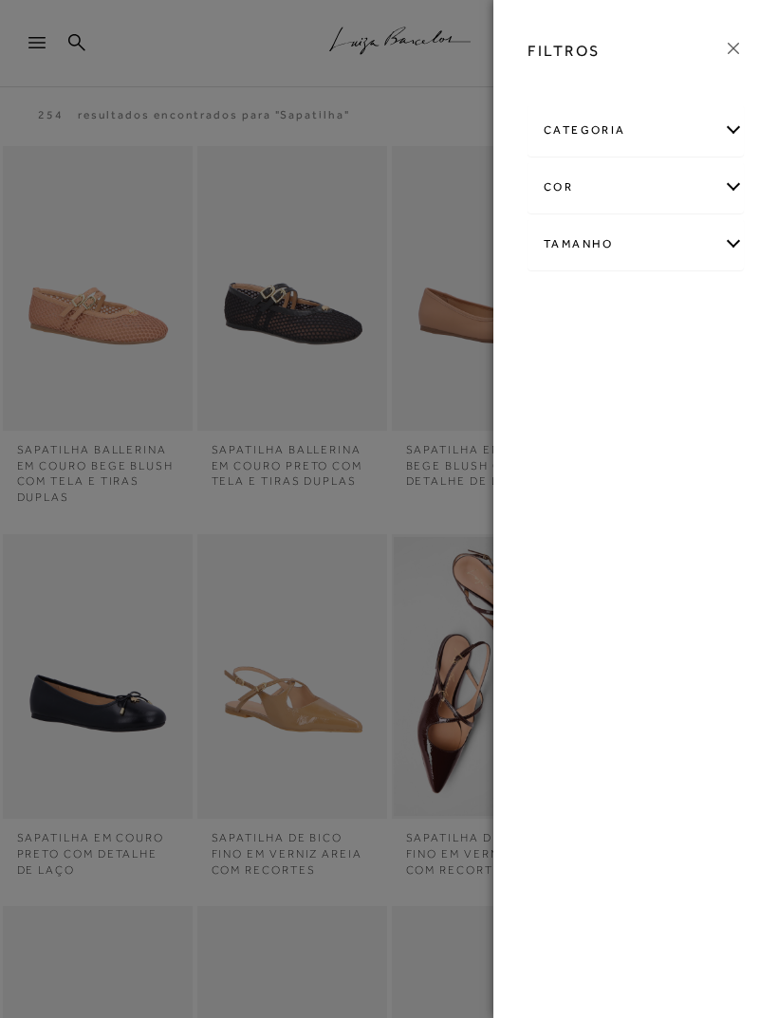
click at [721, 194] on div "cor" at bounding box center [635, 187] width 214 height 50
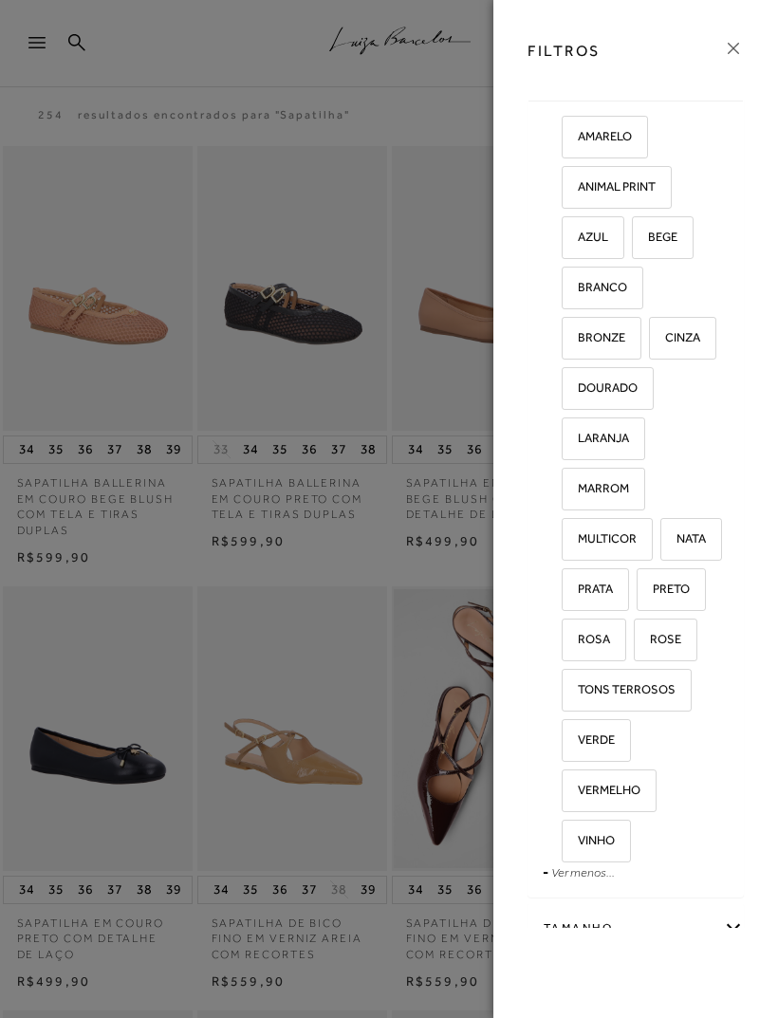
scroll to position [111, 0]
click at [593, 584] on span "PRATA" at bounding box center [588, 589] width 49 height 14
click at [578, 584] on input "PRATA" at bounding box center [568, 592] width 19 height 19
checkbox input "true"
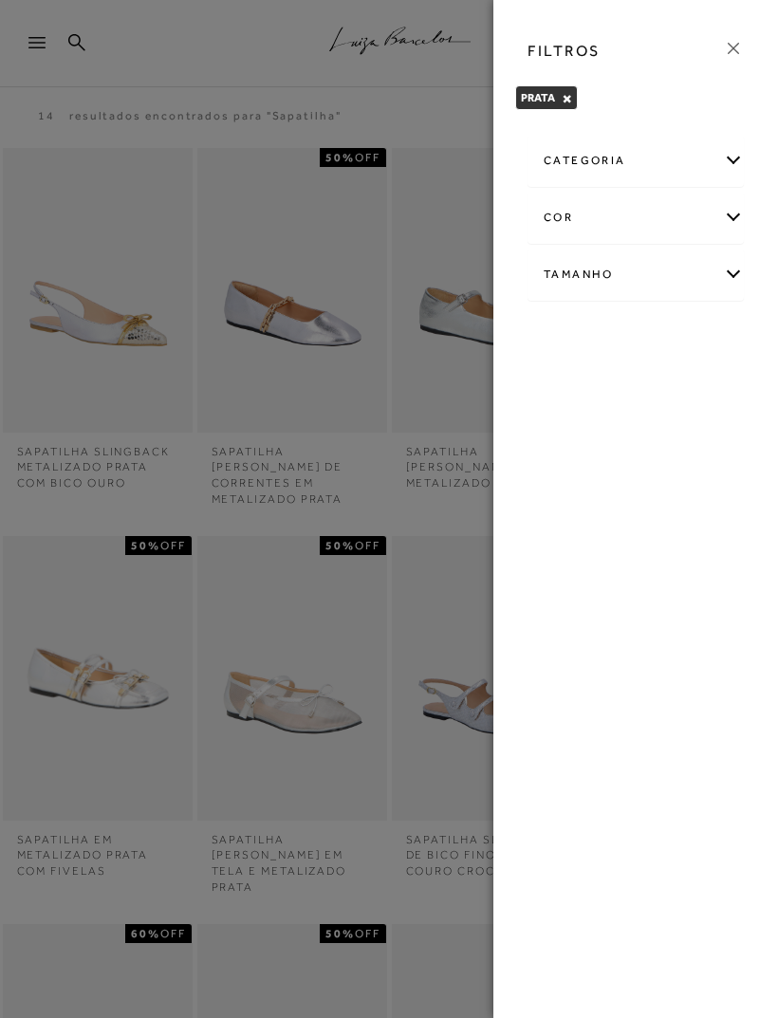
click at [78, 192] on div at bounding box center [389, 509] width 778 height 1018
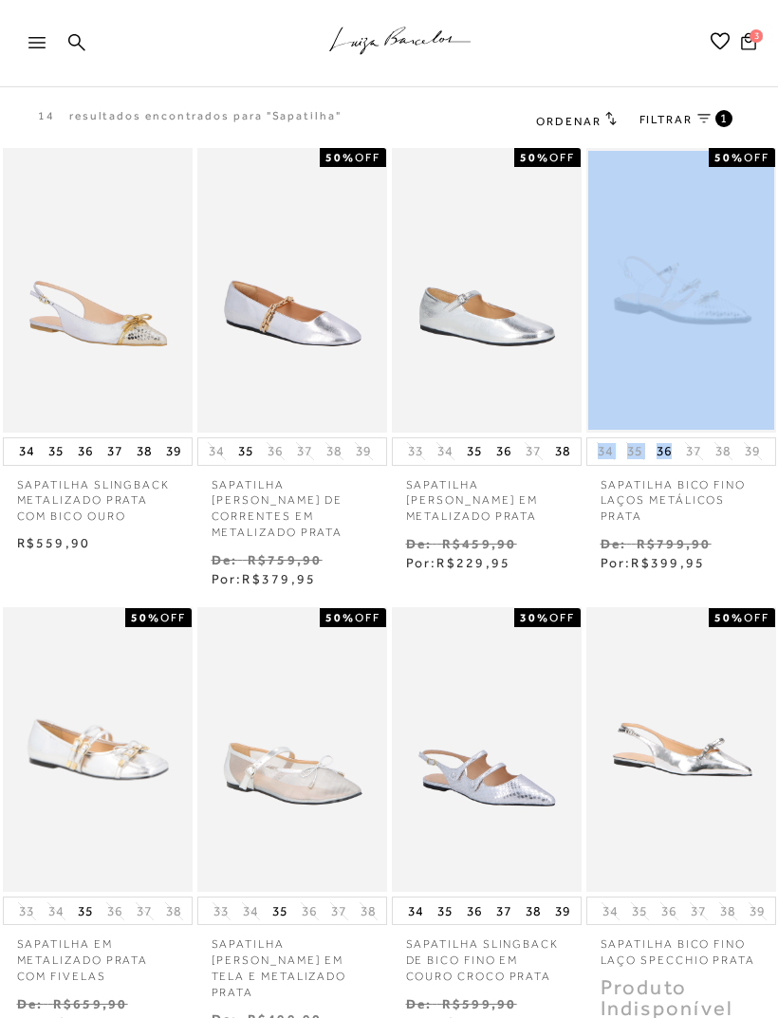
click at [605, 60] on div "Pesquisar" at bounding box center [614, 44] width 182 height 42
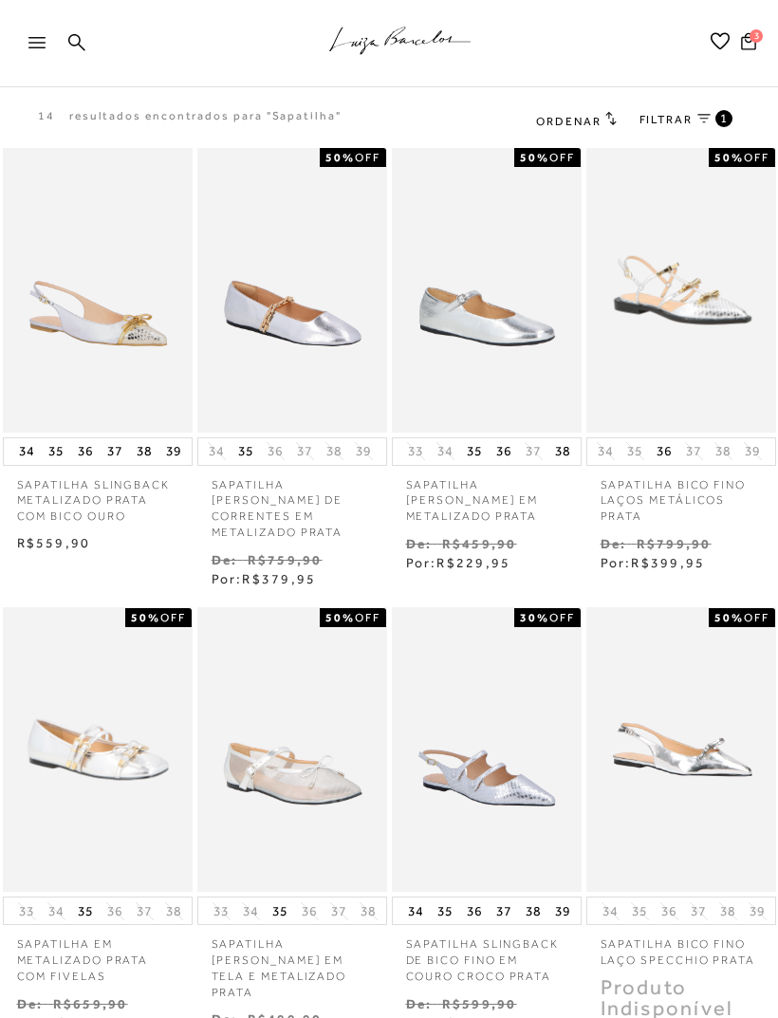
click at [151, 689] on img at bounding box center [98, 749] width 186 height 279
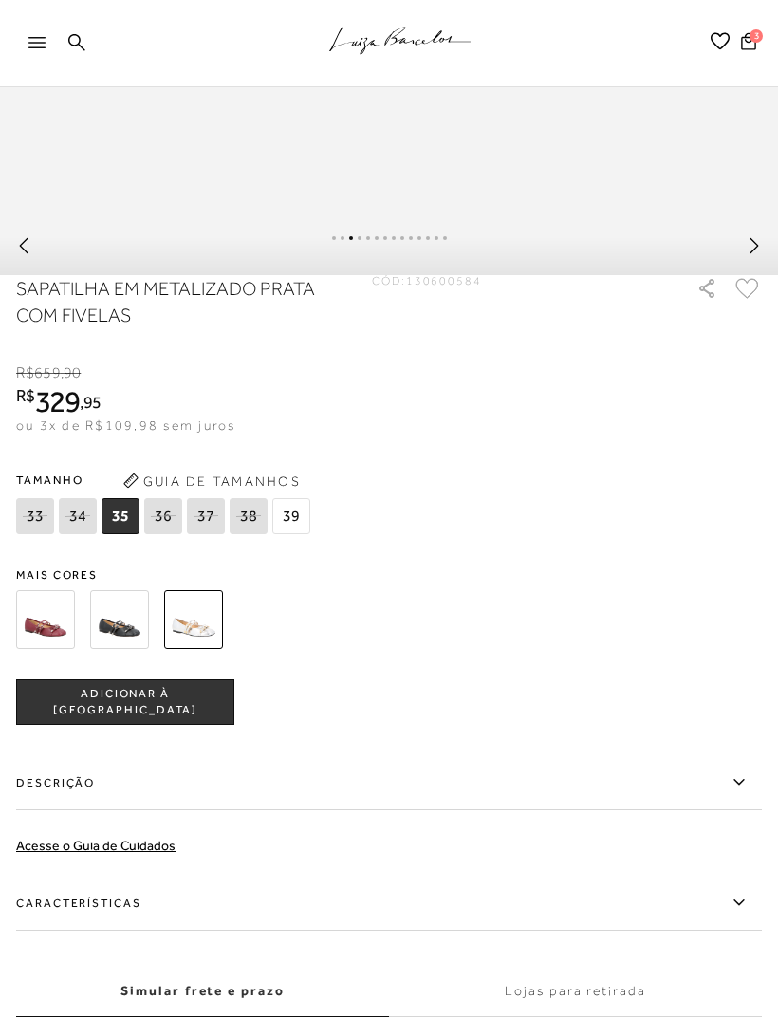
scroll to position [1089, 0]
click at [289, 532] on span "39" at bounding box center [291, 516] width 38 height 36
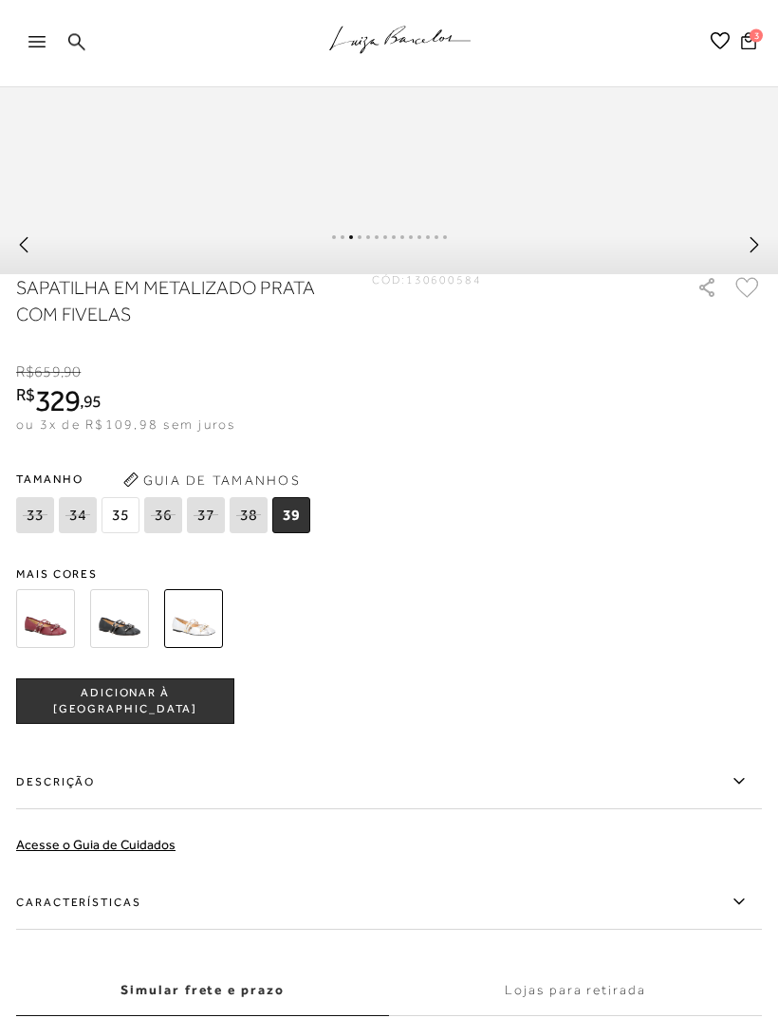
scroll to position [1090, 0]
click at [200, 706] on button "ADICIONAR À [GEOGRAPHIC_DATA]" at bounding box center [125, 701] width 218 height 46
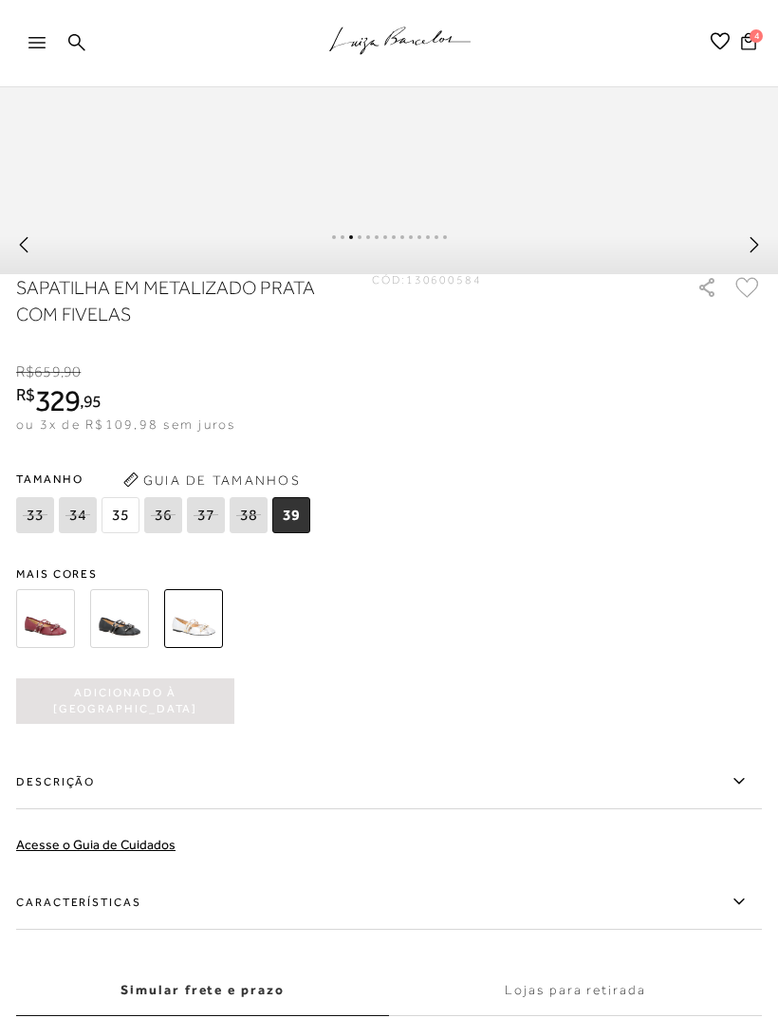
click at [735, 55] on button "4" at bounding box center [748, 44] width 27 height 26
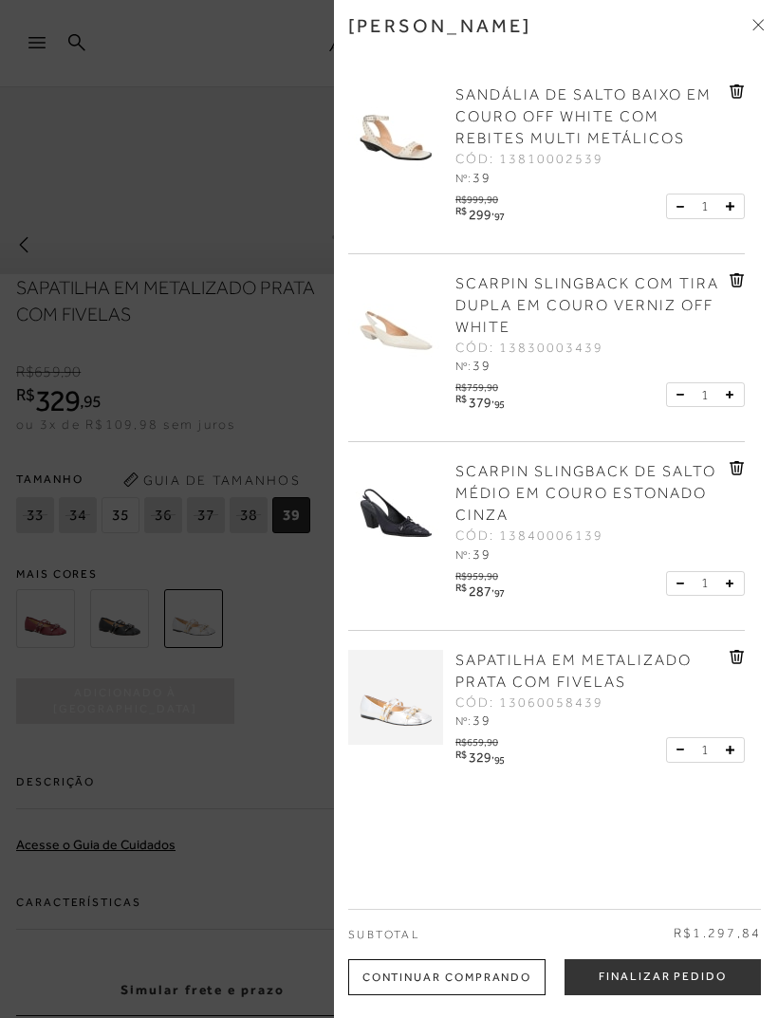
click at [409, 152] on img at bounding box center [395, 131] width 95 height 95
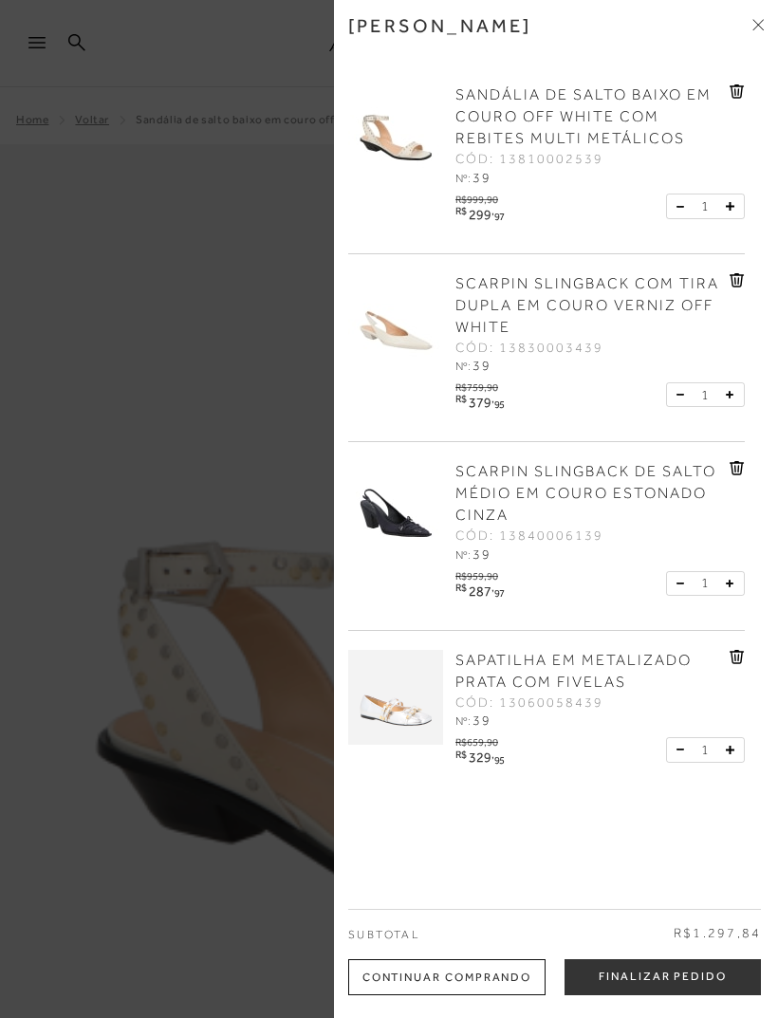
click at [749, 30] on div "Minha sacola" at bounding box center [556, 39] width 416 height 51
click at [762, 21] on icon at bounding box center [761, 22] width 6 height 6
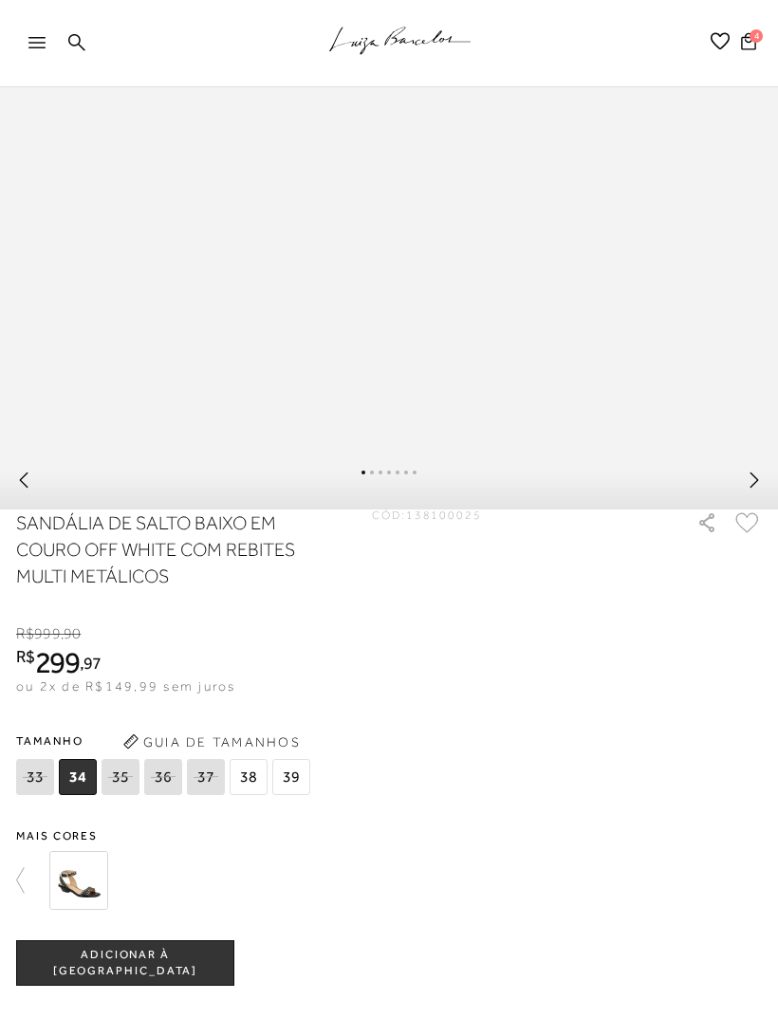
scroll to position [851, 0]
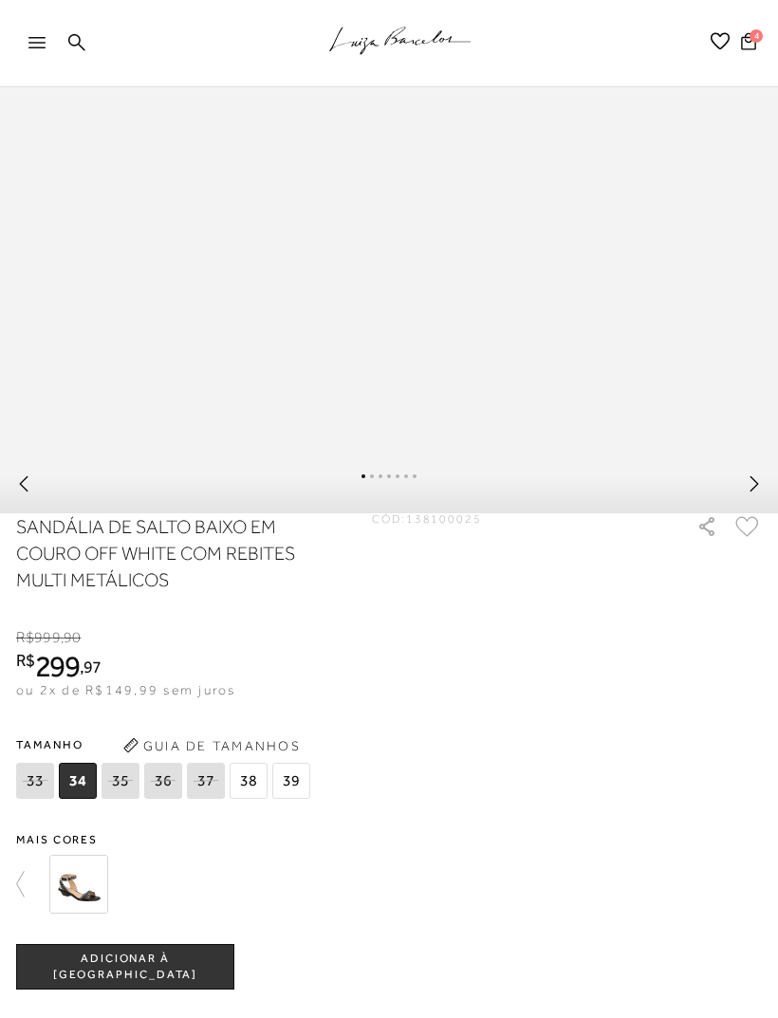
click at [743, 47] on icon at bounding box center [748, 41] width 15 height 18
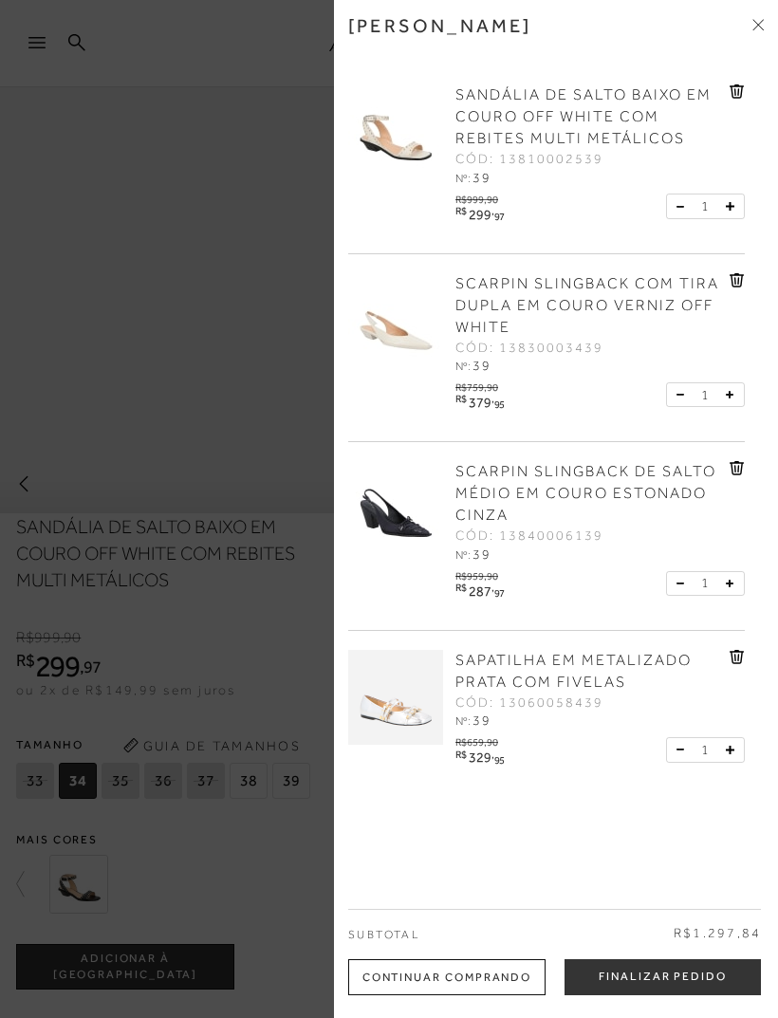
click at [678, 971] on button "Finalizar Pedido" at bounding box center [662, 977] width 196 height 36
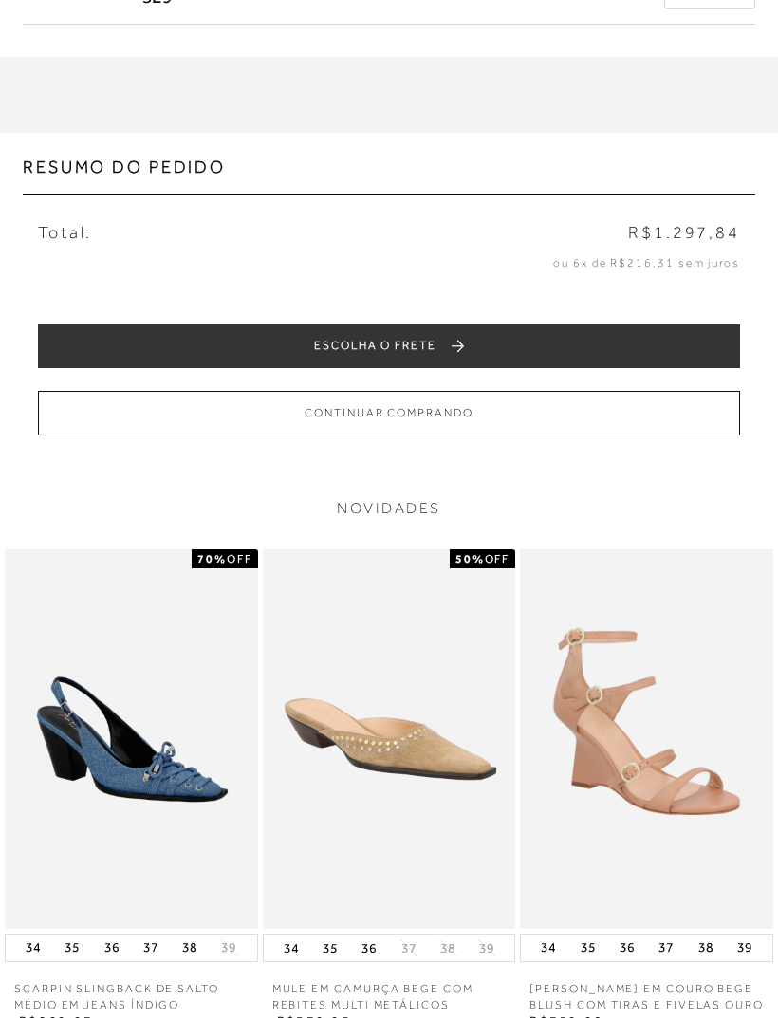
scroll to position [808, 0]
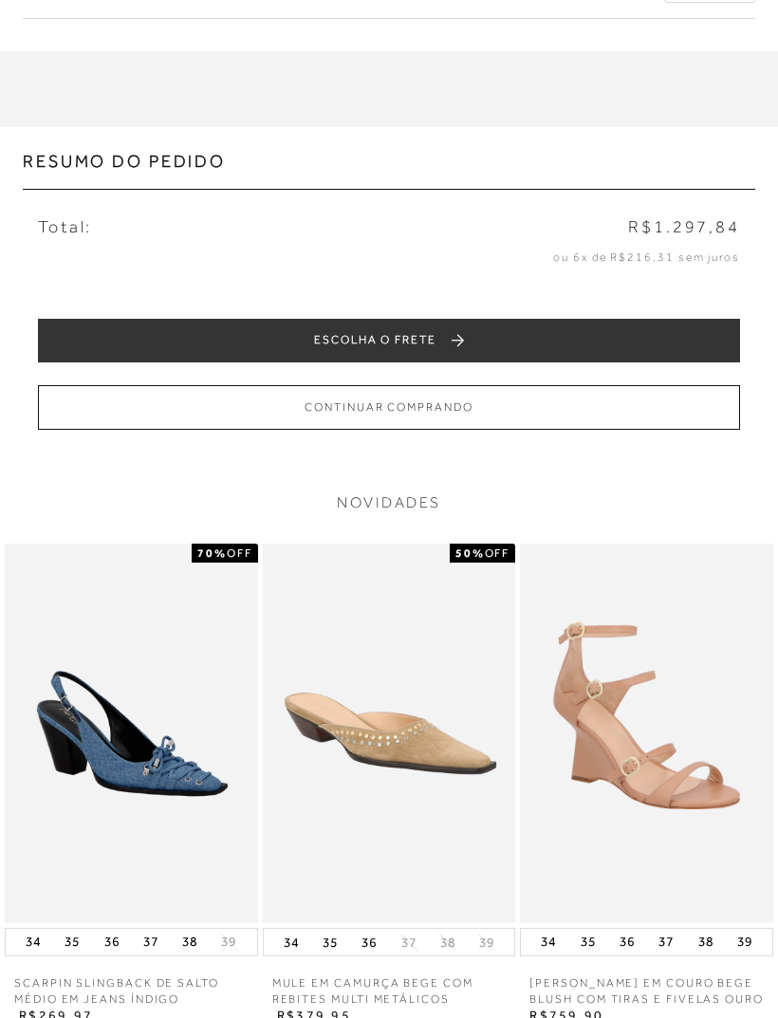
click at [634, 337] on button "ESCOLHA O FRETE" at bounding box center [389, 341] width 702 height 43
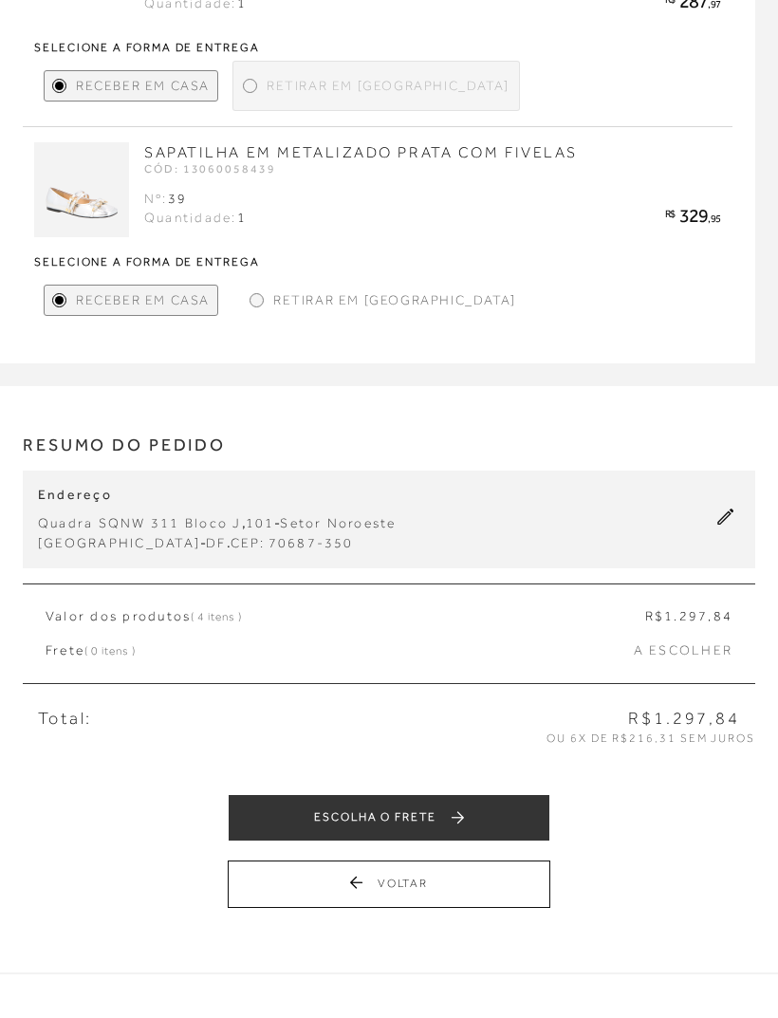
scroll to position [820, 0]
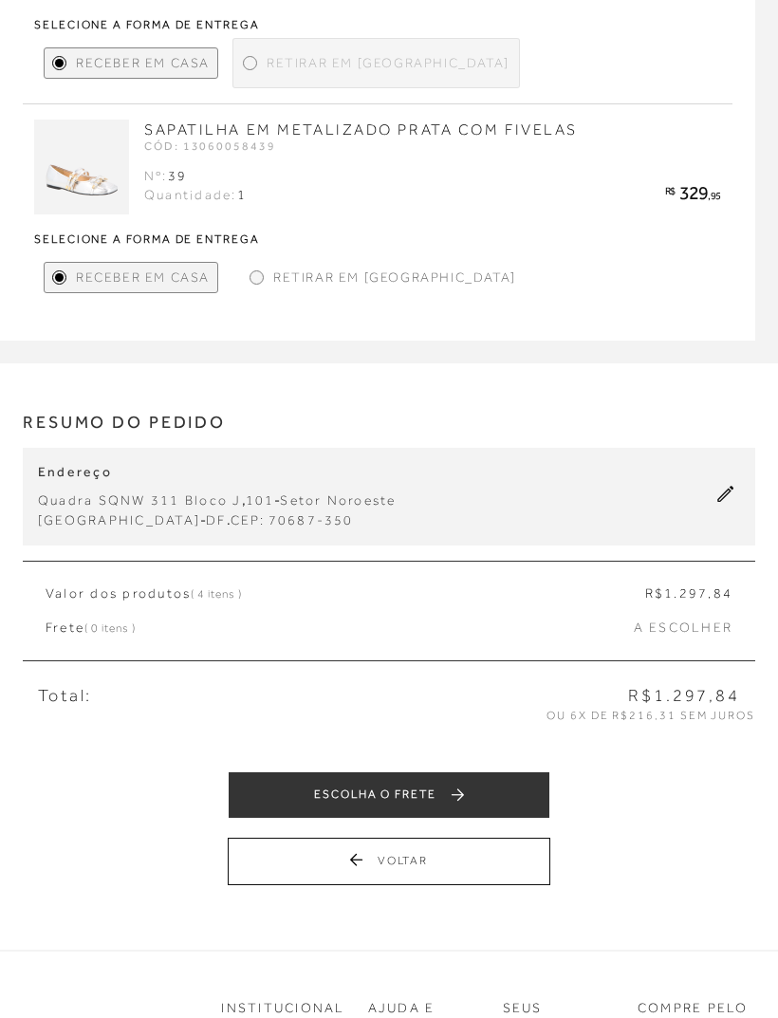
click at [501, 779] on button "ESCOLHA O FRETE" at bounding box center [389, 795] width 323 height 47
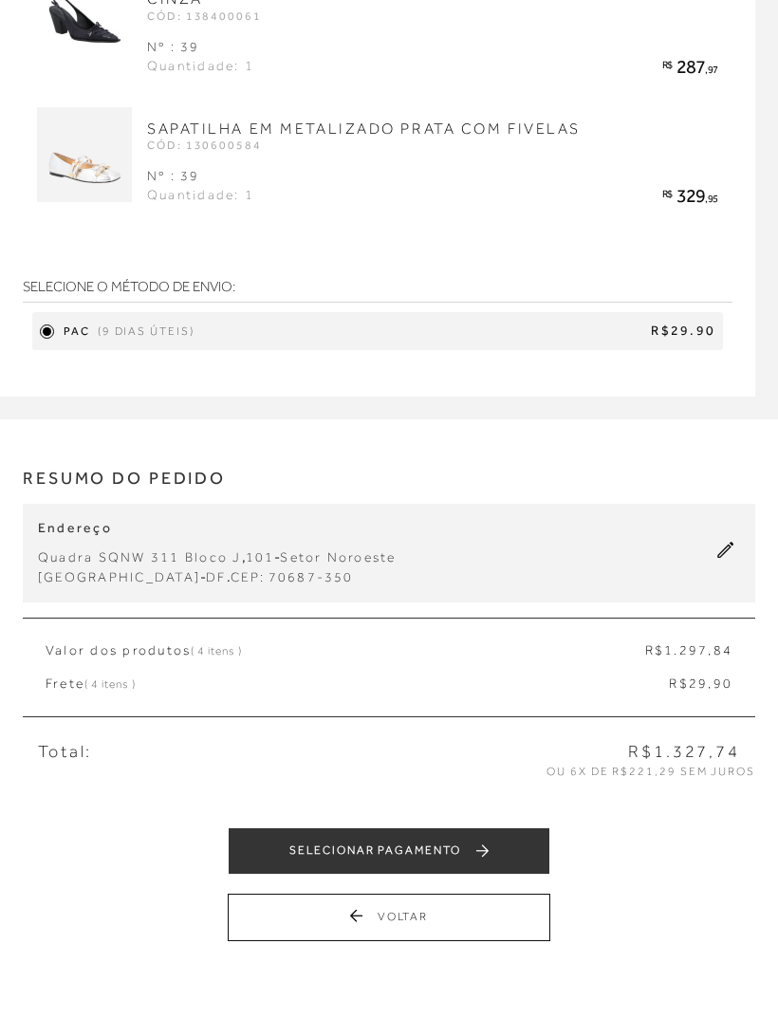
scroll to position [547, 0]
click at [517, 853] on button "SELECIONAR PAGAMENTO" at bounding box center [389, 850] width 323 height 47
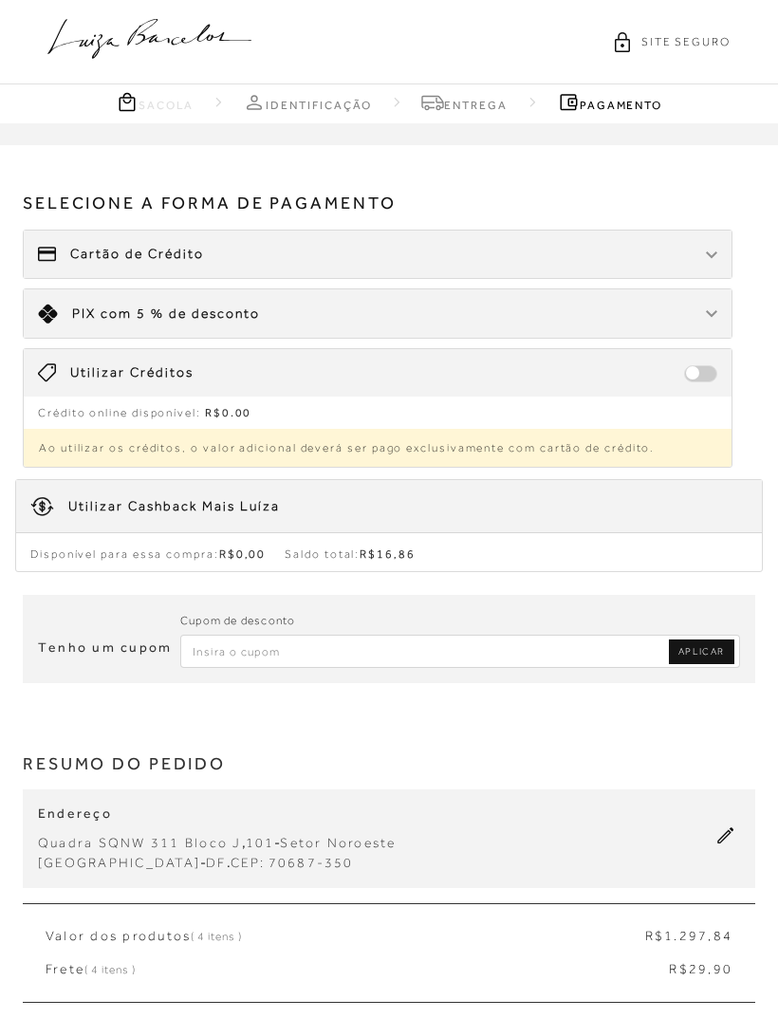
click at [328, 653] on input "Inserir Código da Promoção" at bounding box center [460, 651] width 560 height 33
type input "EXTRA15"
click at [706, 645] on span "APLICAR" at bounding box center [701, 651] width 46 height 13
click at [466, 650] on input "Inserir Código da Promoção" at bounding box center [460, 651] width 560 height 33
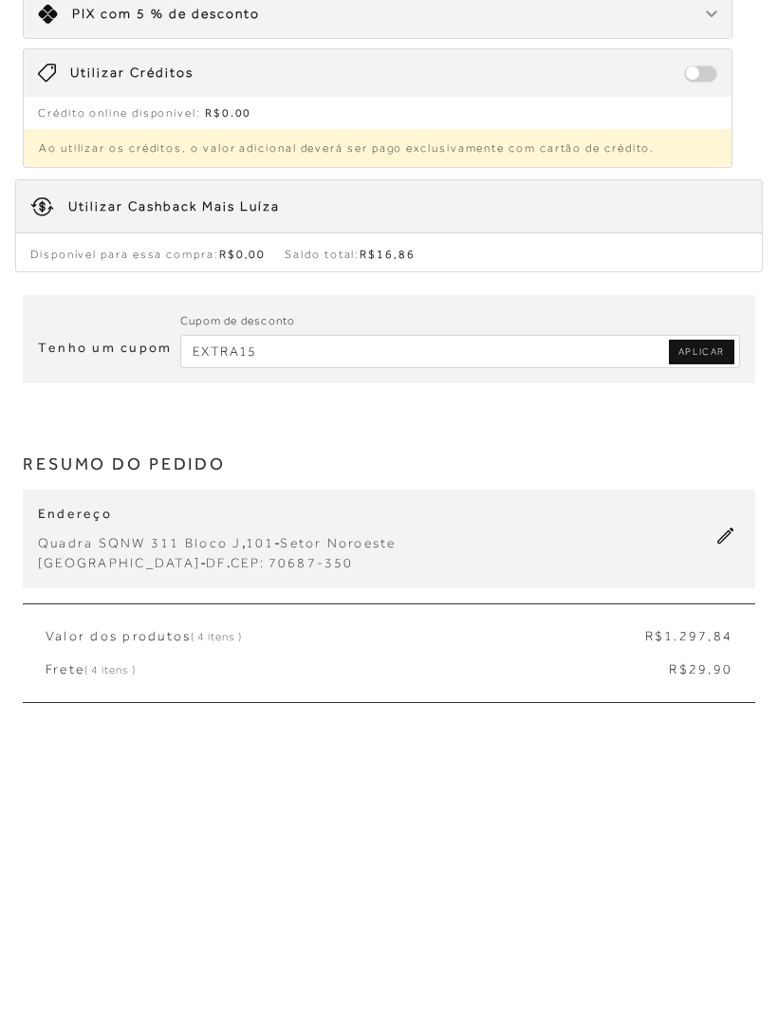
type input "EXTRA15"
click at [710, 645] on span "APLICAR" at bounding box center [701, 651] width 46 height 13
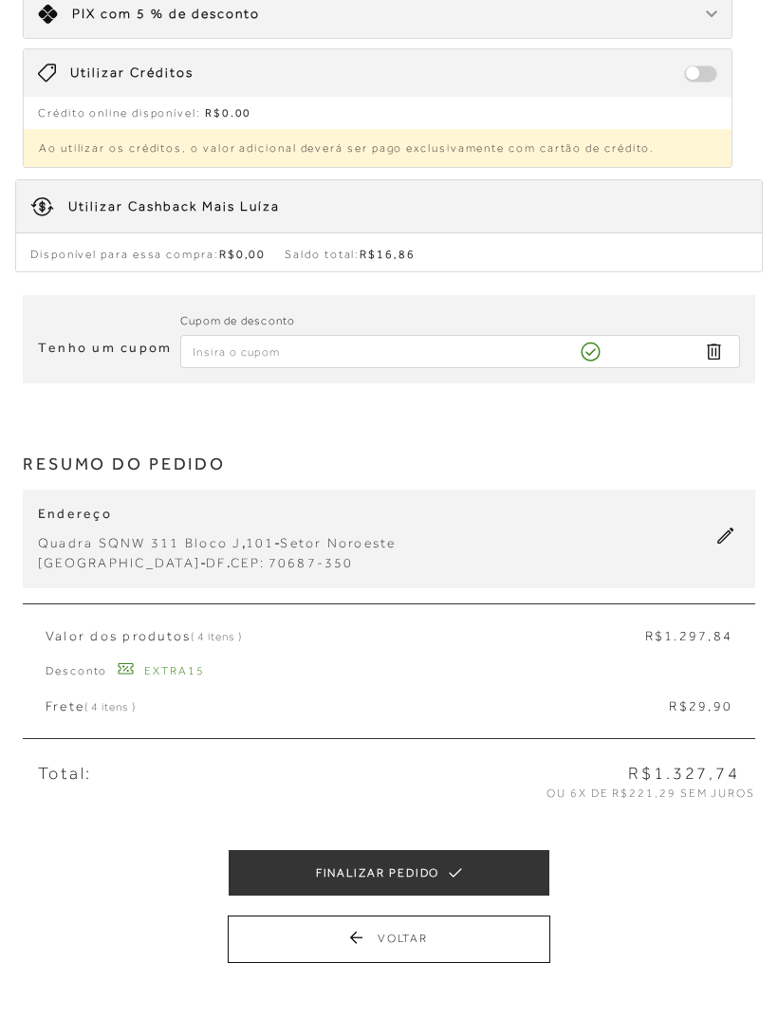
scroll to position [300, 0]
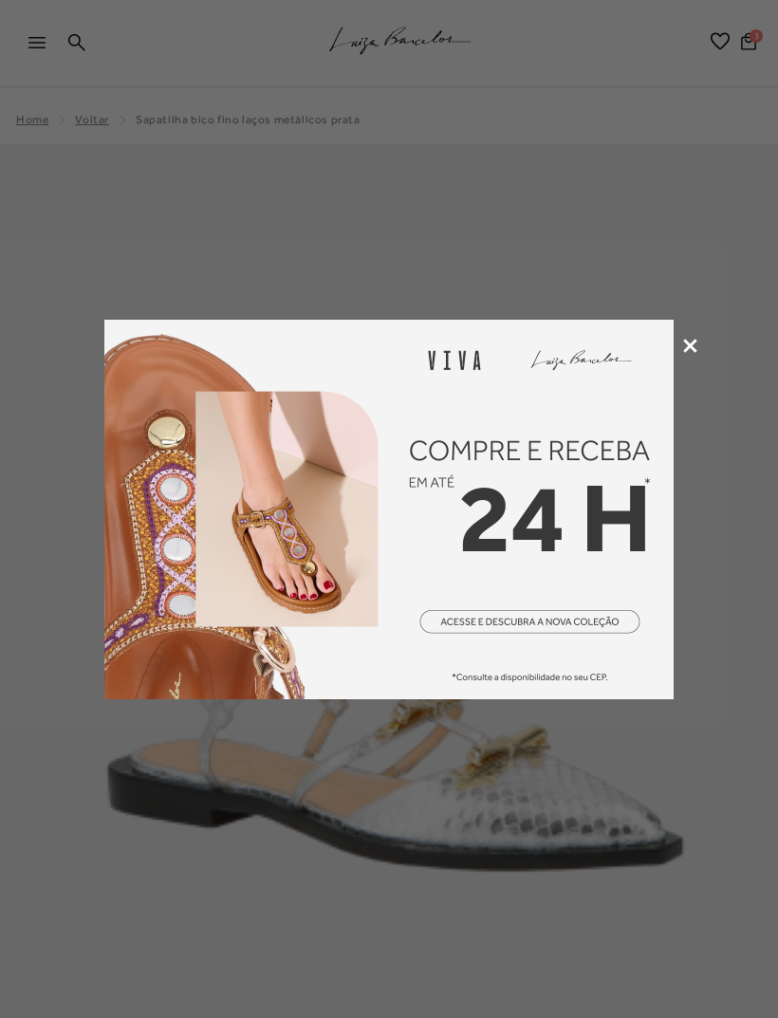
click at [687, 349] on icon at bounding box center [690, 346] width 14 height 14
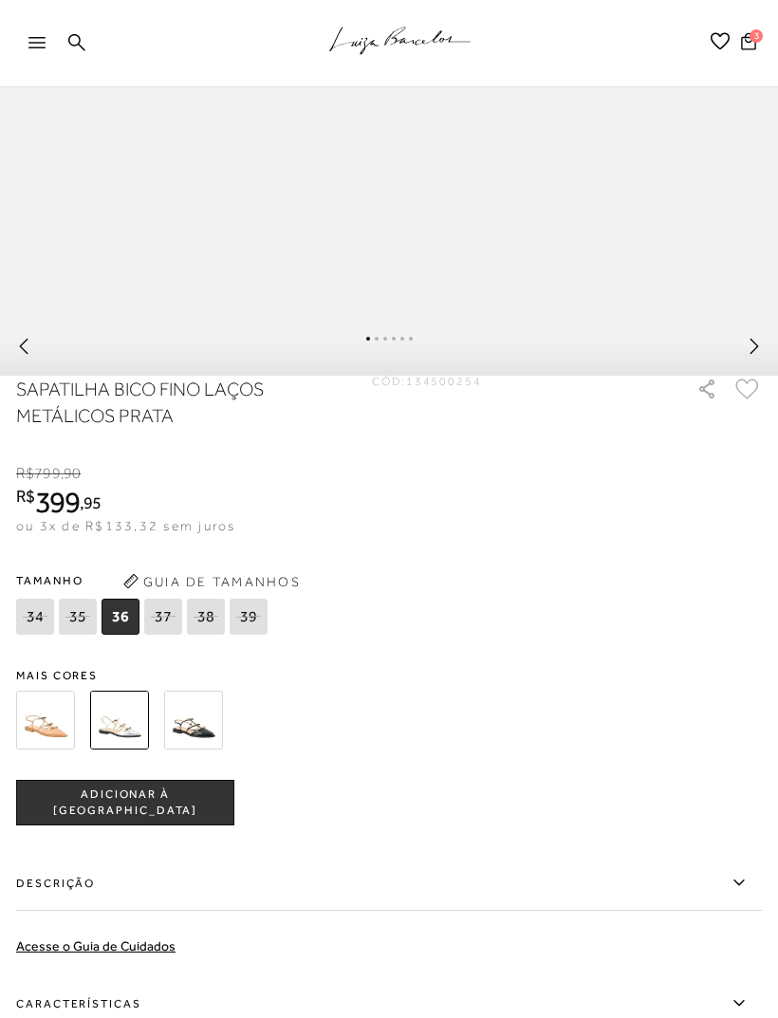
scroll to position [1050, 0]
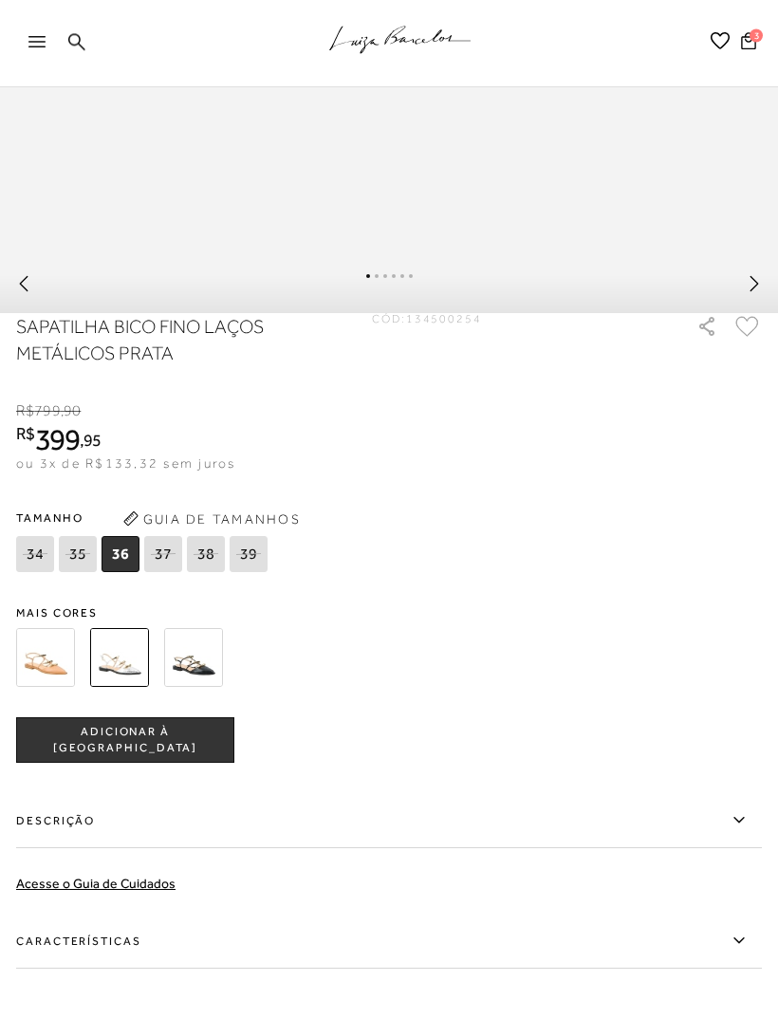
click at [200, 674] on img at bounding box center [193, 658] width 59 height 59
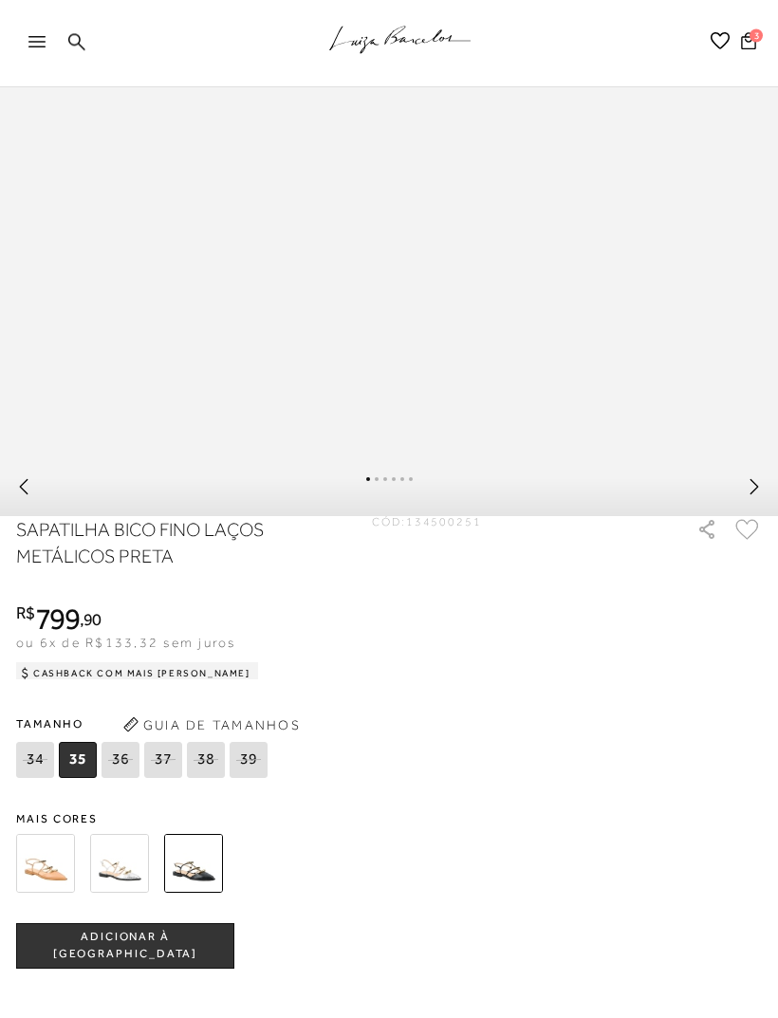
scroll to position [848, 0]
click at [53, 886] on img at bounding box center [45, 863] width 59 height 59
